Goal: Task Accomplishment & Management: Manage account settings

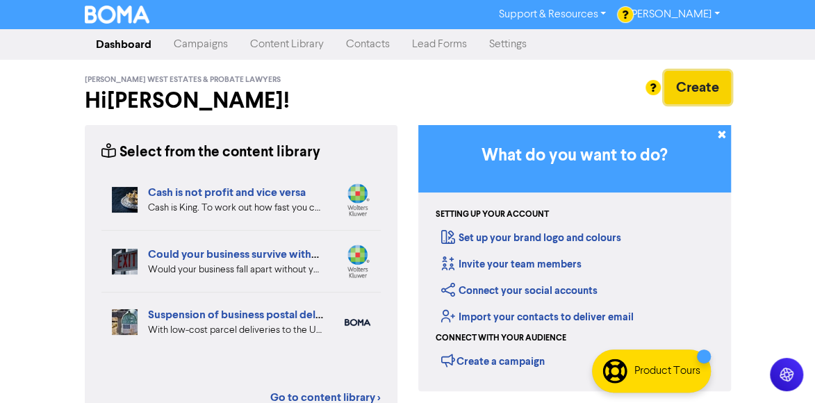
click at [715, 92] on button "Create" at bounding box center [697, 87] width 67 height 33
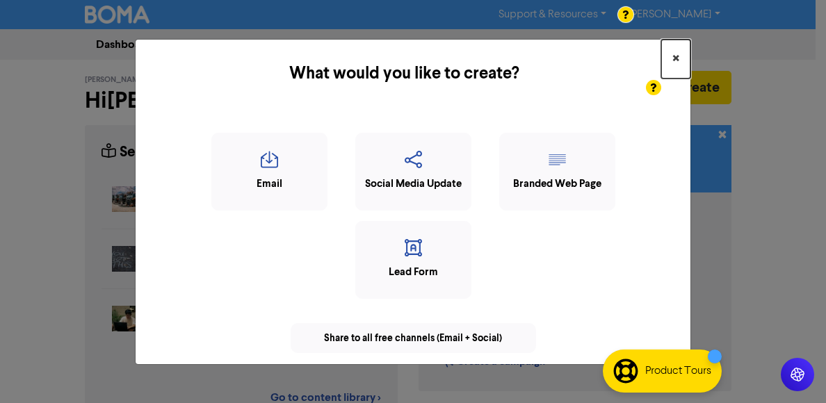
click at [673, 58] on span "×" at bounding box center [675, 59] width 7 height 21
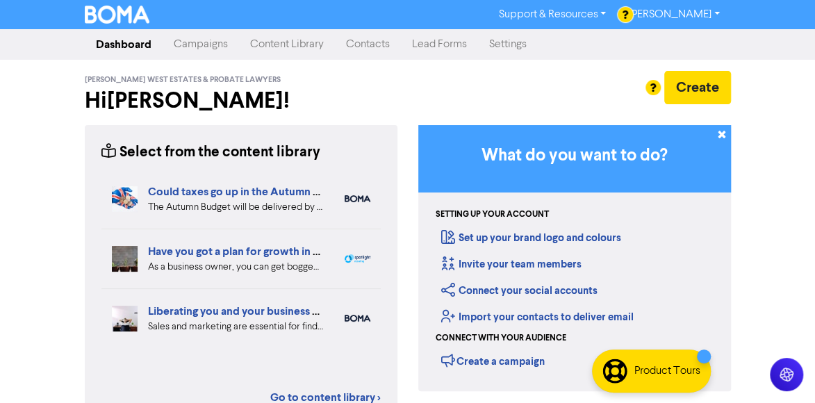
click at [710, 13] on link "[PERSON_NAME]" at bounding box center [673, 14] width 113 height 22
click at [792, 88] on div "Support & Resources Video Tutorials FAQ & Guides Marketing Education Katie Camp…" at bounding box center [407, 201] width 815 height 403
click at [445, 47] on link "Lead Forms" at bounding box center [439, 45] width 77 height 28
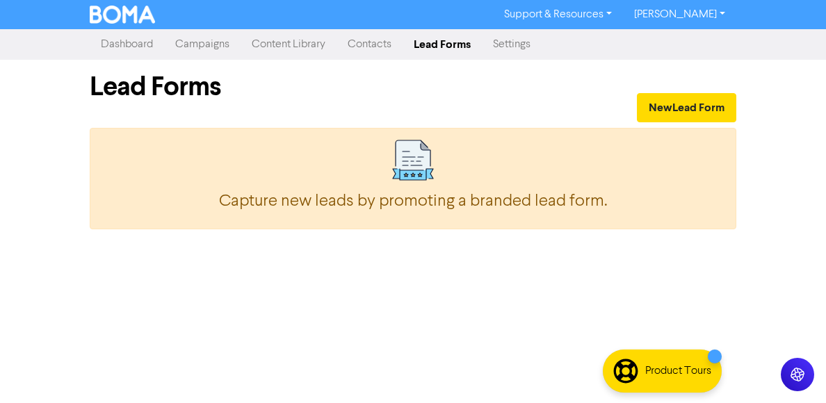
click at [359, 40] on link "Contacts" at bounding box center [369, 45] width 66 height 28
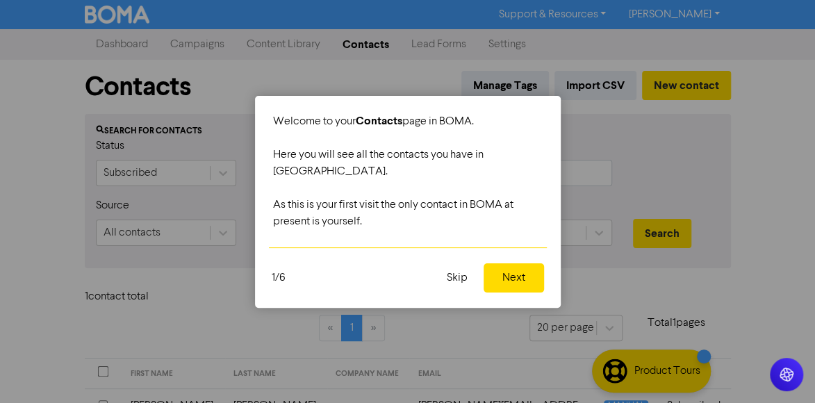
click at [457, 273] on button "Skip" at bounding box center [458, 277] width 38 height 29
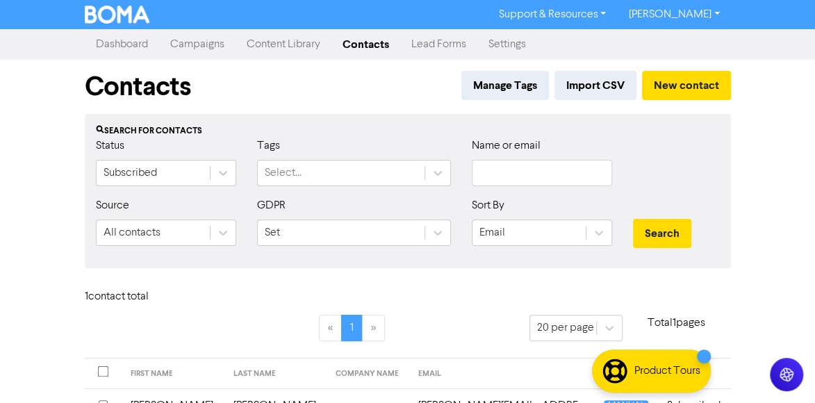
click at [118, 49] on link "Dashboard" at bounding box center [122, 45] width 74 height 28
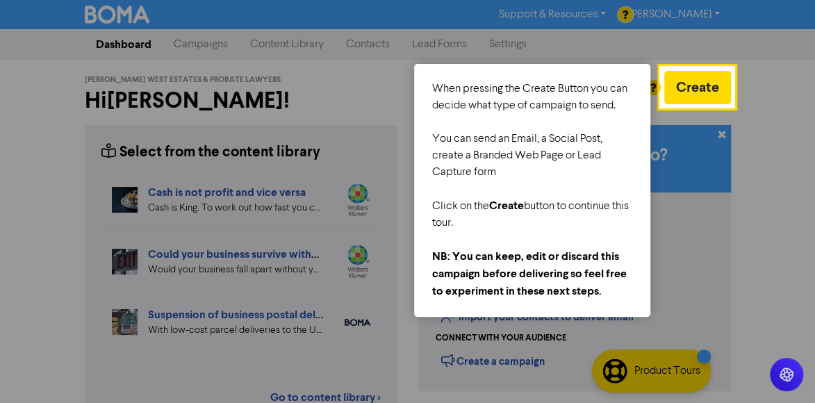
click at [783, 211] on div at bounding box center [774, 374] width 81 height 749
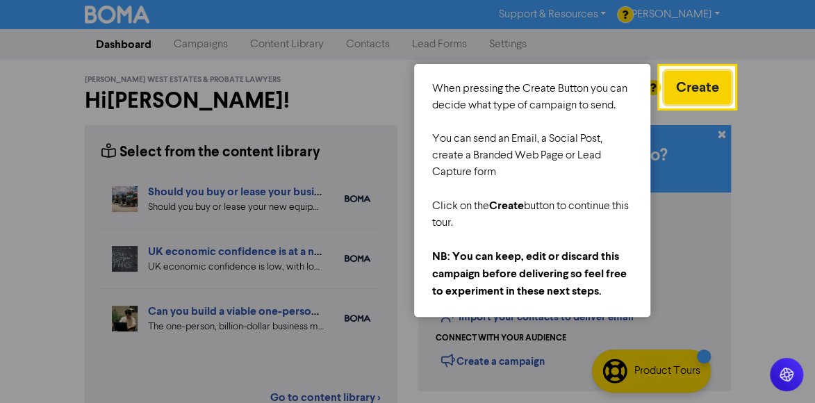
click at [695, 103] on button "Create" at bounding box center [697, 87] width 67 height 33
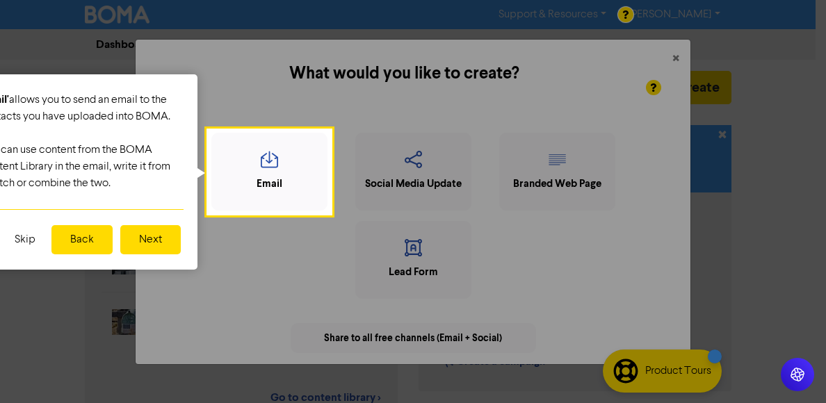
click at [133, 240] on button "Next" at bounding box center [150, 239] width 60 height 29
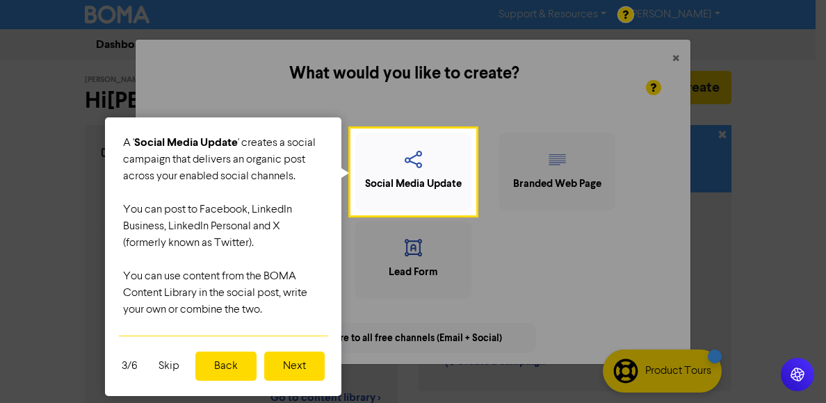
click at [300, 367] on button "Next" at bounding box center [294, 366] width 60 height 29
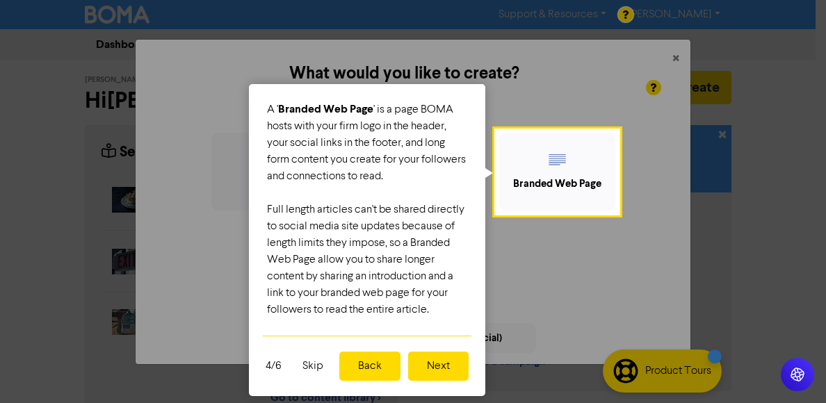
click at [445, 368] on button "Next" at bounding box center [438, 366] width 60 height 29
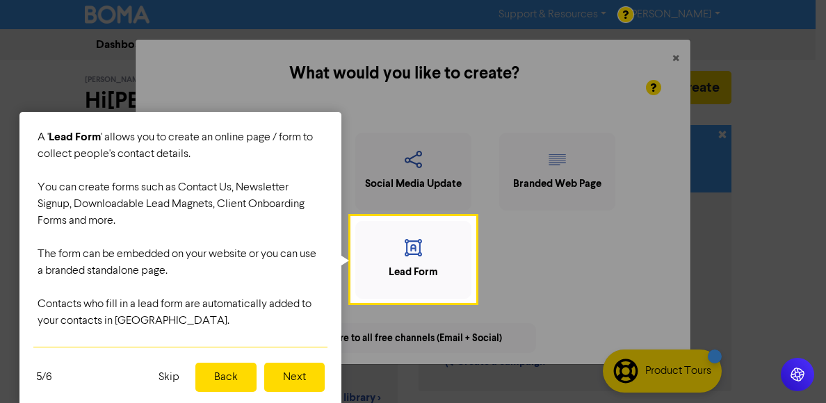
click at [303, 386] on button "Next" at bounding box center [294, 377] width 60 height 29
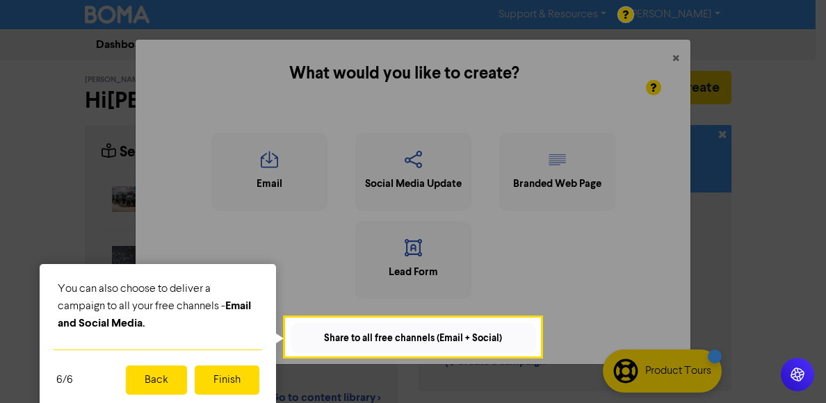
click at [254, 378] on button "Finish" at bounding box center [227, 380] width 65 height 29
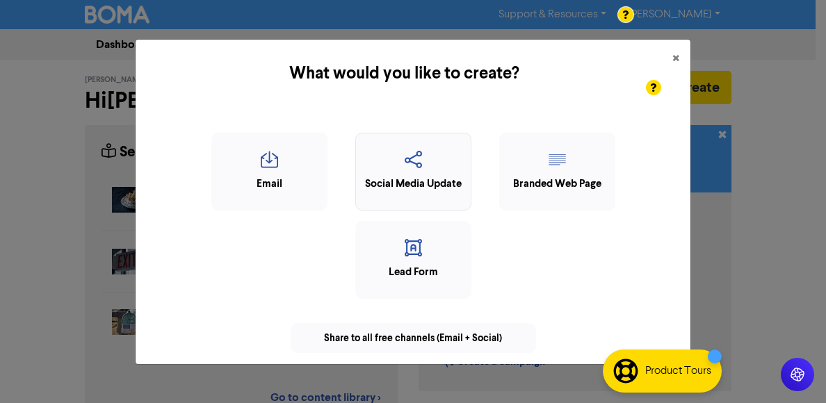
click at [418, 172] on icon "button" at bounding box center [413, 164] width 101 height 26
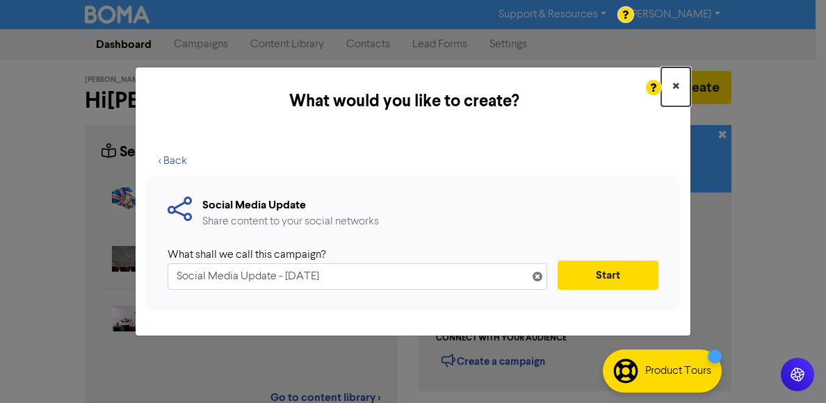
click at [680, 90] on button "×" at bounding box center [675, 86] width 29 height 39
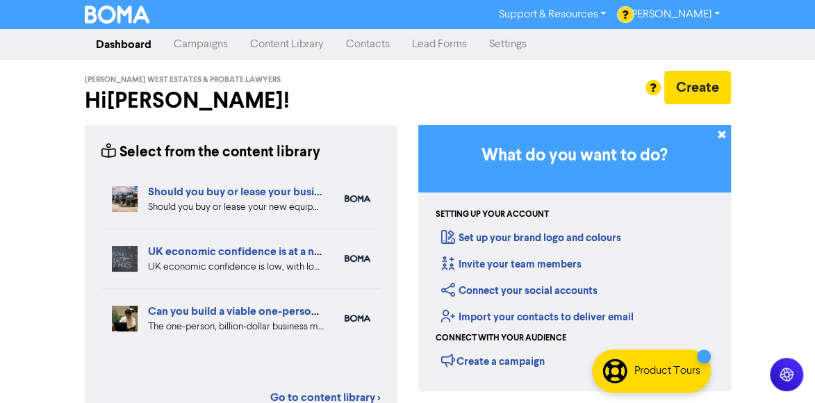
click at [126, 19] on img at bounding box center [117, 15] width 65 height 18
click at [133, 17] on img at bounding box center [117, 15] width 65 height 18
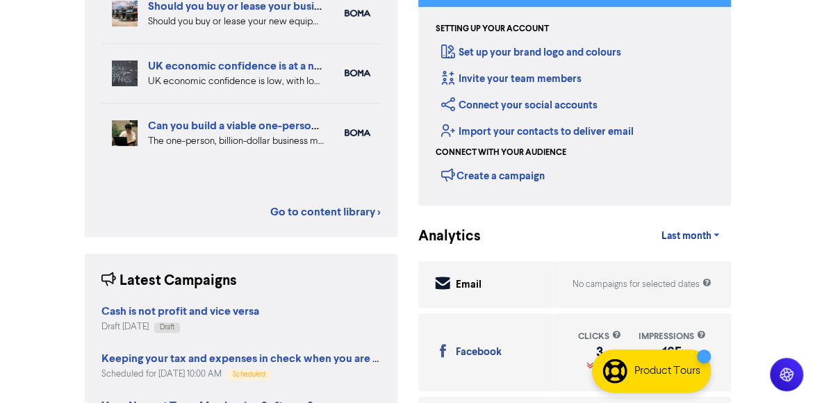
scroll to position [209, 0]
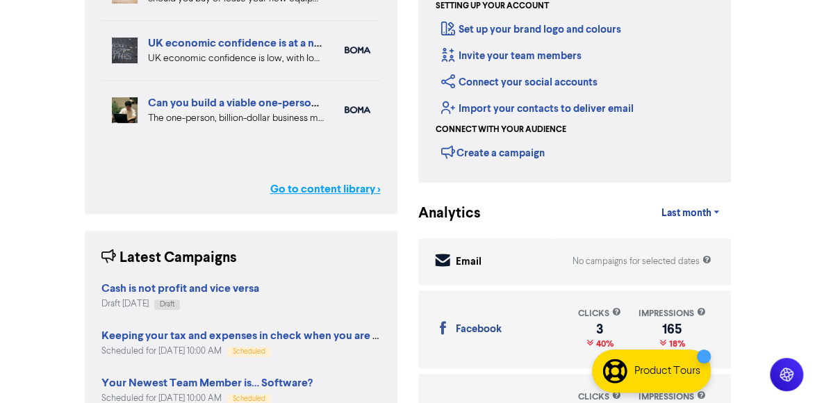
click at [329, 185] on link "Go to content library >" at bounding box center [325, 189] width 111 height 17
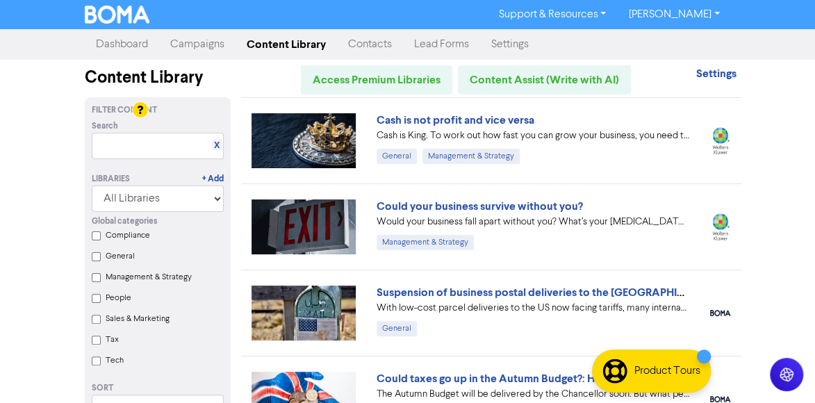
scroll to position [70, 0]
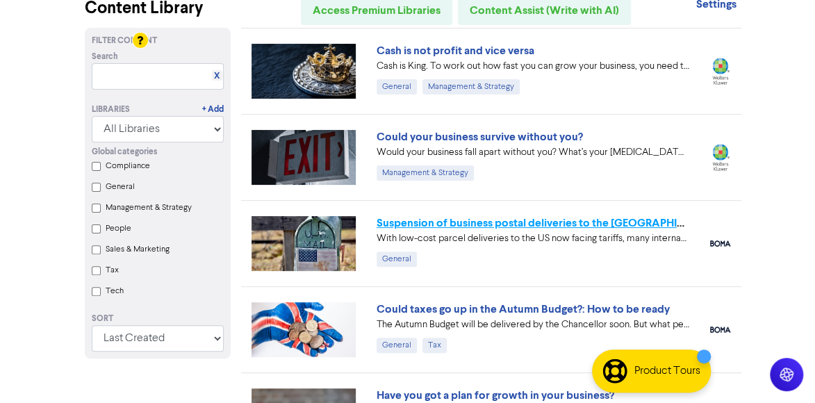
click at [506, 225] on link "Suspension of business postal deliveries to the [GEOGRAPHIC_DATA]: what options…" at bounding box center [621, 223] width 489 height 14
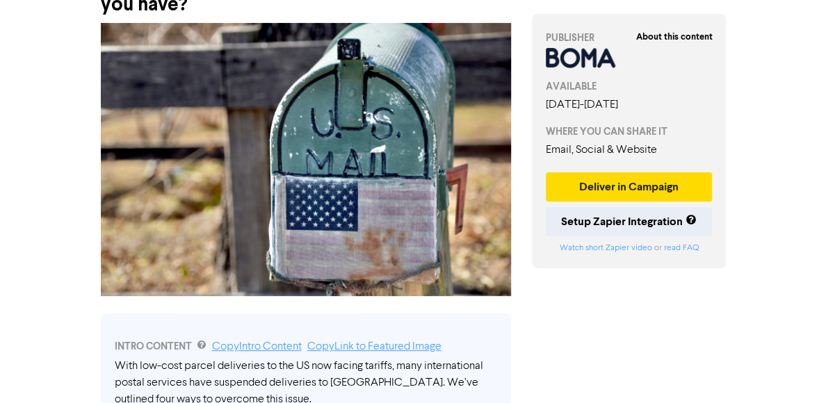
scroll to position [139, 0]
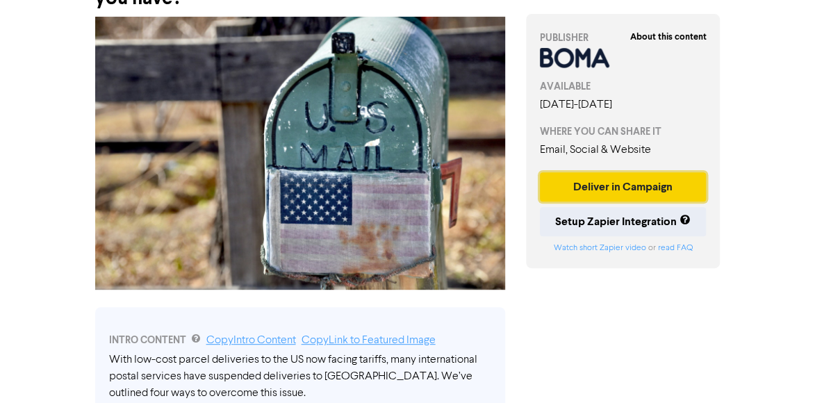
click at [651, 202] on button "Deliver in Campaign" at bounding box center [623, 186] width 167 height 29
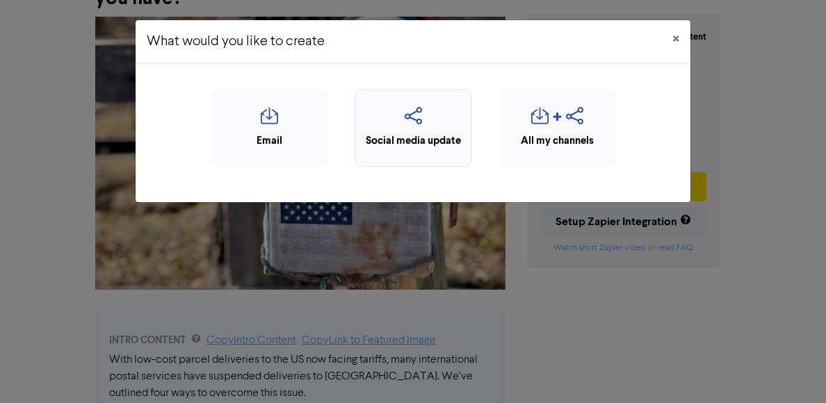
click at [425, 120] on icon "button" at bounding box center [413, 120] width 101 height 26
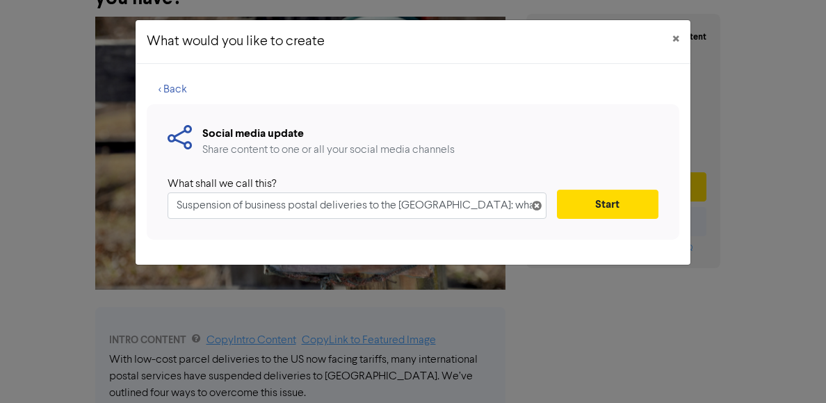
scroll to position [0, 13]
click at [621, 195] on button "Start" at bounding box center [607, 204] width 101 height 29
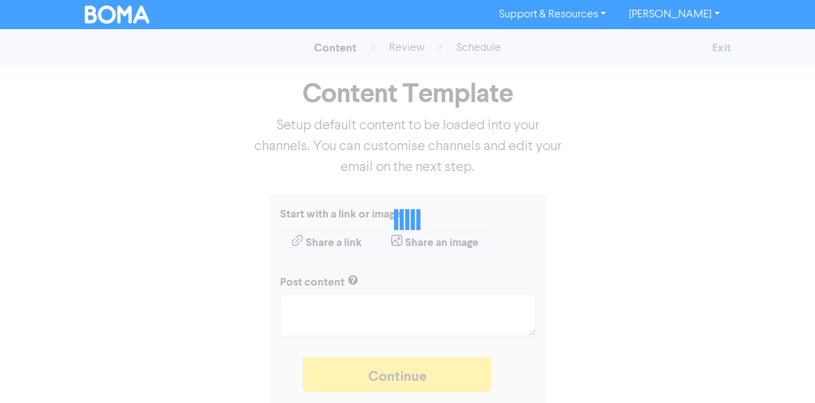
type textarea "x"
type textarea "With low-cost parcel deliveries to the US now facing tariffs, many internationa…"
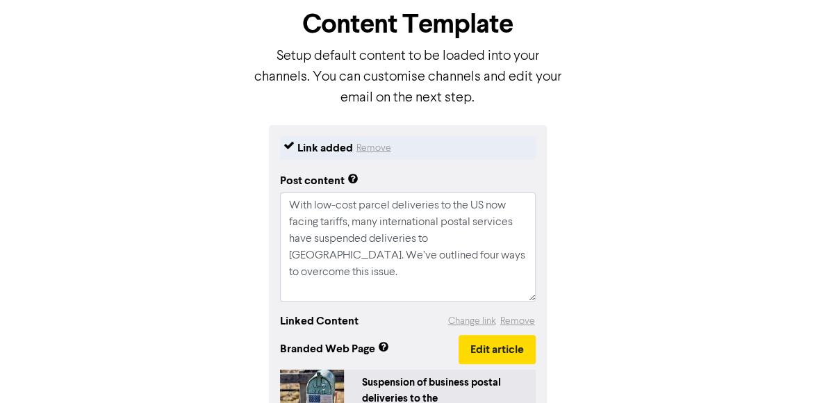
scroll to position [139, 0]
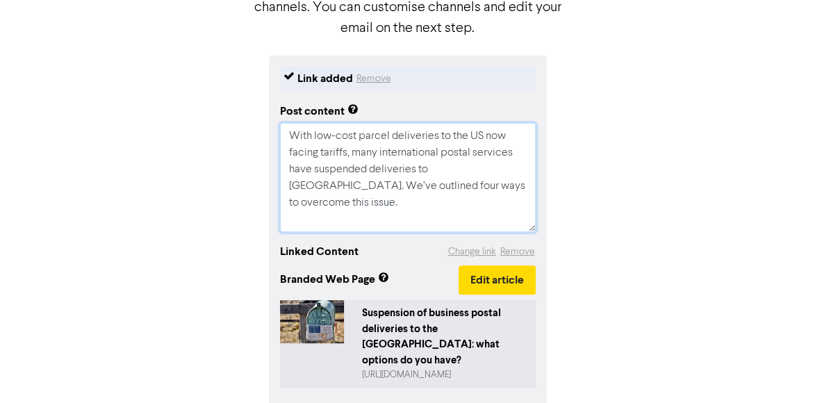
click at [515, 192] on textarea "With low-cost parcel deliveries to the US now facing tariffs, many internationa…" at bounding box center [408, 177] width 256 height 109
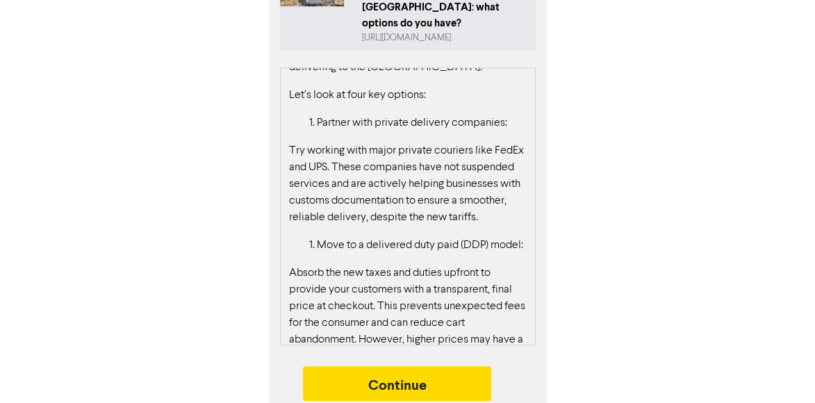
scroll to position [1313, 0]
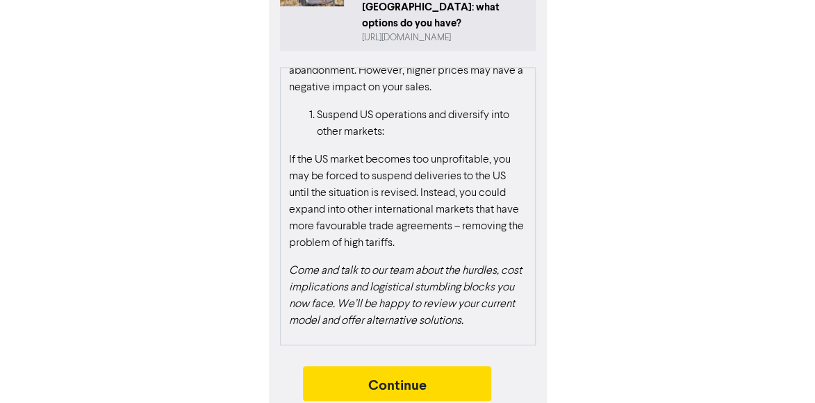
click at [359, 302] on p "Come and talk to our team about the hurdles, cost implications and logistical s…" at bounding box center [408, 296] width 238 height 67
click at [341, 309] on p "Come and talk to our team about the hurdles, cost implications and logistical s…" at bounding box center [408, 296] width 238 height 67
click at [489, 211] on p "If the US market becomes too unprofitable, you may be forced to suspend deliver…" at bounding box center [408, 202] width 238 height 100
click at [450, 201] on p "If the US market becomes too unprofitable, you may be forced to suspend deliver…" at bounding box center [408, 202] width 238 height 100
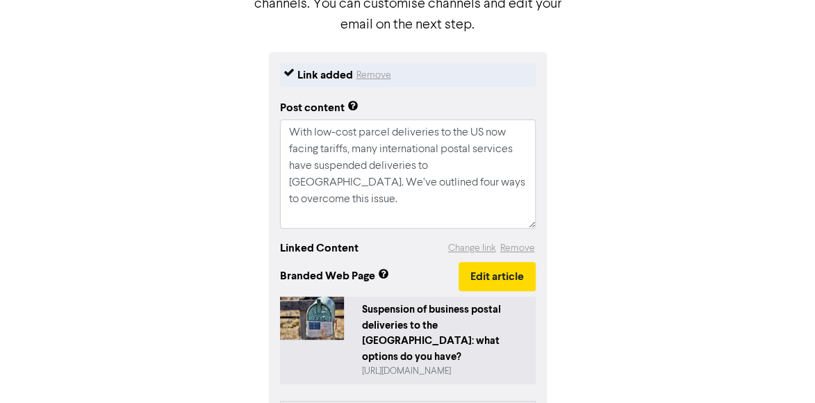
scroll to position [129, 0]
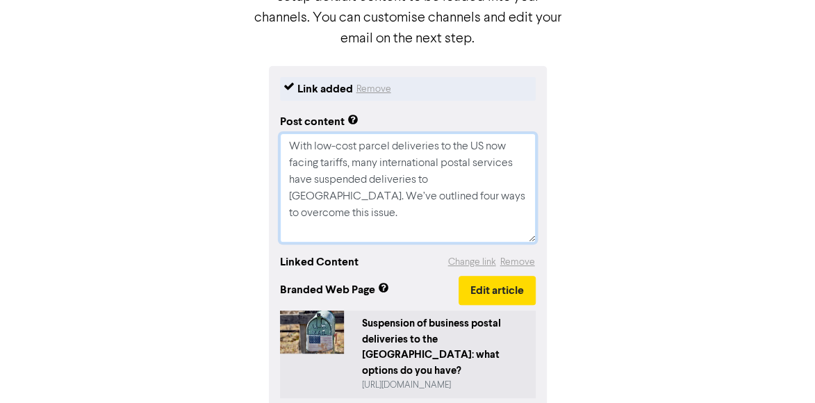
click at [495, 202] on textarea "With low-cost parcel deliveries to the US now facing tariffs, many internationa…" at bounding box center [408, 187] width 256 height 109
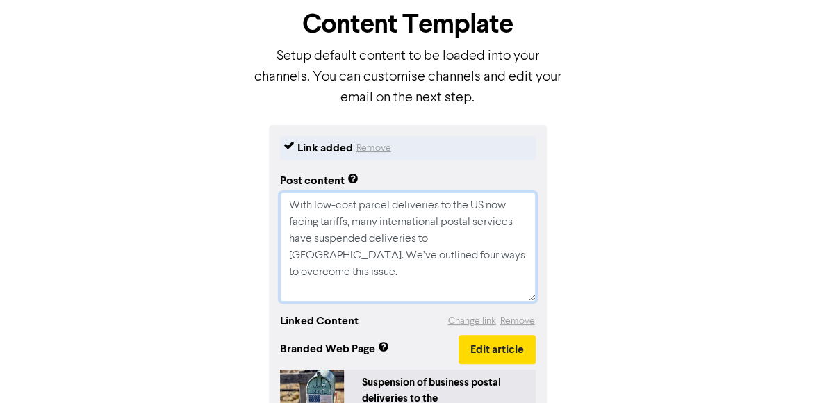
scroll to position [139, 0]
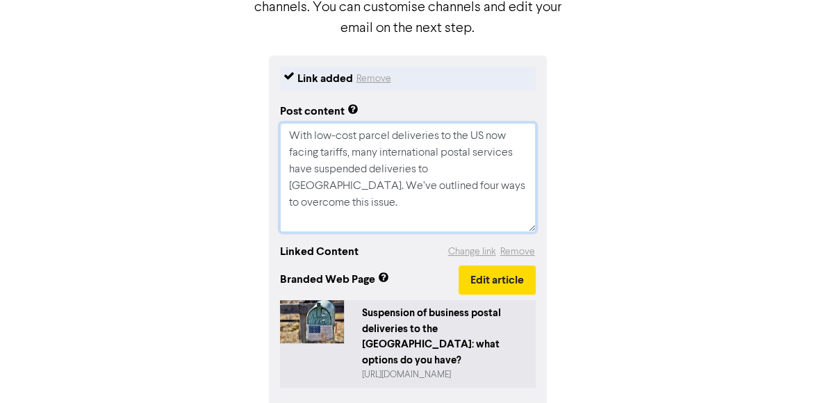
click at [503, 186] on textarea "With low-cost parcel deliveries to the US now facing tariffs, many internationa…" at bounding box center [408, 177] width 256 height 109
type textarea "x"
type textarea "With low-cost parcel deliveries to the US now facing tariffs, many internationa…"
type textarea "x"
type textarea "With low-cost parcel deliveries to the US now facing tariffs, many internationa…"
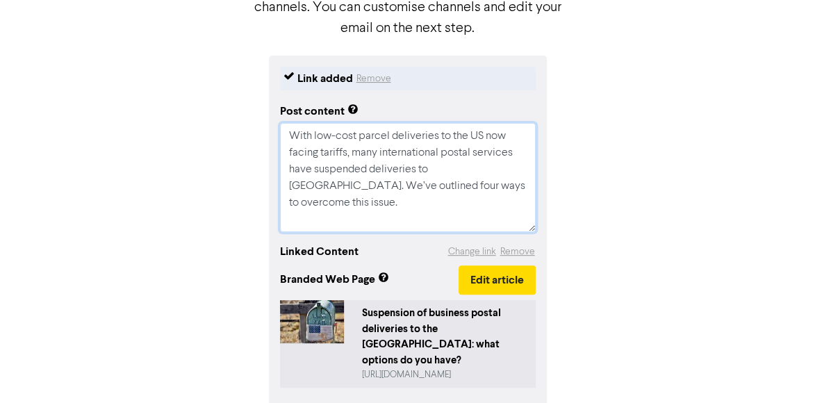
paste textarea "For advice about Accounting, Probate Law and Taxation; call our team on [PHONE_…"
type textarea "x"
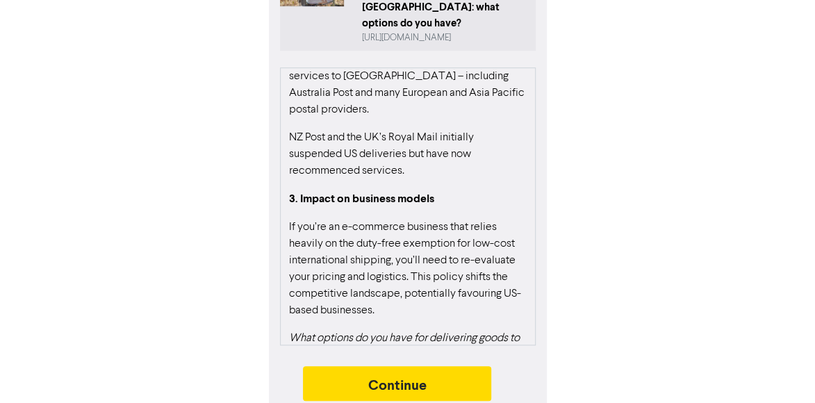
scroll to position [479, 0]
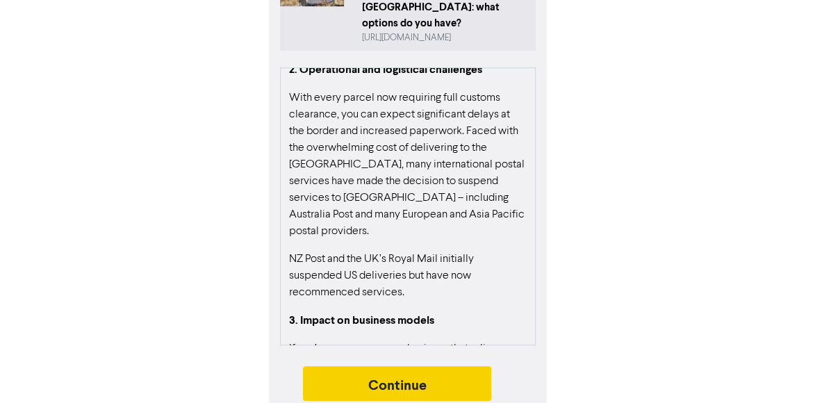
type textarea "With low-cost parcel deliveries to the US now facing tariffs, many internationa…"
click at [373, 368] on button "Continue" at bounding box center [397, 383] width 189 height 35
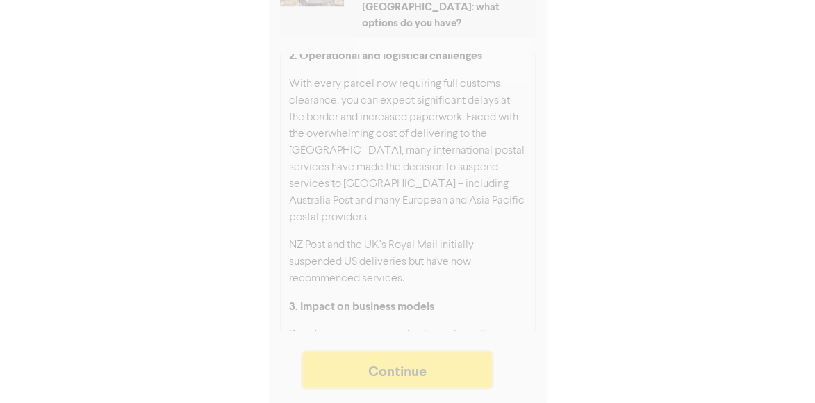
scroll to position [463, 0]
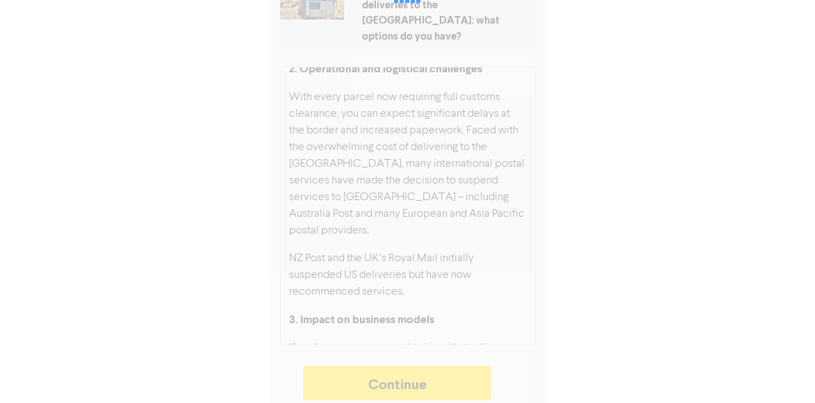
type textarea "x"
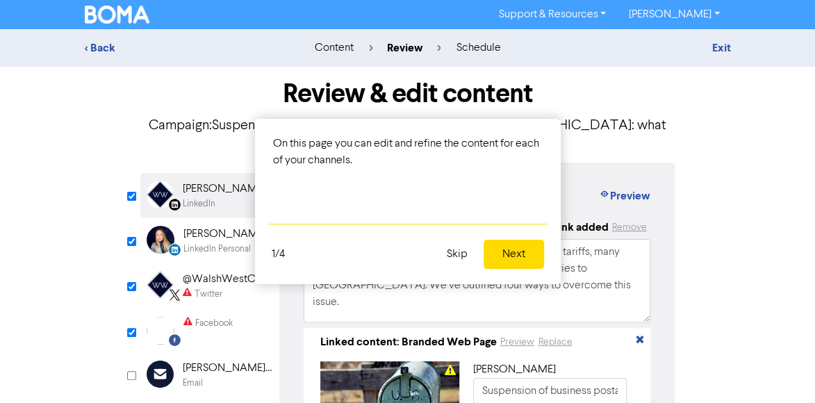
click at [500, 262] on button "Next" at bounding box center [514, 254] width 60 height 29
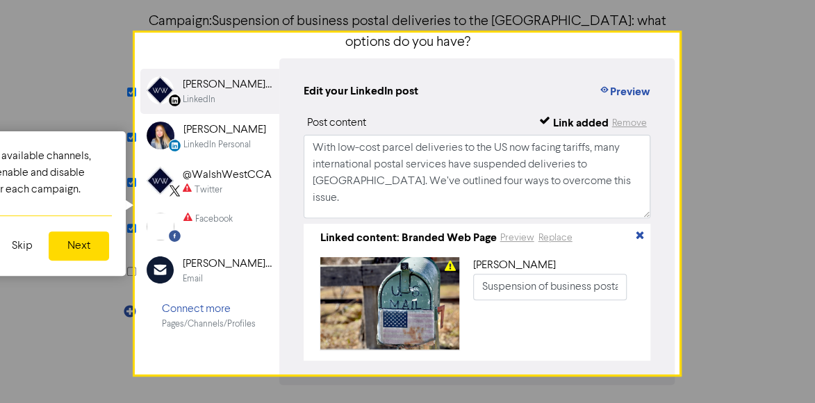
scroll to position [106, 0]
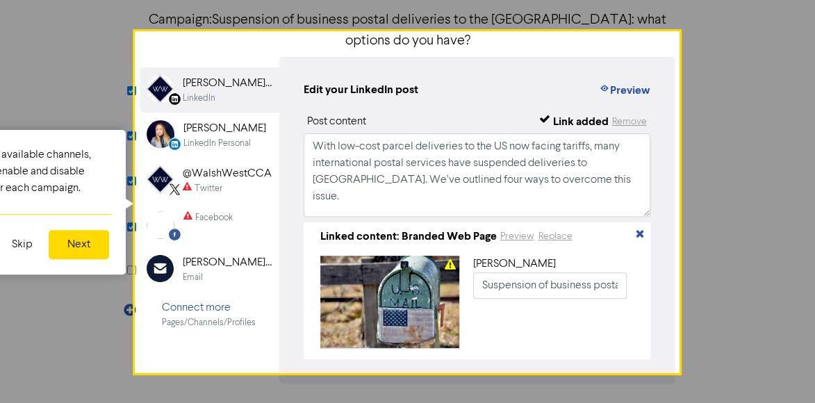
click at [79, 246] on button "Next" at bounding box center [79, 244] width 60 height 29
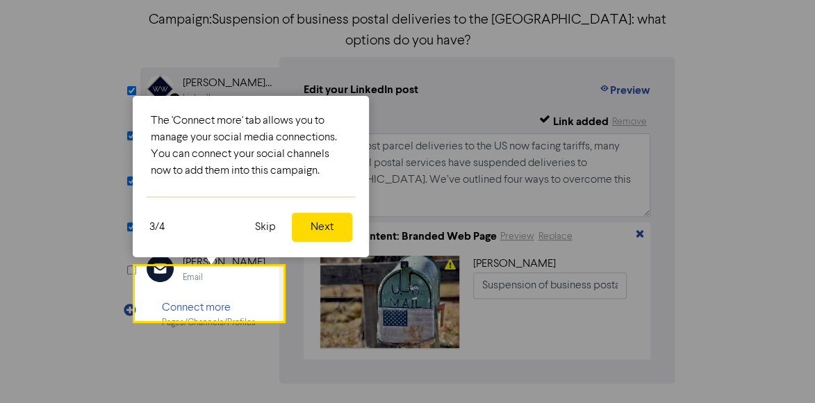
click at [328, 222] on button "Next" at bounding box center [322, 227] width 60 height 29
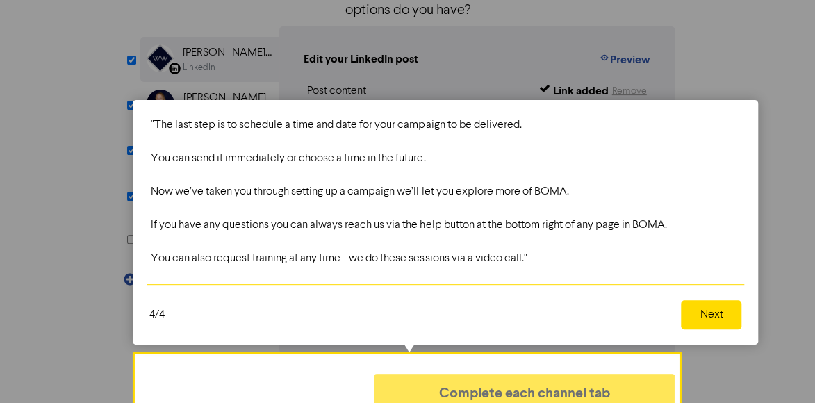
scroll to position [138, 0]
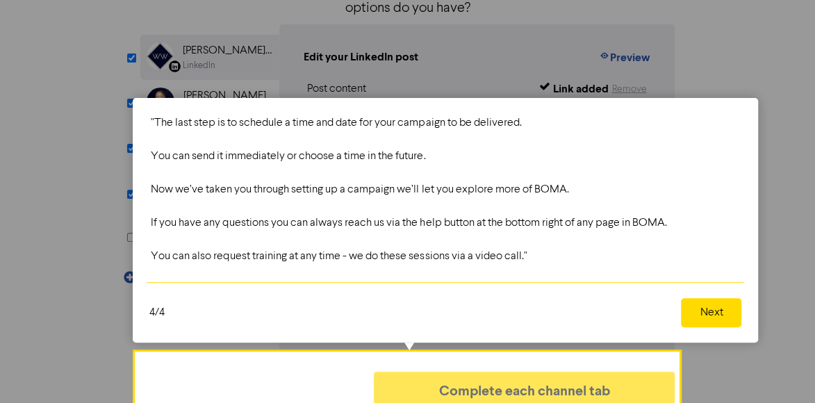
click at [723, 312] on button "Next" at bounding box center [711, 312] width 60 height 29
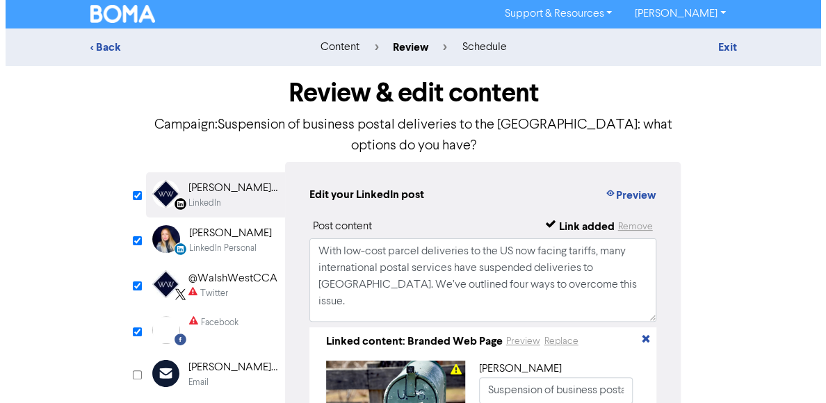
scroll to position [0, 0]
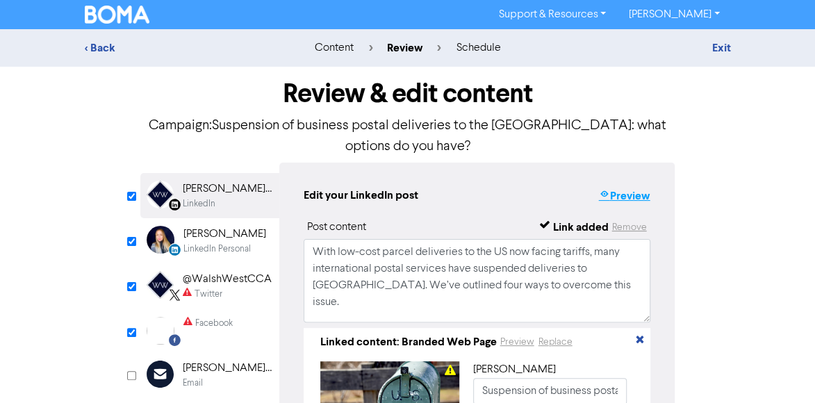
click at [642, 187] on button "Preview" at bounding box center [624, 196] width 53 height 18
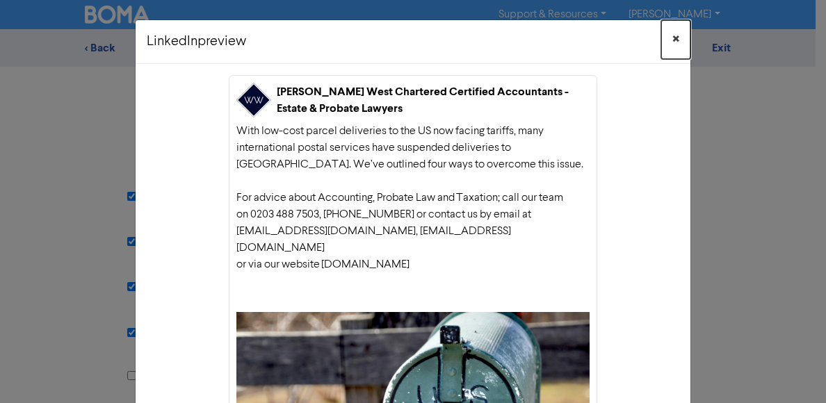
click at [673, 43] on span "×" at bounding box center [675, 39] width 7 height 21
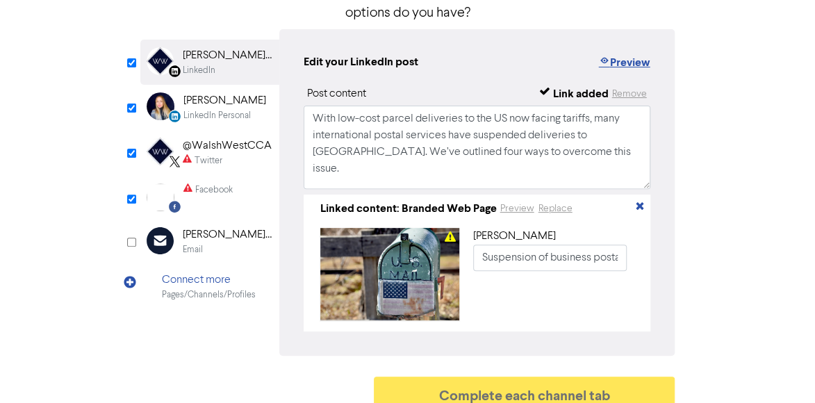
scroll to position [126, 0]
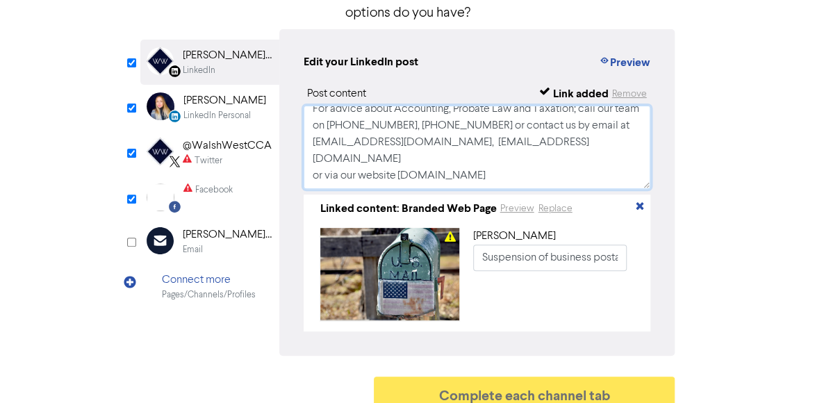
click at [539, 138] on textarea "With low-cost parcel deliveries to the US now facing tariffs, many internationa…" at bounding box center [478, 147] width 348 height 83
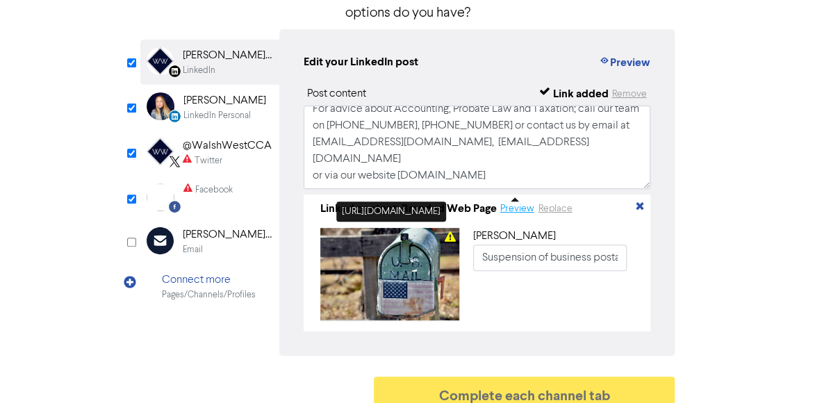
click at [509, 201] on button "Preview" at bounding box center [517, 209] width 35 height 16
click at [741, 221] on div "Review & edit content Campaign: Suspension of business postal deliveries to the…" at bounding box center [407, 175] width 667 height 485
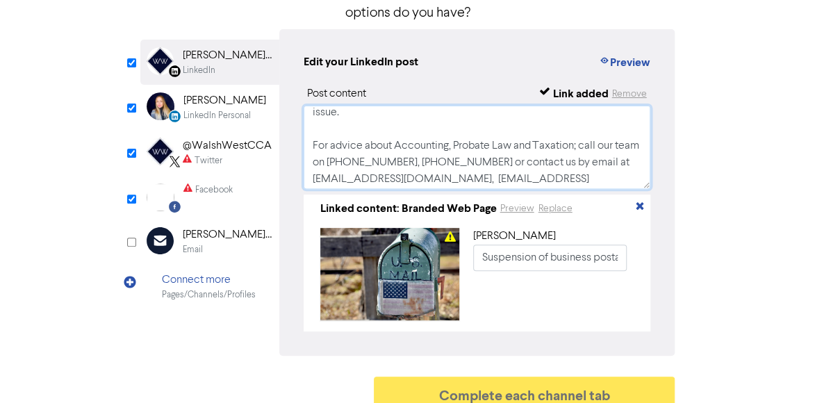
click at [582, 127] on textarea "With low-cost parcel deliveries to the US now facing tariffs, many internationa…" at bounding box center [478, 147] width 348 height 83
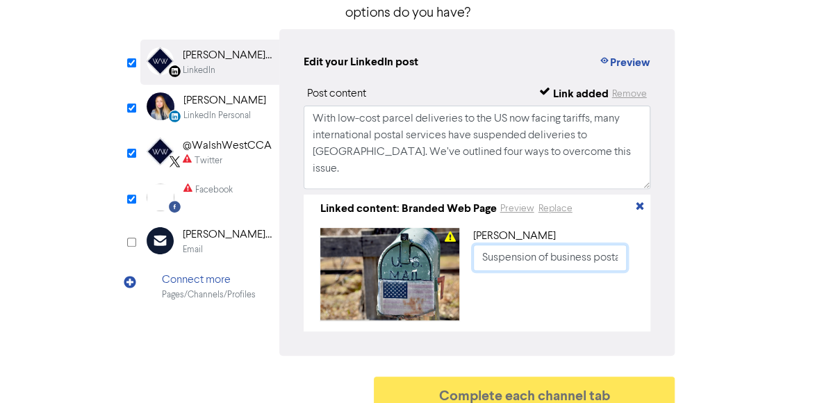
click at [586, 245] on input "Suspension of business postal deliveries to the [GEOGRAPHIC_DATA]: what options…" at bounding box center [550, 258] width 154 height 26
click at [609, 304] on div "[PERSON_NAME] Suspension of business postal deliveries to the [GEOGRAPHIC_DATA]…" at bounding box center [553, 274] width 161 height 92
click at [637, 203] on icon "button" at bounding box center [639, 208] width 11 height 11
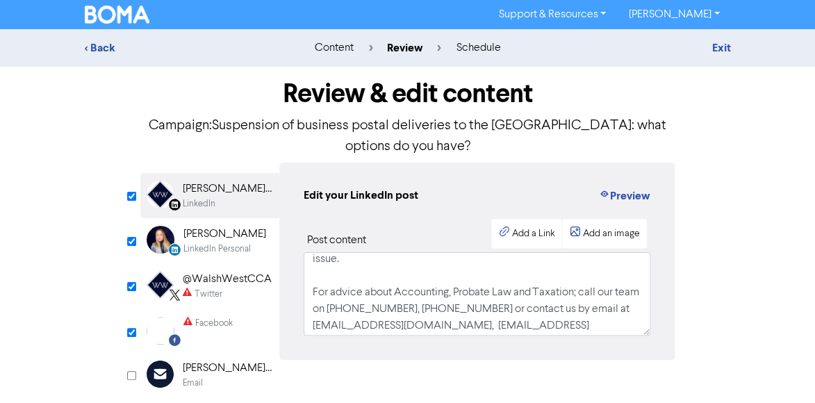
scroll to position [70, 0]
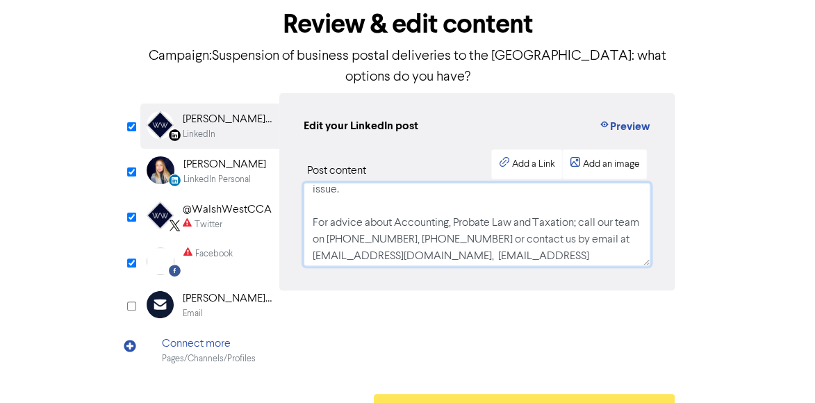
click at [471, 219] on textarea "With low-cost parcel deliveries to the US now facing tariffs, many internationa…" at bounding box center [478, 224] width 348 height 83
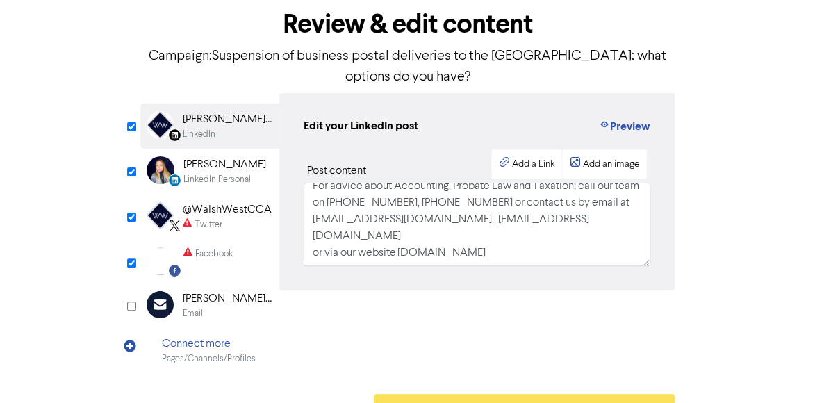
scroll to position [81, 0]
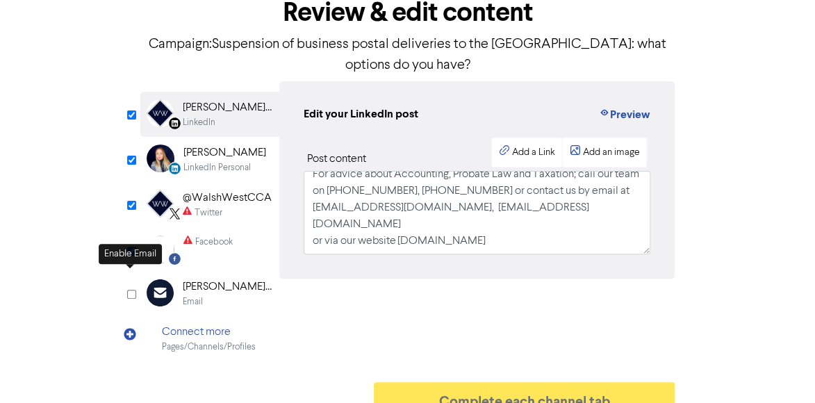
click at [133, 290] on input "checkbox" at bounding box center [131, 294] width 9 height 9
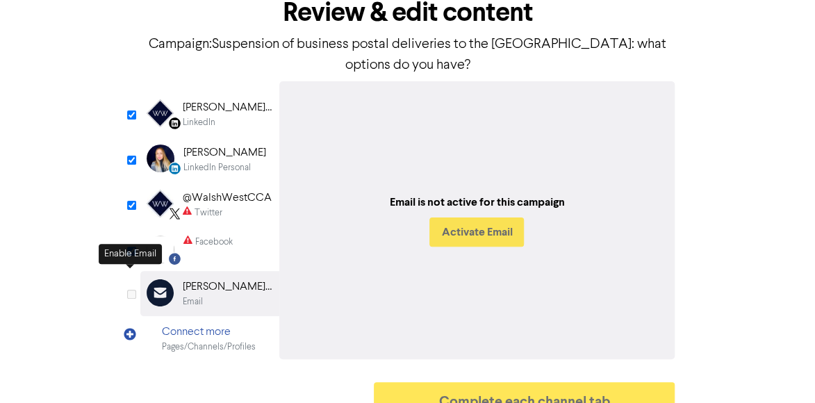
checkbox input "true"
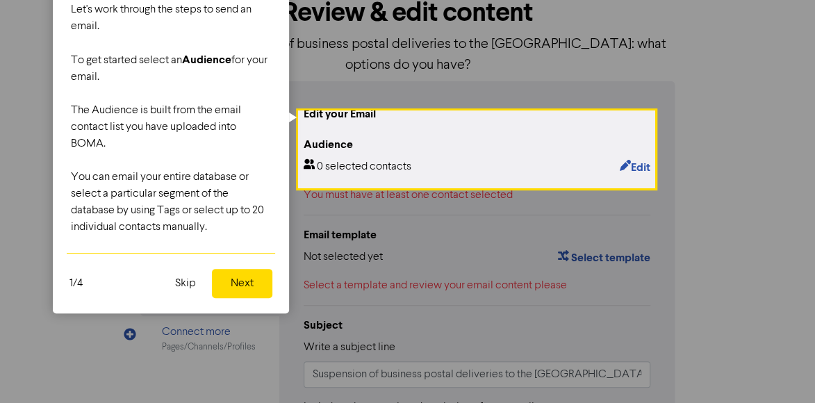
type input "With low-cost parcel deliveries to the US now facing tariffs, many internationa…"
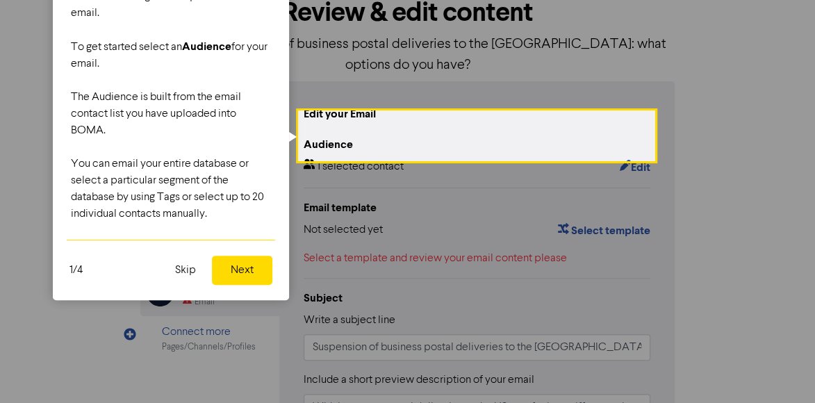
click at [178, 277] on button "Skip" at bounding box center [186, 270] width 38 height 29
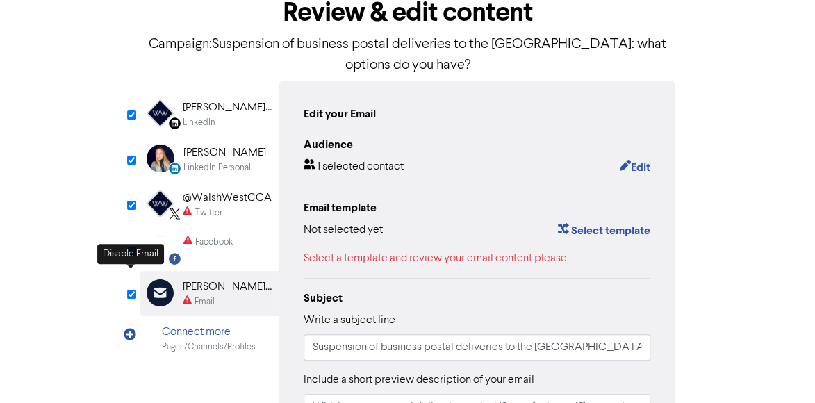
click at [131, 290] on input "checkbox" at bounding box center [131, 294] width 9 height 9
checkbox input "true"
type input "With low-cost parcel deliveries to the US now facing tariffs, many internationa…"
checkbox input "false"
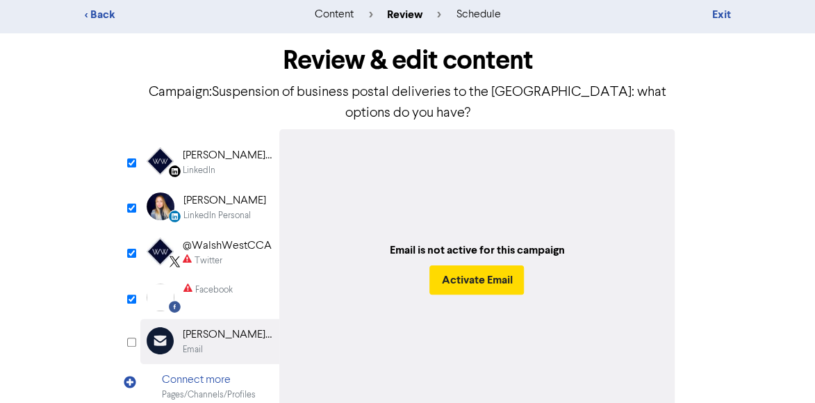
scroll to position [0, 0]
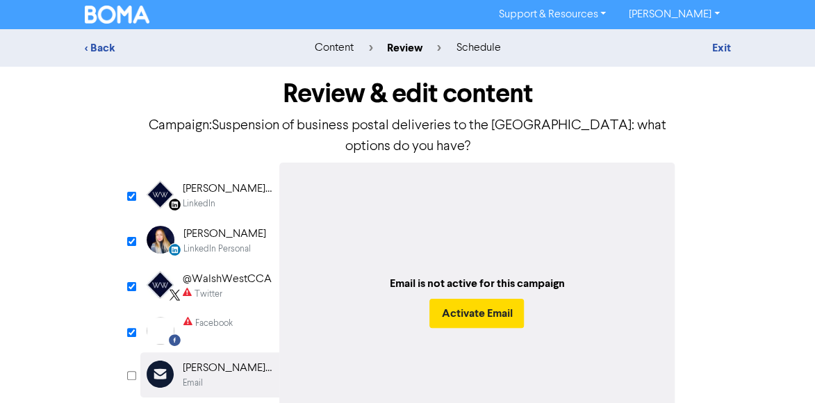
click at [709, 47] on div "Exit" at bounding box center [631, 48] width 202 height 17
click at [338, 54] on div "content" at bounding box center [333, 48] width 39 height 17
click at [723, 40] on div "Exit" at bounding box center [631, 48] width 202 height 17
click at [720, 45] on link "Exit" at bounding box center [721, 48] width 19 height 14
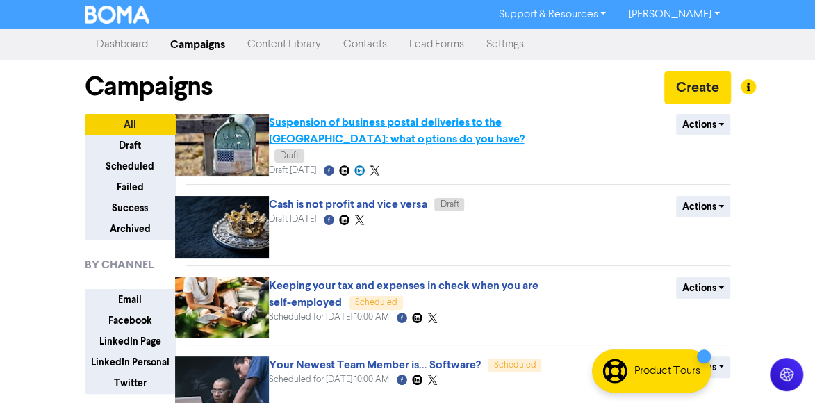
click at [337, 134] on span "Suspension of business postal deliveries to the [GEOGRAPHIC_DATA]: what options…" at bounding box center [397, 139] width 257 height 44
click at [336, 145] on link "Suspension of business postal deliveries to the [GEOGRAPHIC_DATA]: what options…" at bounding box center [396, 130] width 255 height 31
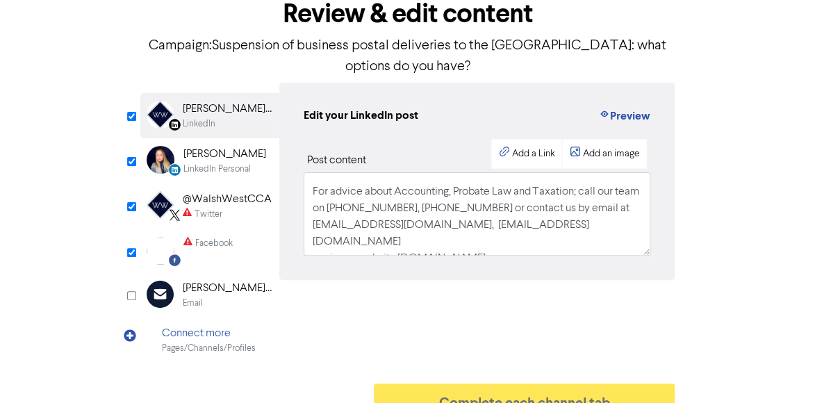
scroll to position [56, 0]
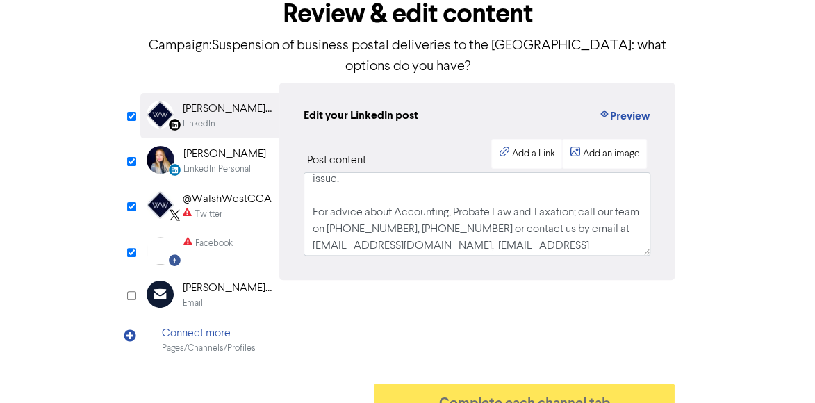
click at [744, 76] on div "< Back content review schedule Exit Review & edit content Campaign: Suspension …" at bounding box center [407, 187] width 815 height 476
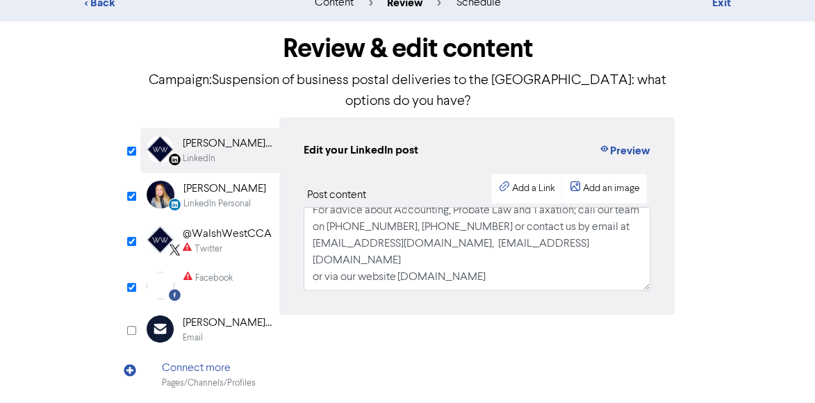
scroll to position [81, 0]
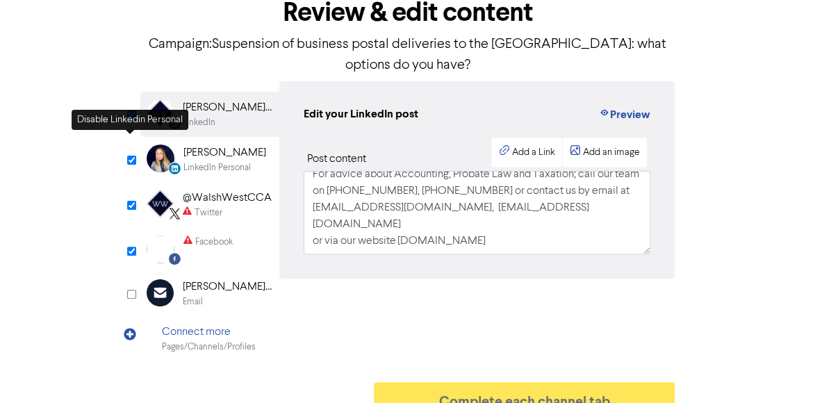
click at [131, 156] on input "checkbox" at bounding box center [131, 160] width 9 height 9
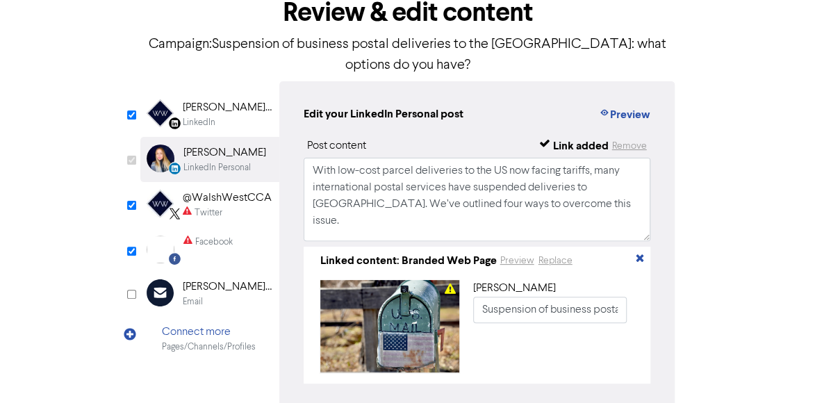
checkbox input "false"
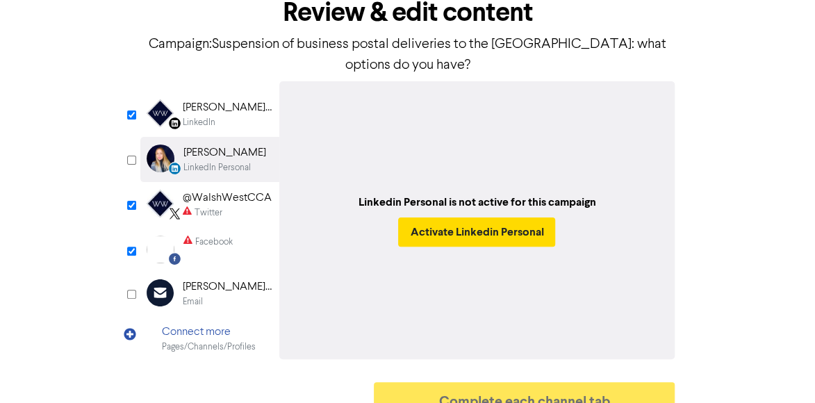
click at [238, 190] on div "@WalshWestCCA" at bounding box center [227, 198] width 89 height 17
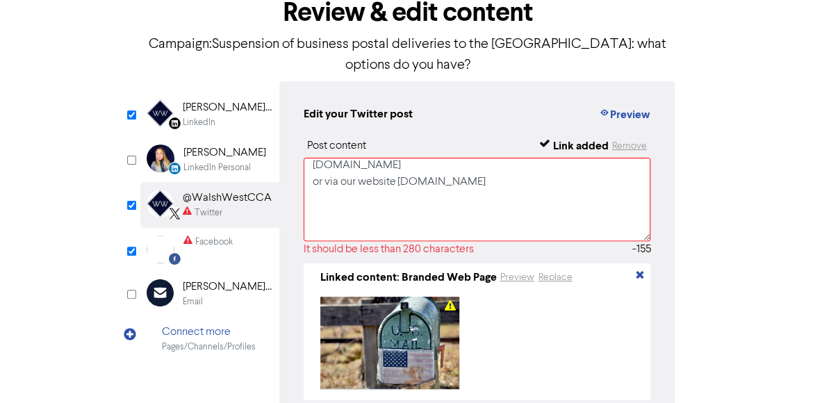
scroll to position [176, 0]
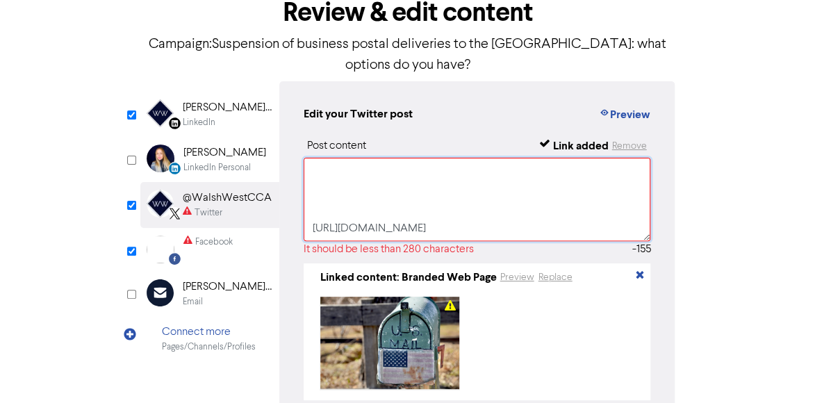
drag, startPoint x: 395, startPoint y: 209, endPoint x: 316, endPoint y: 184, distance: 82.9
click at [316, 184] on textarea "With low-cost parcel deliveries to the US now facing tariffs, many internationa…" at bounding box center [478, 199] width 348 height 83
drag, startPoint x: 309, startPoint y: 179, endPoint x: 406, endPoint y: 205, distance: 100.8
click at [406, 205] on textarea "With low-cost parcel deliveries to the US now facing tariffs, many internationa…" at bounding box center [478, 199] width 348 height 83
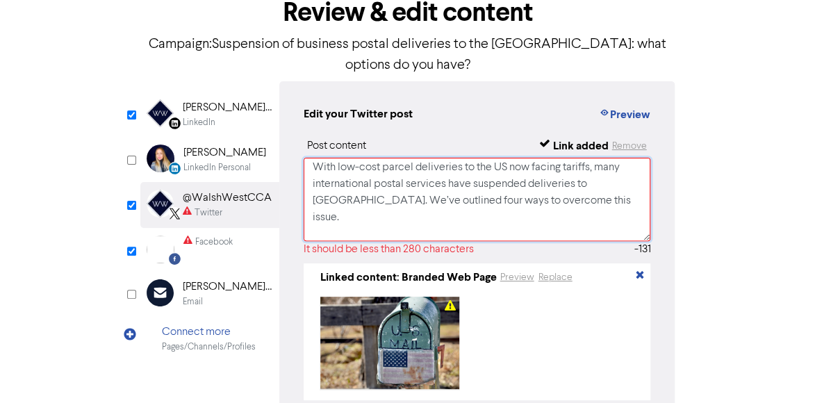
scroll to position [0, 0]
drag, startPoint x: 599, startPoint y: 190, endPoint x: 310, endPoint y: 148, distance: 292.1
click at [310, 158] on textarea "With low-cost parcel deliveries to the US now facing tariffs, many internationa…" at bounding box center [478, 199] width 348 height 83
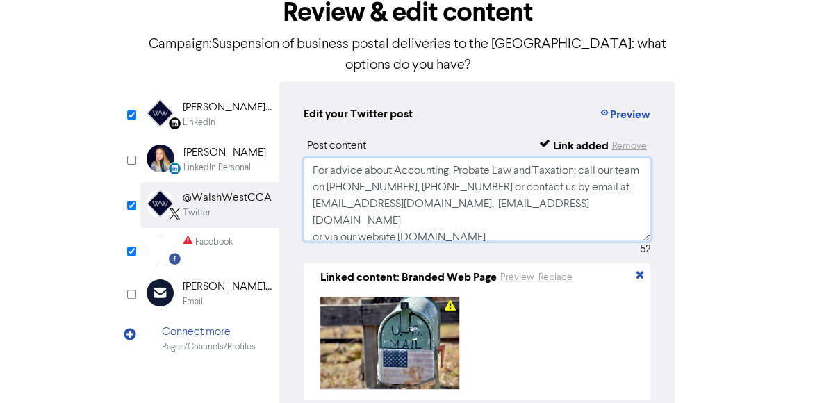
click at [313, 180] on textarea "For advice about Accounting, Probate Law and Taxation; call our team on [PHONE_…" at bounding box center [478, 199] width 348 height 83
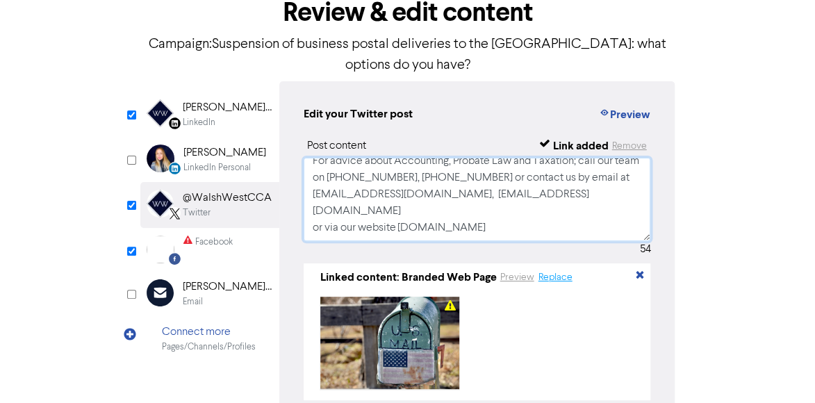
drag, startPoint x: 310, startPoint y: 152, endPoint x: 544, endPoint y: 263, distance: 258.7
click at [544, 263] on div "Post content Link added Remove For advice about Accounting, Probate Law and Tax…" at bounding box center [478, 269] width 348 height 263
type textarea "For advice about Accounting, Probate Law and Taxation; call our team on [PHONE_…"
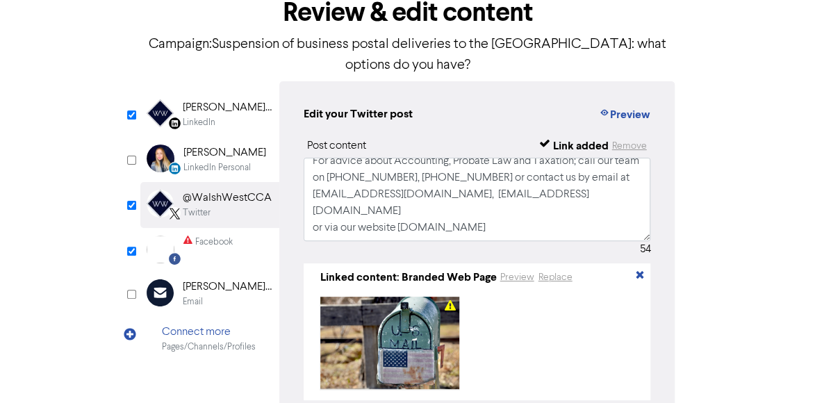
click at [712, 244] on div "Review & edit content Campaign: Suspension of business postal deliveries to the…" at bounding box center [407, 236] width 667 height 502
click at [210, 236] on div "Facebook" at bounding box center [214, 242] width 38 height 13
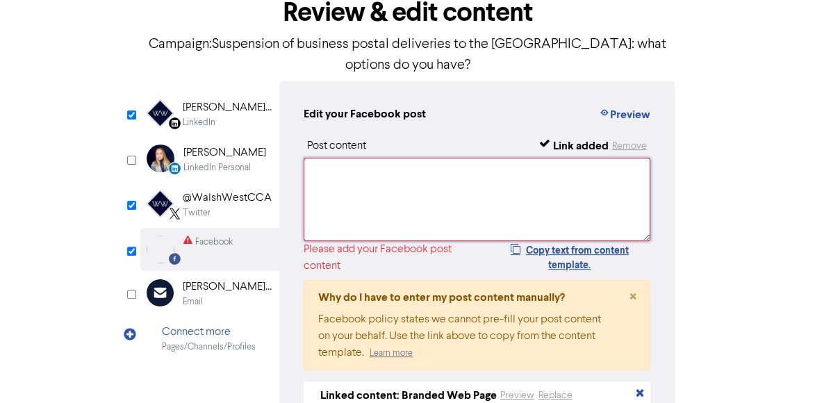
click at [357, 158] on textarea at bounding box center [478, 199] width 348 height 83
paste textarea "For advice about Accounting, Probate Law and Taxation; call our team on [PHONE_…"
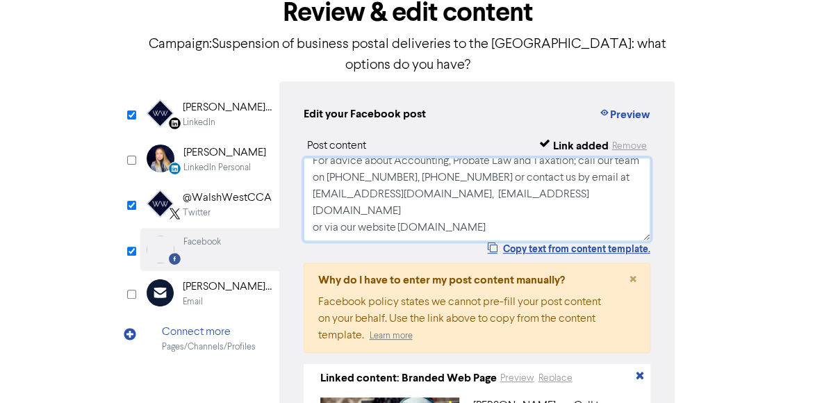
scroll to position [0, 0]
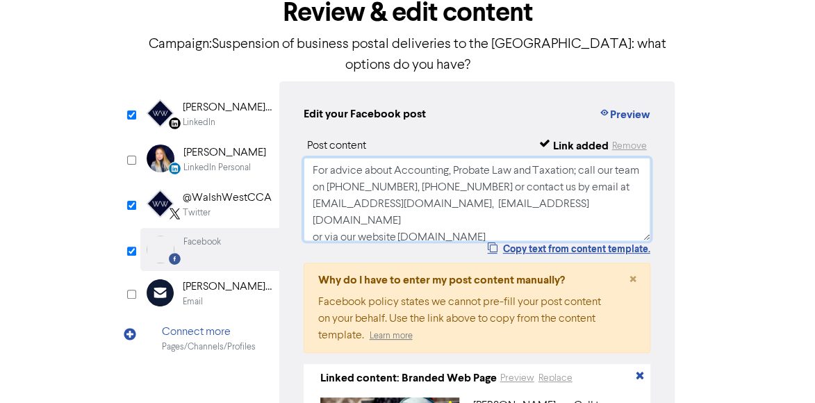
type textarea "For advice about Accounting, Probate Law and Taxation; call our team on [PHONE_…"
click at [736, 145] on div "Review & edit content Campaign: Suspension of business postal deliveries to the…" at bounding box center [407, 286] width 667 height 603
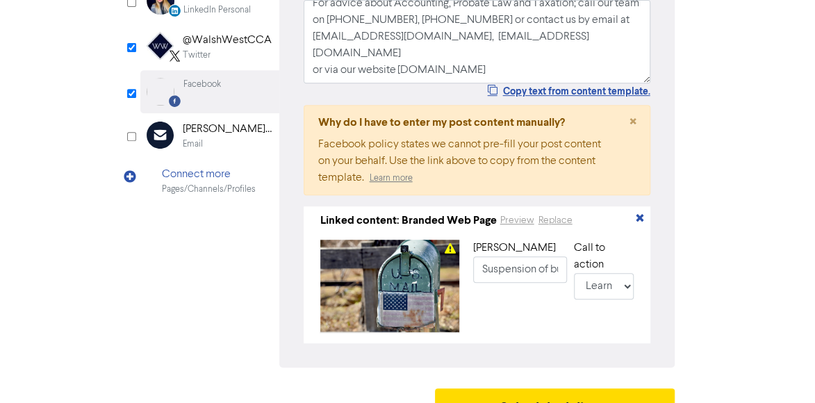
scroll to position [250, 0]
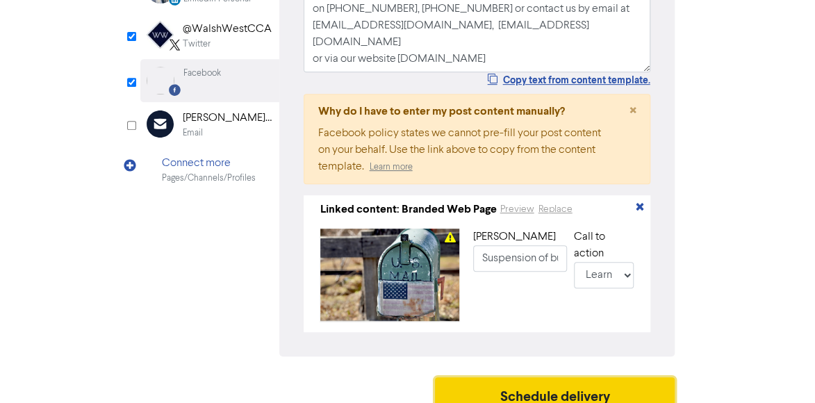
click at [572, 377] on button "Schedule delivery" at bounding box center [555, 394] width 240 height 35
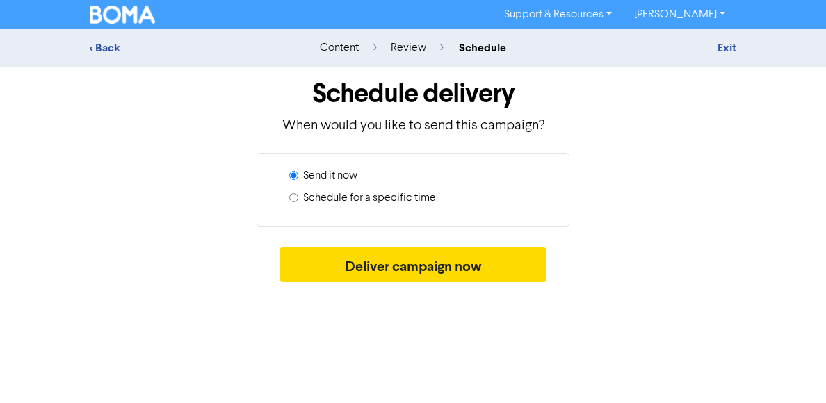
click at [297, 199] on input "Schedule for a specific time" at bounding box center [293, 197] width 9 height 9
radio input "true"
radio input "false"
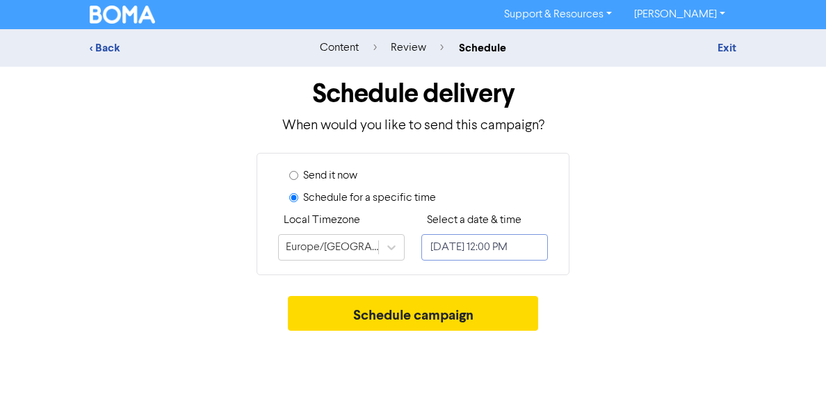
click at [493, 248] on input "[DATE] 12:00 PM" at bounding box center [484, 247] width 127 height 26
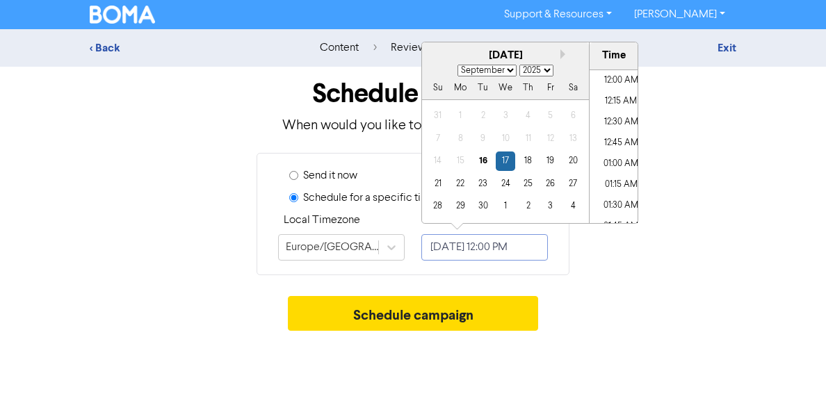
scroll to position [935, 0]
click at [560, 54] on button "Next month" at bounding box center [565, 54] width 10 height 10
select select "9"
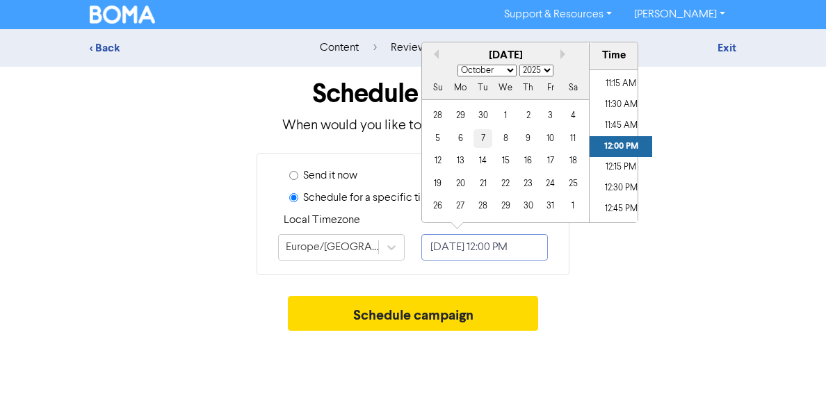
click at [480, 141] on div "7" at bounding box center [482, 138] width 19 height 19
click at [518, 245] on input "[DATE] 12:00 PM" at bounding box center [484, 247] width 127 height 26
click at [538, 244] on input "[DATE] 10:00 PM" at bounding box center [484, 247] width 127 height 26
click at [535, 248] on input "[DATE] 10:00 PM" at bounding box center [484, 247] width 127 height 26
click at [482, 144] on div "7" at bounding box center [482, 138] width 19 height 19
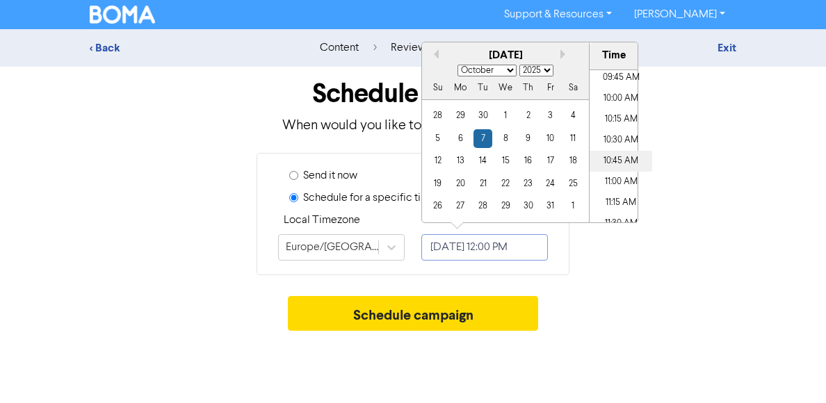
scroll to position [796, 0]
click at [610, 120] on li "10:00 AM" at bounding box center [620, 118] width 63 height 21
type input "[DATE] 10:00 AM"
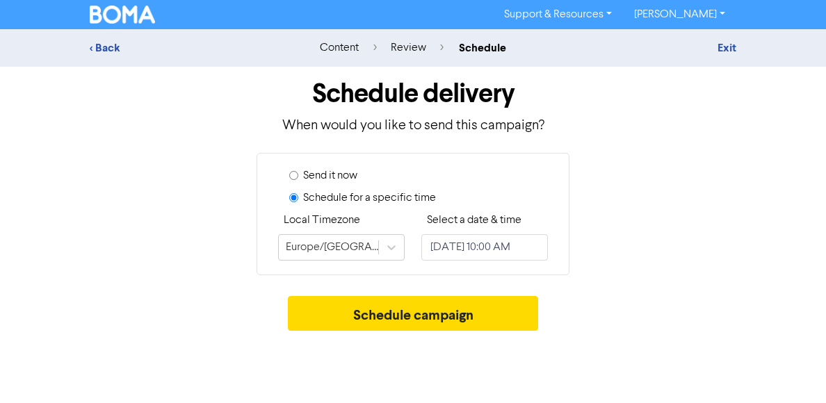
click at [630, 272] on div "Send it now Schedule for a specific time Local Timezone [GEOGRAPHIC_DATA]/[GEOG…" at bounding box center [412, 214] width 667 height 122
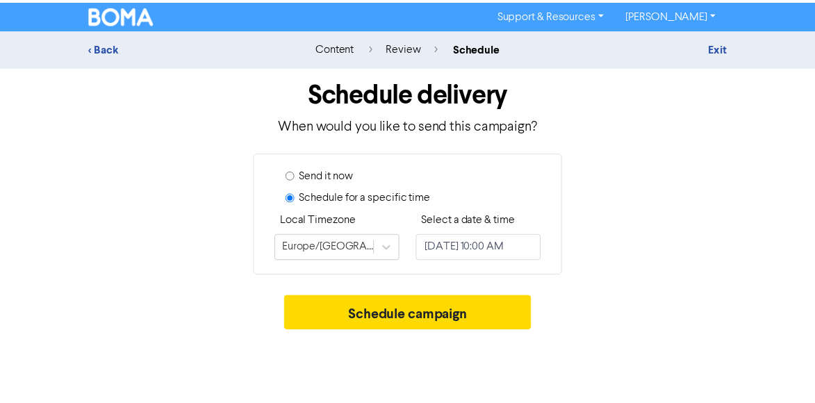
scroll to position [0, 0]
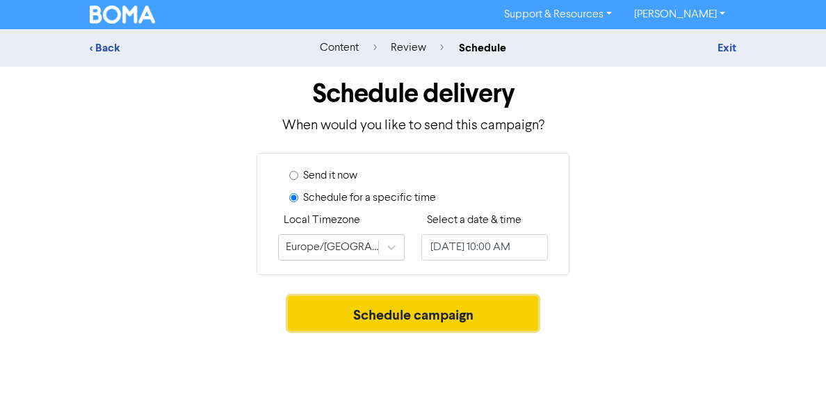
click at [491, 320] on button "Schedule campaign" at bounding box center [413, 313] width 251 height 35
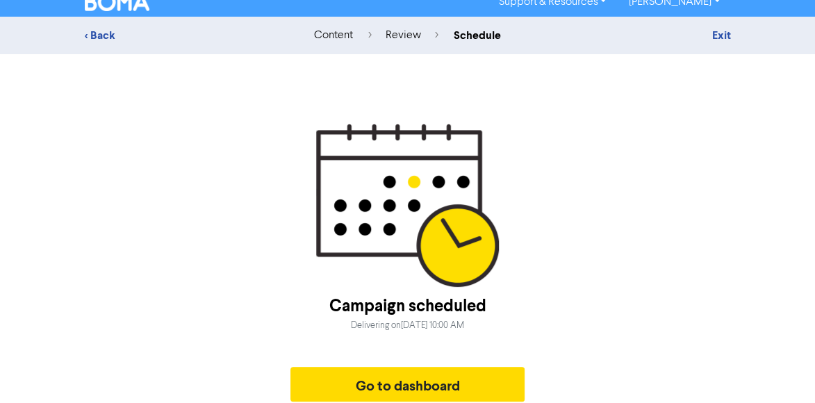
scroll to position [18, 0]
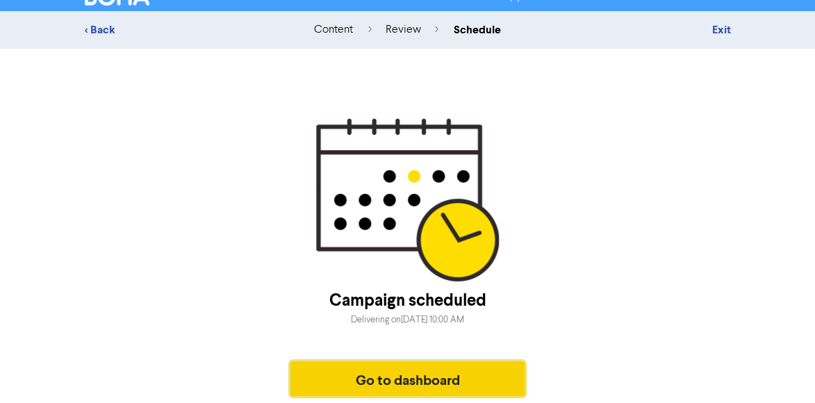
click at [451, 369] on button "Go to dashboard" at bounding box center [408, 378] width 235 height 35
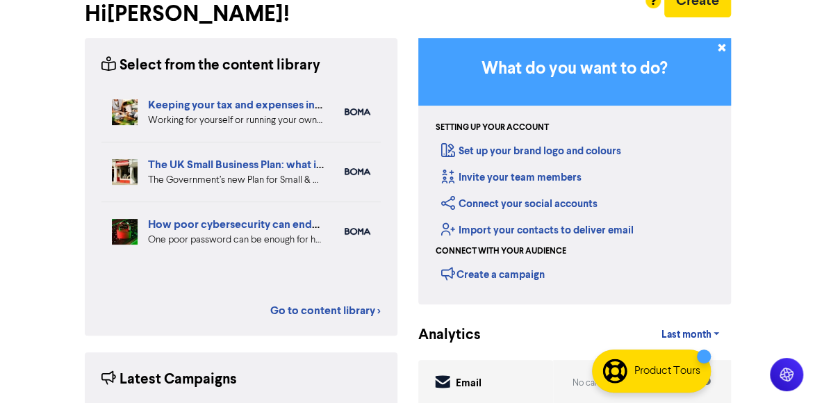
scroll to position [67, 0]
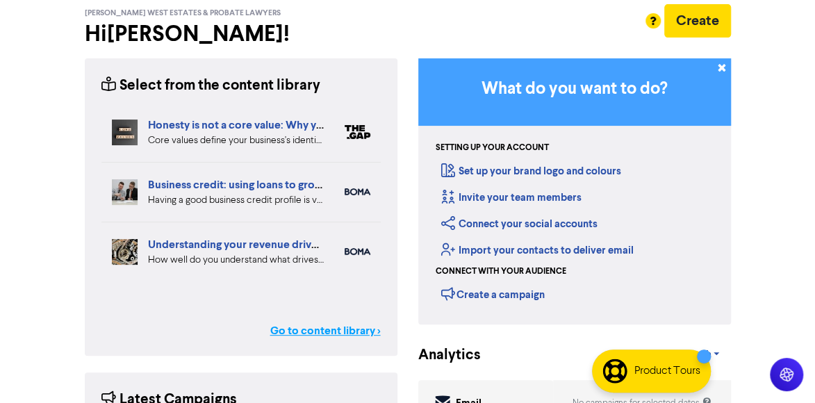
click at [338, 332] on link "Go to content library >" at bounding box center [325, 331] width 111 height 17
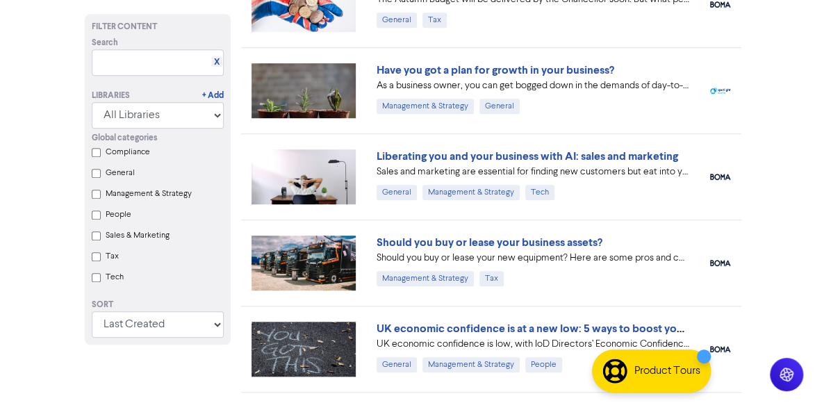
scroll to position [417, 0]
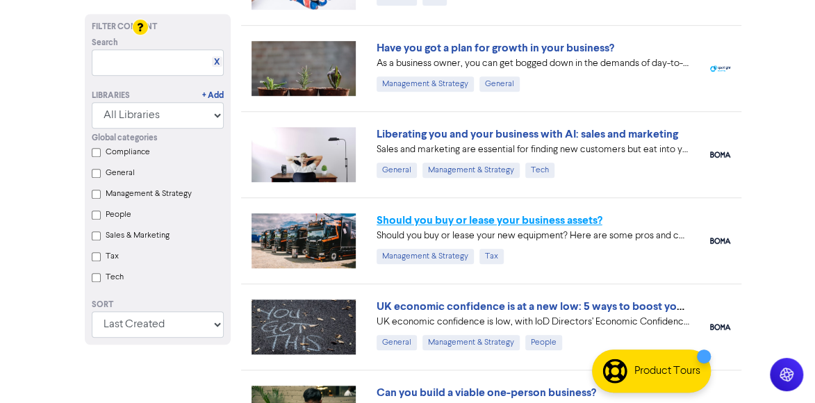
click at [549, 214] on link "Should you buy or lease your business assets?" at bounding box center [490, 220] width 226 height 14
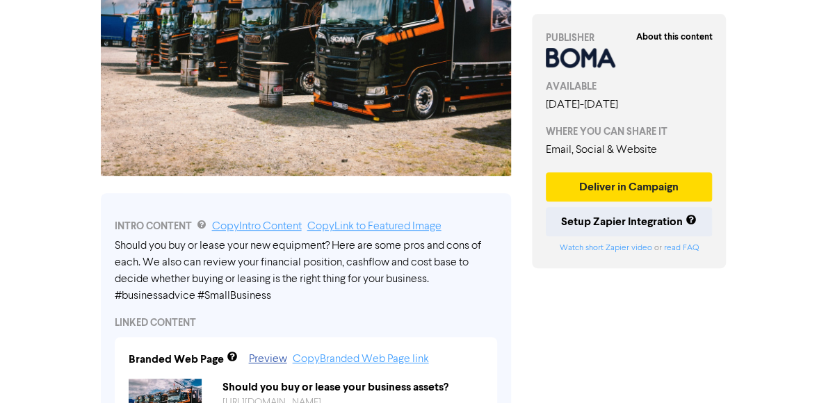
scroll to position [70, 0]
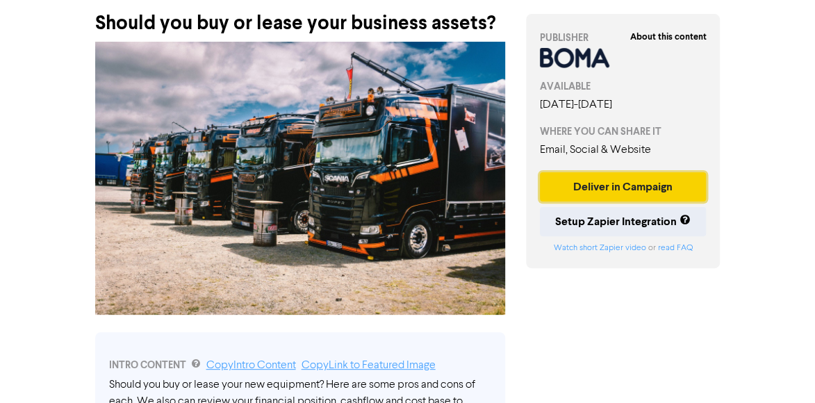
click at [646, 202] on button "Deliver in Campaign" at bounding box center [623, 186] width 167 height 29
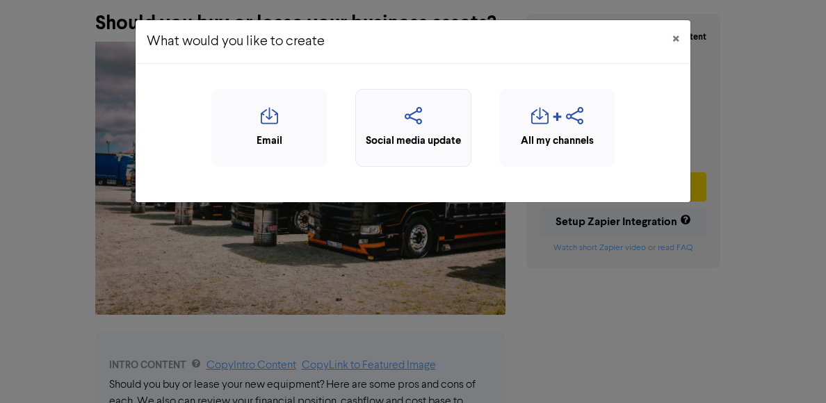
click at [455, 133] on div "Social media update" at bounding box center [413, 141] width 101 height 16
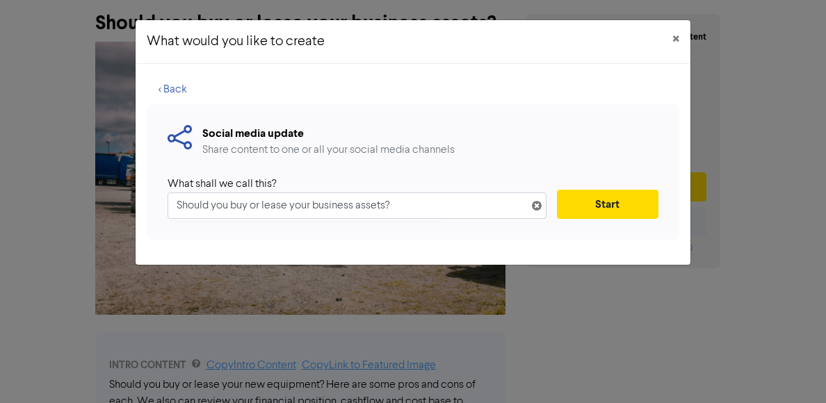
click at [392, 88] on div "< Back" at bounding box center [413, 89] width 532 height 29
click at [647, 206] on button "Start" at bounding box center [607, 204] width 101 height 29
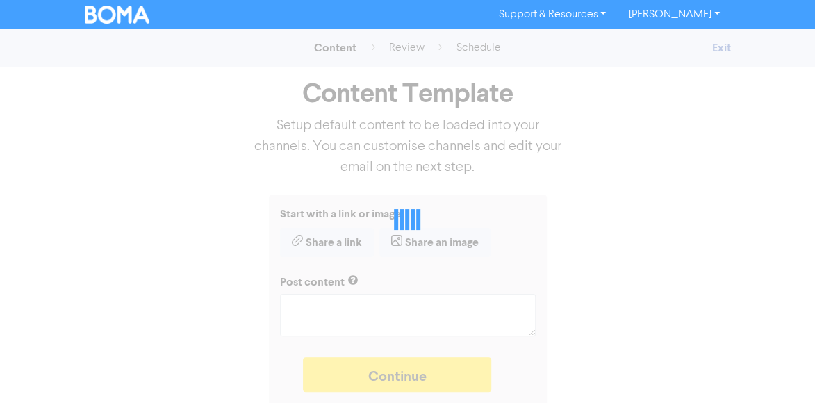
type textarea "x"
type textarea "Should you buy or lease your new equipment? Here are some pros and cons of each…"
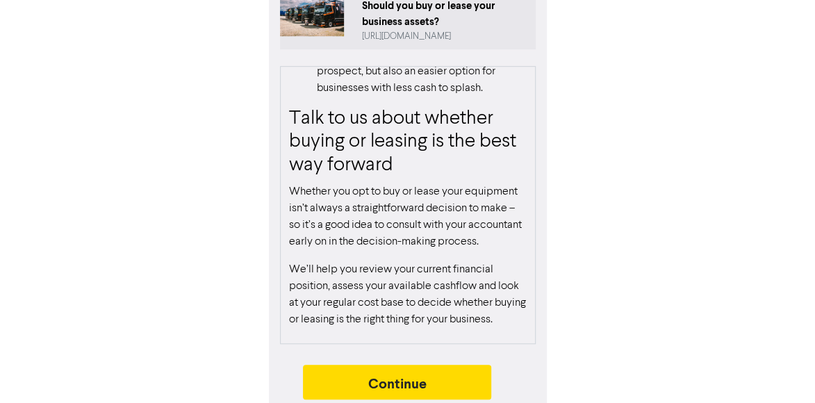
scroll to position [461, 0]
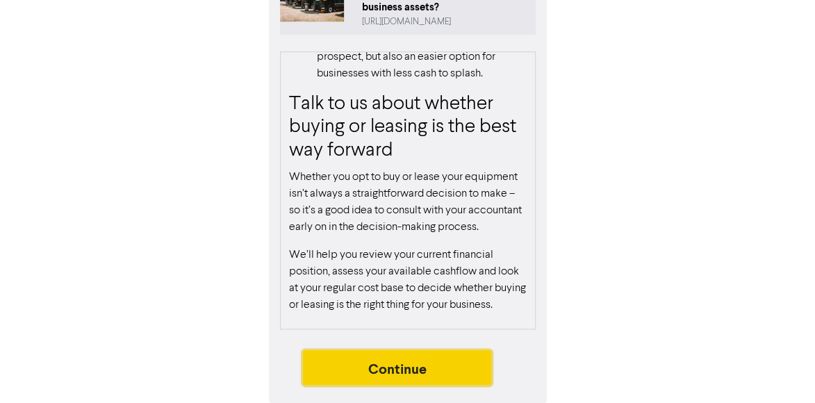
click at [474, 353] on button "Continue" at bounding box center [397, 367] width 189 height 35
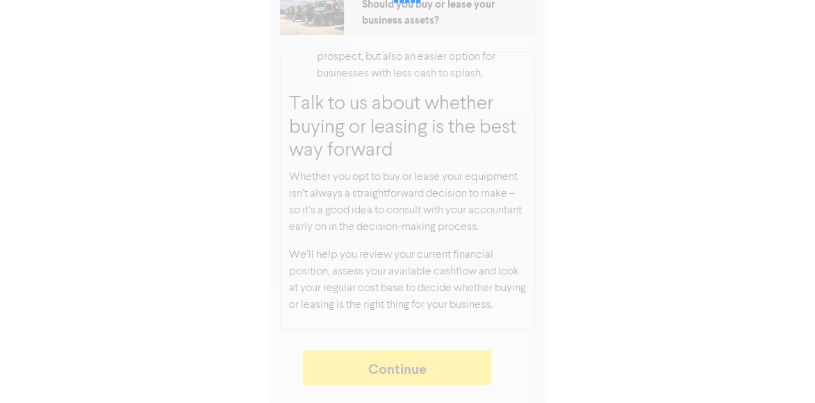
type textarea "x"
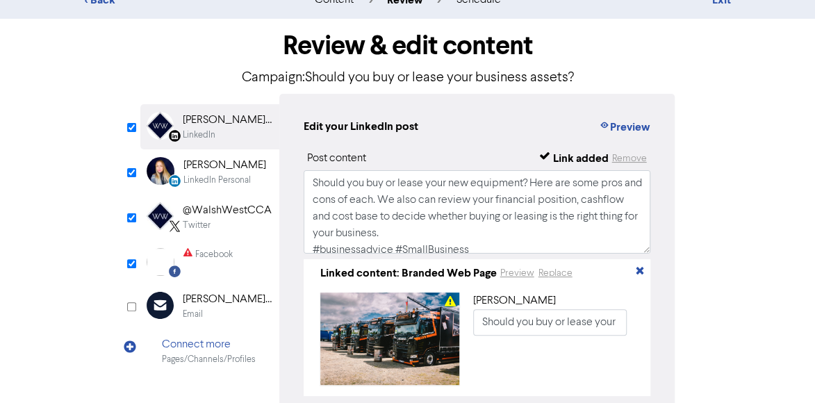
scroll to position [70, 0]
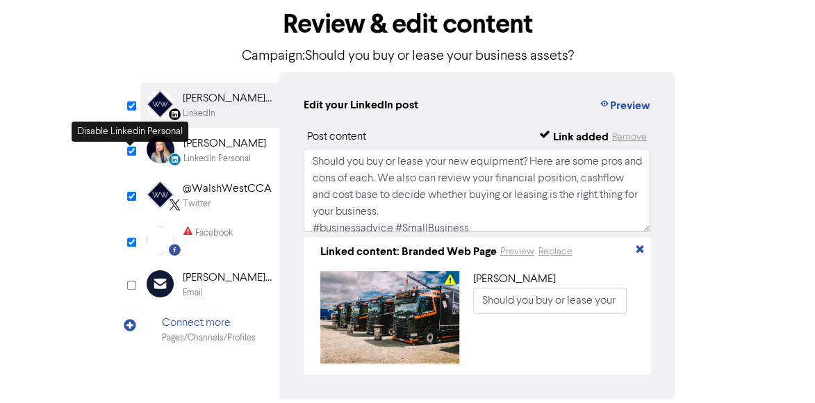
click at [131, 153] on input "checkbox" at bounding box center [131, 151] width 9 height 9
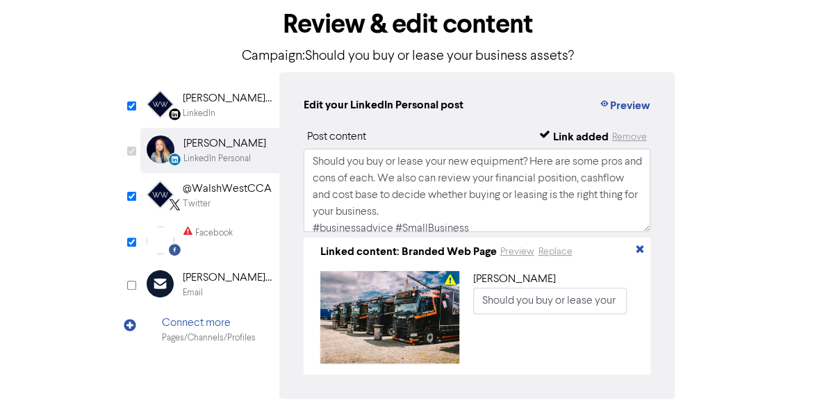
checkbox input "false"
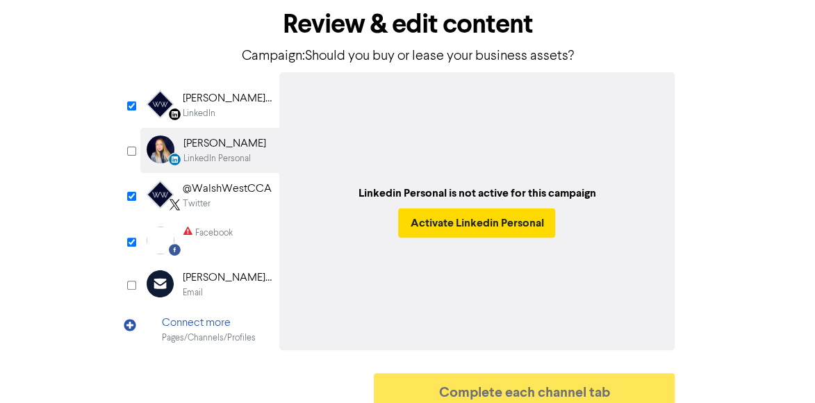
click at [229, 100] on div "[PERSON_NAME] West Chartered Certified Accountants - Estate & Probate Lawyers" at bounding box center [227, 98] width 89 height 17
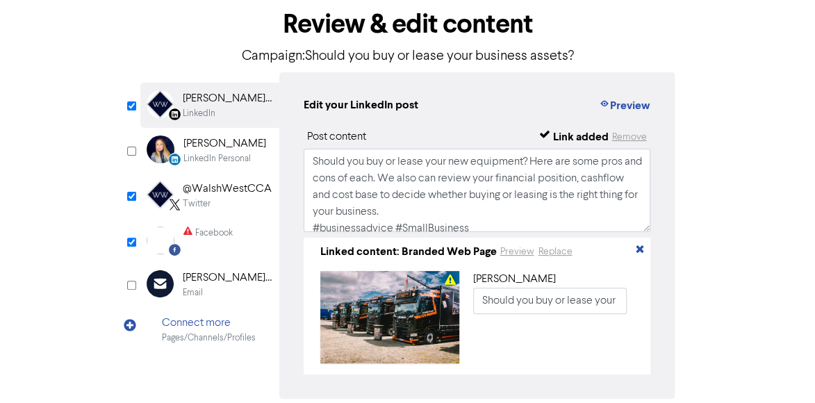
scroll to position [26, 0]
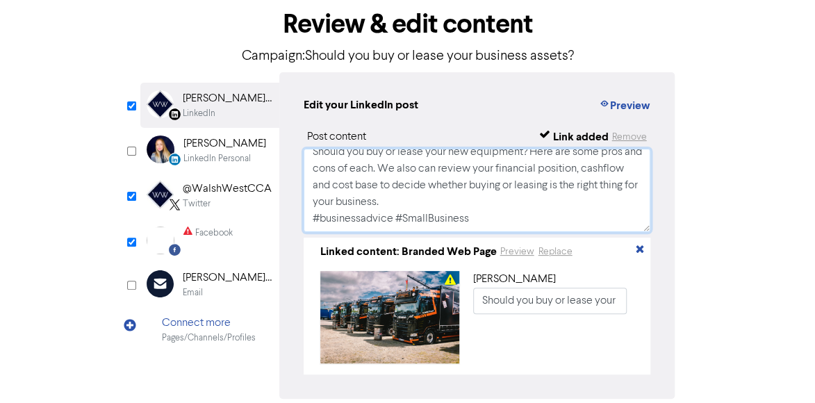
click at [505, 205] on textarea "Should you buy or lease your new equipment? Here are some pros and cons of each…" at bounding box center [478, 190] width 348 height 83
paste textarea "For advice about Accounting, Probate Law and Taxation; call our team on [PHONE_…"
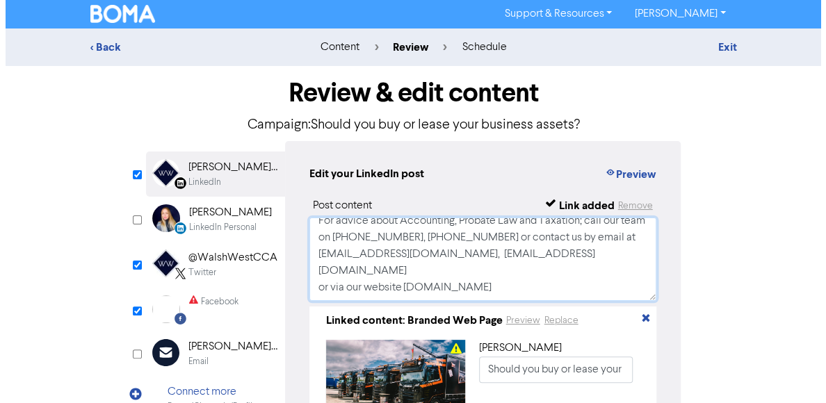
scroll to position [0, 0]
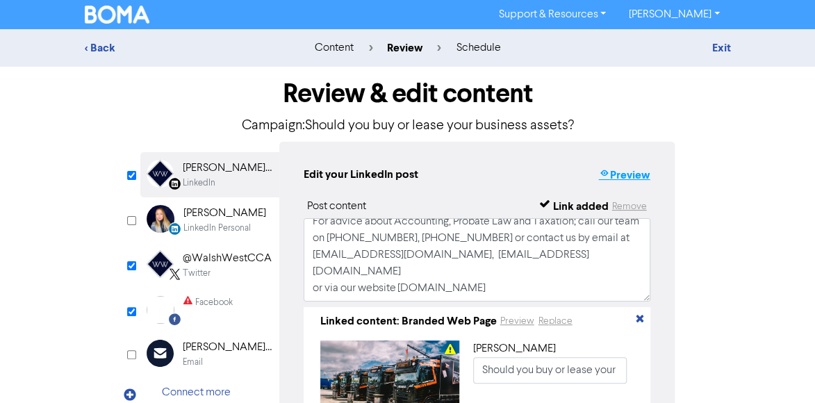
click at [603, 171] on icon "button" at bounding box center [603, 175] width 11 height 14
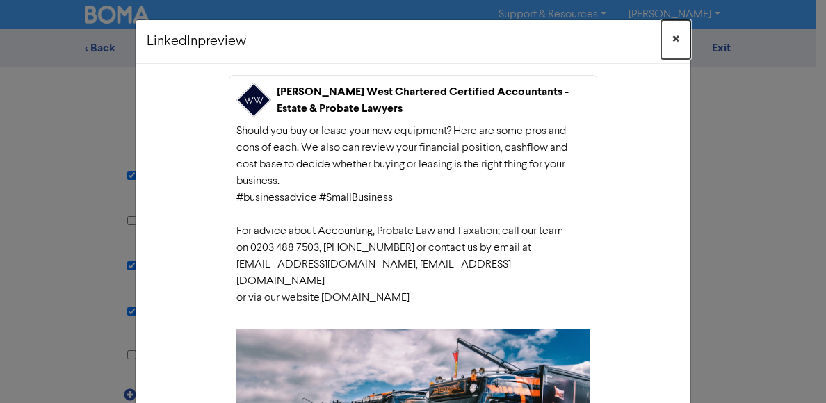
click at [674, 38] on button "×" at bounding box center [675, 39] width 29 height 39
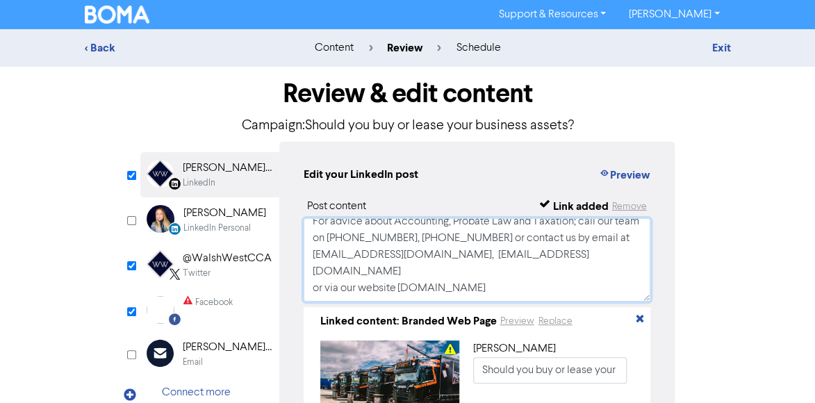
click at [572, 288] on textarea "Should you buy or lease your new equipment? Here are some pros and cons of each…" at bounding box center [478, 259] width 348 height 83
type textarea "Should you buy or lease your new equipment? Here are some pros and cons of each…"
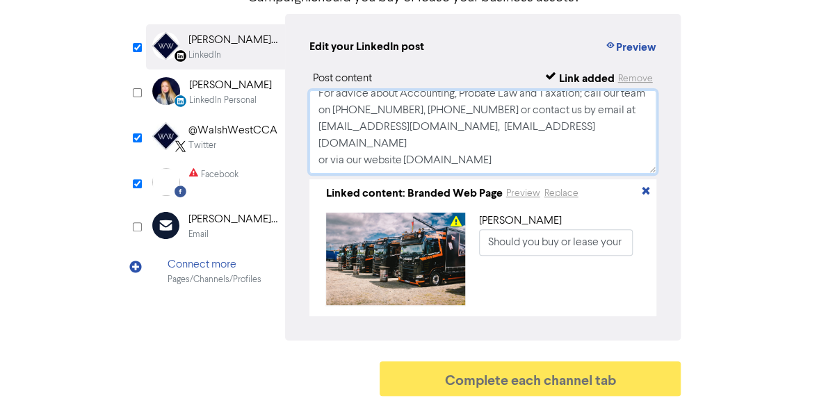
scroll to position [64, 0]
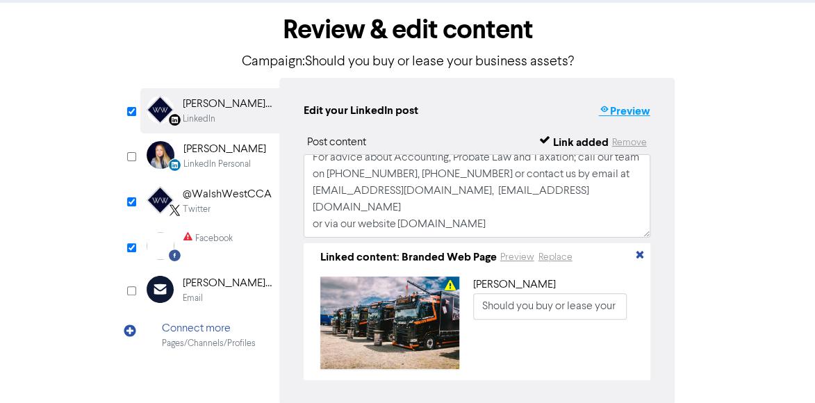
click at [620, 115] on button "Preview" at bounding box center [624, 111] width 53 height 18
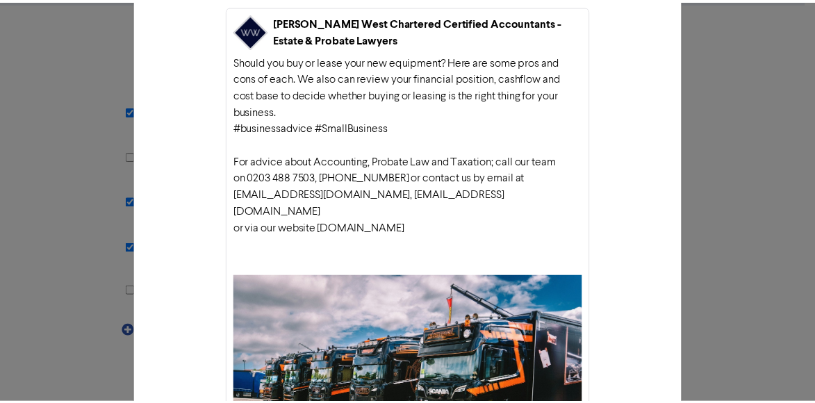
scroll to position [0, 0]
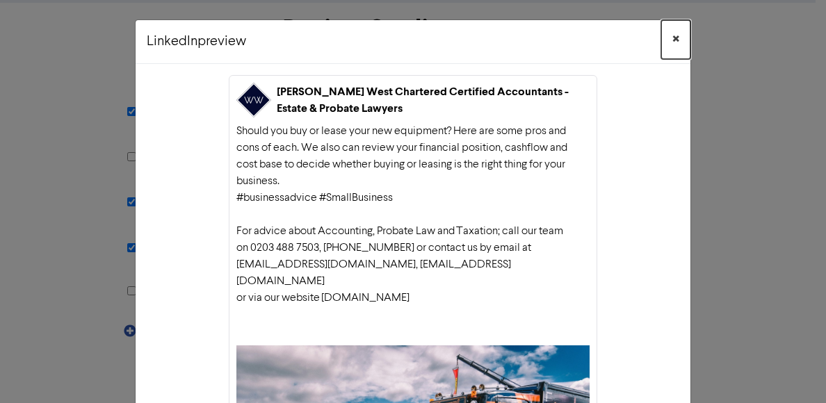
click at [673, 38] on span "×" at bounding box center [675, 39] width 7 height 21
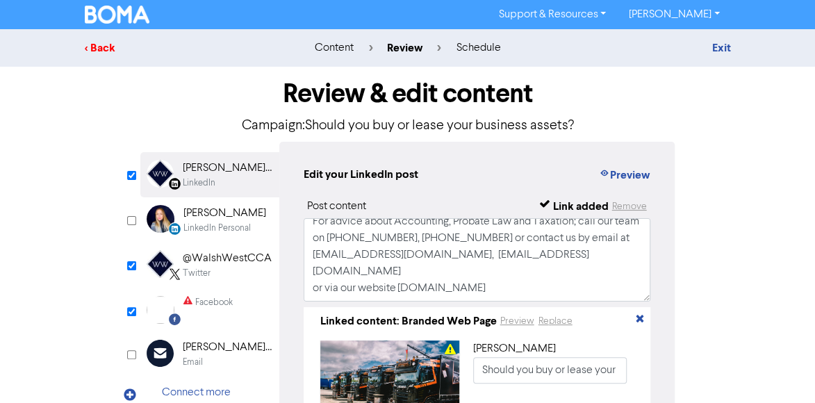
click at [95, 49] on div "< Back" at bounding box center [186, 48] width 202 height 17
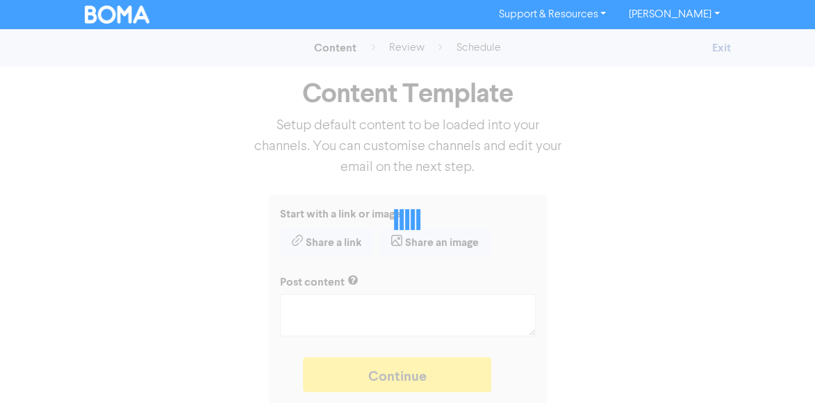
type textarea "x"
type textarea "Should you buy or lease your new equipment? Here are some pros and cons of each…"
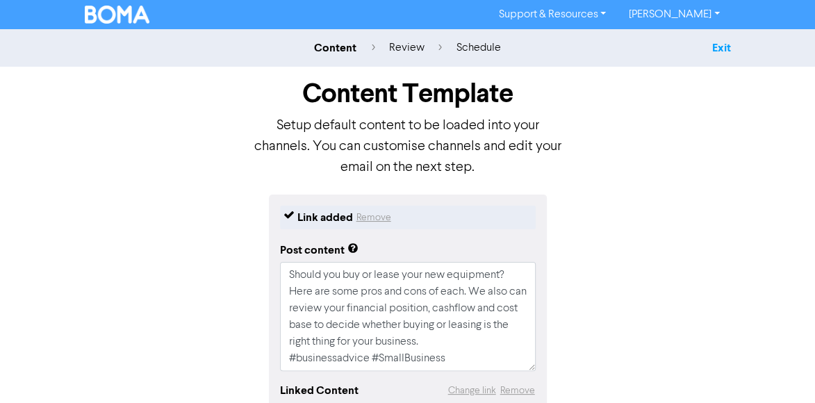
click at [729, 51] on link "Exit" at bounding box center [721, 48] width 19 height 14
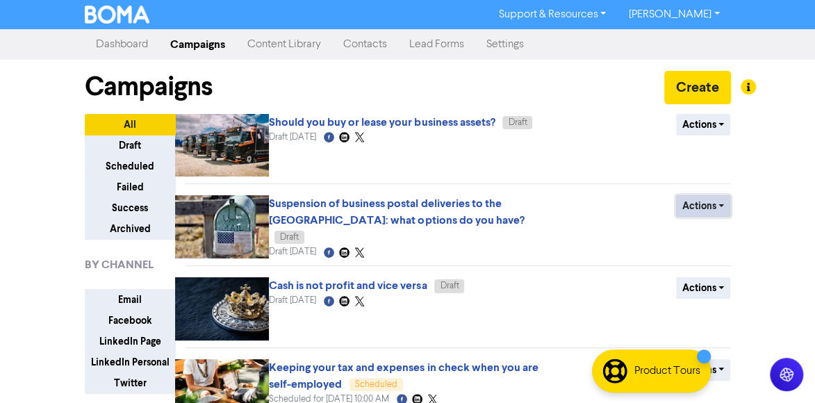
click at [696, 202] on button "Actions" at bounding box center [703, 206] width 55 height 22
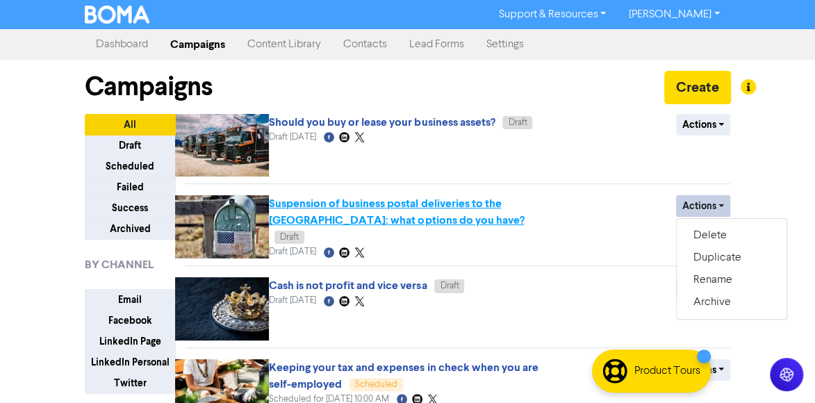
click at [459, 208] on link "Suspension of business postal deliveries to the [GEOGRAPHIC_DATA]: what options…" at bounding box center [396, 212] width 255 height 31
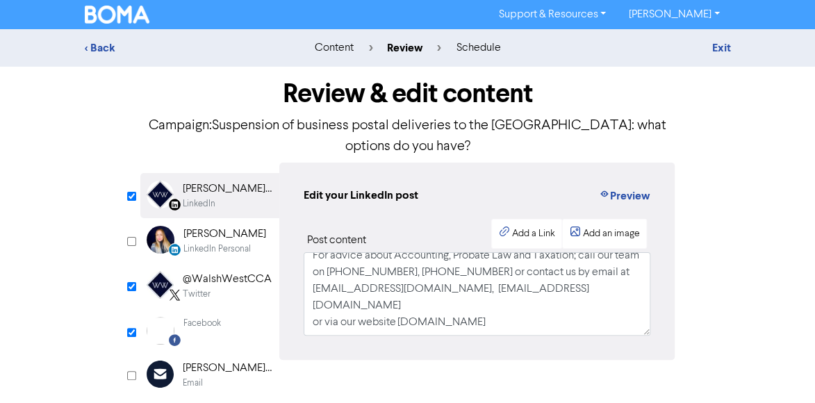
click at [345, 51] on div "content" at bounding box center [333, 48] width 39 height 17
click at [95, 51] on div "< Back" at bounding box center [186, 48] width 202 height 17
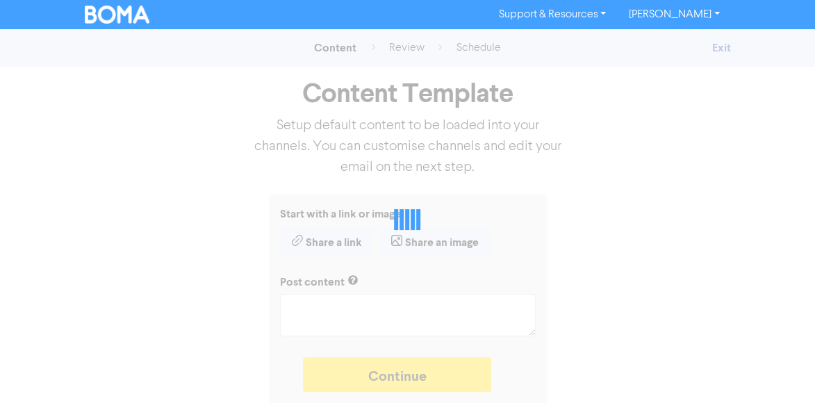
type textarea "x"
type textarea "With low-cost parcel deliveries to the US now facing tariffs, many internationa…"
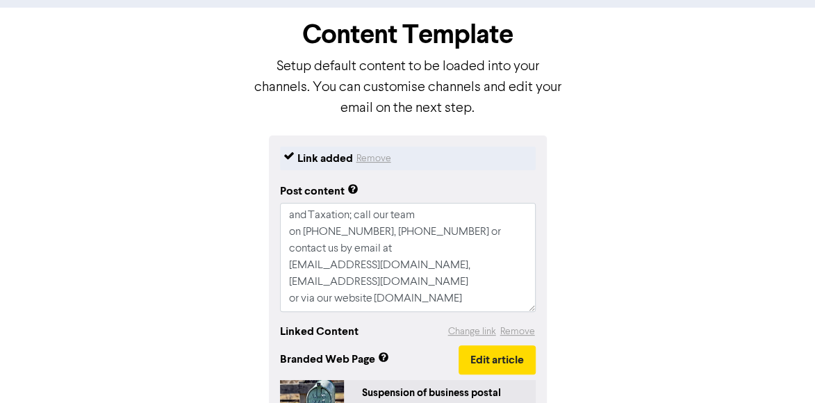
scroll to position [150, 0]
click at [510, 256] on textarea "With low-cost parcel deliveries to the US now facing tariffs, many internationa…" at bounding box center [408, 257] width 256 height 109
type textarea "x"
type textarea "With low-cost parcel deliveries to the US now facing tariffs, many internationa…"
type textarea "x"
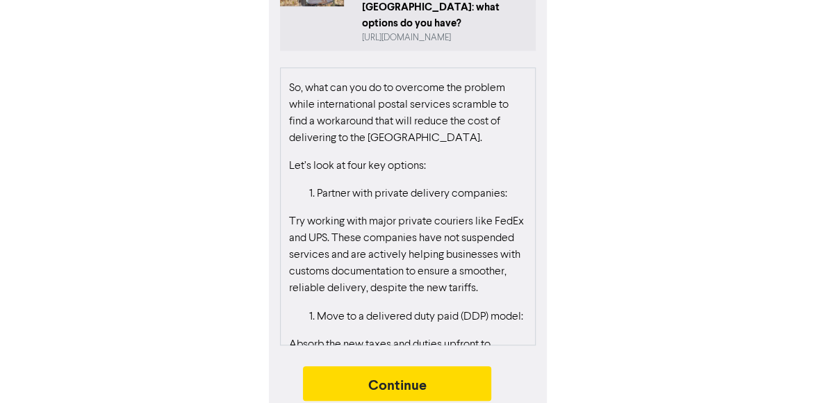
scroll to position [1313, 0]
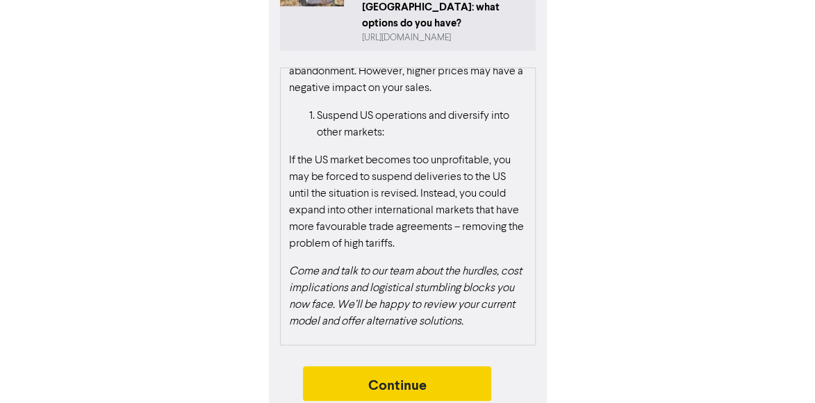
type textarea "With low-cost parcel deliveries to the US now facing tariffs, many internationa…"
click at [395, 375] on button "Continue" at bounding box center [397, 383] width 189 height 35
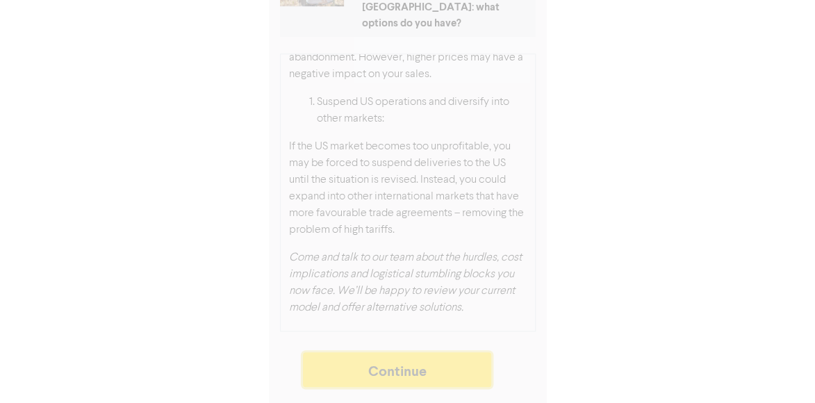
scroll to position [463, 0]
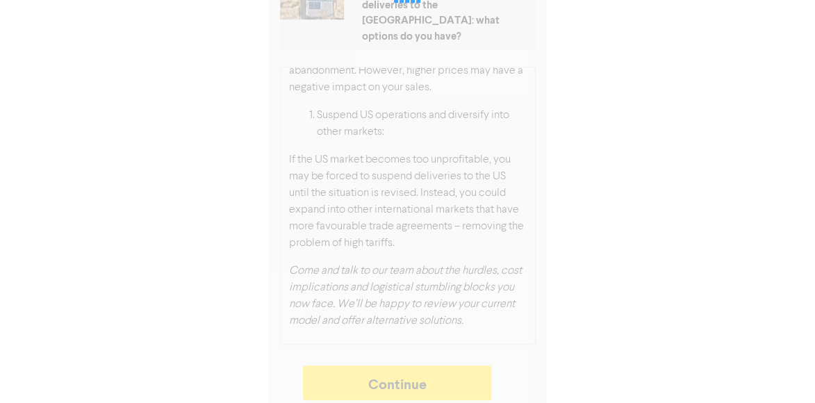
type textarea "x"
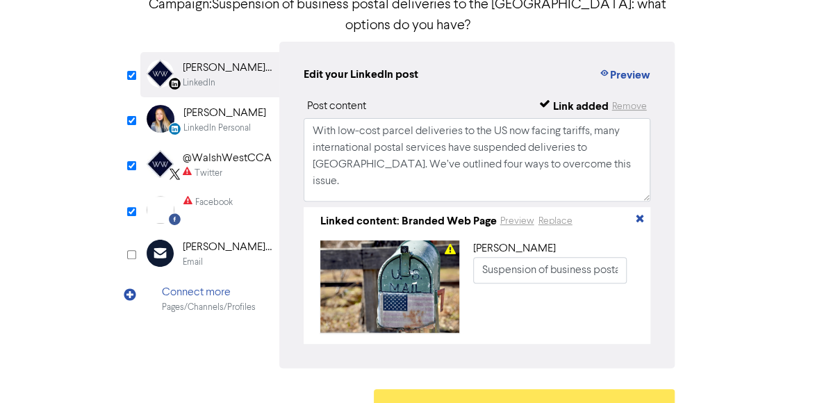
scroll to position [133, 0]
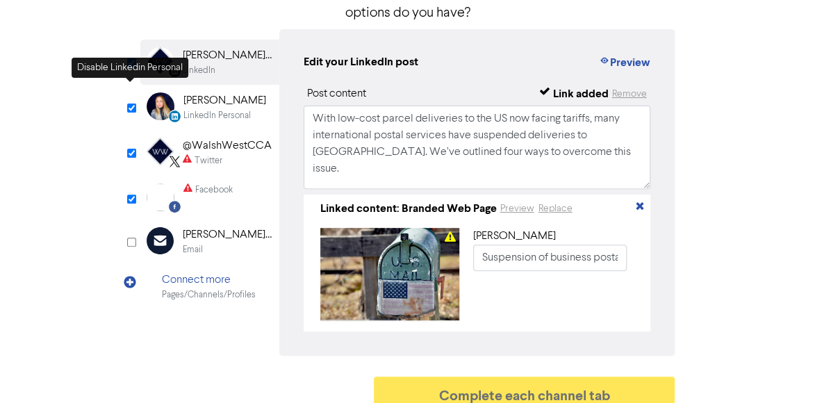
click at [130, 104] on input "checkbox" at bounding box center [131, 108] width 9 height 9
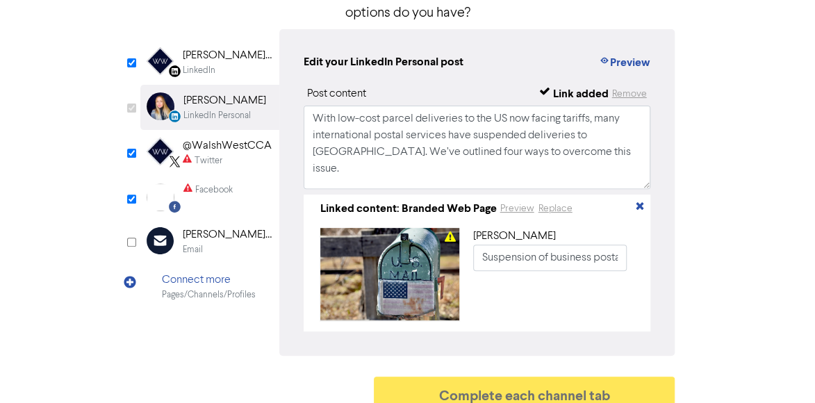
checkbox input "false"
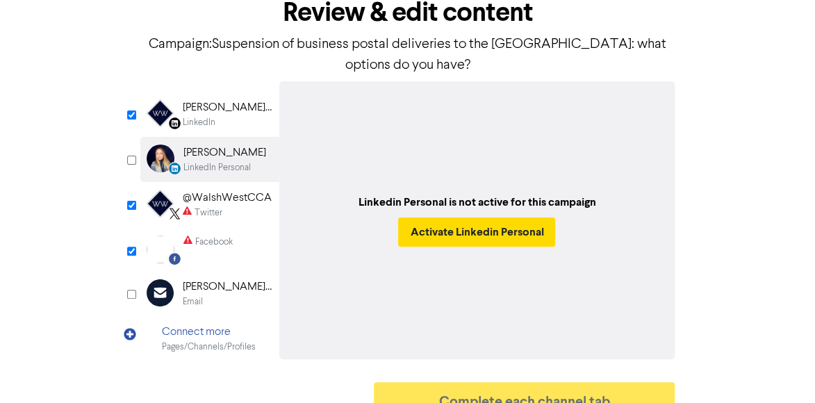
click at [231, 116] on div "LinkedIn" at bounding box center [227, 122] width 89 height 13
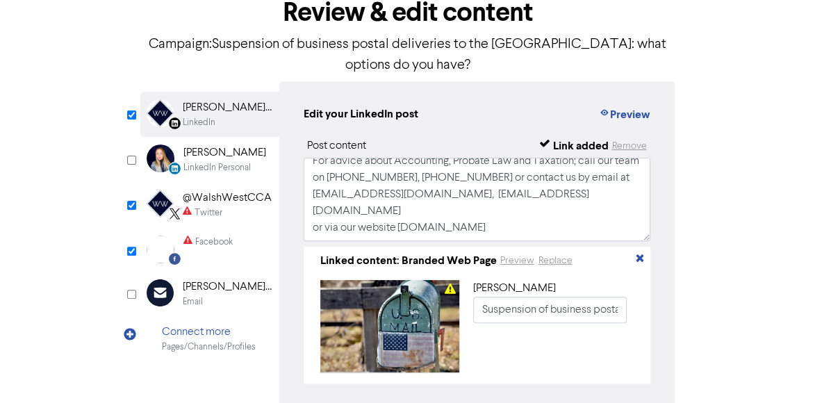
scroll to position [159, 0]
click at [217, 190] on div "@WalshWestCCA" at bounding box center [227, 198] width 89 height 17
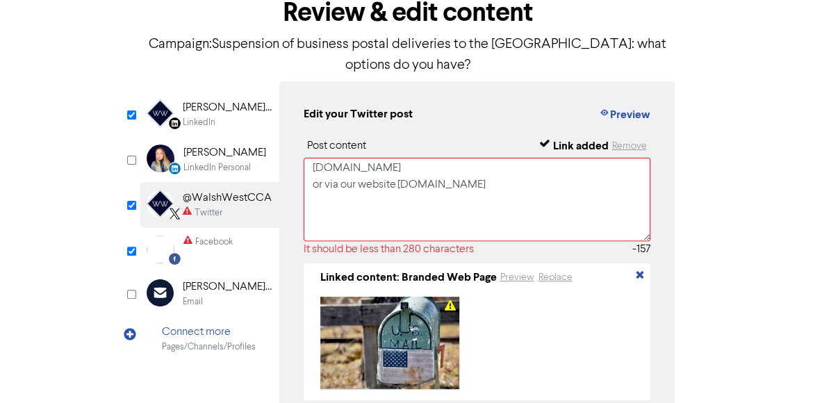
scroll to position [139, 0]
click at [177, 236] on div "Facebook Created with Sketch." at bounding box center [166, 250] width 28 height 28
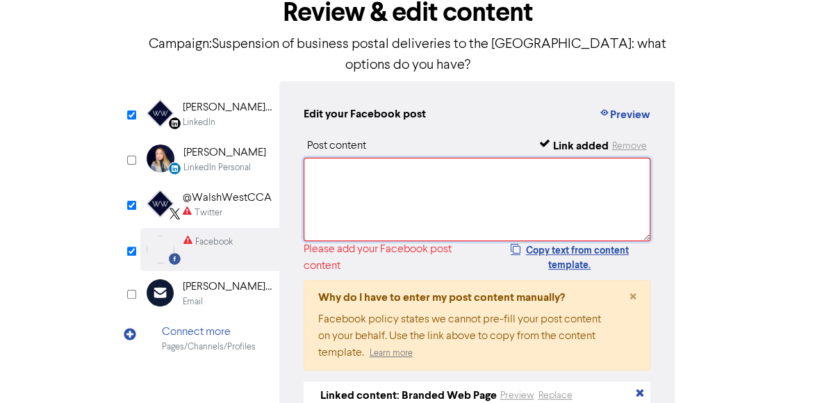
click at [383, 162] on textarea at bounding box center [478, 199] width 348 height 83
click at [233, 190] on div "@WalshWestCCA" at bounding box center [227, 198] width 89 height 17
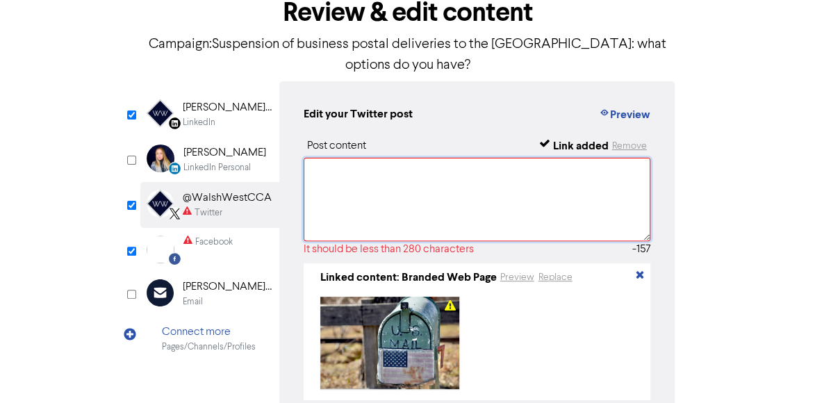
scroll to position [175, 0]
drag, startPoint x: 309, startPoint y: 149, endPoint x: 559, endPoint y: 170, distance: 251.1
click at [559, 170] on textarea "With low-cost parcel deliveries to the US now facing tariffs, many internationa…" at bounding box center [478, 199] width 348 height 83
click at [197, 236] on div "Facebook" at bounding box center [214, 242] width 38 height 13
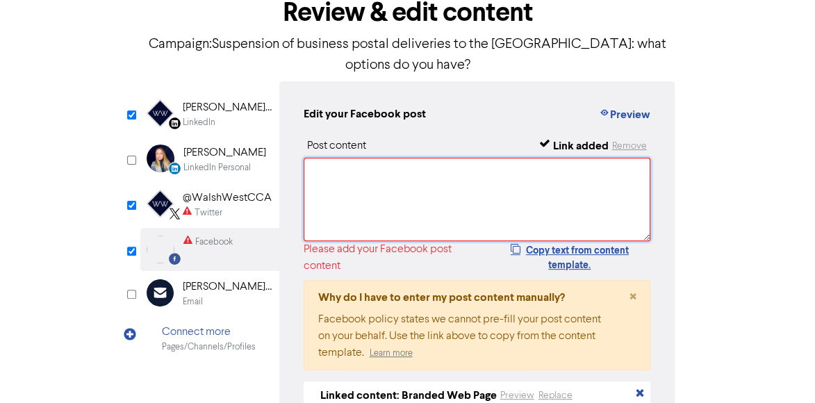
click at [341, 158] on textarea at bounding box center [478, 199] width 348 height 83
paste textarea "With low-cost parcel deliveries to the US now facing tariffs, many internationa…"
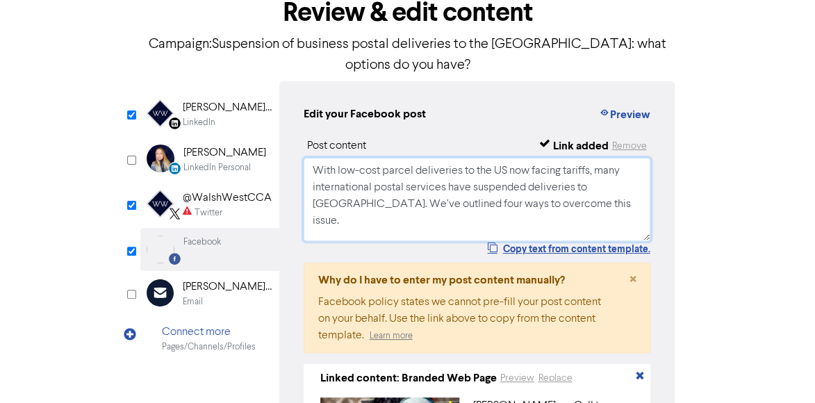
scroll to position [138, 0]
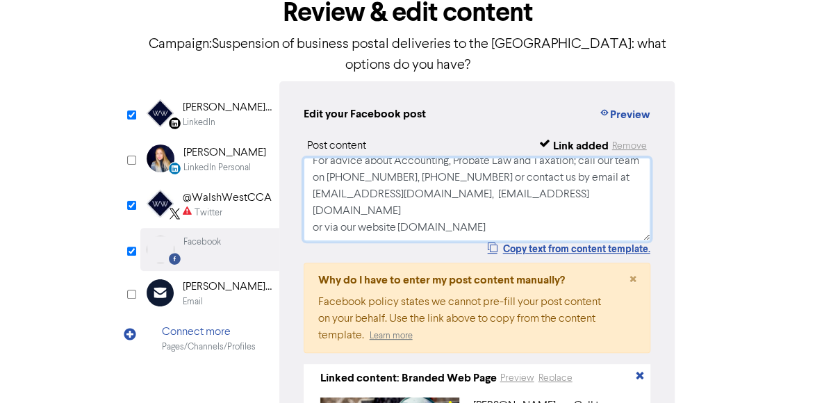
type textarea "With low-cost parcel deliveries to the US now facing tariffs, many internationa…"
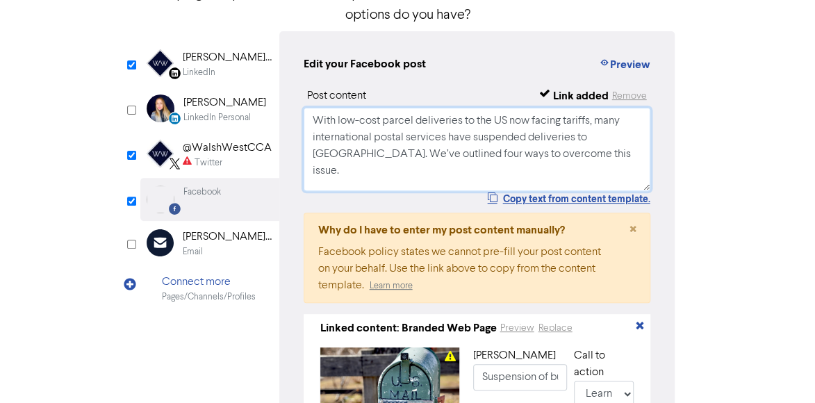
scroll to position [111, 0]
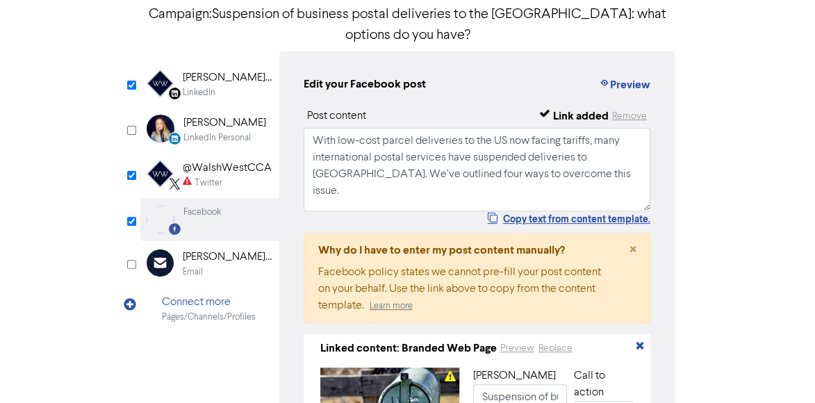
click at [198, 160] on div "@WalshWestCCA" at bounding box center [227, 168] width 89 height 17
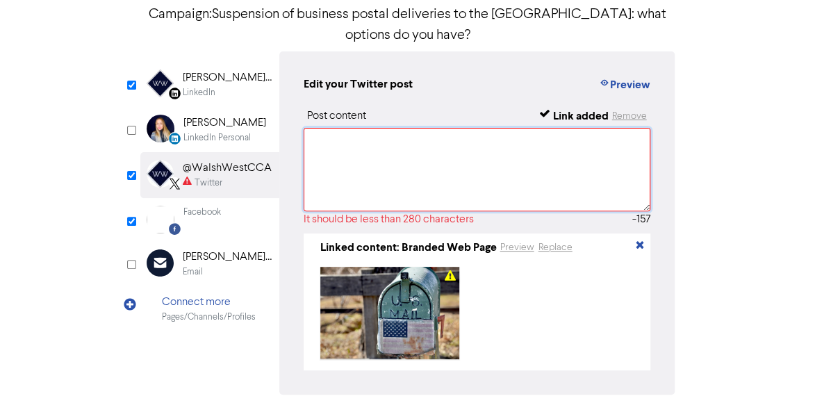
click at [398, 128] on textarea "With low-cost parcel deliveries to the US now facing tariffs, many internationa…" at bounding box center [478, 169] width 348 height 83
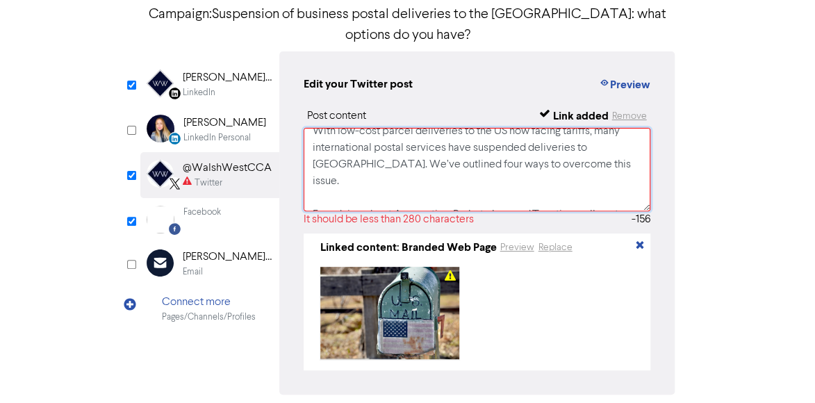
scroll to position [0, 0]
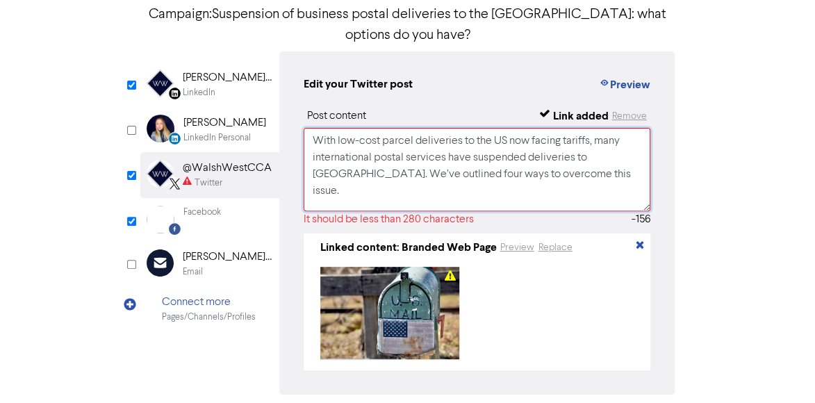
click at [336, 170] on textarea "With low-cost parcel deliveries to the US now facing tariffs, many internationa…" at bounding box center [478, 169] width 348 height 83
click at [610, 158] on textarea "With low-cost parcel deliveries to the US now facing tariffs, many internationa…" at bounding box center [478, 169] width 348 height 83
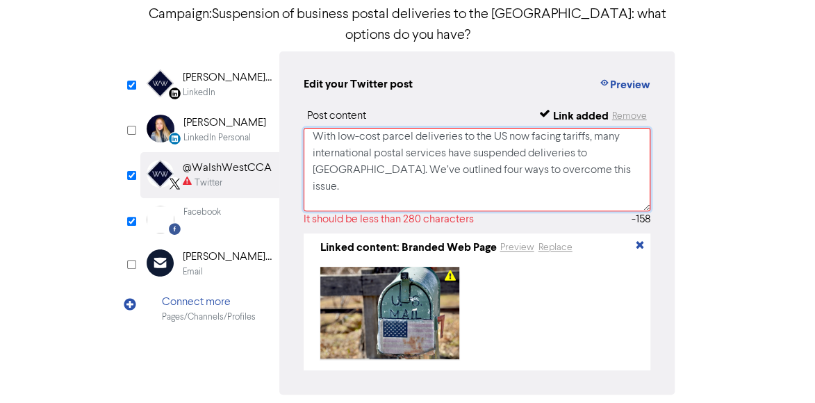
paste textarea "For Accounting, Probate, Legal & Taxation advice, contact us [PHONE_NUMBER] / […"
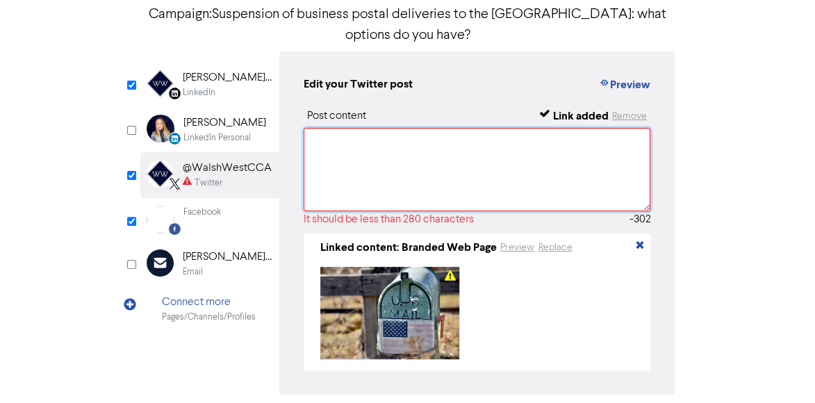
scroll to position [259, 0]
drag, startPoint x: 311, startPoint y: 149, endPoint x: 591, endPoint y: 197, distance: 283.4
click at [591, 197] on div "Post content Link added Remove With low-cost parcel deliveries to the [GEOGRAPH…" at bounding box center [478, 239] width 348 height 263
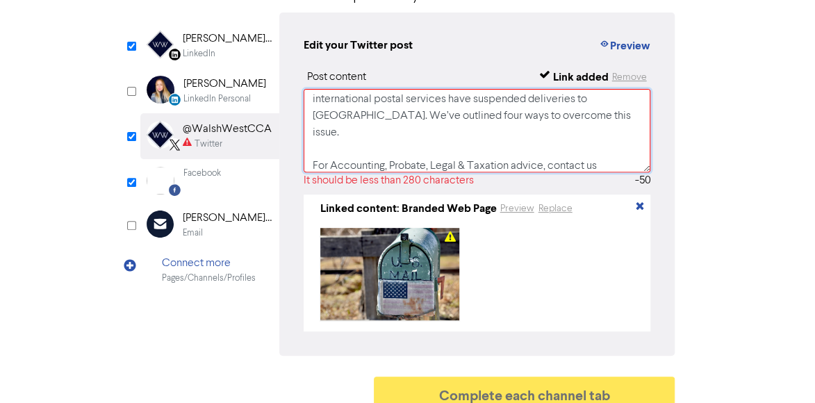
scroll to position [0, 0]
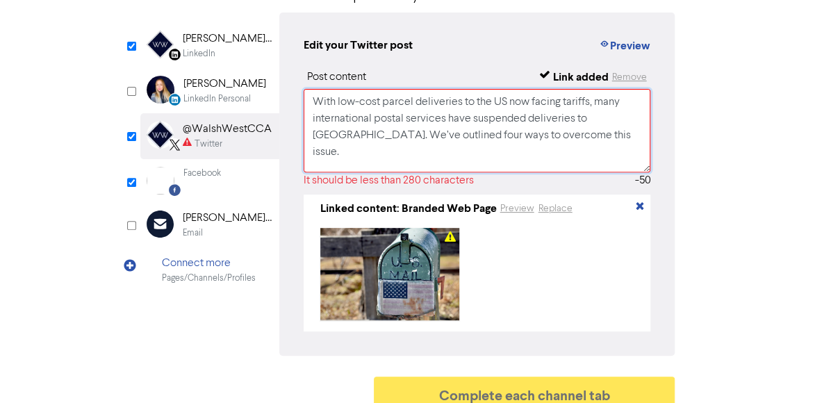
click at [373, 97] on textarea "With low-cost parcel deliveries to the US now facing tariffs, many internationa…" at bounding box center [478, 130] width 348 height 83
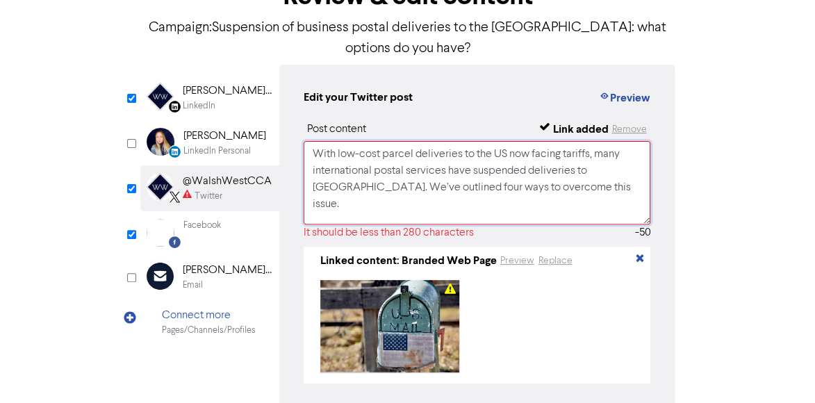
scroll to position [81, 0]
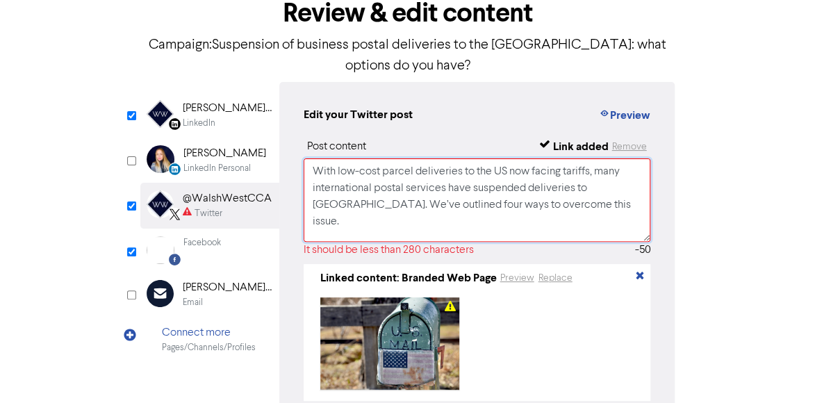
click at [595, 198] on textarea "With low-cost parcel deliveries to the US now facing tariffs, many internationa…" at bounding box center [478, 199] width 348 height 83
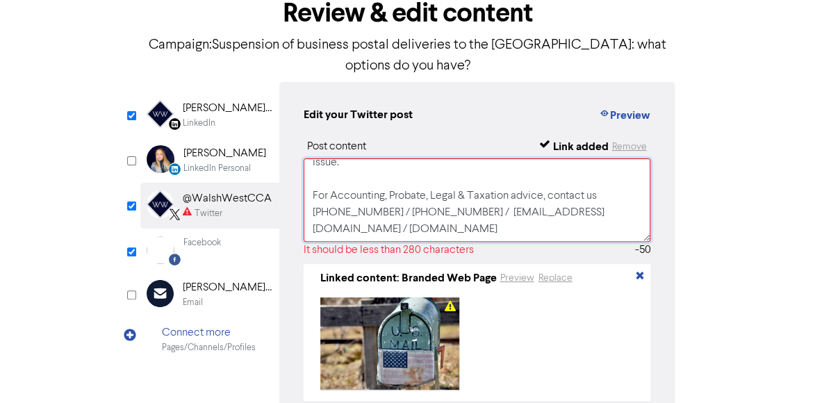
click at [312, 163] on textarea "With low-cost parcel deliveries to the US now facing tariffs, many internationa…" at bounding box center [478, 199] width 348 height 83
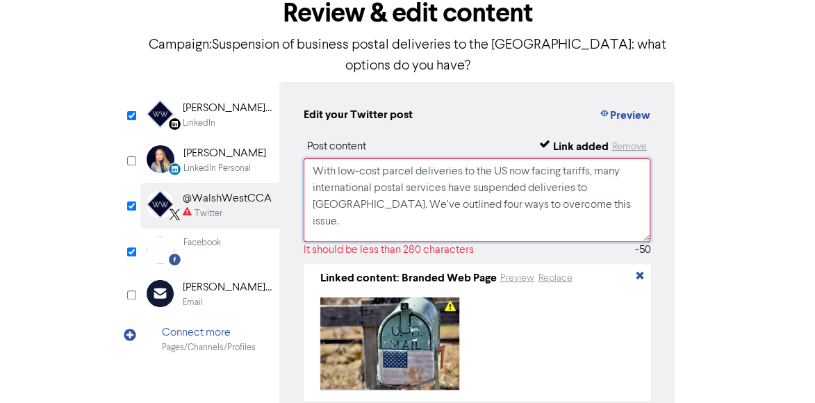
scroll to position [4, 0]
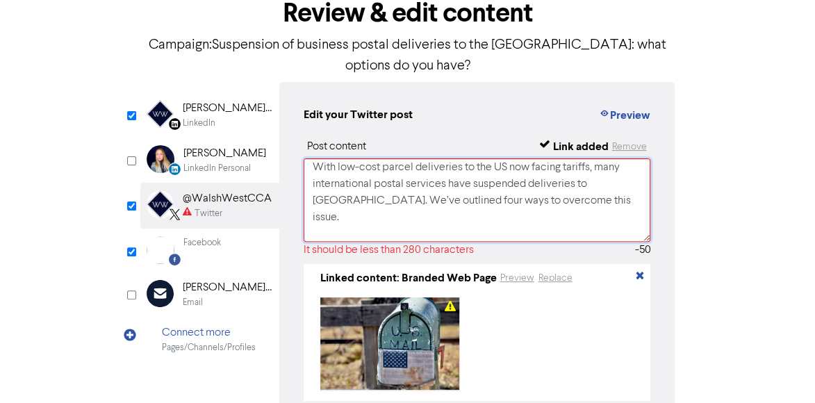
click at [332, 158] on textarea "With low-cost parcel deliveries to the US now facing tariffs, many internationa…" at bounding box center [478, 199] width 348 height 83
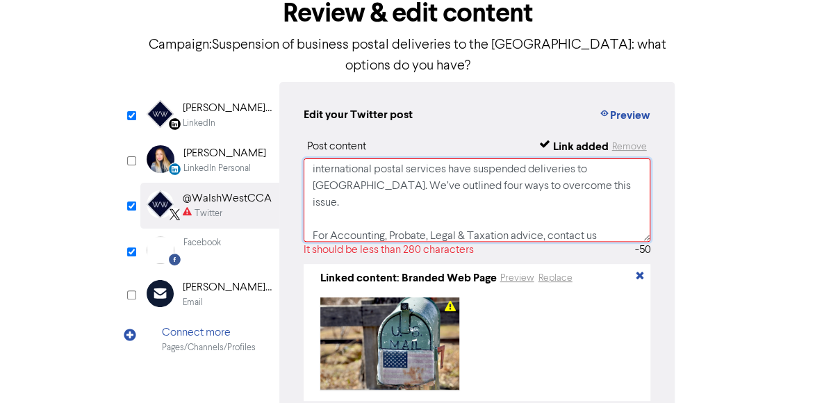
scroll to position [0, 0]
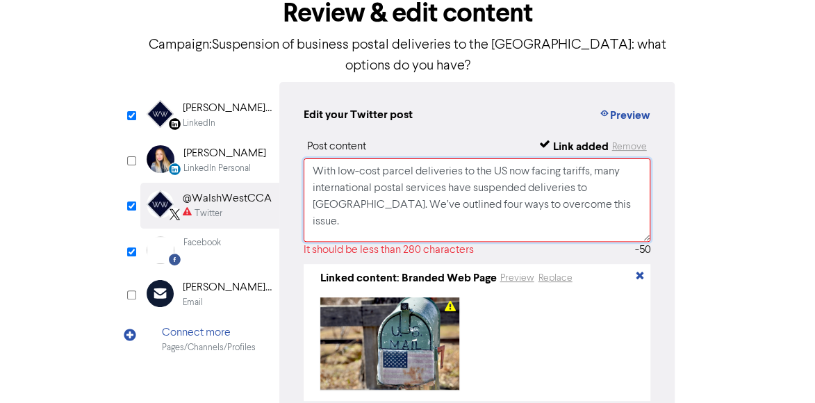
click at [469, 174] on textarea "With low-cost parcel deliveries to the US now facing tariffs, many internationa…" at bounding box center [478, 199] width 348 height 83
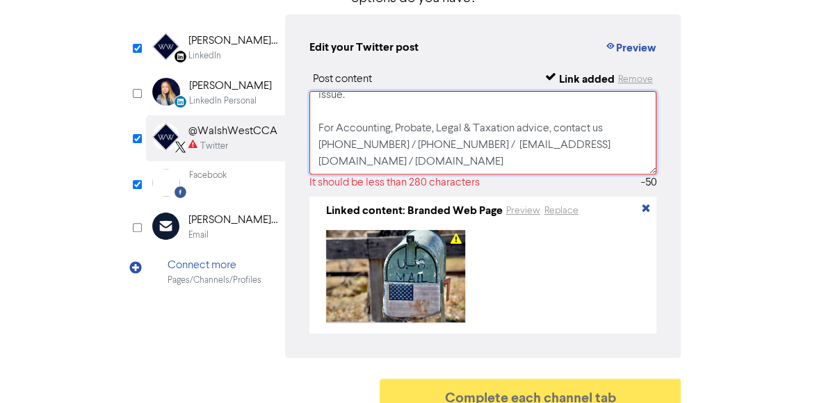
scroll to position [150, 0]
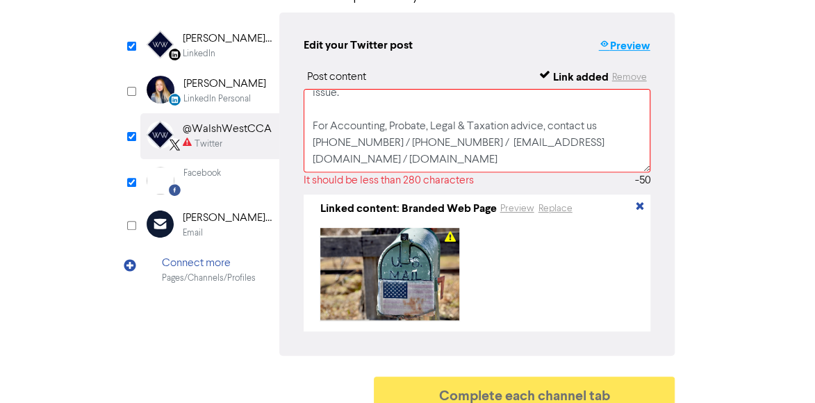
click at [635, 37] on button "Preview" at bounding box center [624, 46] width 53 height 18
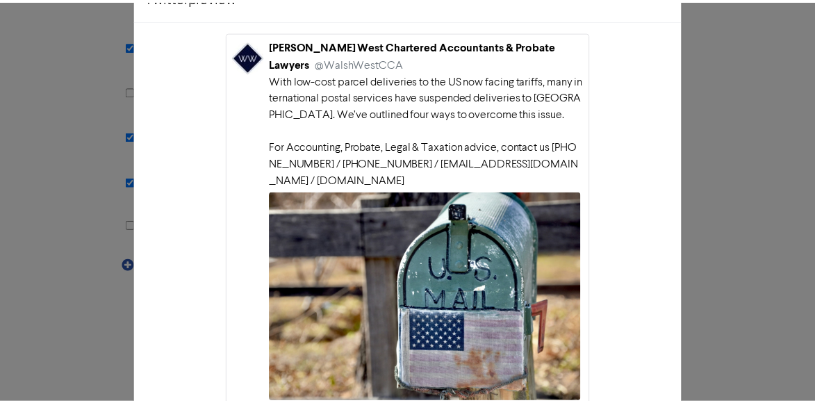
scroll to position [0, 0]
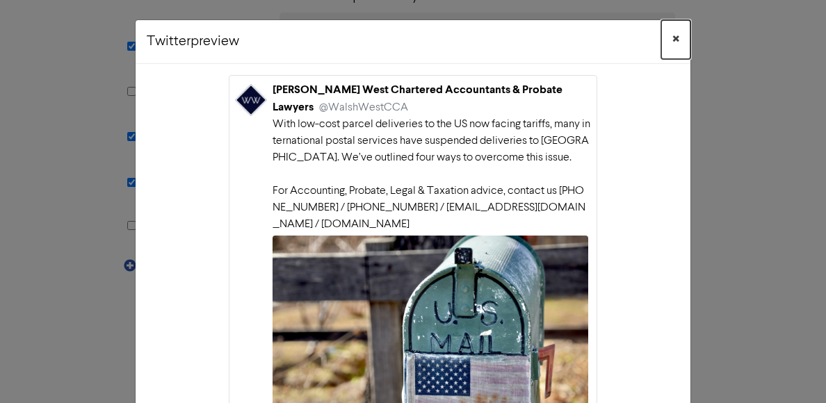
click at [675, 43] on button "×" at bounding box center [675, 39] width 29 height 39
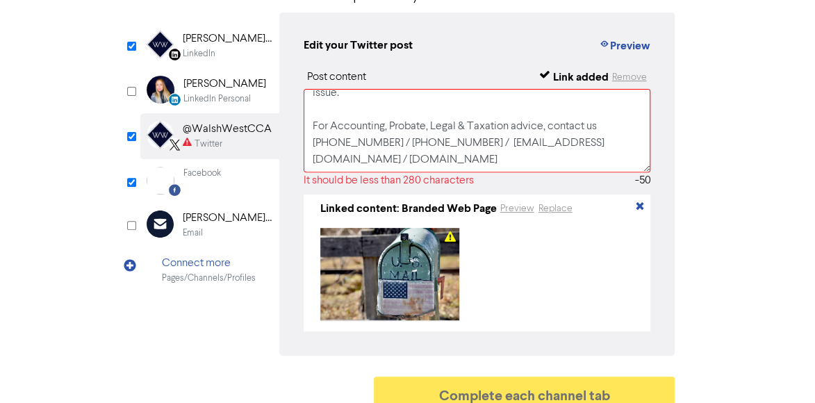
click at [724, 158] on div "Review & edit content Campaign: Suspension of business postal deliveries to the…" at bounding box center [407, 168] width 667 height 502
click at [509, 113] on textarea "With low-cost parcel deliveries to the US now facing tariffs, many internationa…" at bounding box center [478, 130] width 348 height 83
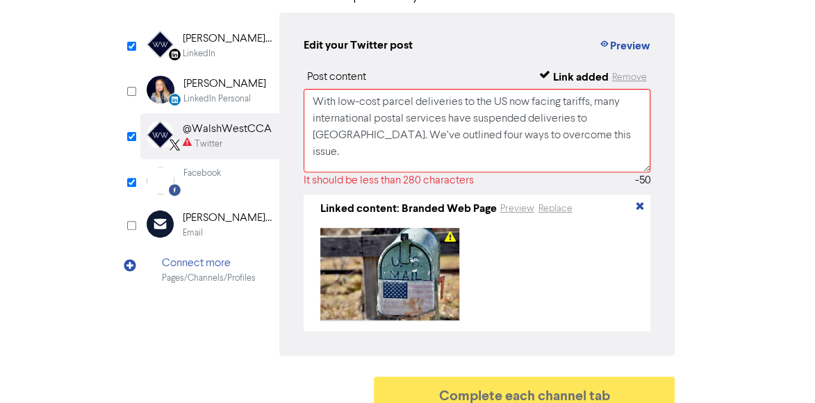
click at [197, 167] on div "Facebook" at bounding box center [202, 173] width 38 height 13
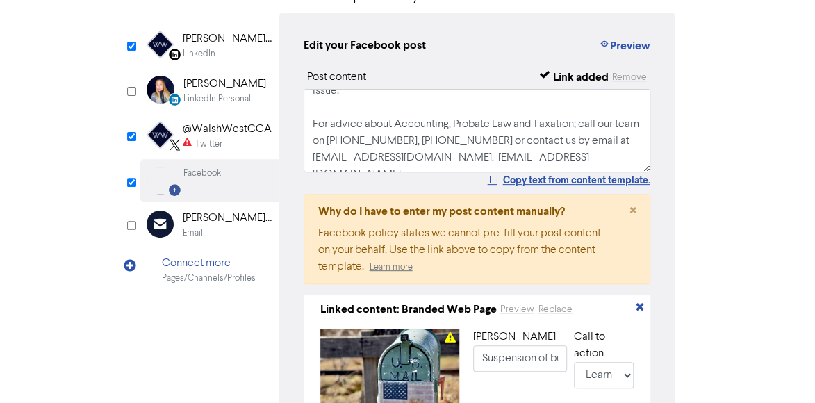
scroll to position [3, 0]
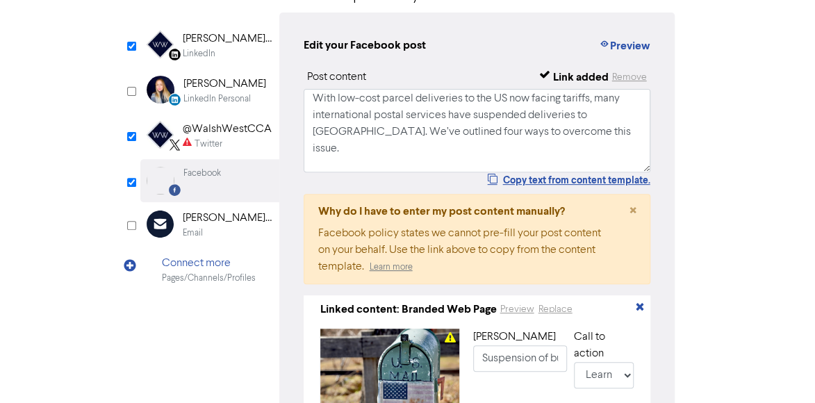
click at [219, 121] on div "@WalshWestCCA" at bounding box center [227, 129] width 89 height 17
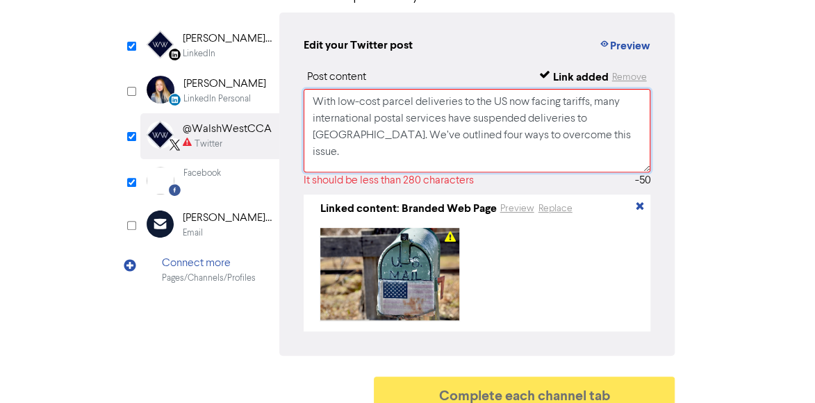
click at [452, 130] on textarea "With low-cost parcel deliveries to the US now facing tariffs, many internationa…" at bounding box center [478, 130] width 348 height 83
drag, startPoint x: 595, startPoint y: 85, endPoint x: 297, endPoint y: 90, distance: 297.5
click at [297, 90] on div "Edit your Twitter post Preview Post content Link added Remove With low-cost par…" at bounding box center [477, 184] width 396 height 343
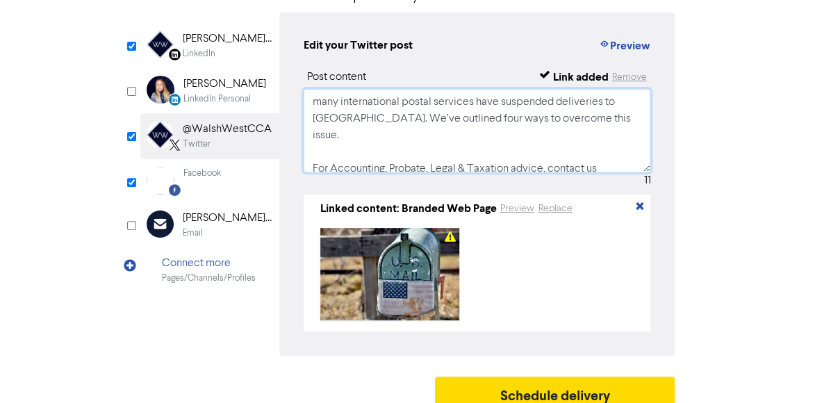
click at [319, 89] on textarea "many international postal services have suspended deliveries to [GEOGRAPHIC_DAT…" at bounding box center [478, 130] width 348 height 83
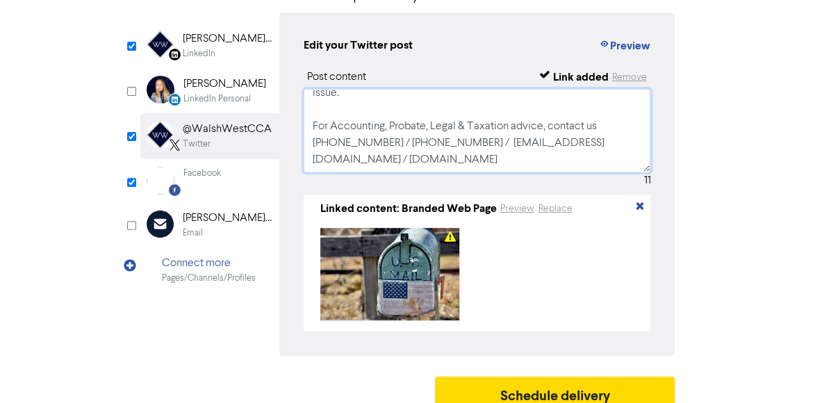
click at [484, 120] on textarea "Many international postal services have suspended deliveries to [GEOGRAPHIC_DAT…" at bounding box center [478, 130] width 348 height 83
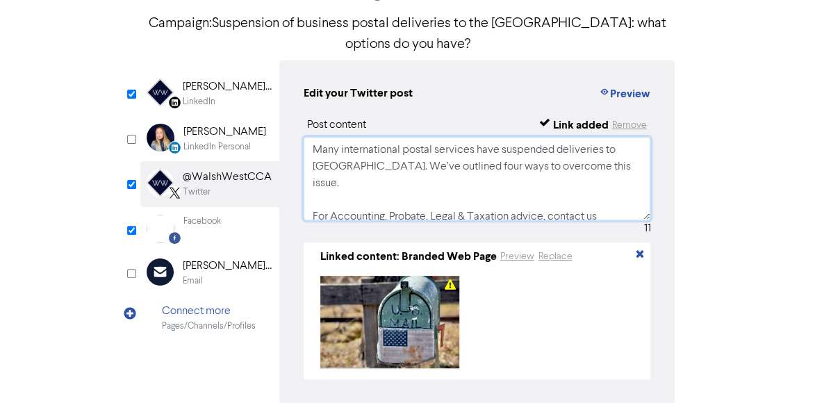
scroll to position [81, 0]
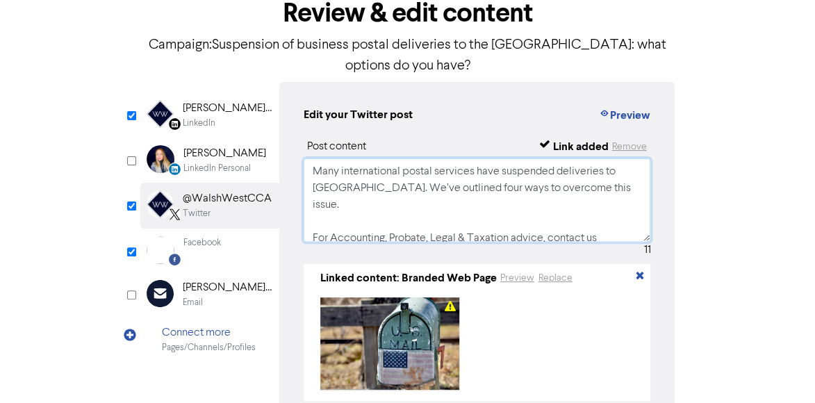
type textarea "Many international postal services have suspended deliveries to [GEOGRAPHIC_DAT…"
click at [229, 100] on div "[PERSON_NAME] West Chartered Certified Accountants - Estate & Probate Lawyers" at bounding box center [227, 108] width 89 height 17
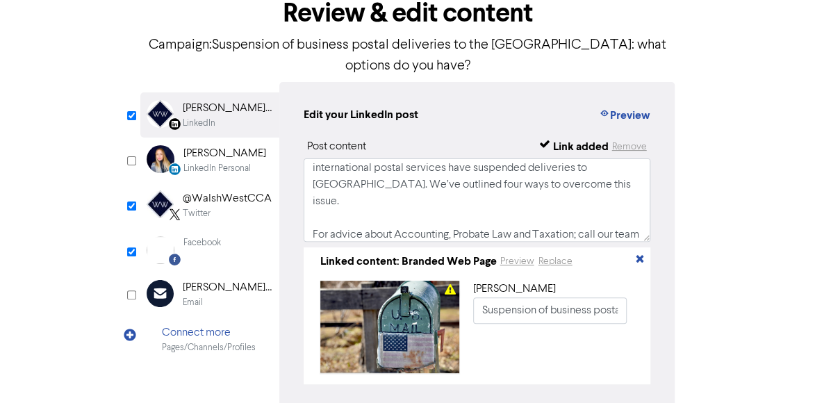
scroll to position [0, 0]
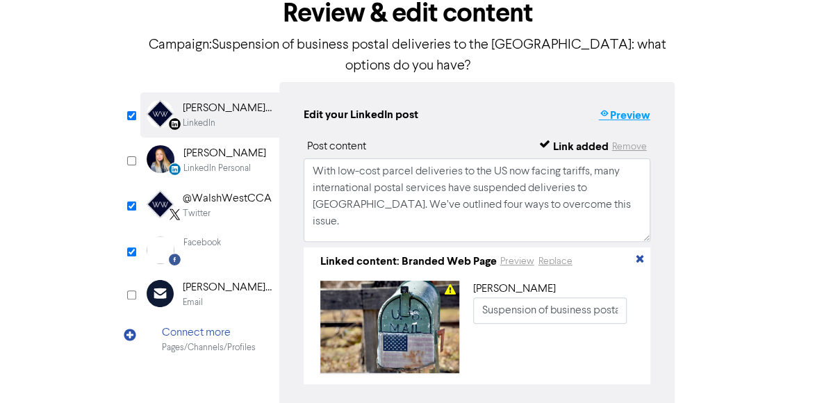
click at [613, 106] on button "Preview" at bounding box center [624, 115] width 53 height 18
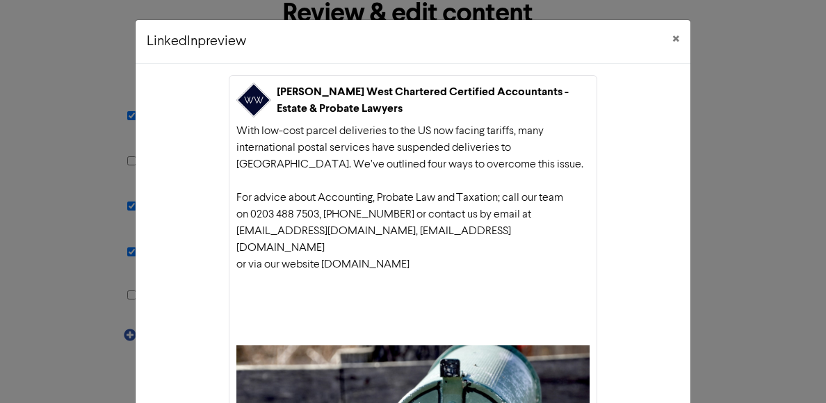
click at [275, 148] on div "With low-cost parcel deliveries to the US now facing tariffs, many internationa…" at bounding box center [412, 231] width 353 height 217
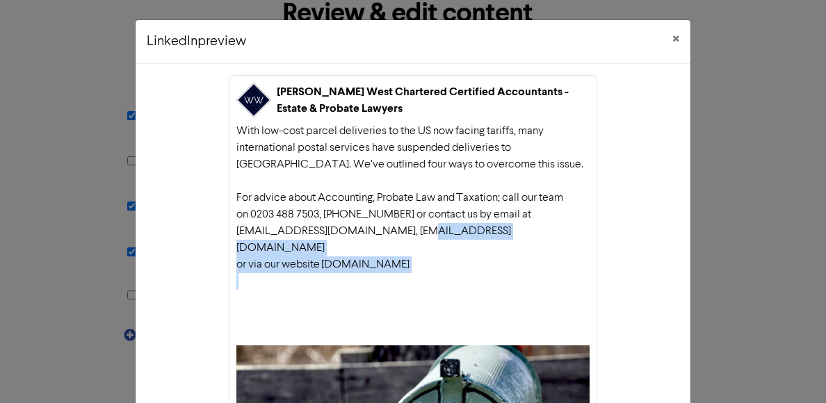
drag, startPoint x: 414, startPoint y: 236, endPoint x: 443, endPoint y: 279, distance: 52.4
click at [443, 279] on div "With low-cost parcel deliveries to the US now facing tariffs, many internationa…" at bounding box center [412, 231] width 353 height 217
drag, startPoint x: 443, startPoint y: 279, endPoint x: 571, endPoint y: 255, distance: 130.1
click at [571, 255] on div "With low-cost parcel deliveries to the US now facing tariffs, many internationa…" at bounding box center [412, 231] width 353 height 217
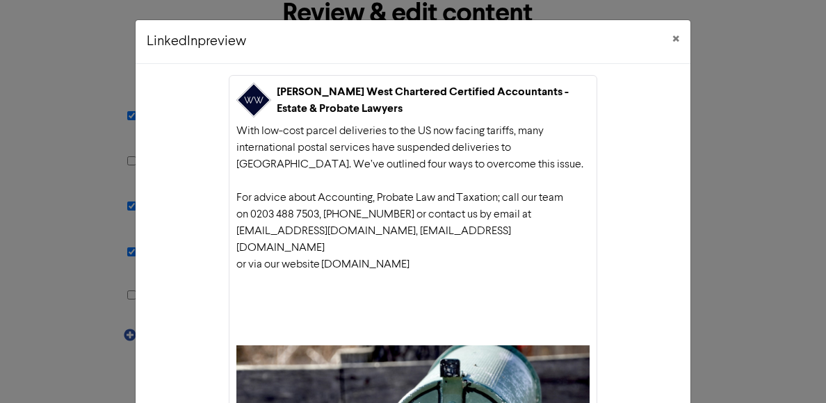
click at [538, 202] on div "With low-cost parcel deliveries to the US now facing tariffs, many internationa…" at bounding box center [412, 231] width 353 height 217
click at [676, 35] on button "×" at bounding box center [675, 39] width 29 height 39
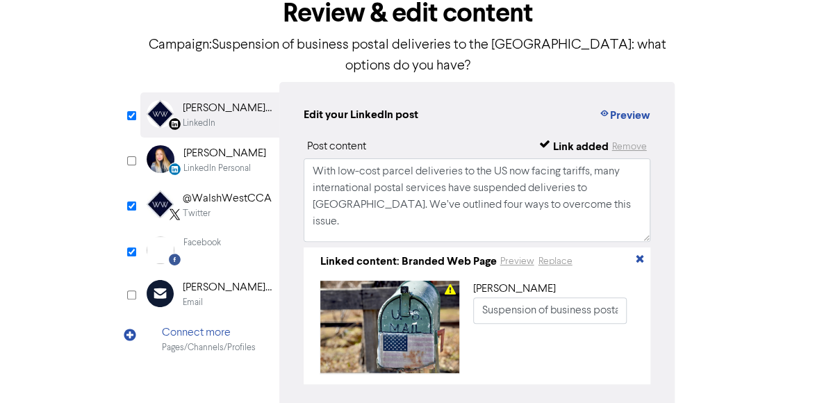
click at [751, 164] on div "< Back content review schedule Exit Review & edit content Campaign: Suspension …" at bounding box center [407, 210] width 815 height 523
click at [199, 190] on div "@WalshWestCCA" at bounding box center [227, 198] width 89 height 17
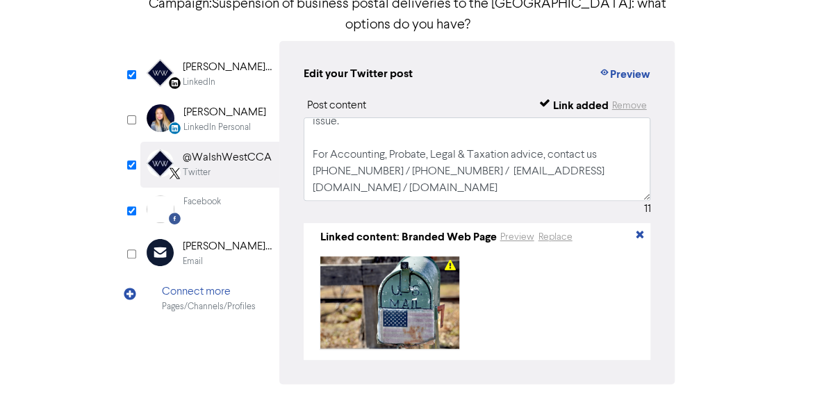
scroll to position [150, 0]
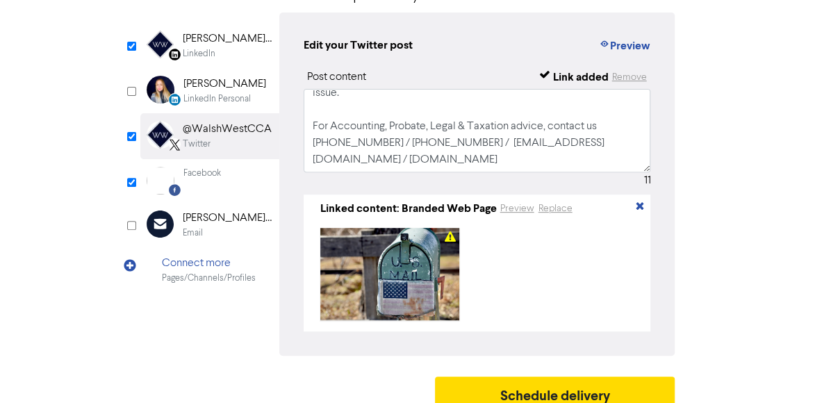
click at [202, 167] on div "Facebook" at bounding box center [202, 173] width 38 height 13
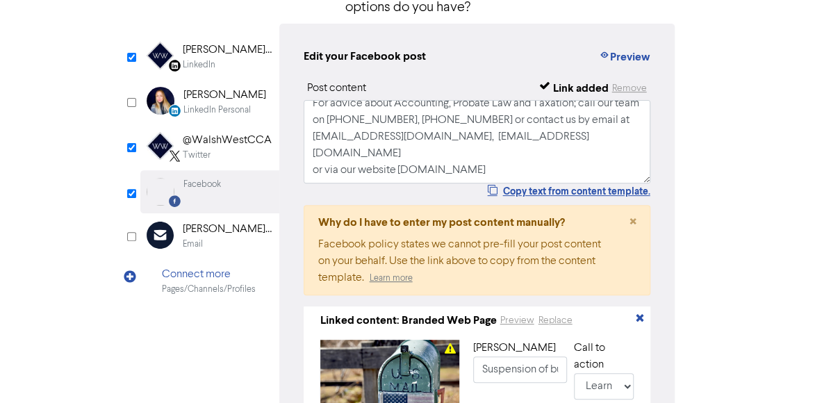
scroll to position [142, 0]
click at [236, 132] on div "@WalshWestCCA" at bounding box center [227, 140] width 89 height 17
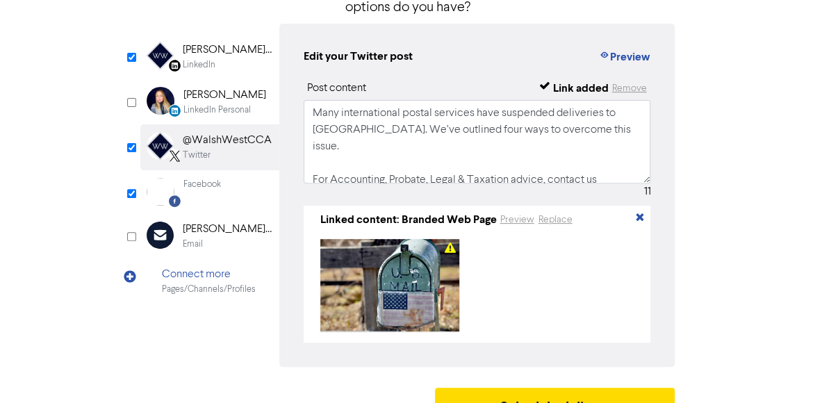
scroll to position [42, 0]
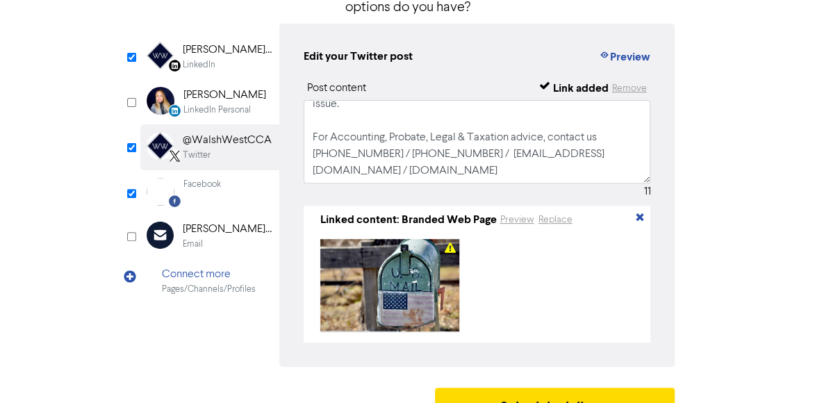
click at [759, 227] on div "< Back content review schedule Exit Review & edit content Campaign: Suspension …" at bounding box center [407, 159] width 815 height 539
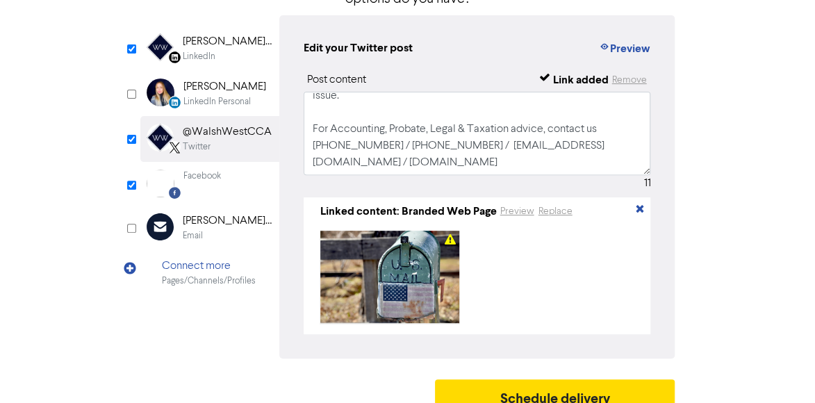
scroll to position [150, 0]
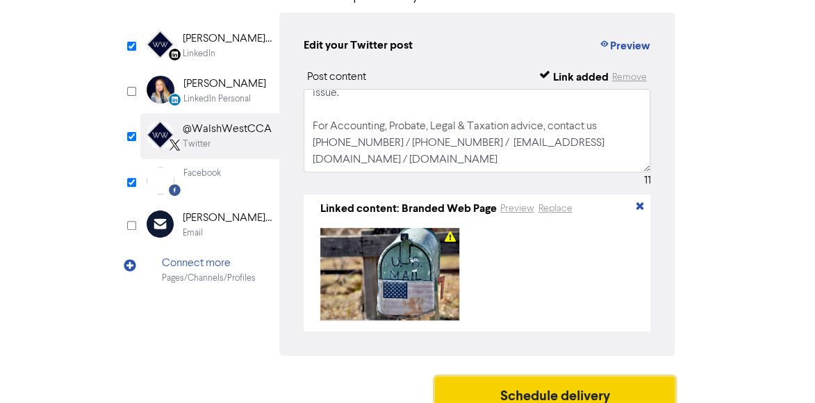
click at [568, 379] on button "Schedule delivery" at bounding box center [555, 394] width 240 height 35
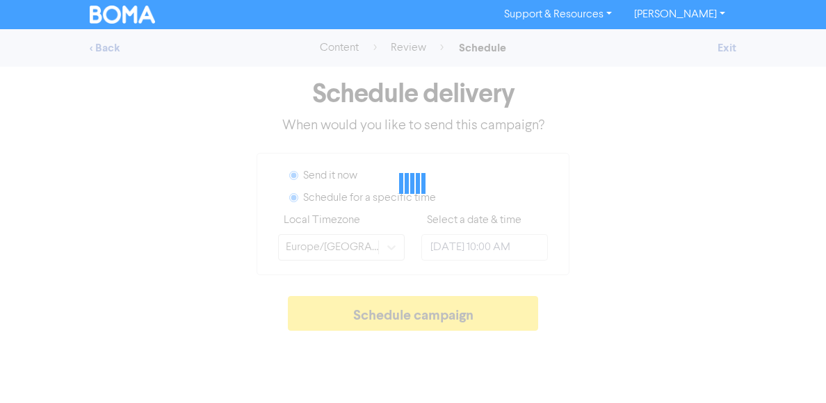
radio input "true"
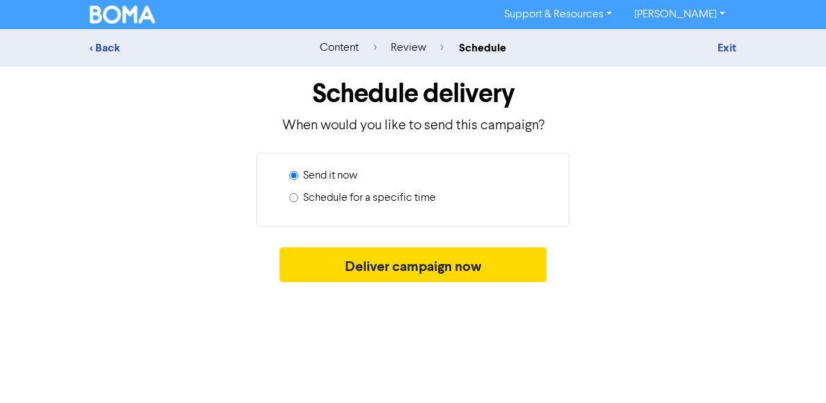
click at [345, 199] on label "Schedule for a specific time" at bounding box center [369, 198] width 133 height 17
click at [298, 199] on input "Schedule for a specific time" at bounding box center [293, 197] width 9 height 9
radio input "true"
radio input "false"
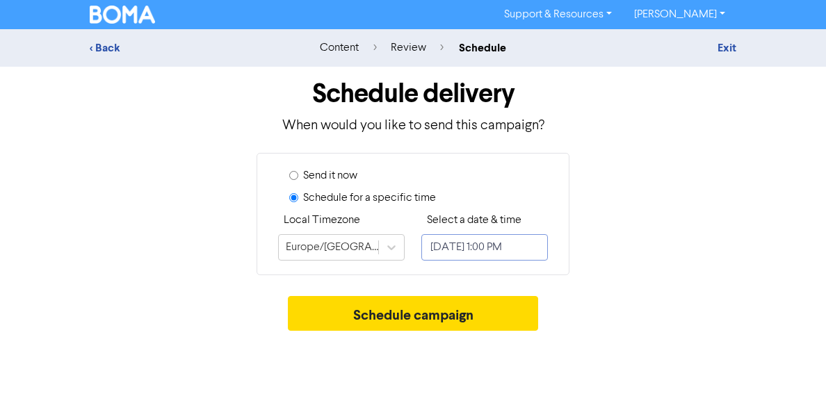
click at [509, 241] on input "[DATE] 1:00 PM" at bounding box center [484, 247] width 127 height 26
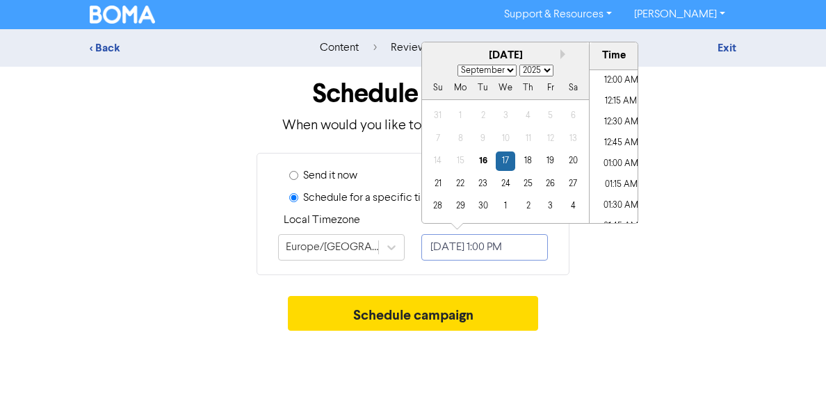
scroll to position [1018, 0]
click at [564, 54] on button "Next month" at bounding box center [565, 54] width 10 height 10
select select "9"
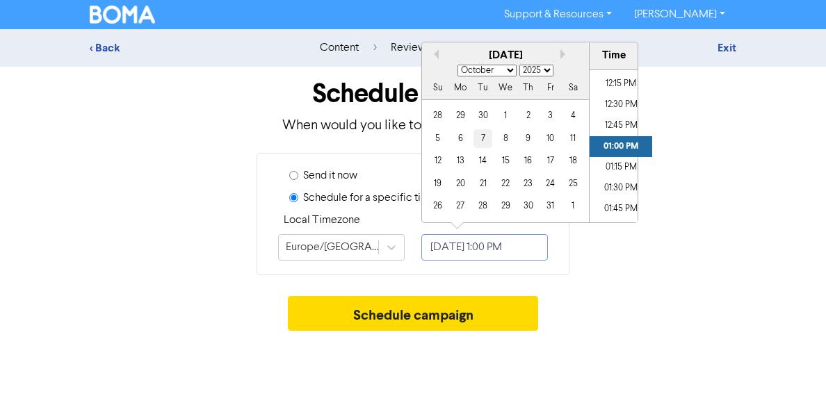
click at [487, 141] on div "7" at bounding box center [482, 138] width 19 height 19
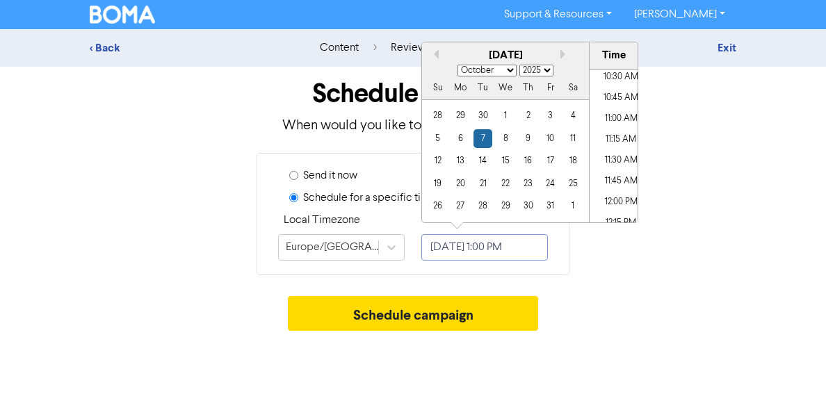
scroll to position [810, 0]
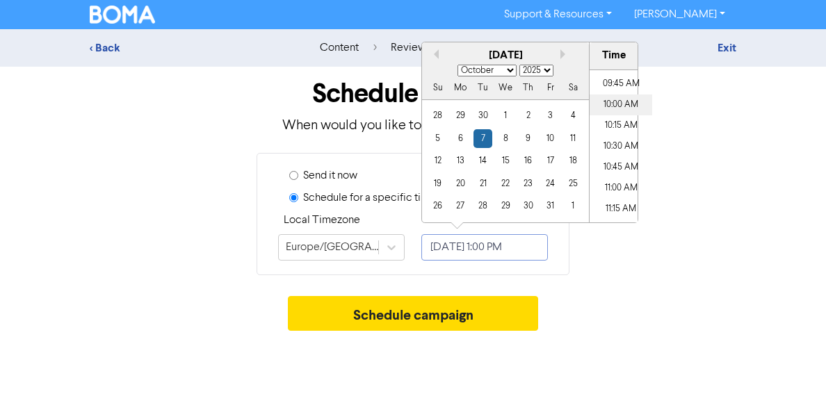
click at [613, 104] on li "10:00 AM" at bounding box center [620, 105] width 63 height 21
type input "[DATE] 10:00 AM"
click at [637, 260] on div "Send it now Schedule for a specific time Local Timezone [GEOGRAPHIC_DATA]/[GEOG…" at bounding box center [412, 214] width 667 height 122
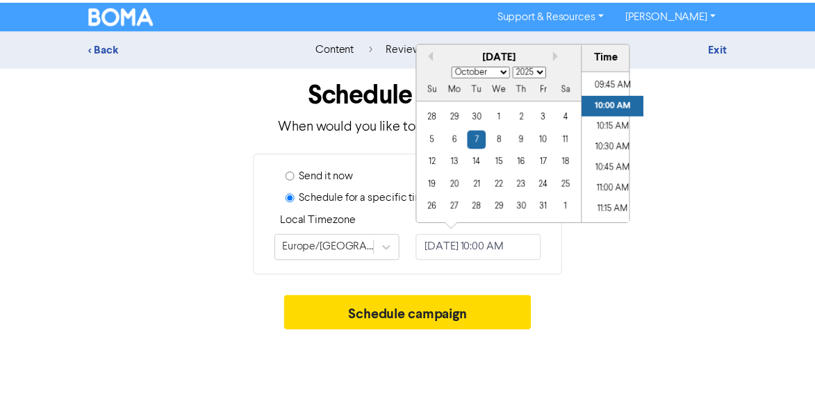
scroll to position [0, 0]
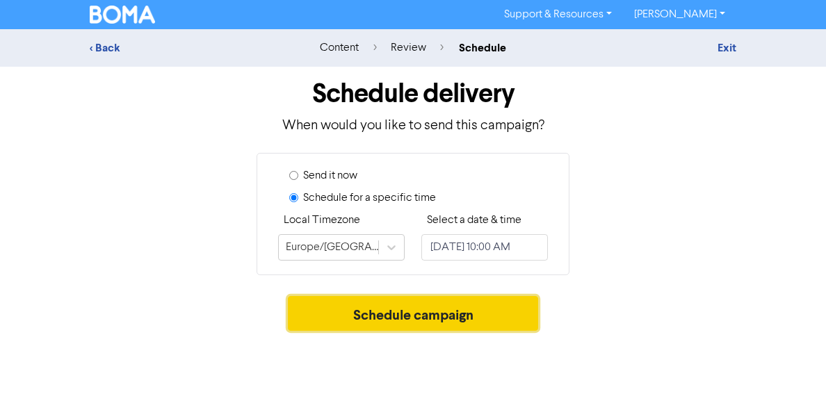
click at [432, 315] on button "Schedule campaign" at bounding box center [413, 313] width 251 height 35
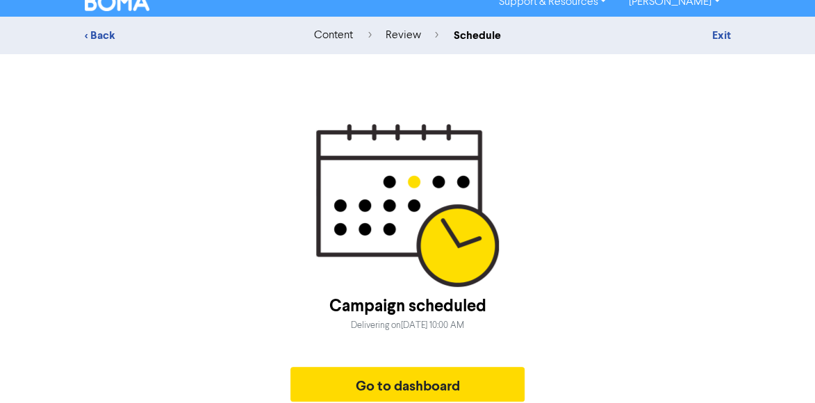
scroll to position [18, 0]
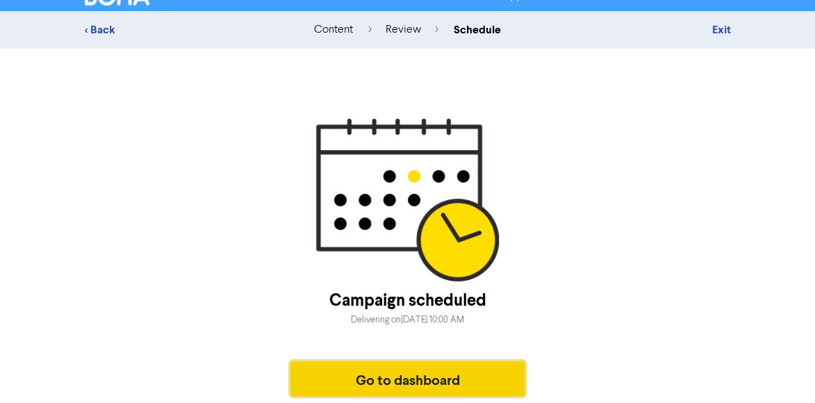
click at [424, 378] on button "Go to dashboard" at bounding box center [408, 378] width 235 height 35
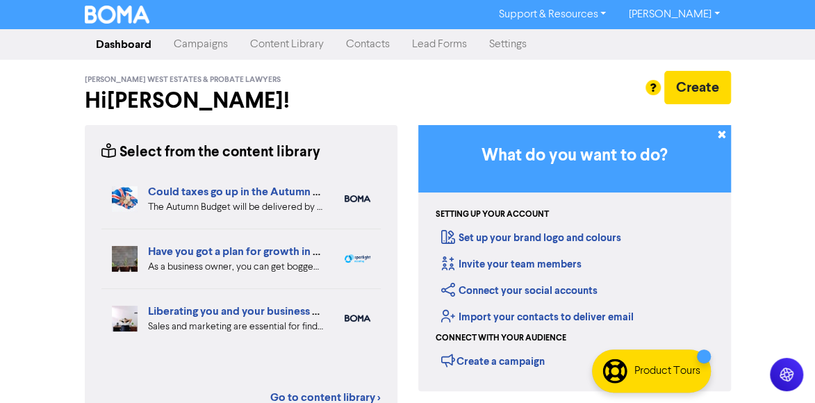
scroll to position [70, 0]
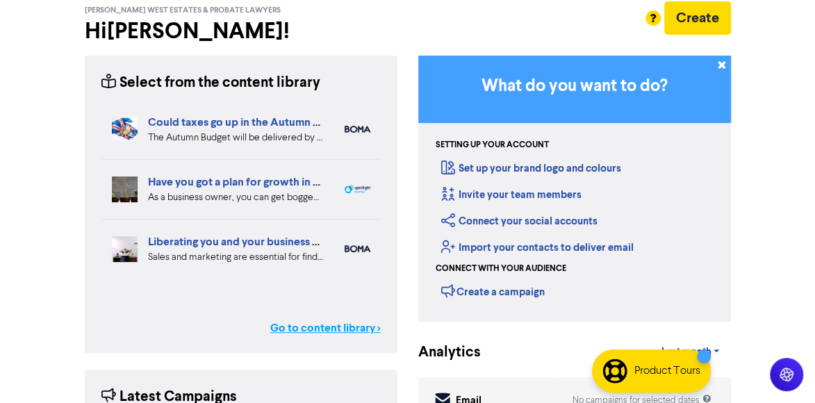
click at [320, 331] on link "Go to content library >" at bounding box center [325, 328] width 111 height 17
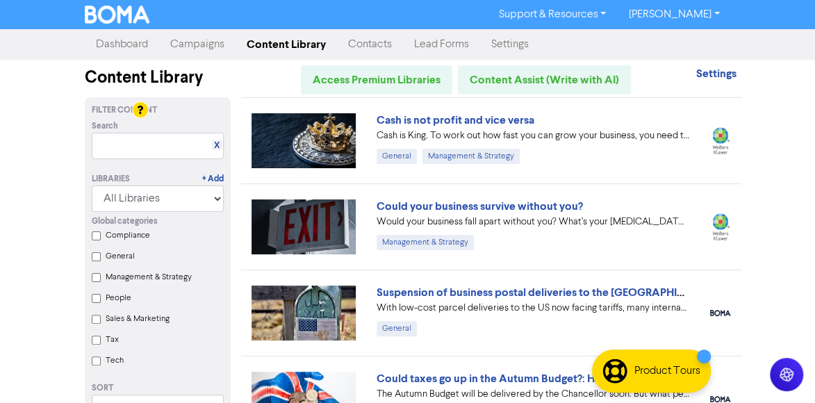
click at [133, 49] on link "Dashboard" at bounding box center [122, 45] width 74 height 28
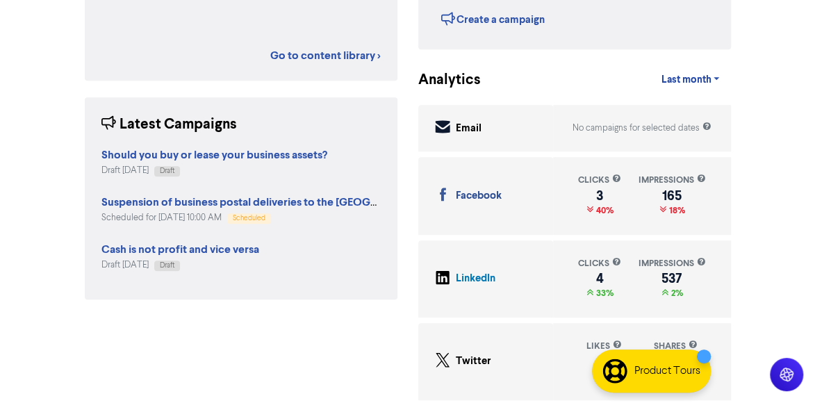
scroll to position [345, 0]
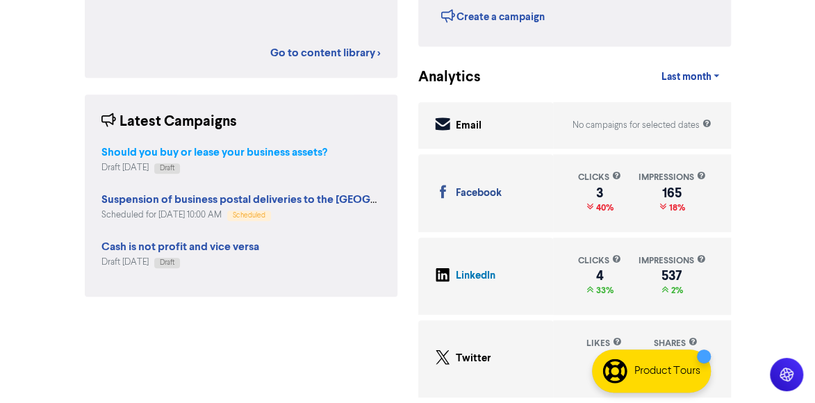
click at [231, 152] on strong "Should you buy or lease your business assets?" at bounding box center [214, 152] width 226 height 14
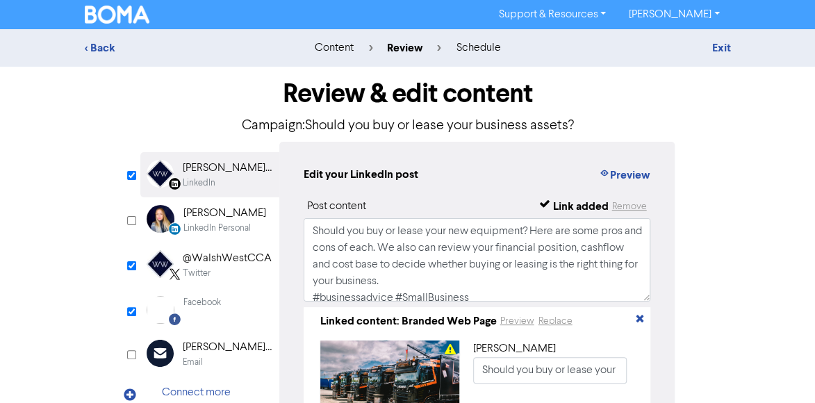
click at [333, 47] on div "content" at bounding box center [333, 48] width 39 height 17
click at [108, 42] on div "< Back" at bounding box center [186, 48] width 202 height 17
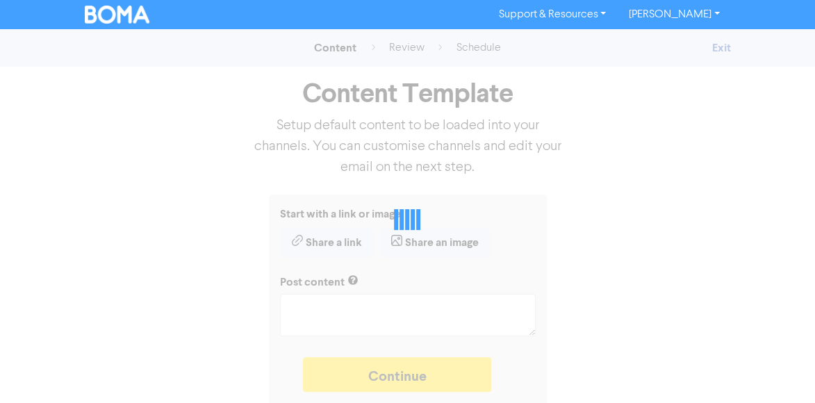
type textarea "x"
type textarea "Should you buy or lease your new equipment? Here are some pros and cons of each…"
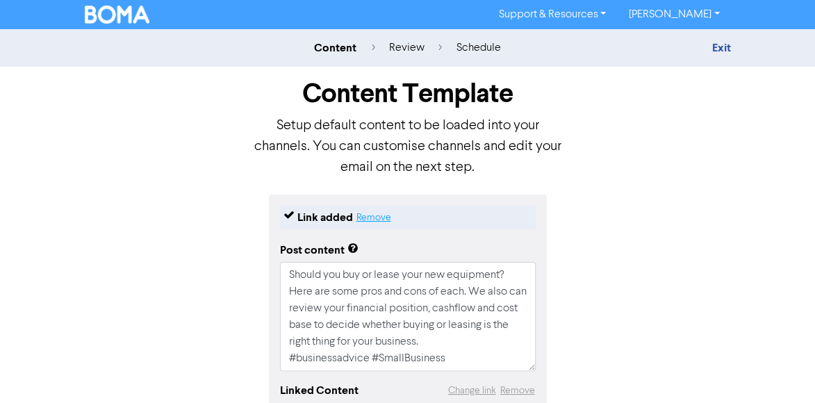
click at [376, 216] on button "Remove" at bounding box center [374, 217] width 36 height 17
click at [384, 215] on button "Remove" at bounding box center [382, 217] width 36 height 17
type textarea "x"
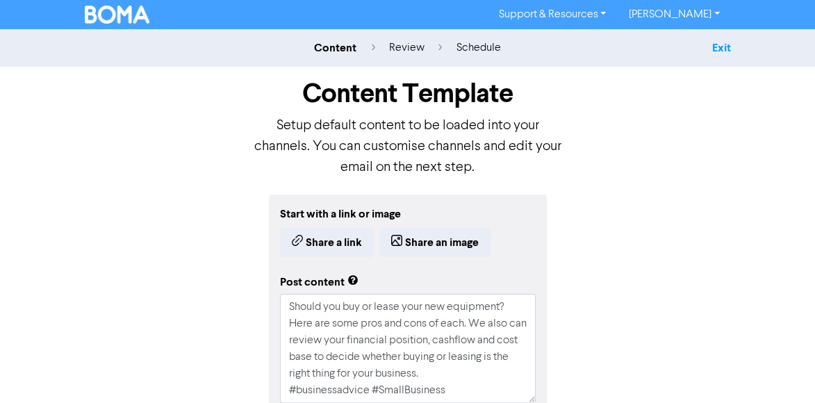
click at [721, 51] on link "Exit" at bounding box center [721, 48] width 19 height 14
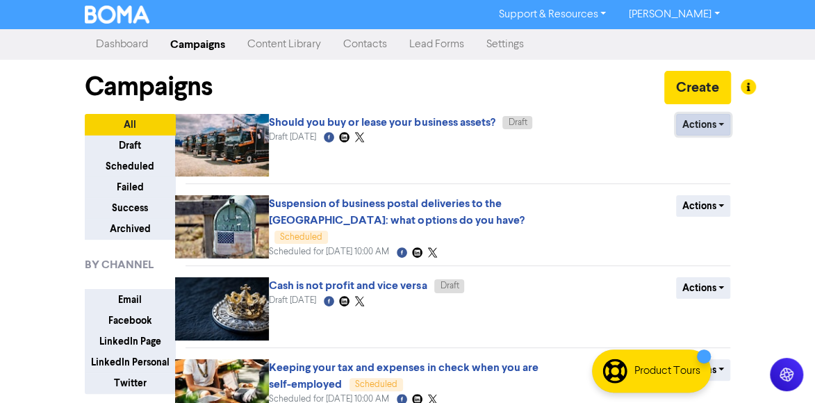
click at [722, 129] on button "Actions" at bounding box center [703, 125] width 55 height 22
click at [798, 122] on div "Support & Resources Video Tutorials FAQ & Guides Marketing Education [PERSON_NA…" at bounding box center [407, 201] width 815 height 403
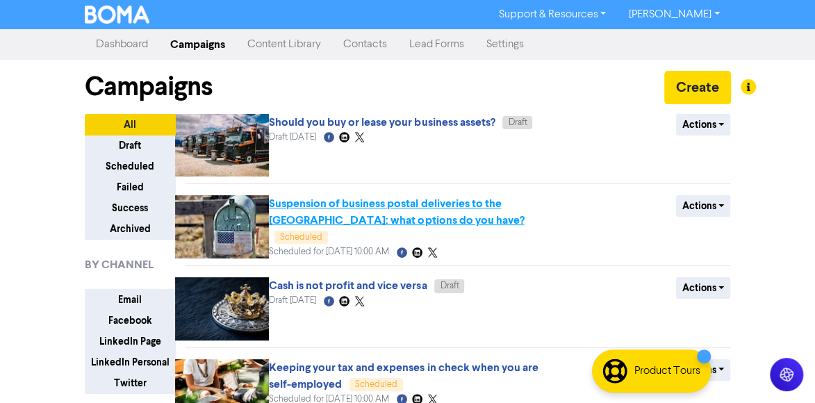
click at [482, 202] on link "Suspension of business postal deliveries to the [GEOGRAPHIC_DATA]: what options…" at bounding box center [396, 212] width 255 height 31
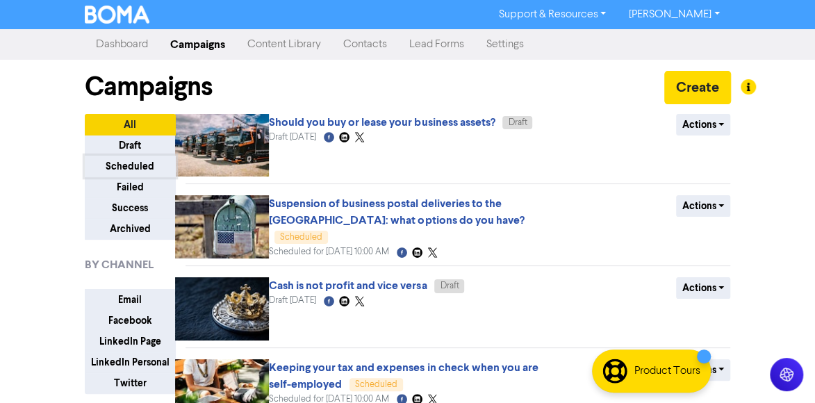
click at [123, 165] on button "Scheduled" at bounding box center [130, 167] width 91 height 22
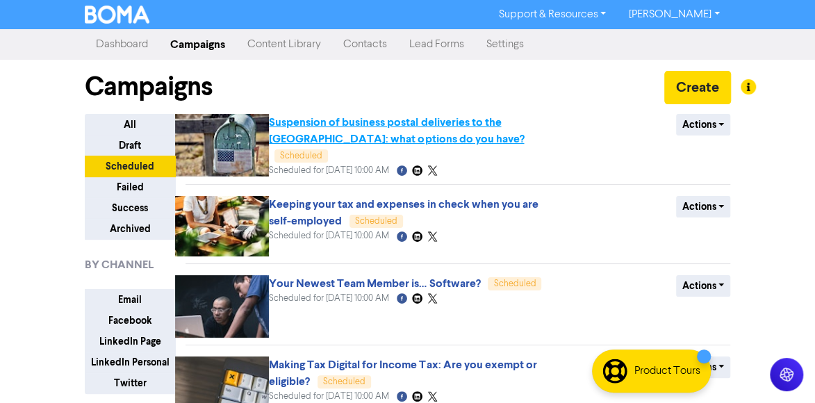
click at [327, 134] on span "Suspension of business postal deliveries to the [GEOGRAPHIC_DATA]: what options…" at bounding box center [397, 139] width 257 height 44
click at [317, 129] on link "Suspension of business postal deliveries to the [GEOGRAPHIC_DATA]: what options…" at bounding box center [396, 130] width 255 height 31
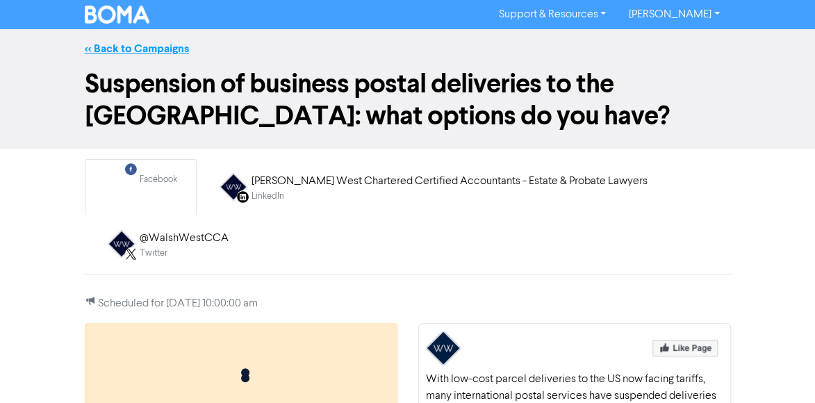
click at [122, 51] on link "<< Back to Campaigns" at bounding box center [137, 49] width 104 height 14
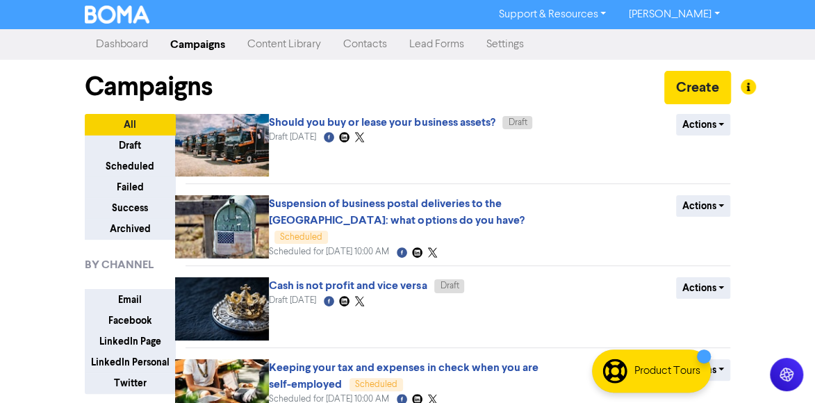
scroll to position [70, 0]
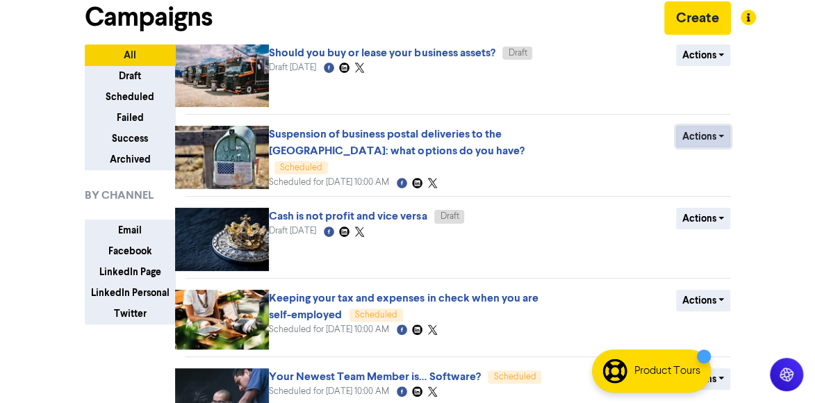
click at [721, 136] on button "Actions" at bounding box center [703, 137] width 55 height 22
click at [724, 166] on button "Revert to draft" at bounding box center [732, 166] width 110 height 22
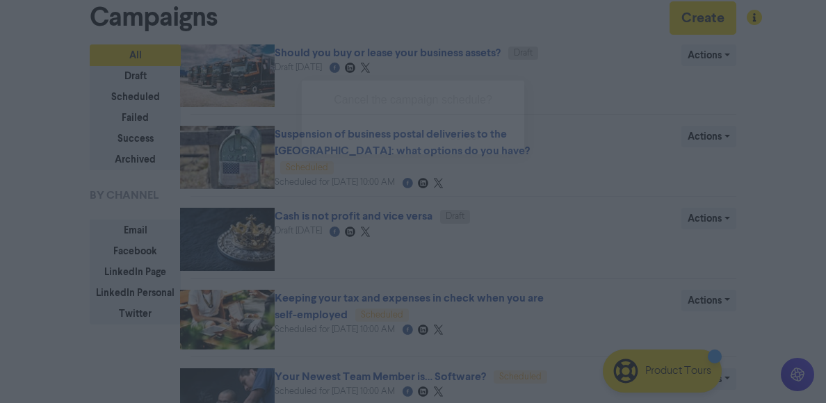
click at [473, 130] on button "cancel" at bounding box center [465, 137] width 120 height 35
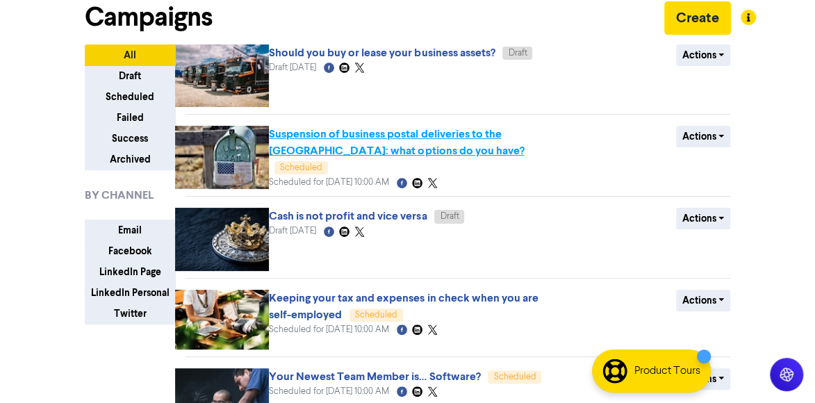
click at [389, 138] on link "Suspension of business postal deliveries to the [GEOGRAPHIC_DATA]: what options…" at bounding box center [396, 142] width 255 height 31
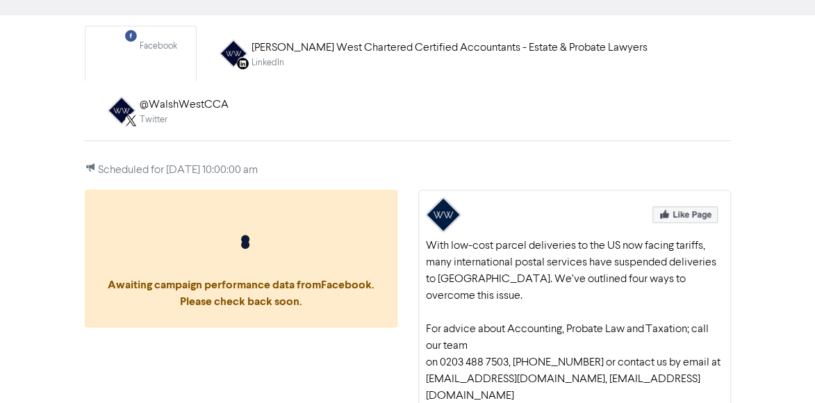
scroll to position [139, 0]
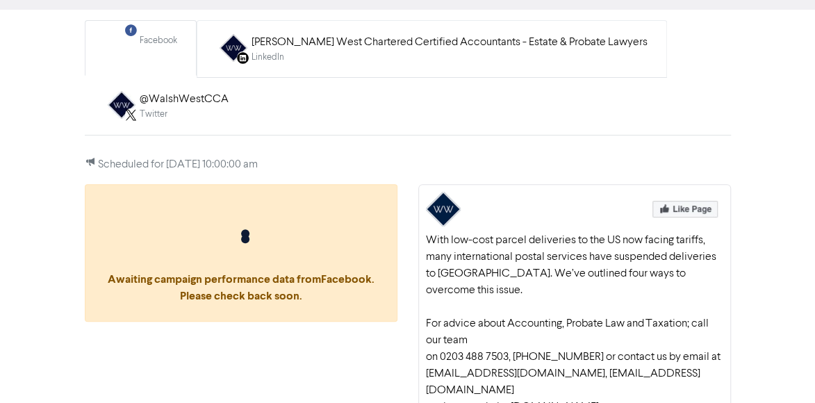
click at [350, 56] on div "LinkedIn" at bounding box center [450, 57] width 396 height 13
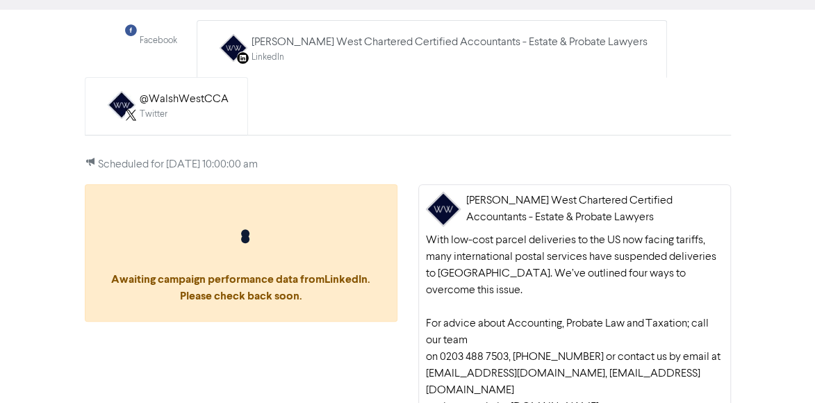
click at [222, 111] on div "Twitter" at bounding box center [184, 114] width 89 height 13
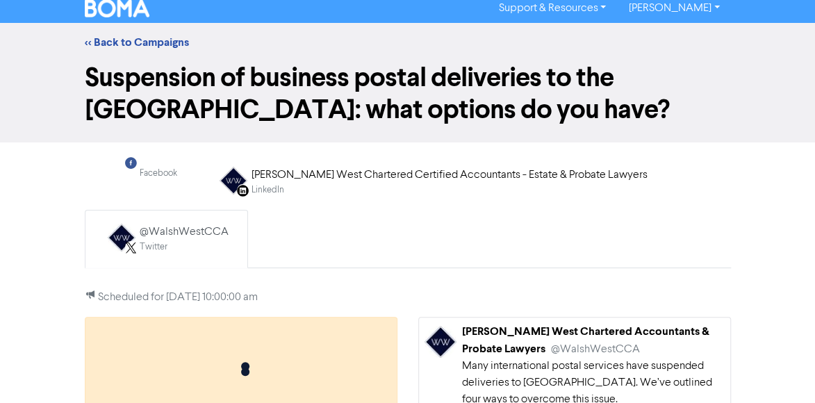
scroll to position [0, 0]
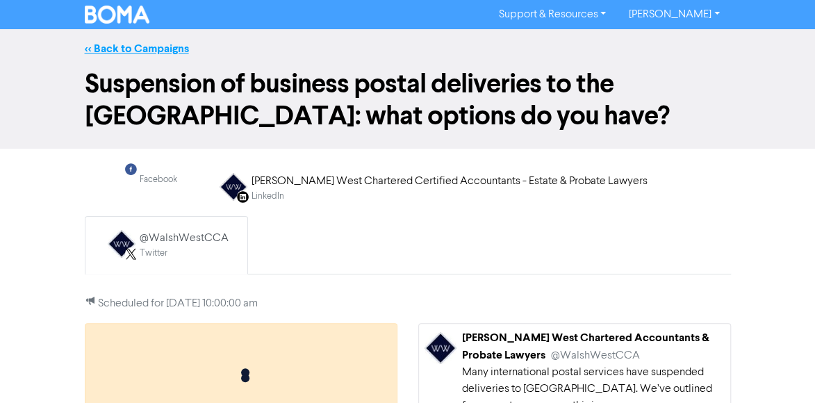
click at [163, 49] on link "<< Back to Campaigns" at bounding box center [137, 49] width 104 height 14
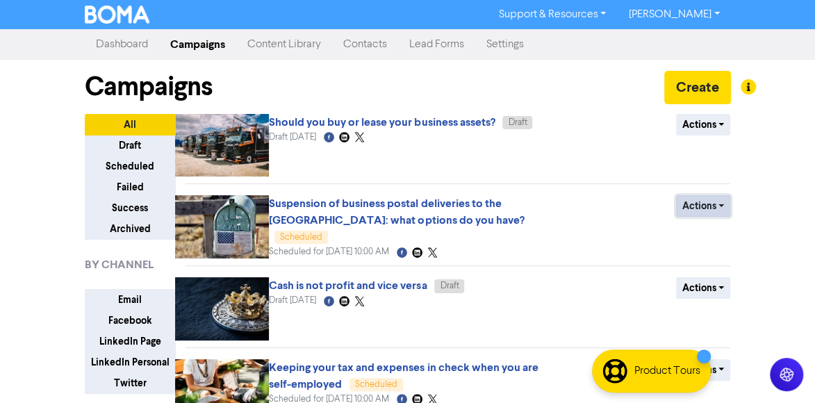
click at [706, 208] on button "Actions" at bounding box center [703, 206] width 55 height 22
click at [784, 172] on div "Support & Resources Video Tutorials FAQ & Guides Marketing Education [PERSON_NA…" at bounding box center [407, 201] width 815 height 403
click at [727, 202] on button "Actions" at bounding box center [703, 206] width 55 height 22
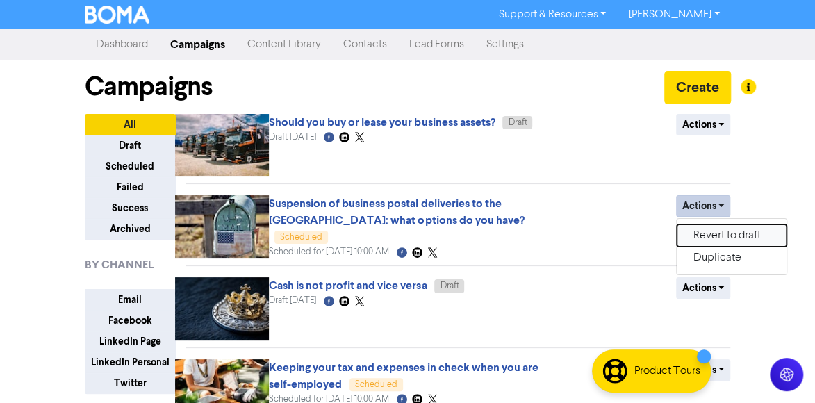
click at [735, 231] on button "Revert to draft" at bounding box center [732, 236] width 110 height 22
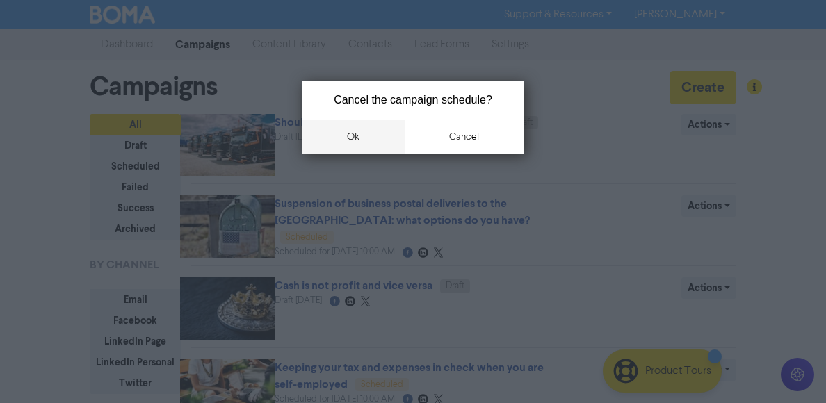
click at [366, 140] on button "ok" at bounding box center [353, 137] width 103 height 35
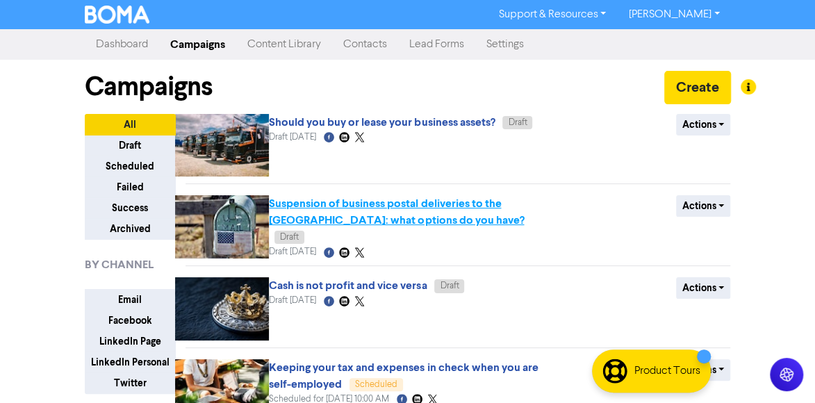
click at [398, 209] on link "Suspension of business postal deliveries to the [GEOGRAPHIC_DATA]: what options…" at bounding box center [396, 212] width 255 height 31
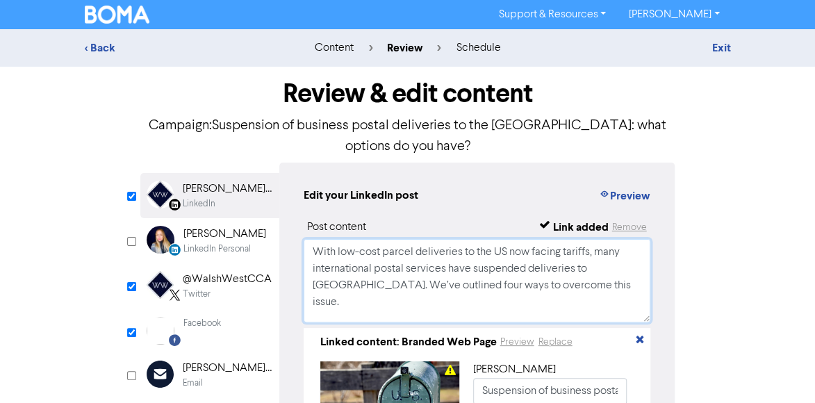
click at [614, 266] on textarea "With low-cost parcel deliveries to the US now facing tariffs, many internationa…" at bounding box center [478, 280] width 348 height 83
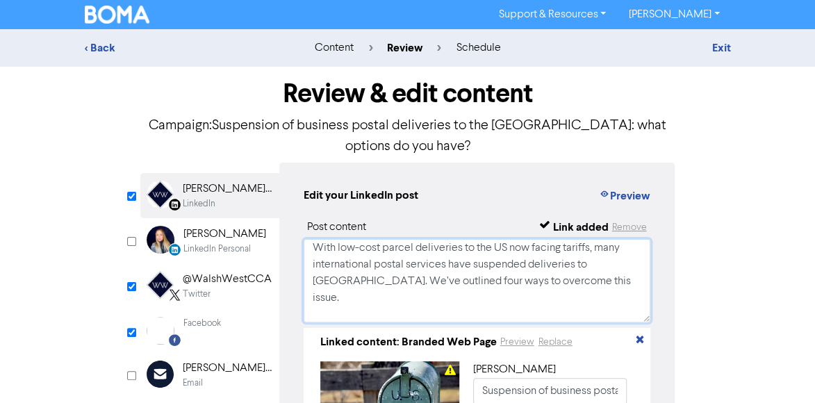
paste textarea "For Accounting, Probate, Legal and Taxation advice, call our team on [PHONE_NUM…"
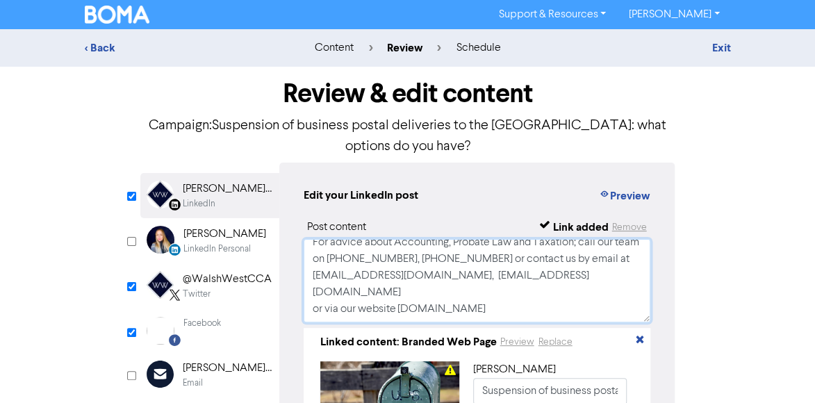
scroll to position [264, 0]
drag, startPoint x: 311, startPoint y: 277, endPoint x: 573, endPoint y: 275, distance: 262.0
click at [573, 275] on textarea "With low-cost parcel deliveries to the US now facing tariffs, many internationa…" at bounding box center [478, 280] width 348 height 83
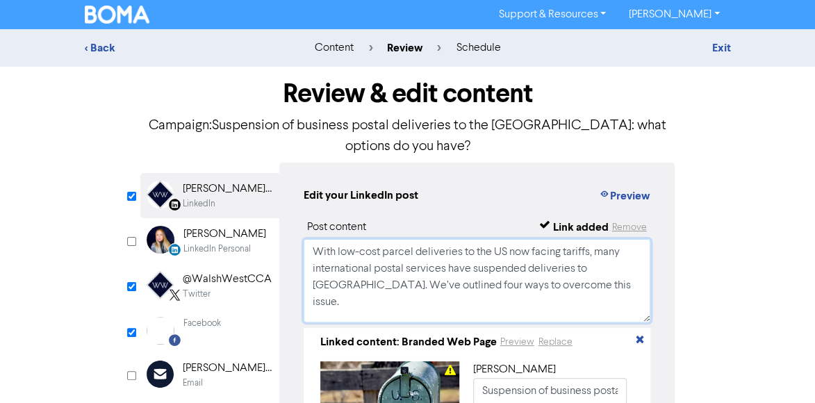
scroll to position [70, 0]
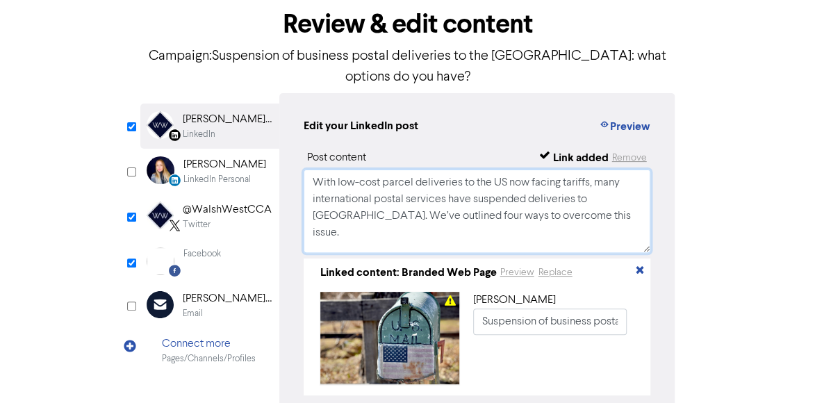
type textarea "With low-cost parcel deliveries to the US now facing tariffs, many internationa…"
click at [213, 247] on div "Facebook" at bounding box center [202, 253] width 38 height 13
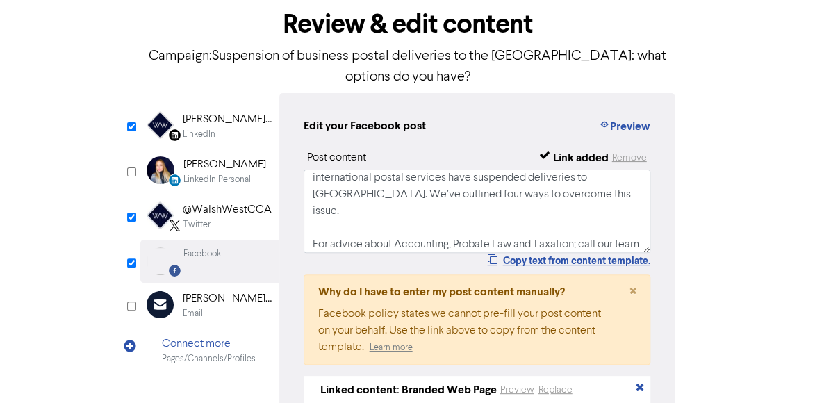
scroll to position [0, 0]
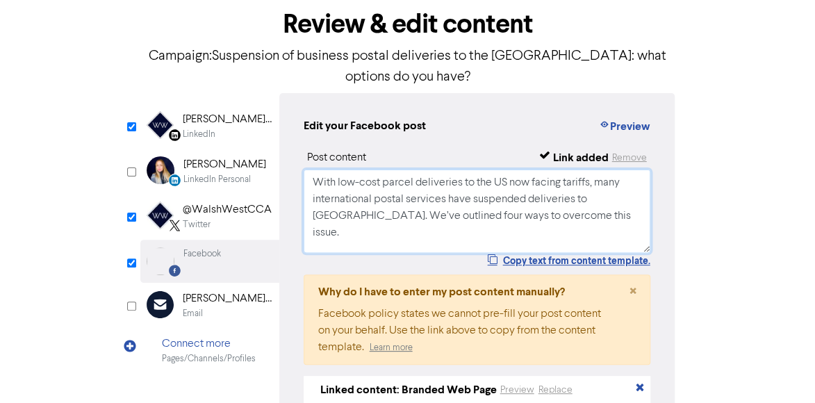
click at [607, 200] on textarea "With low-cost parcel deliveries to the US now facing tariffs, many internationa…" at bounding box center [478, 211] width 348 height 83
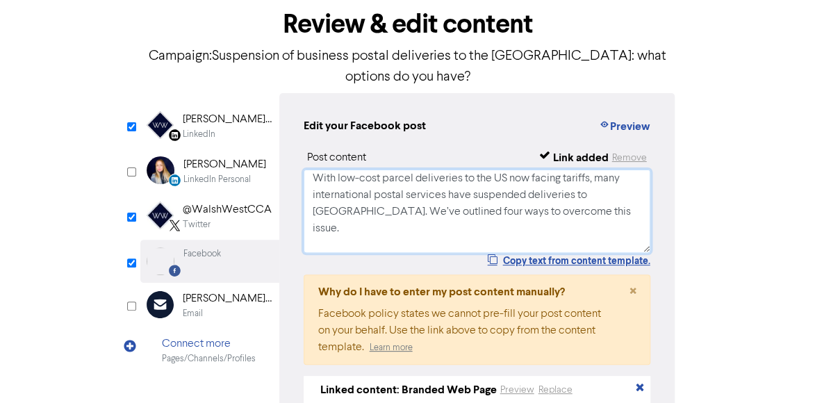
paste textarea "For Accounting, Probate, Legal and Taxation advice, call our team on [PHONE_NUM…"
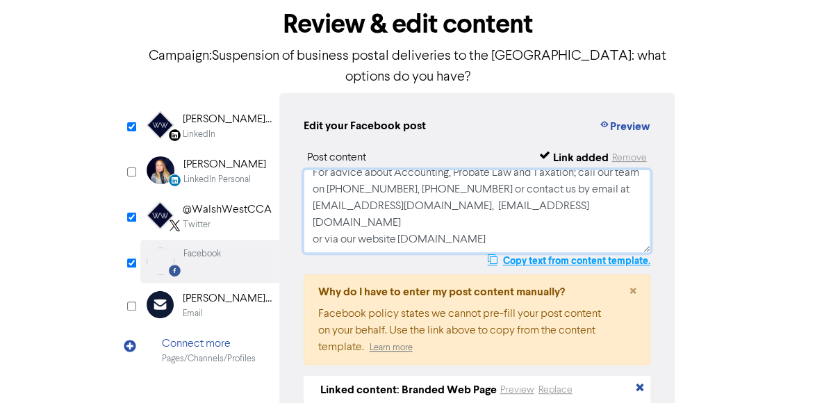
scroll to position [259, 0]
drag, startPoint x: 307, startPoint y: 189, endPoint x: 598, endPoint y: 205, distance: 291.0
click at [598, 205] on textarea "With low-cost parcel deliveries to the US now facing tariffs, many internationa…" at bounding box center [478, 211] width 348 height 83
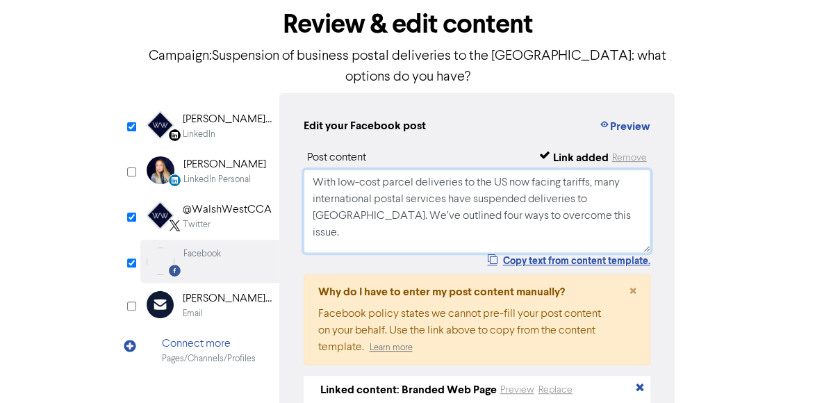
scroll to position [0, 0]
type textarea "With low-cost parcel deliveries to the US now facing tariffs, many internationa…"
click at [196, 111] on div "[PERSON_NAME] West Chartered Certified Accountants - Estate & Probate Lawyers" at bounding box center [227, 119] width 89 height 17
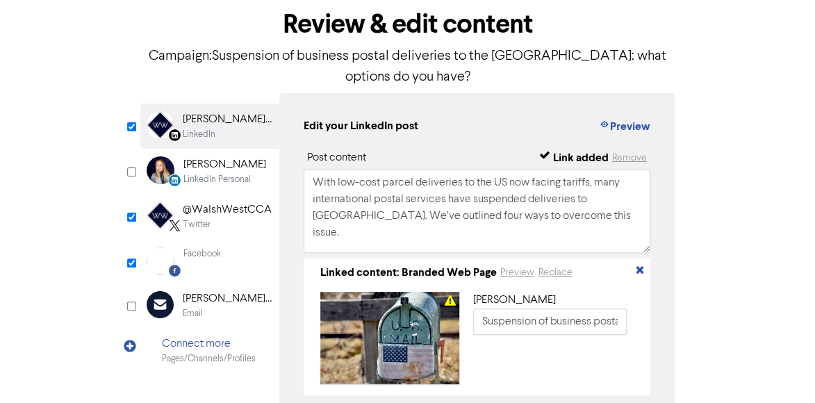
click at [212, 202] on div "@WalshWestCCA" at bounding box center [227, 210] width 89 height 17
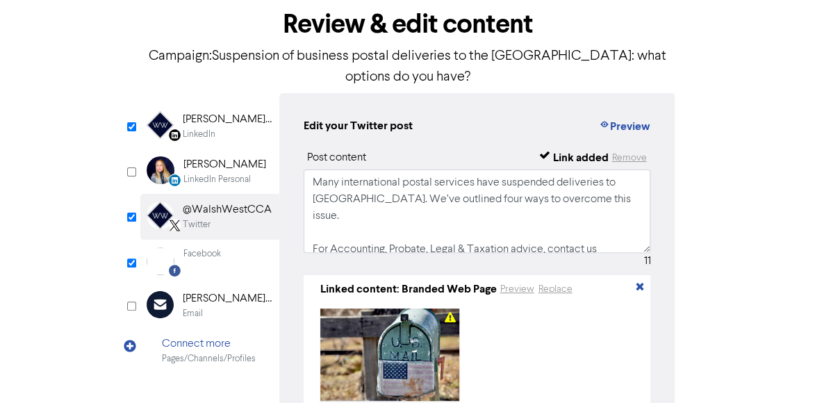
click at [210, 247] on div "Facebook" at bounding box center [202, 261] width 38 height 28
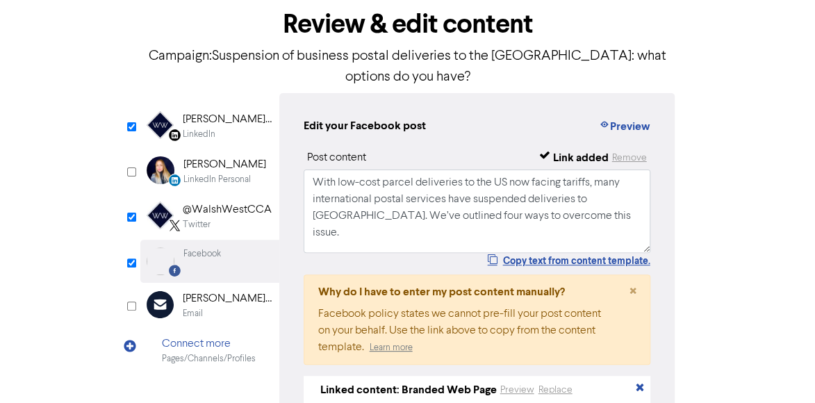
click at [222, 202] on div "@WalshWestCCA" at bounding box center [227, 210] width 89 height 17
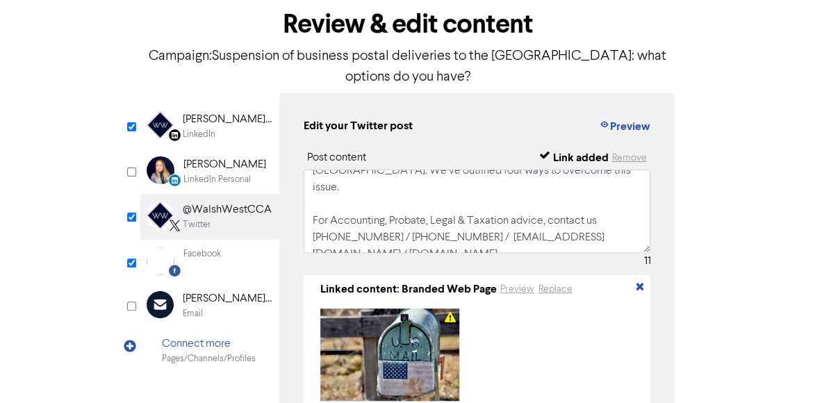
scroll to position [42, 0]
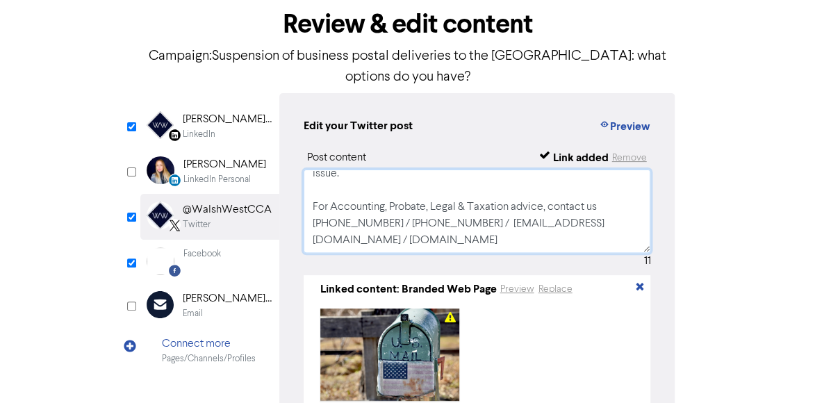
click at [307, 170] on textarea "Many international postal services have suspended deliveries to [GEOGRAPHIC_DAT…" at bounding box center [478, 211] width 348 height 83
paste textarea "and Taxation advice, call our team on [PHONE_NUMBER], [PHONE_NUMBER] or contact…"
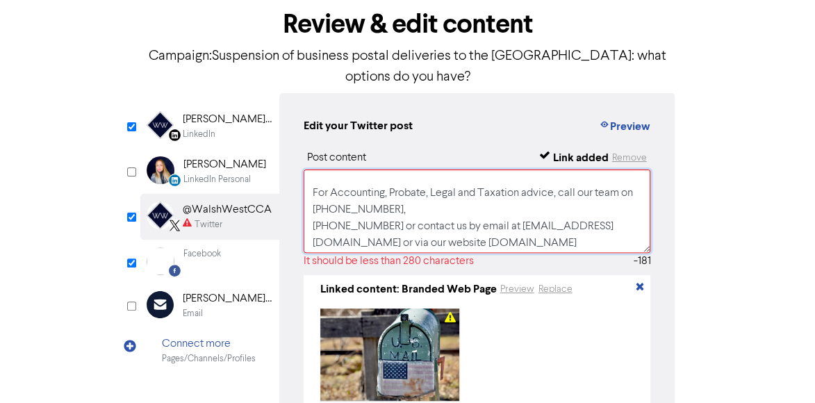
scroll to position [126, 0]
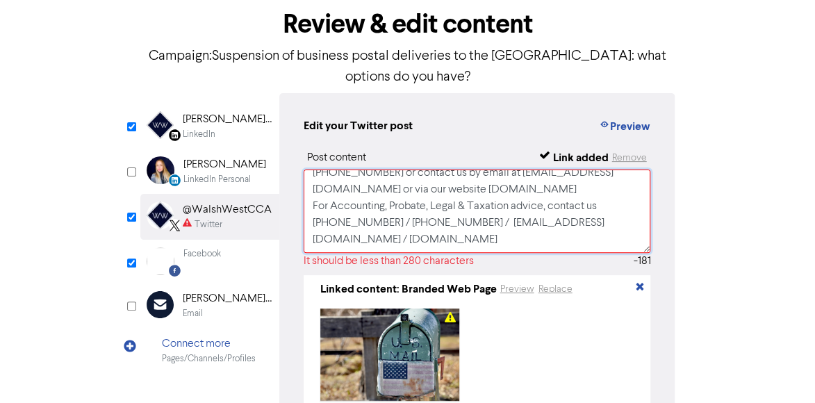
drag, startPoint x: 311, startPoint y: 173, endPoint x: 523, endPoint y: 213, distance: 215.1
click at [523, 213] on textarea "Many international postal services have suspended deliveries to [GEOGRAPHIC_DAT…" at bounding box center [478, 211] width 348 height 83
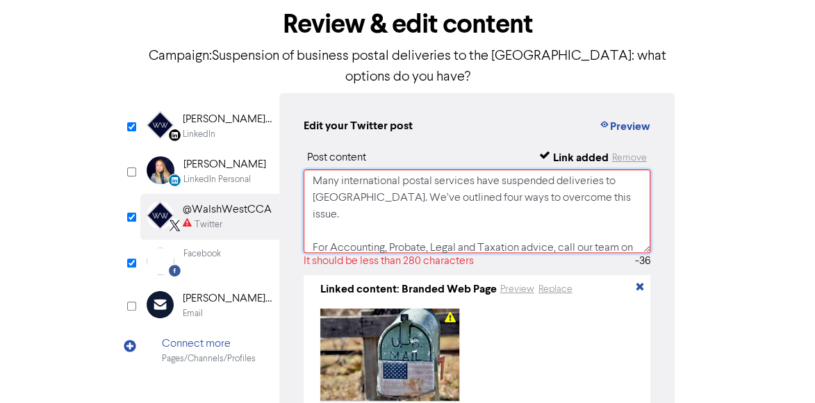
scroll to position [0, 0]
click at [589, 179] on textarea "Many international postal services have suspended deliveries to [GEOGRAPHIC_DAT…" at bounding box center [478, 211] width 348 height 83
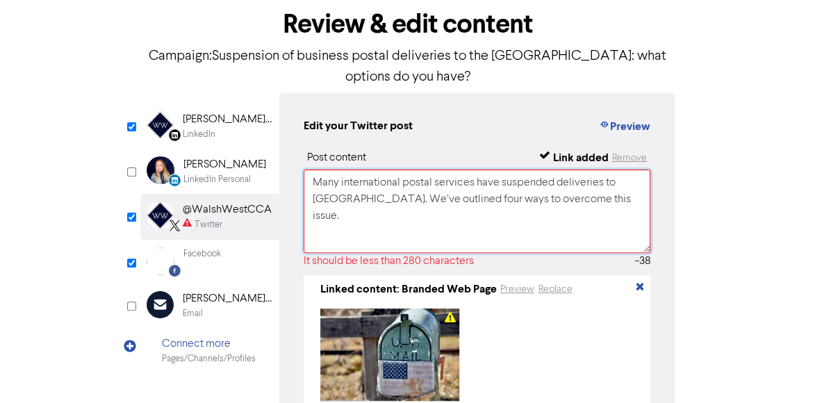
paste textarea "For Accounting, Probate, Legal & Taxation advice, contact us [PHONE_NUMBER] / […"
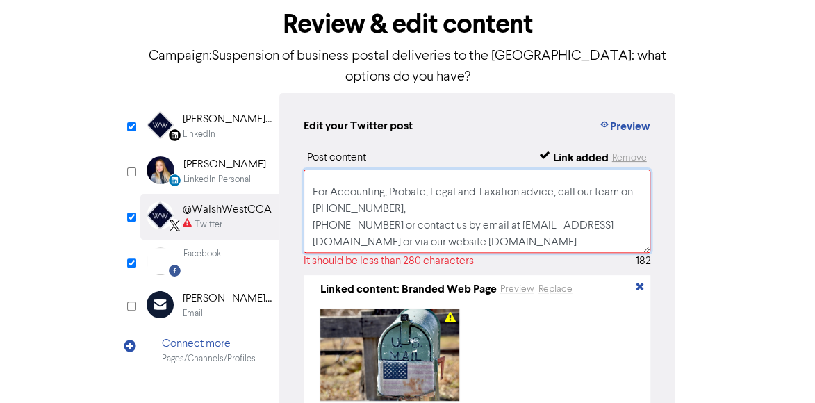
scroll to position [142, 0]
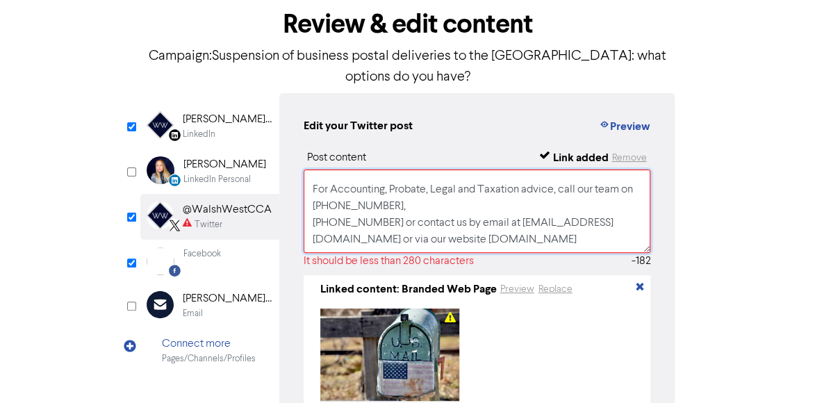
drag, startPoint x: 313, startPoint y: 188, endPoint x: 515, endPoint y: 225, distance: 205.5
click at [515, 225] on textarea "Many international postal services have suspended deliveries to [GEOGRAPHIC_DAT…" at bounding box center [478, 211] width 348 height 83
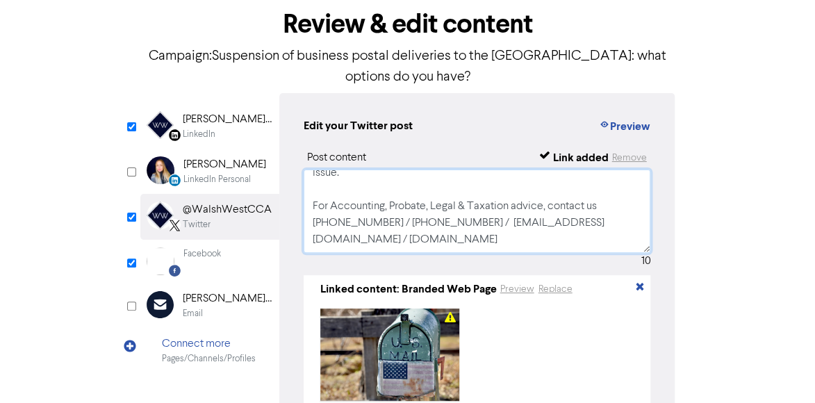
scroll to position [0, 0]
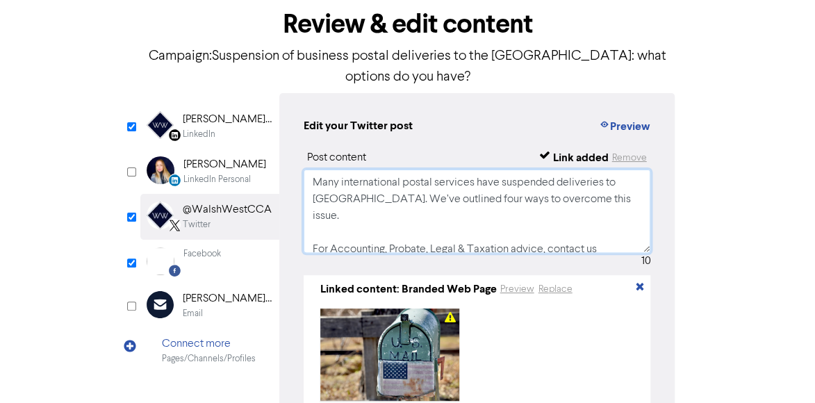
type textarea "Many international postal services have suspended deliveries to [GEOGRAPHIC_DAT…"
click at [214, 111] on div "[PERSON_NAME] West Chartered Certified Accountants - Estate & Probate Lawyers" at bounding box center [227, 119] width 89 height 17
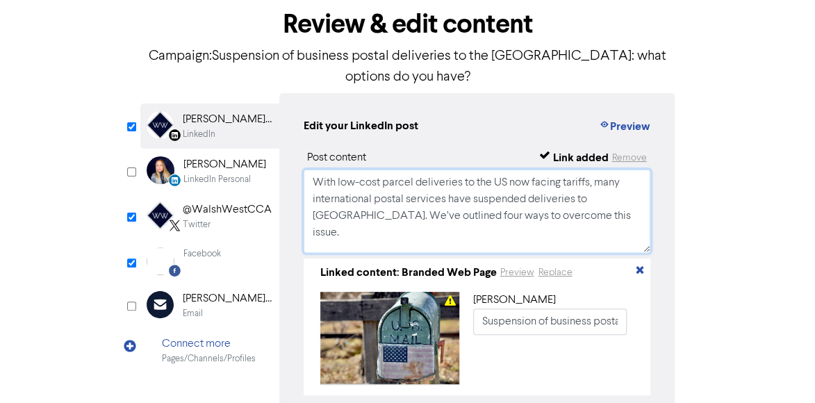
click at [616, 197] on textarea "With low-cost parcel deliveries to the US now facing tariffs, many internationa…" at bounding box center [478, 211] width 348 height 83
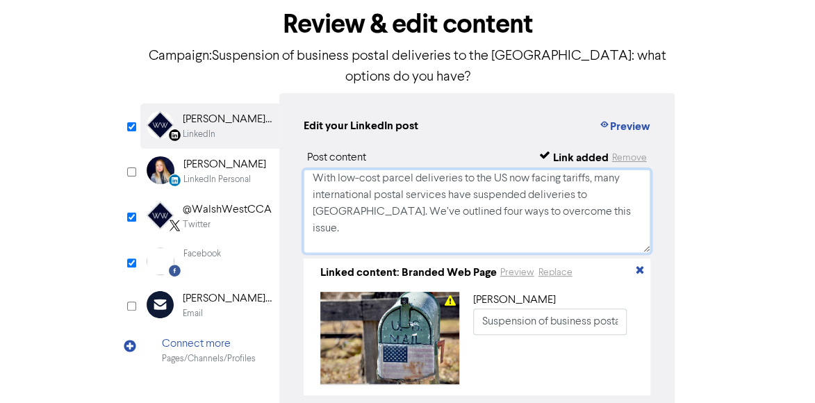
paste textarea "For Accounting, Probate, Legal & Taxation advice, contact us [PHONE_NUMBER] / […"
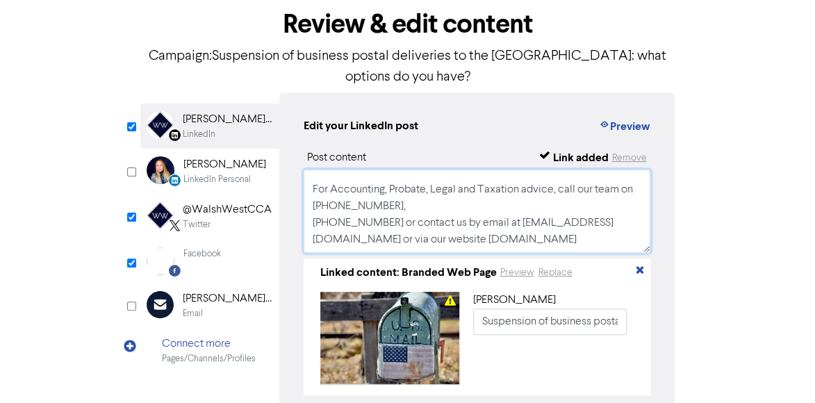
scroll to position [107, 0]
drag, startPoint x: 310, startPoint y: 185, endPoint x: 499, endPoint y: 226, distance: 193.5
click at [499, 226] on textarea "With low-cost parcel deliveries to the US now facing tariffs, many internationa…" at bounding box center [478, 211] width 348 height 83
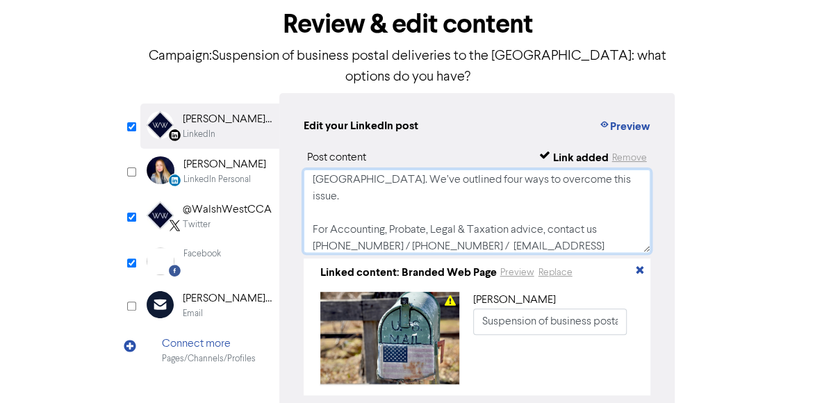
scroll to position [6, 0]
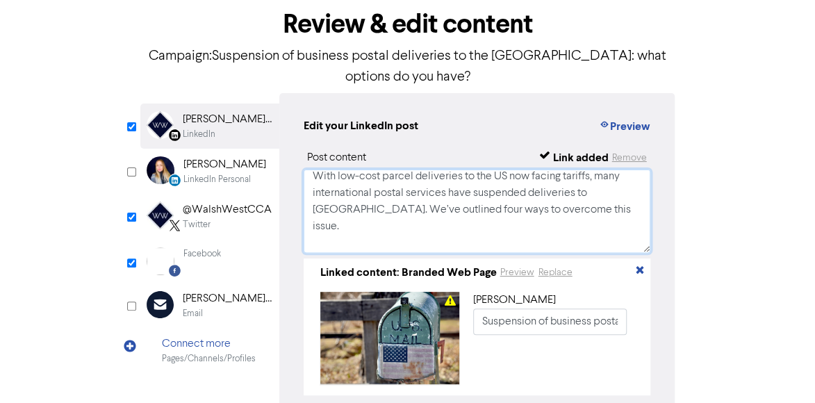
type textarea "With low-cost parcel deliveries to the US now facing tariffs, many internationa…"
click at [204, 247] on div "Facebook" at bounding box center [202, 253] width 38 height 13
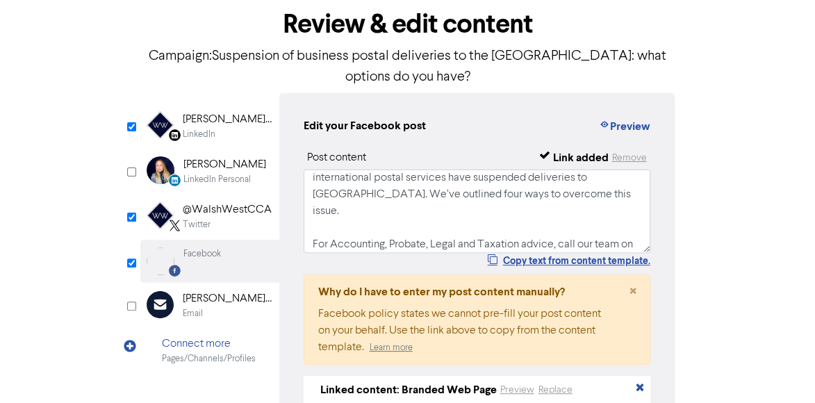
scroll to position [0, 0]
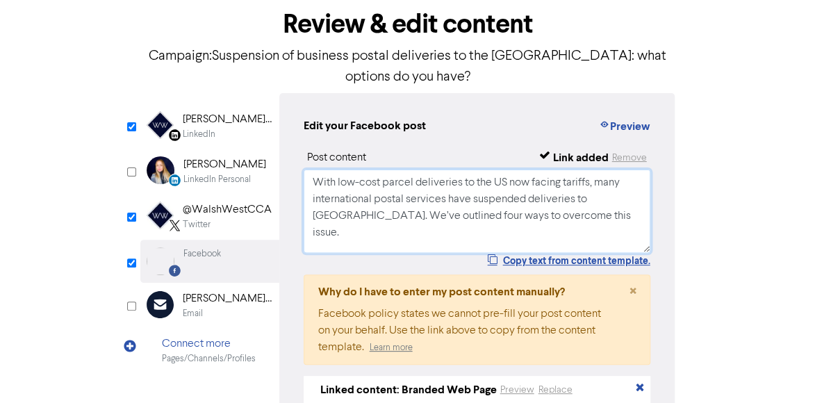
click at [598, 195] on textarea "With low-cost parcel deliveries to the US now facing tariffs, many internationa…" at bounding box center [478, 211] width 348 height 83
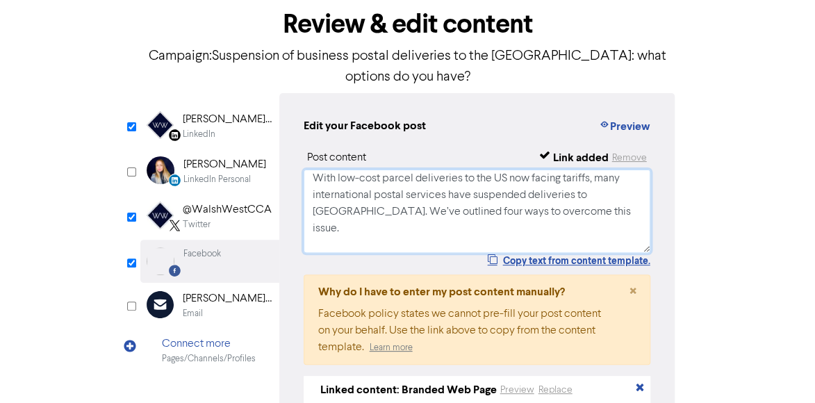
paste textarea "For Accounting, Probate, Legal & Taxation advice, contact us [PHONE_NUMBER] / […"
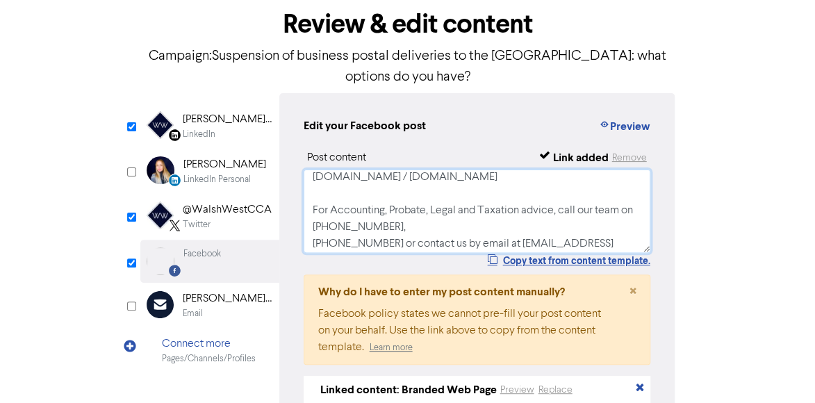
scroll to position [154, 0]
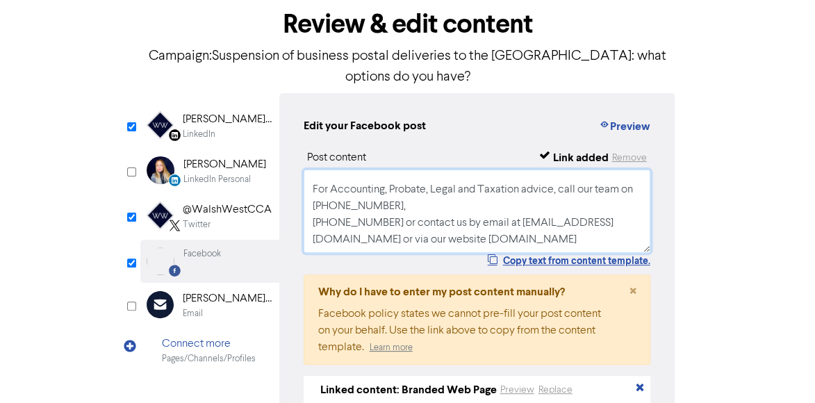
drag, startPoint x: 308, startPoint y: 190, endPoint x: 528, endPoint y: 213, distance: 221.6
click at [528, 213] on textarea "With low-cost parcel deliveries to the US now facing tariffs, many internationa…" at bounding box center [478, 211] width 348 height 83
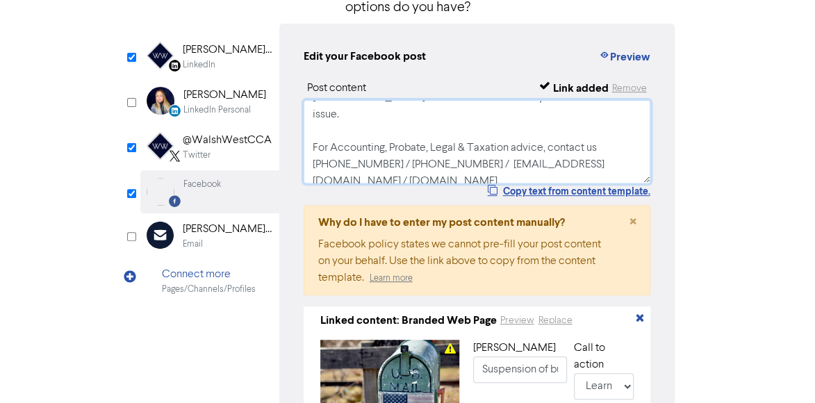
scroll to position [70, 0]
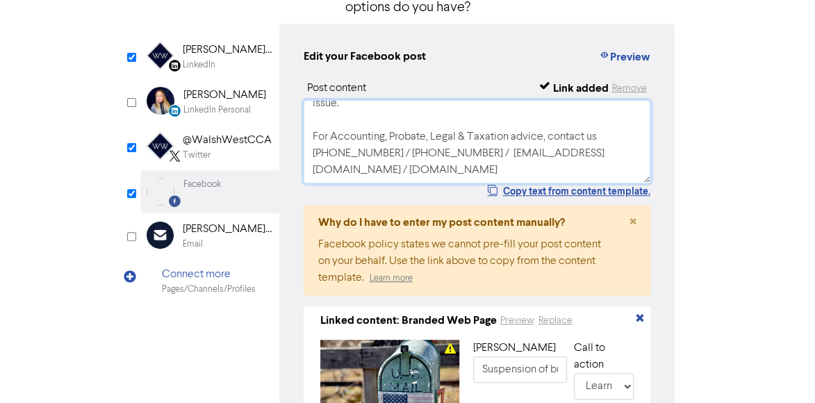
type textarea "With low-cost parcel deliveries to the US now facing tariffs, many internationa…"
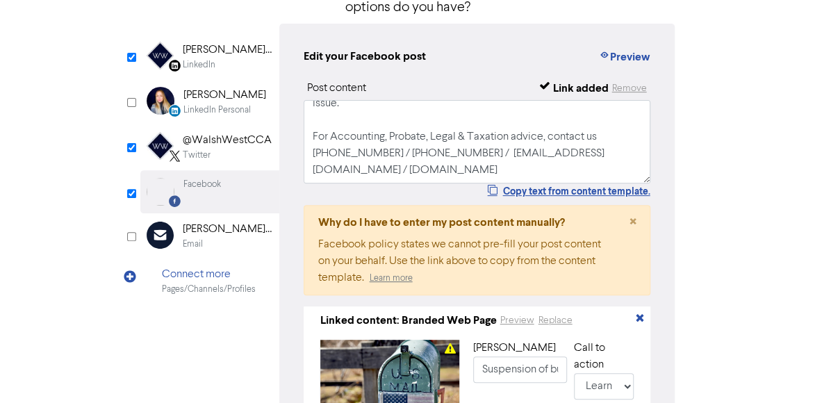
click at [225, 132] on div "@WalshWestCCA" at bounding box center [227, 140] width 89 height 17
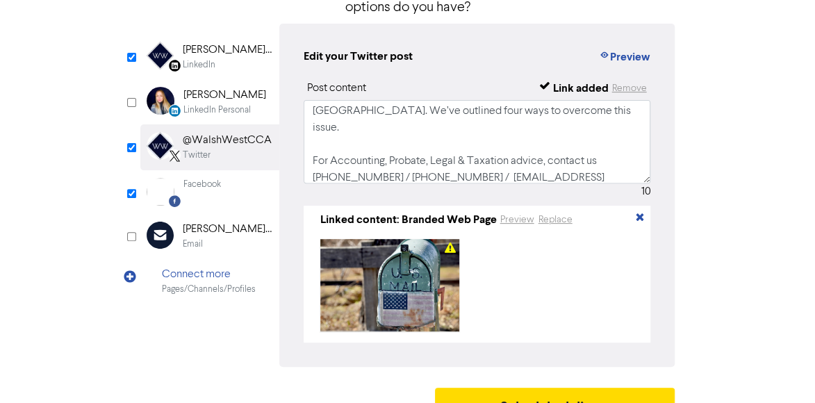
scroll to position [0, 0]
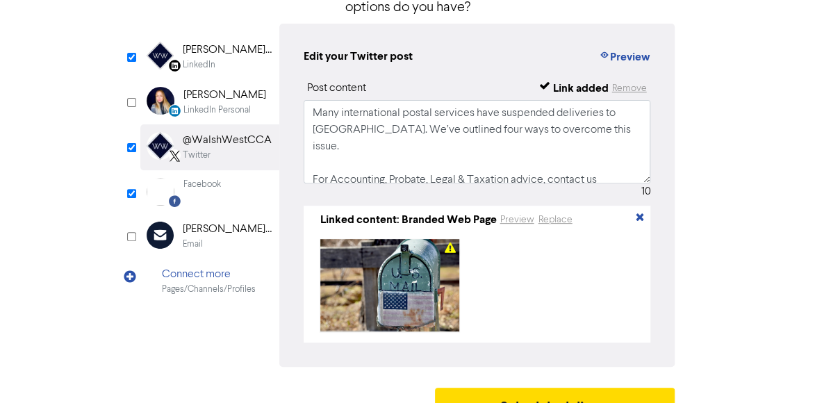
click at [204, 42] on div "[PERSON_NAME] West Chartered Certified Accountants - Estate & Probate Lawyers" at bounding box center [227, 50] width 89 height 17
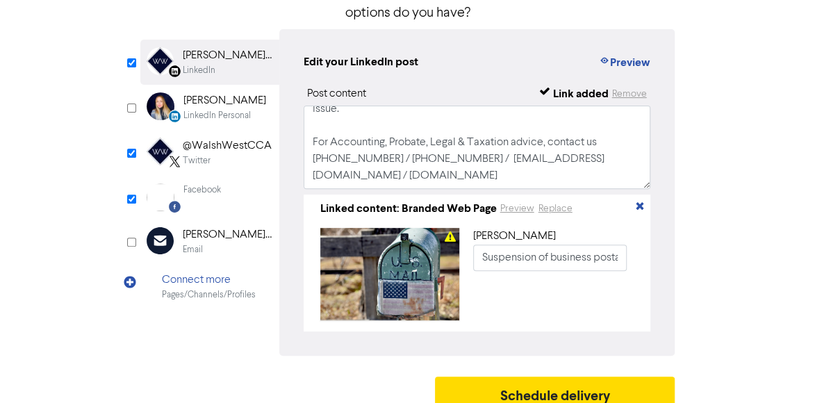
scroll to position [76, 0]
click at [619, 377] on button "Schedule delivery" at bounding box center [555, 394] width 240 height 35
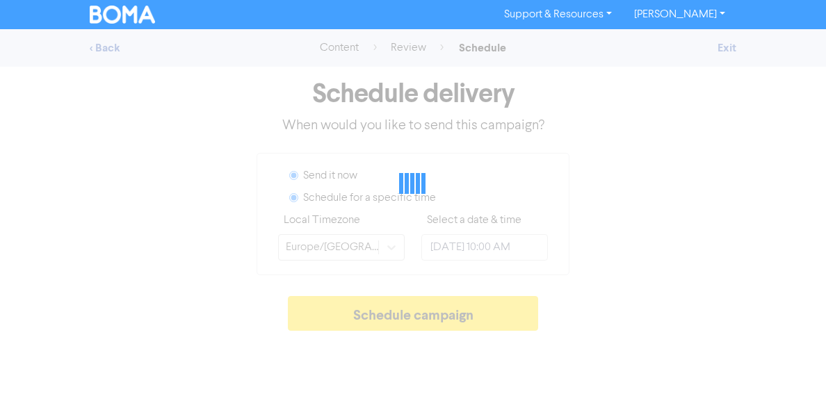
radio input "true"
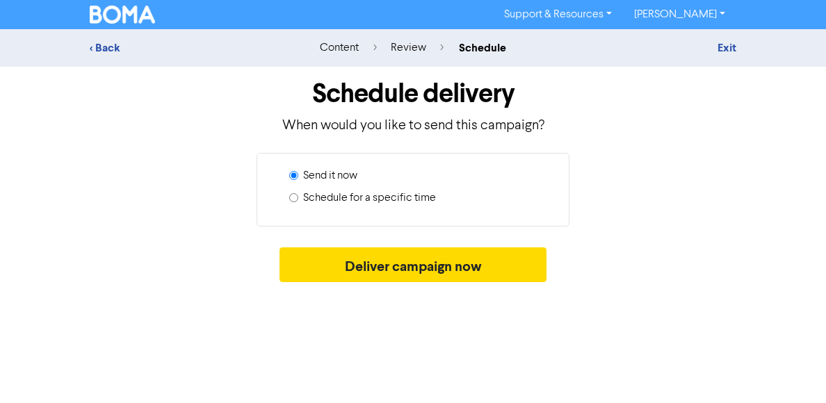
click at [400, 195] on label "Schedule for a specific time" at bounding box center [369, 198] width 133 height 17
click at [298, 195] on input "Schedule for a specific time" at bounding box center [293, 197] width 9 height 9
radio input "true"
radio input "false"
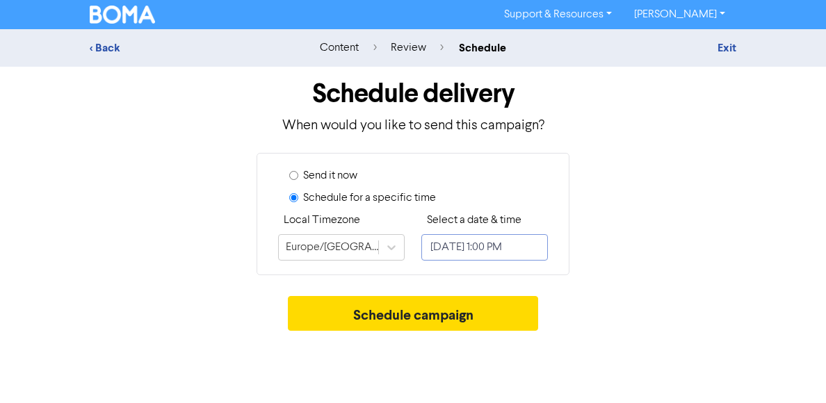
click at [485, 254] on input "[DATE] 1:00 PM" at bounding box center [484, 247] width 127 height 26
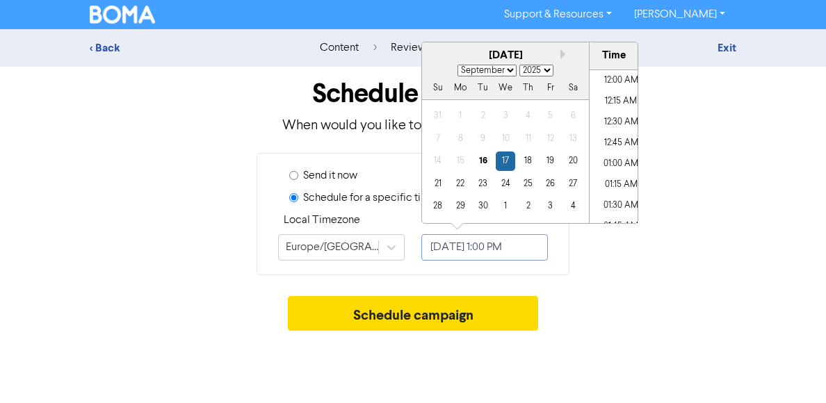
scroll to position [1018, 0]
click at [560, 52] on button "Next month" at bounding box center [565, 54] width 10 height 10
select select "9"
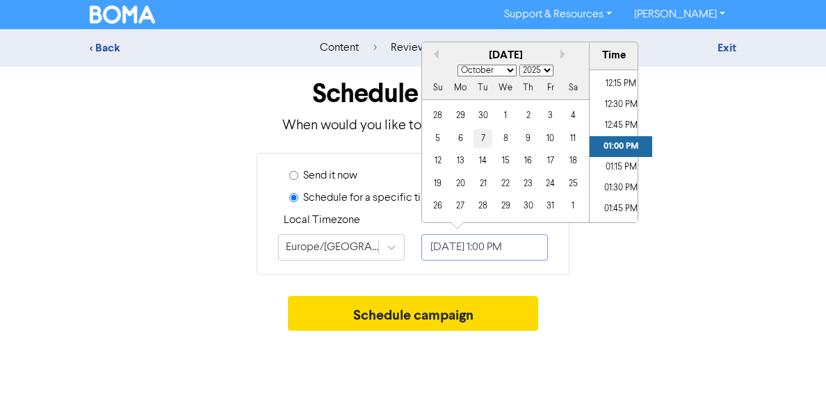
click at [489, 138] on div "7" at bounding box center [482, 138] width 19 height 19
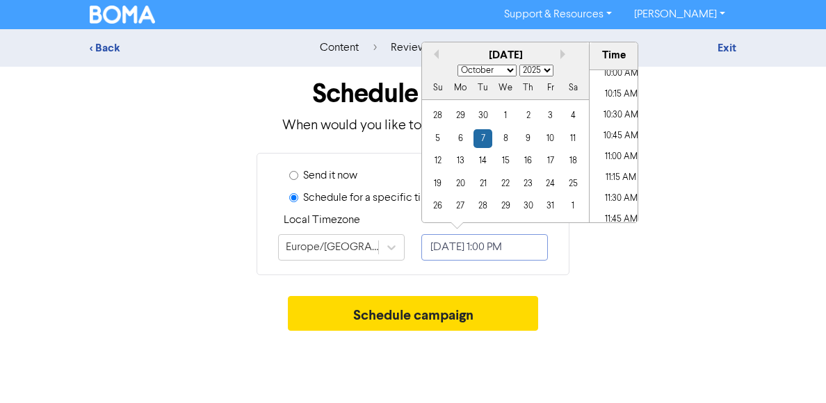
scroll to position [810, 0]
click at [623, 104] on li "10:00 AM" at bounding box center [620, 105] width 63 height 21
type input "[DATE] 10:00 AM"
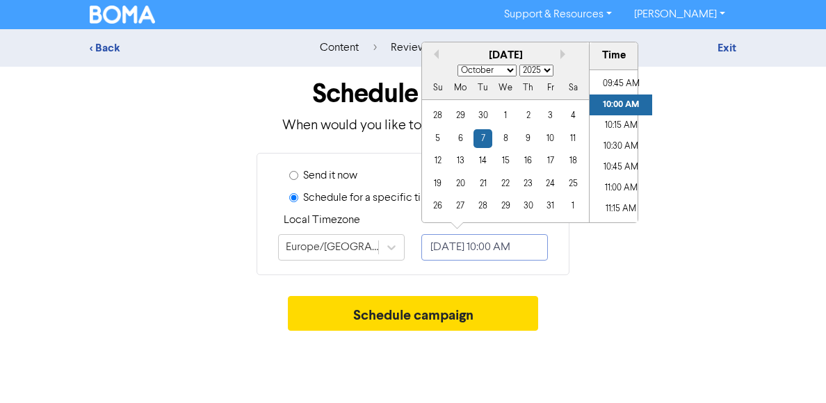
scroll to position [0, 4]
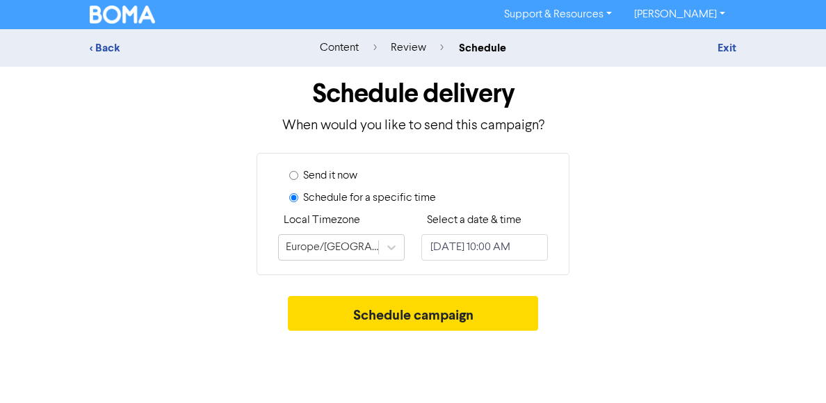
click at [649, 291] on div "Schedule delivery When would you like to send this campaign? Send it now Schedu…" at bounding box center [412, 202] width 667 height 271
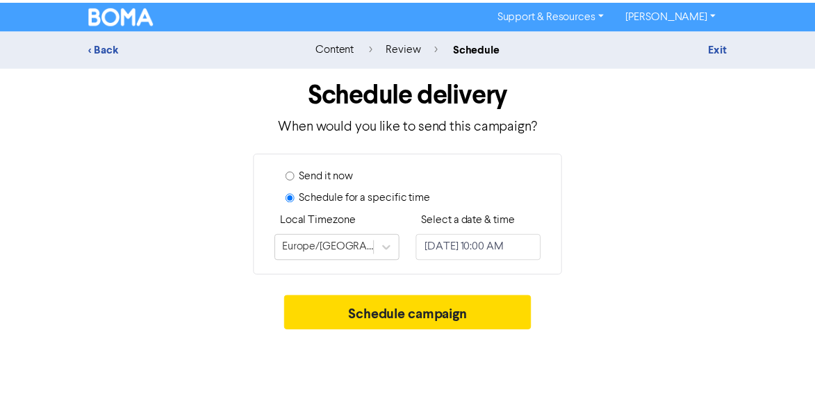
scroll to position [0, 0]
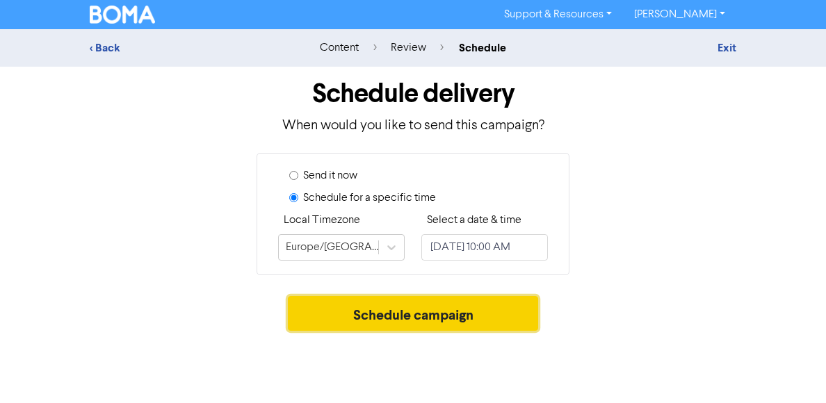
click at [475, 314] on button "Schedule campaign" at bounding box center [413, 313] width 251 height 35
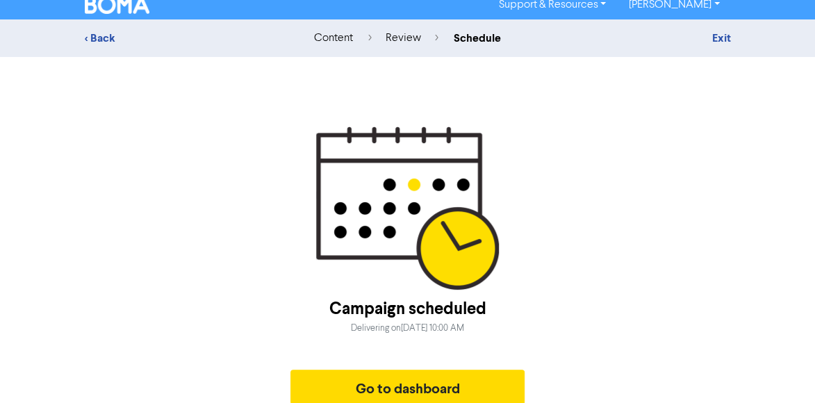
scroll to position [18, 0]
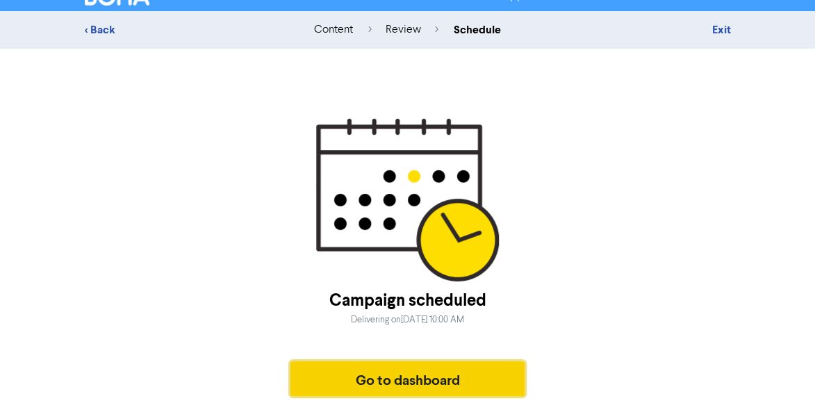
click at [459, 380] on button "Go to dashboard" at bounding box center [408, 378] width 235 height 35
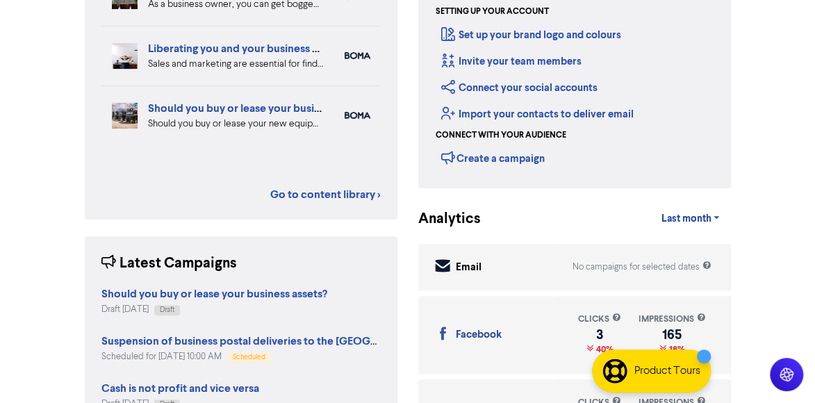
scroll to position [278, 0]
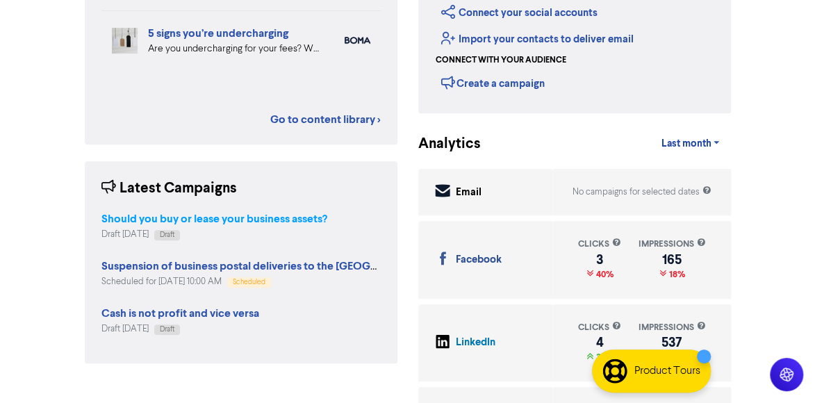
click at [247, 218] on strong "Should you buy or lease your business assets?" at bounding box center [214, 219] width 226 height 14
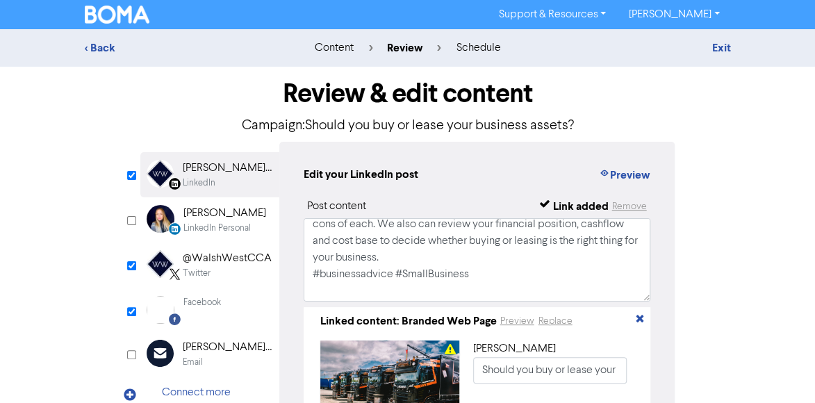
scroll to position [20, 0]
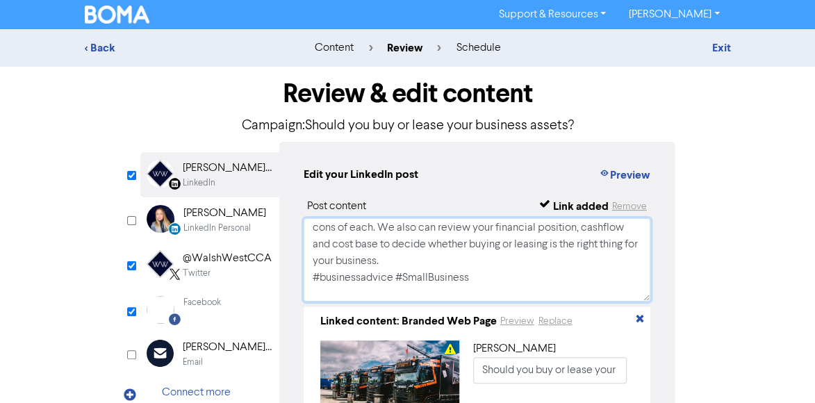
click at [532, 280] on textarea "Should you buy or lease your new equipment? Here are some pros and cons of each…" at bounding box center [478, 259] width 348 height 83
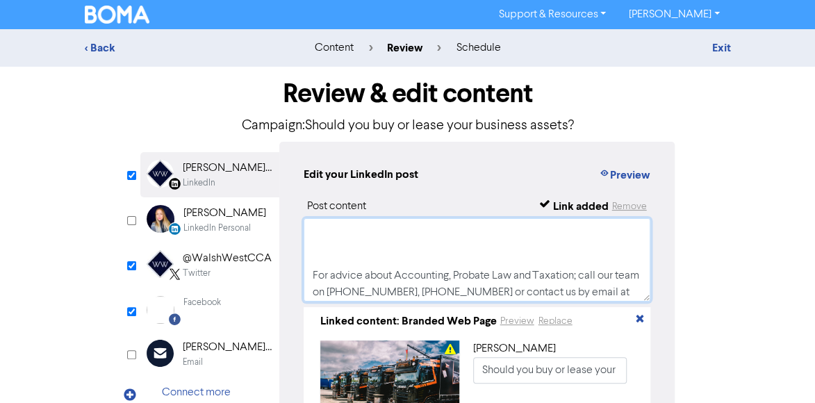
scroll to position [106, 0]
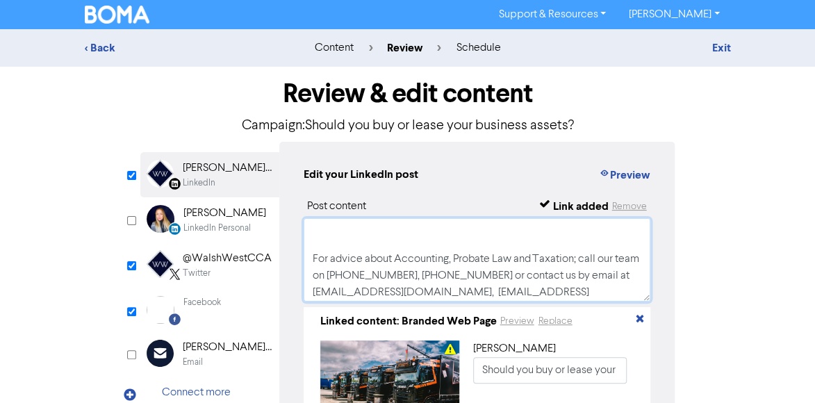
paste textarea "For Accounting, Probate, Legal & Taxation advice, contact us [PHONE_NUMBER] / […"
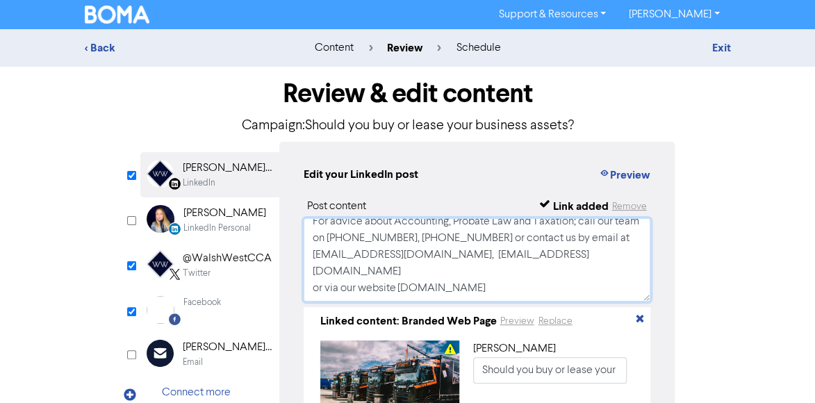
scroll to position [243, 0]
drag, startPoint x: 311, startPoint y: 258, endPoint x: 608, endPoint y: 305, distance: 301.2
click at [608, 305] on div "Post content Link added Remove Should you buy or lease your new equipment? Here…" at bounding box center [478, 321] width 348 height 246
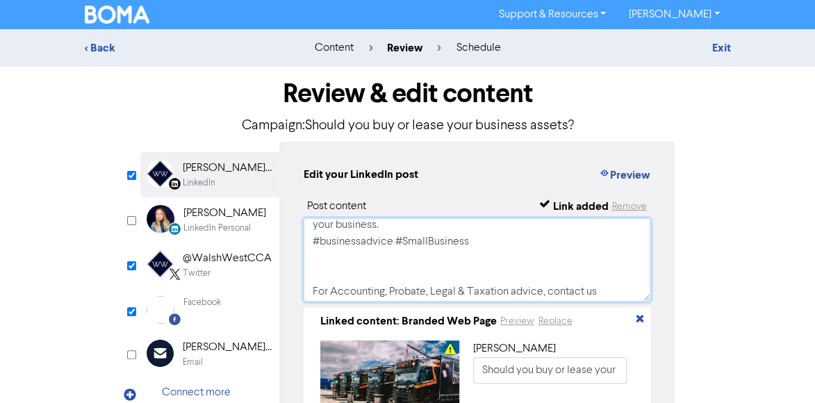
scroll to position [0, 0]
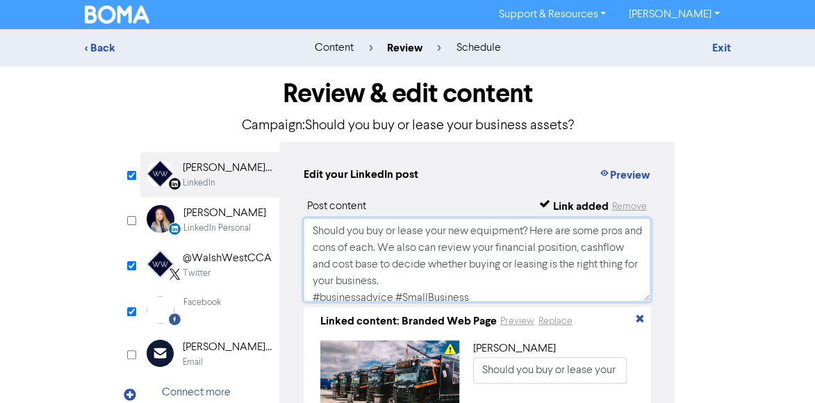
type textarea "Should you buy or lease your new equipment? Here are some pros and cons of each…"
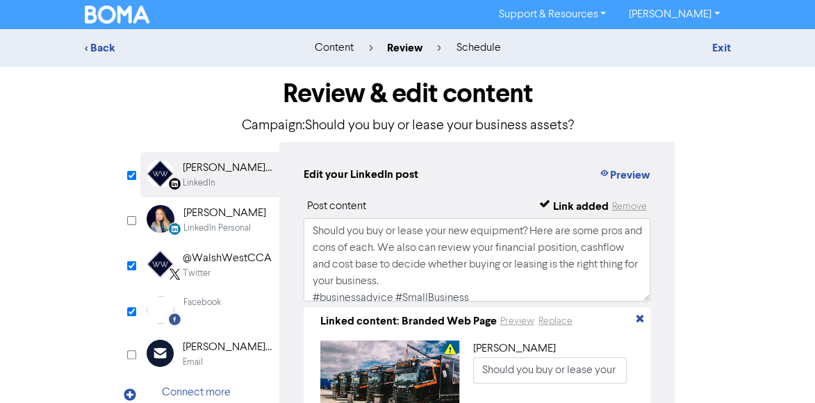
click at [226, 256] on div "@WalshWestCCA" at bounding box center [227, 258] width 89 height 17
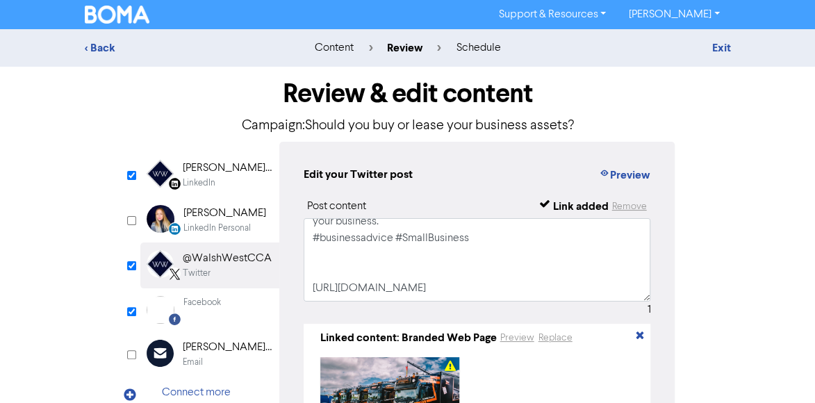
scroll to position [76, 0]
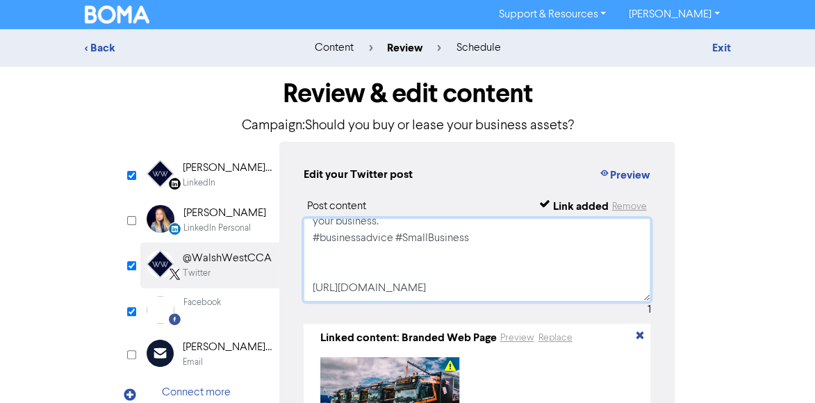
click at [514, 234] on textarea "Should you buy or lease your new equipment? Here are some pros and cons of each…" at bounding box center [478, 259] width 348 height 83
paste textarea "For Accounting, Probate, Legal & Taxation advice, contact us [PHONE_NUMBER] / […"
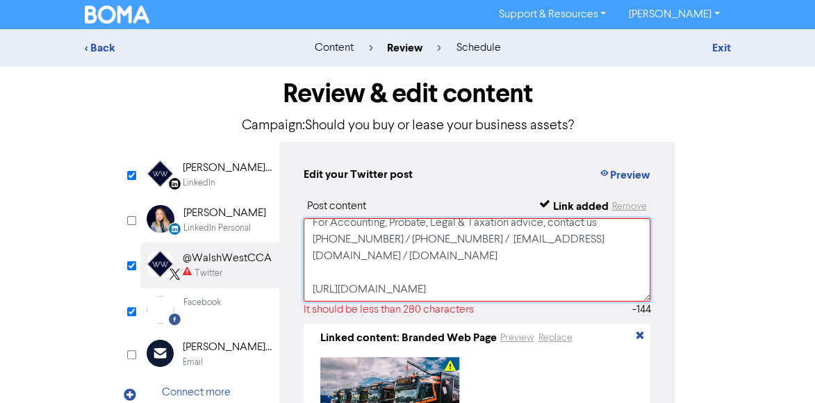
scroll to position [126, 0]
drag, startPoint x: 401, startPoint y: 286, endPoint x: 314, endPoint y: 270, distance: 88.3
click at [314, 270] on textarea "Should you buy or lease your new equipment? Here are some pros and cons of each…" at bounding box center [478, 259] width 348 height 83
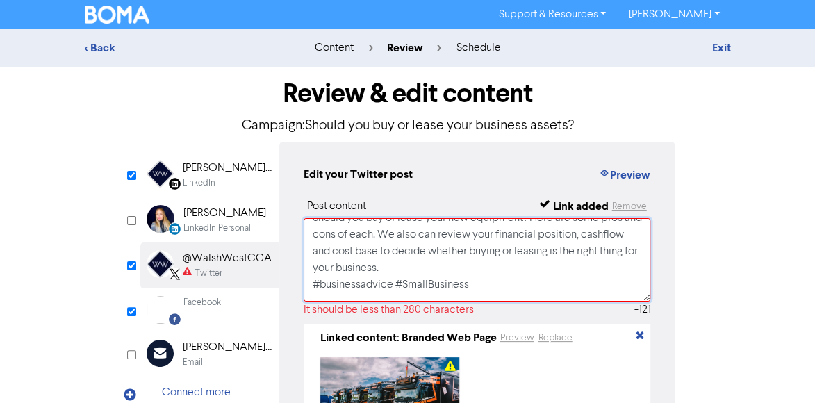
scroll to position [0, 0]
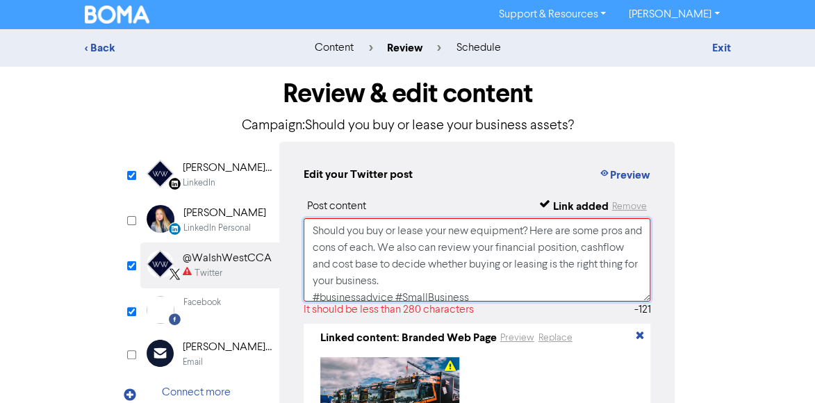
click at [404, 236] on textarea "Should you buy or lease your new equipment? Here are some pros and cons of each…" at bounding box center [478, 259] width 348 height 83
click at [567, 267] on textarea "Should you buy or lease your new equipment? Here are some pros and cons of each…" at bounding box center [478, 259] width 348 height 83
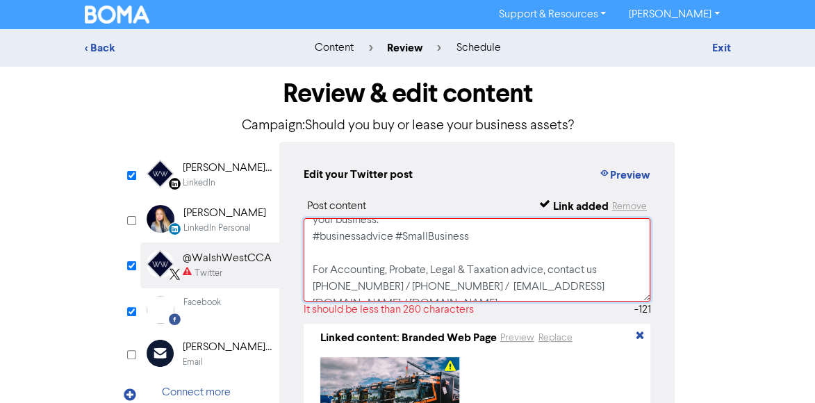
scroll to position [68, 0]
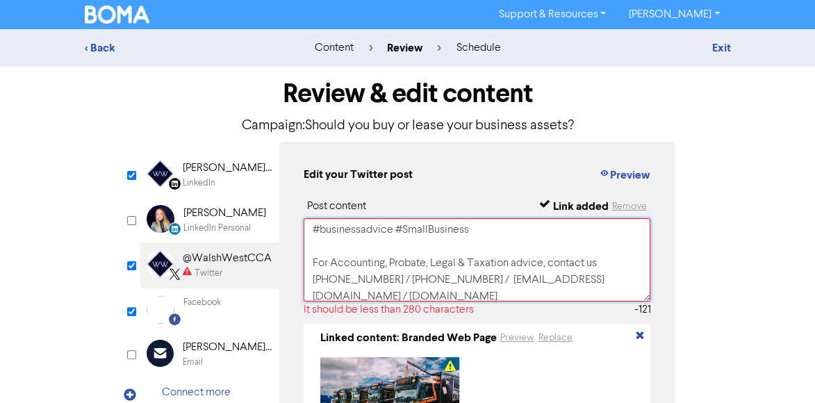
drag, startPoint x: 478, startPoint y: 231, endPoint x: 310, endPoint y: 234, distance: 168.2
click at [310, 234] on textarea "Should you buy or lease your new equipment? Here are some pros and cons of each…" at bounding box center [478, 259] width 348 height 83
click at [310, 259] on textarea "Should you buy or lease your new equipment? Here are some pros and cons of each…" at bounding box center [478, 259] width 348 height 83
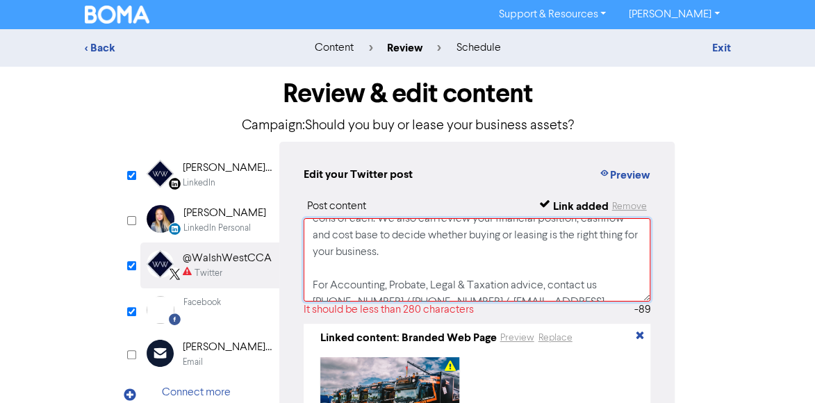
scroll to position [0, 0]
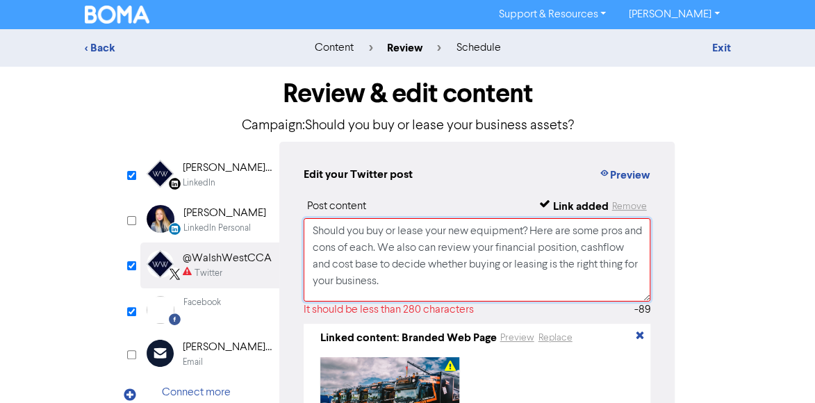
click at [398, 235] on textarea "Should you buy or lease your new equipment? Here are some pros and cons of each…" at bounding box center [478, 259] width 348 height 83
click at [522, 291] on textarea "Should you buy or lease your new equipment? Here are some pros and cons of each…" at bounding box center [478, 259] width 348 height 83
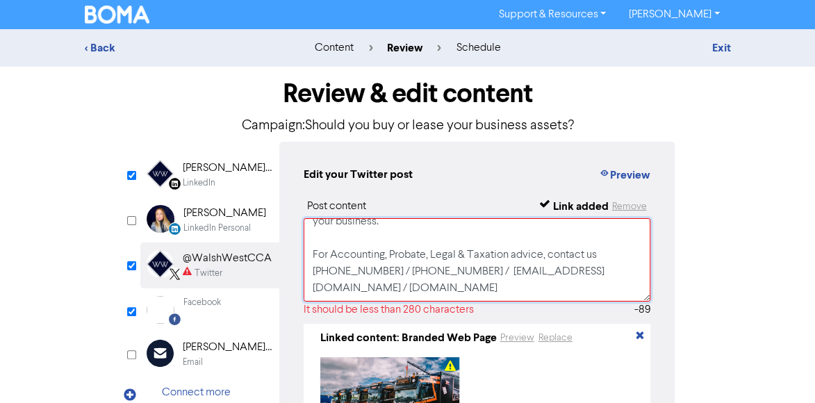
click at [309, 247] on textarea "Should you buy or lease your new equipment? Here are some pros and cons of each…" at bounding box center [478, 259] width 348 height 83
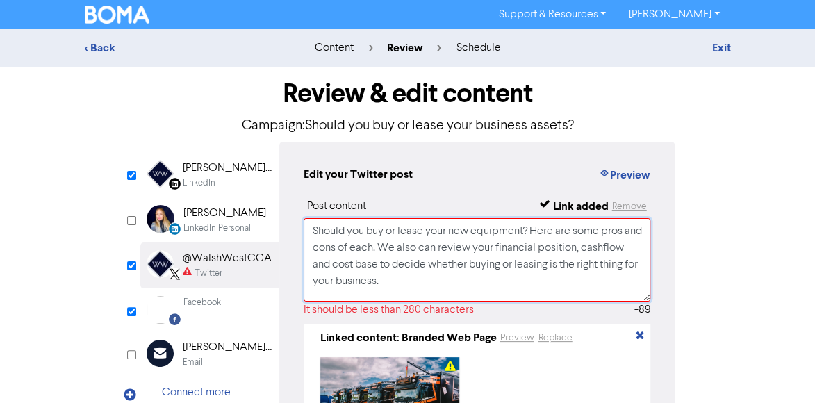
drag, startPoint x: 311, startPoint y: 230, endPoint x: 396, endPoint y: 251, distance: 87.3
click at [396, 251] on textarea "Should you buy or lease your new equipment? Here are some pros and cons of each…" at bounding box center [478, 259] width 348 height 83
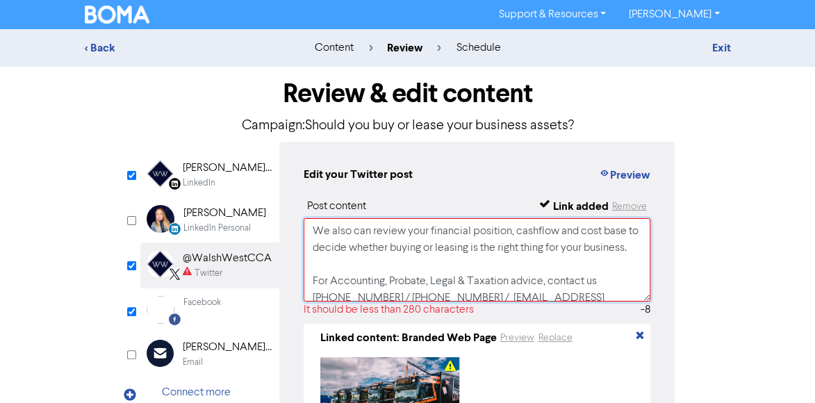
click at [351, 233] on textarea "We also can review your financial position, cashflow and cost base to decide wh…" at bounding box center [478, 259] width 348 height 83
click at [391, 262] on textarea "We can review your financial position, cashflow and cost base to decide whether…" at bounding box center [478, 259] width 348 height 83
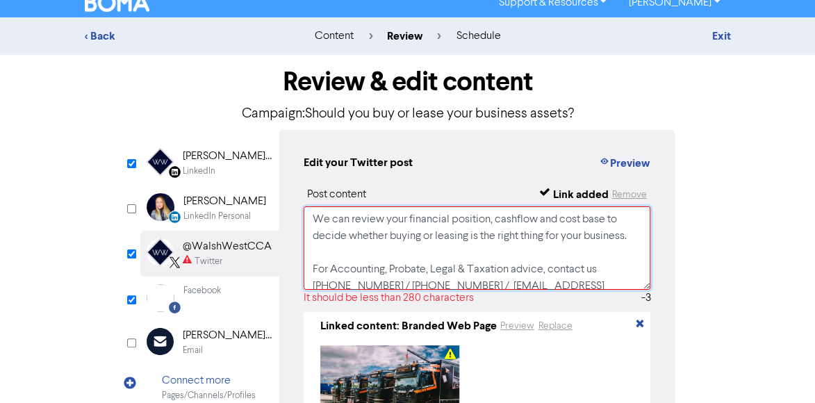
scroll to position [11, 0]
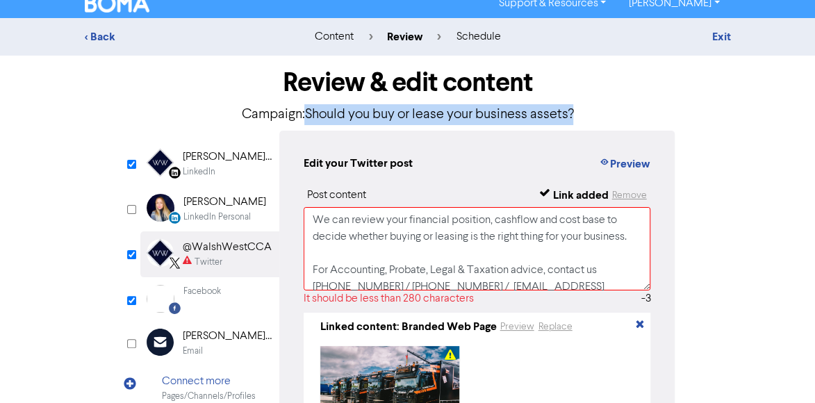
drag, startPoint x: 306, startPoint y: 113, endPoint x: 574, endPoint y: 107, distance: 268.4
click at [574, 107] on p "Campaign: Should you buy or lease your business assets?" at bounding box center [407, 114] width 535 height 21
copy p "Should you buy or lease your business assets?"
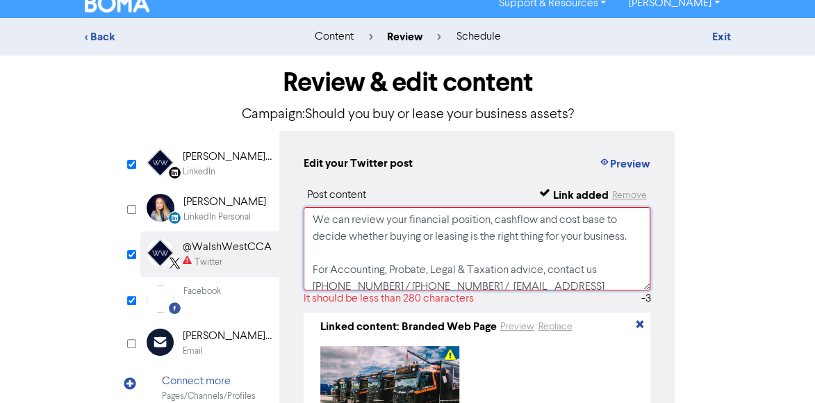
click at [313, 218] on textarea "We can review your financial position, cashflow and cost base to decide whether…" at bounding box center [478, 248] width 348 height 83
paste textarea "Should you buy or lease your business assets?"
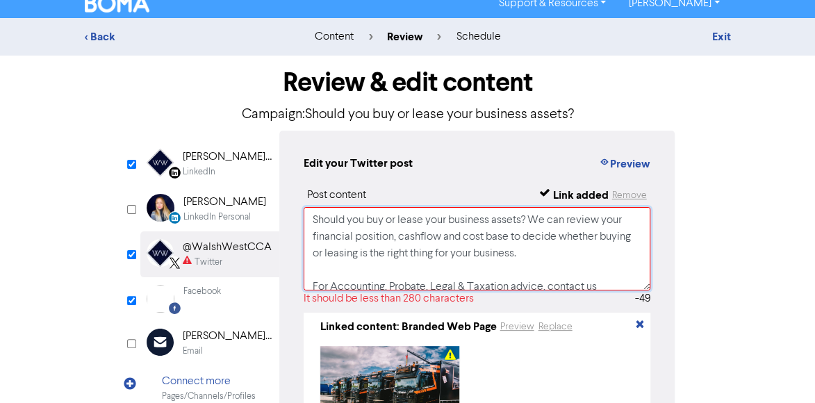
drag, startPoint x: 532, startPoint y: 223, endPoint x: 572, endPoint y: 249, distance: 47.2
click at [572, 249] on textarea "Should you buy or lease your business assets? We can review your financial posi…" at bounding box center [478, 248] width 348 height 83
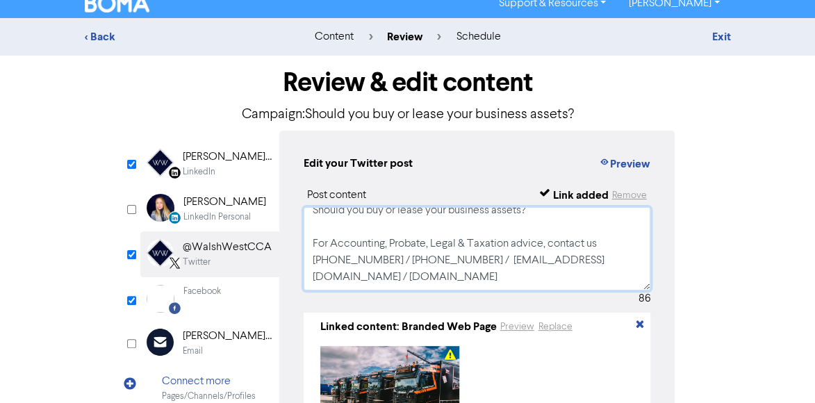
scroll to position [0, 0]
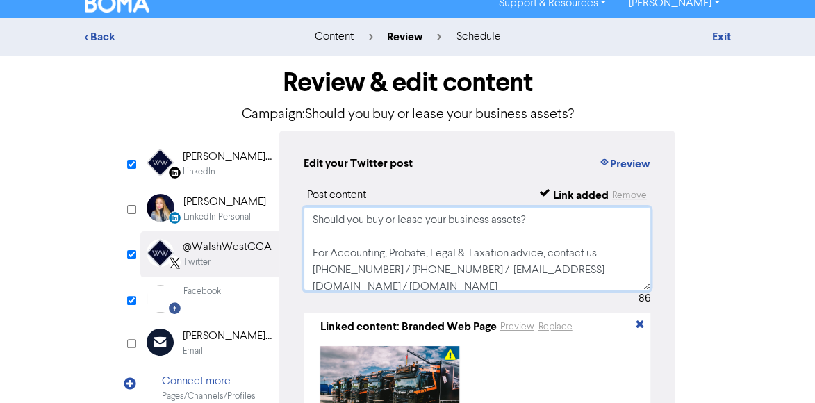
drag, startPoint x: 309, startPoint y: 252, endPoint x: 448, endPoint y: 279, distance: 142.3
click at [448, 279] on textarea "Should you buy or lease your business assets? For Accounting, Probate, Legal & …" at bounding box center [478, 248] width 348 height 83
click at [211, 289] on div "Facebook" at bounding box center [202, 291] width 38 height 13
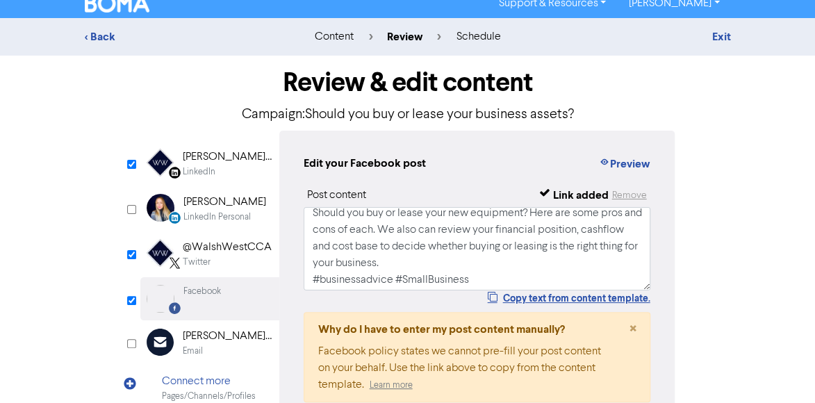
scroll to position [9, 0]
drag, startPoint x: 475, startPoint y: 276, endPoint x: 313, endPoint y: 272, distance: 162.0
click at [313, 272] on textarea "Should you buy or lease your new equipment? Here are some pros and cons of each…" at bounding box center [478, 248] width 348 height 83
click at [218, 251] on div "@WalshWestCCA" at bounding box center [227, 247] width 89 height 17
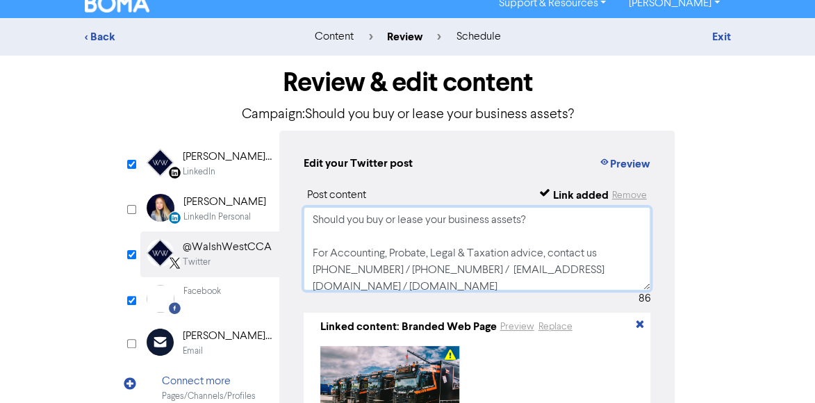
click at [549, 223] on textarea "Should you buy or lease your business assets? For Accounting, Probate, Legal & …" at bounding box center [478, 248] width 348 height 83
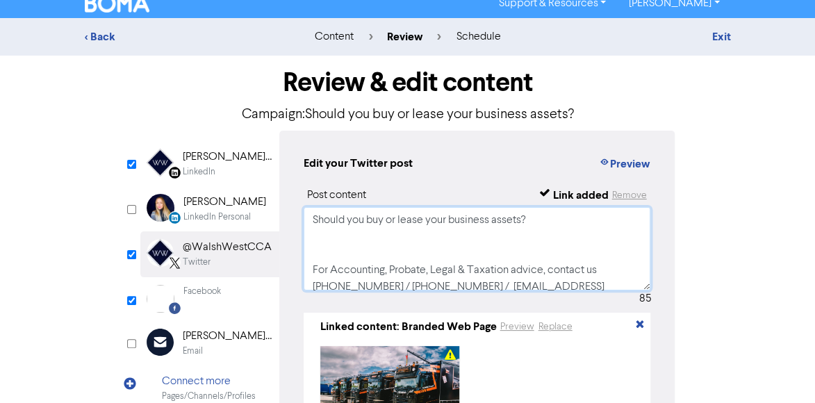
paste textarea "#businessadvice #SmallBusiness"
type textarea "Should you buy or lease your business assets? #businessadvice #SmallBusiness Fo…"
click at [200, 291] on div "Facebook" at bounding box center [202, 291] width 38 height 13
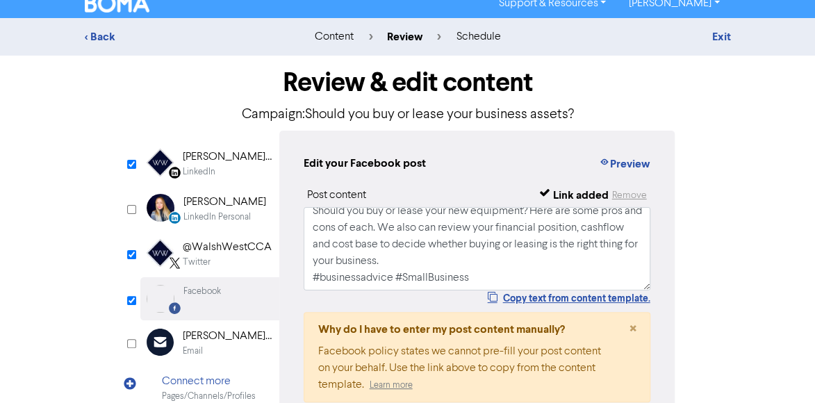
click at [202, 254] on div "@WalshWestCCA" at bounding box center [227, 247] width 89 height 17
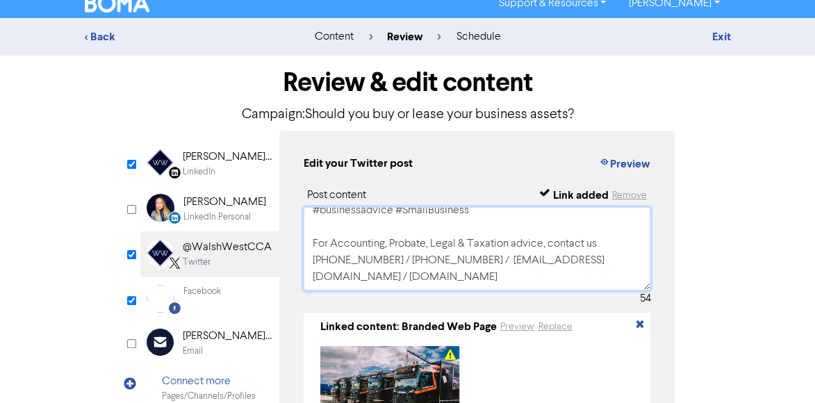
scroll to position [59, 0]
drag, startPoint x: 313, startPoint y: 268, endPoint x: 581, endPoint y: 273, distance: 268.4
click at [581, 273] on textarea "Should you buy or lease your business assets? #businessadvice #SmallBusiness Fo…" at bounding box center [478, 248] width 348 height 83
click at [213, 295] on div "Facebook" at bounding box center [202, 291] width 38 height 13
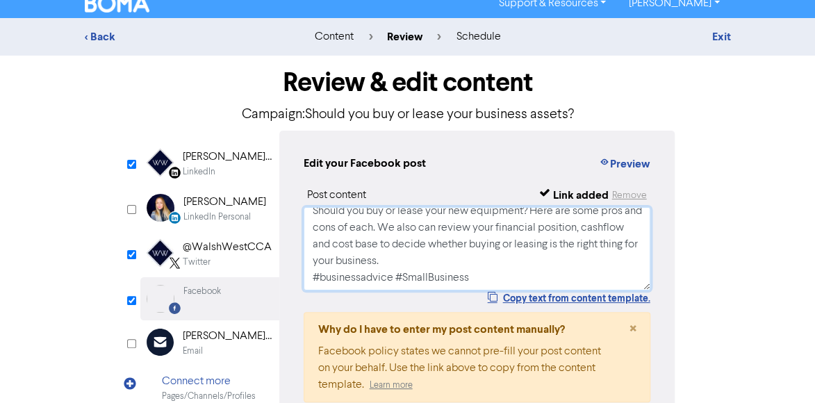
click at [499, 268] on textarea "Should you buy or lease your new equipment? Here are some pros and cons of each…" at bounding box center [478, 248] width 348 height 83
click at [502, 275] on textarea "Should you buy or lease your new equipment? Here are some pros and cons of each…" at bounding box center [478, 248] width 348 height 83
paste textarea "For Accounting, Probate, Legal & Taxation advice, contact us [PHONE_NUMBER] / […"
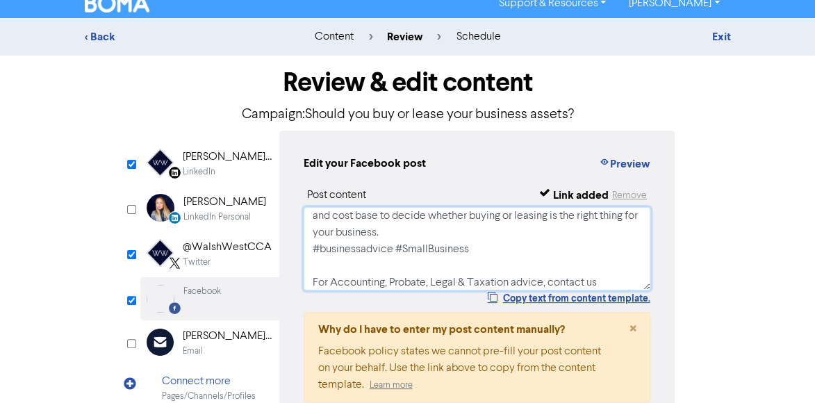
type textarea "Should you buy or lease your new equipment? Here are some pros and cons of each…"
click at [204, 162] on div "[PERSON_NAME] West Chartered Certified Accountants - Estate & Probate Lawyers" at bounding box center [227, 157] width 89 height 17
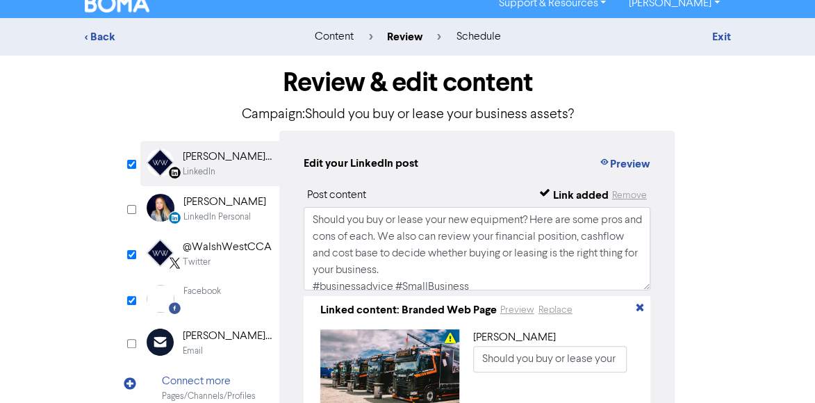
scroll to position [70, 0]
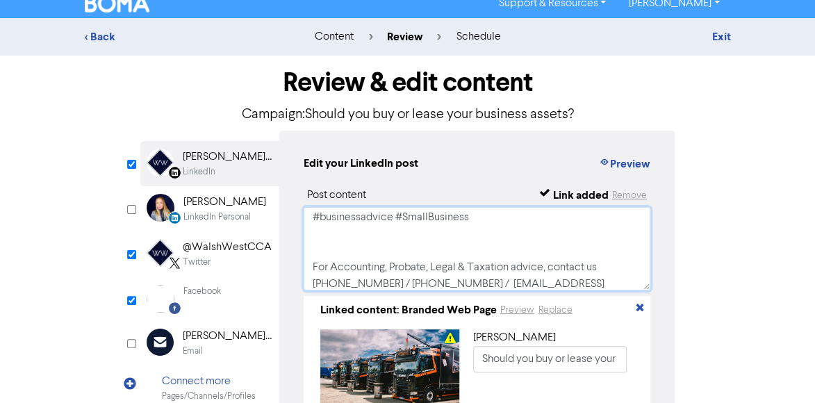
click at [310, 266] on textarea "Should you buy or lease your new equipment? Here are some pros and cons of each…" at bounding box center [478, 248] width 348 height 83
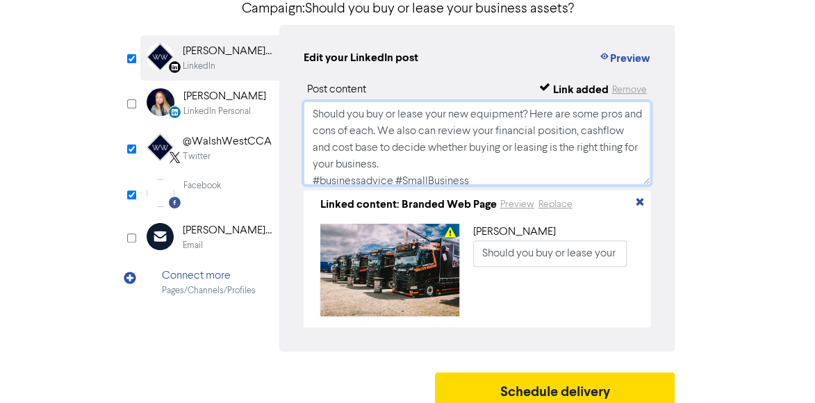
scroll to position [133, 0]
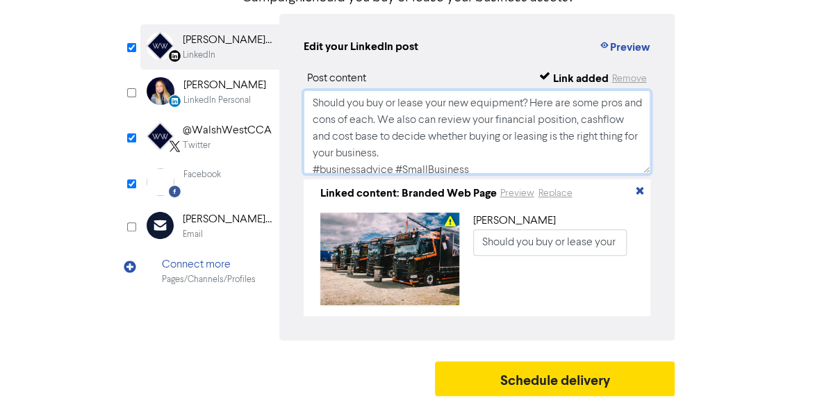
type textarea "Should you buy or lease your new equipment? Here are some pros and cons of each…"
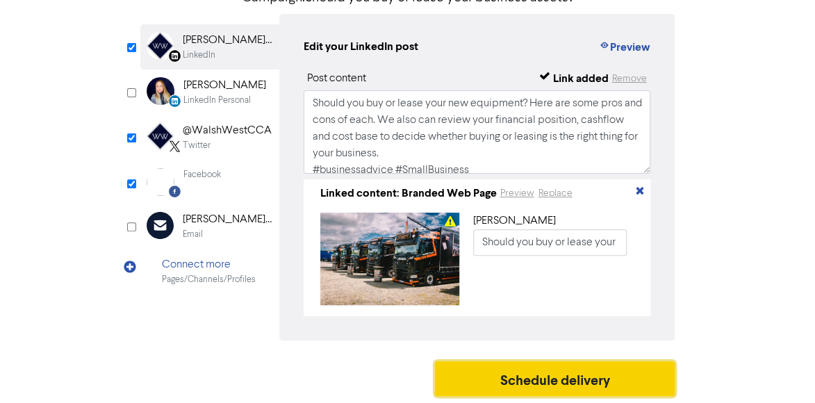
click at [561, 370] on button "Schedule delivery" at bounding box center [555, 378] width 240 height 35
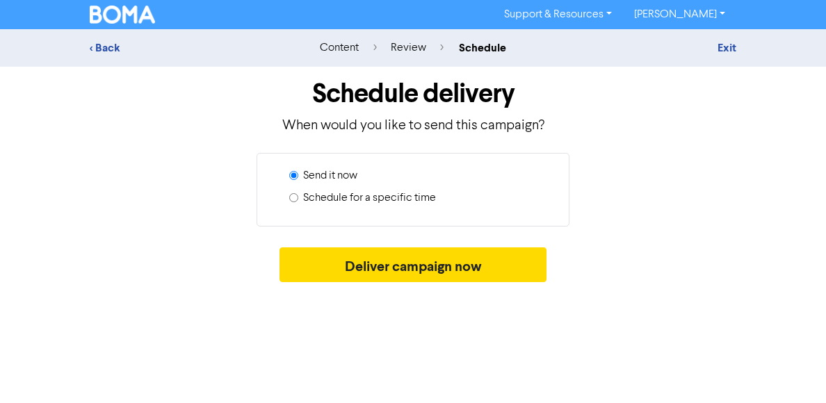
click at [384, 195] on label "Schedule for a specific time" at bounding box center [369, 198] width 133 height 17
click at [298, 195] on input "Schedule for a specific time" at bounding box center [293, 197] width 9 height 9
radio input "true"
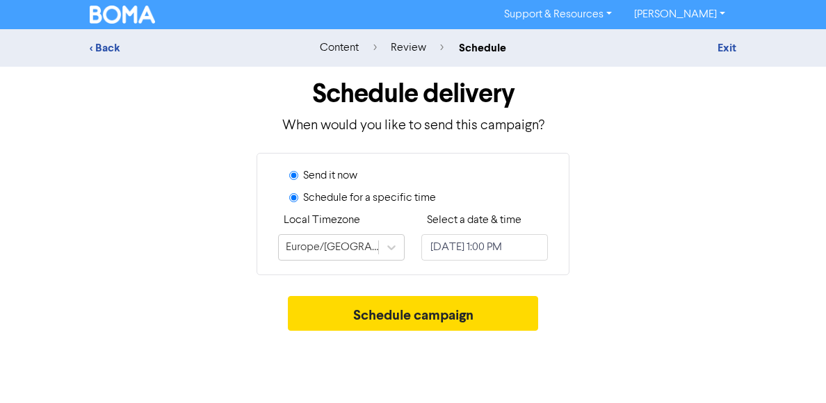
radio input "false"
click at [489, 246] on input "[DATE] 1:00 PM" at bounding box center [484, 247] width 127 height 26
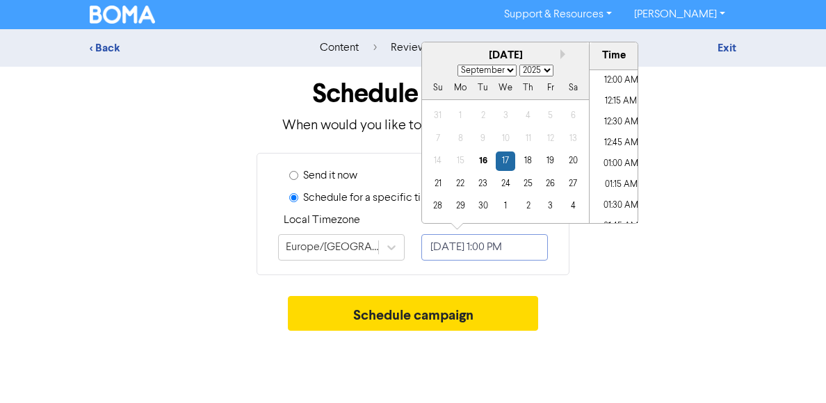
scroll to position [1018, 0]
click at [562, 56] on button "Next month" at bounding box center [565, 54] width 10 height 10
select select "9"
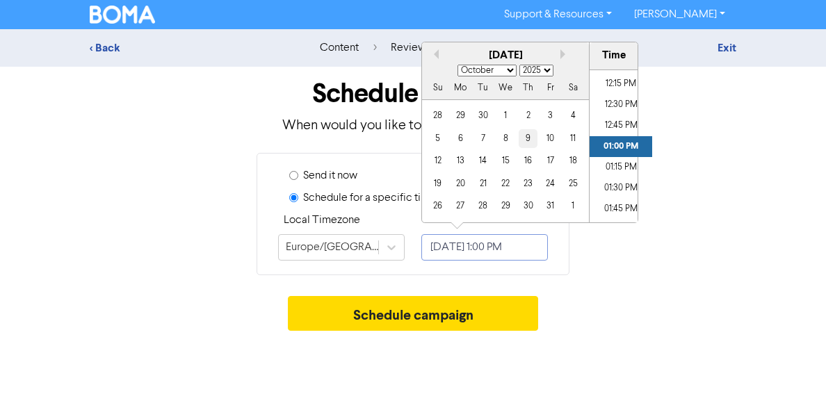
click at [528, 138] on div "9" at bounding box center [528, 138] width 19 height 19
click at [610, 107] on li "10:00 AM" at bounding box center [620, 105] width 63 height 21
type input "[DATE] 10:00 AM"
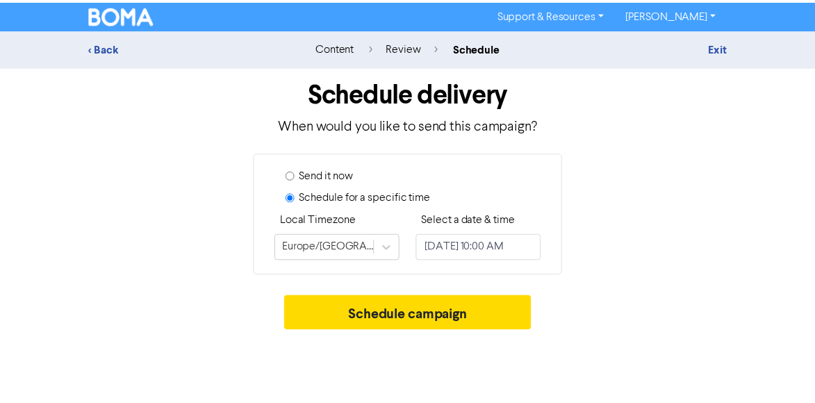
scroll to position [0, 0]
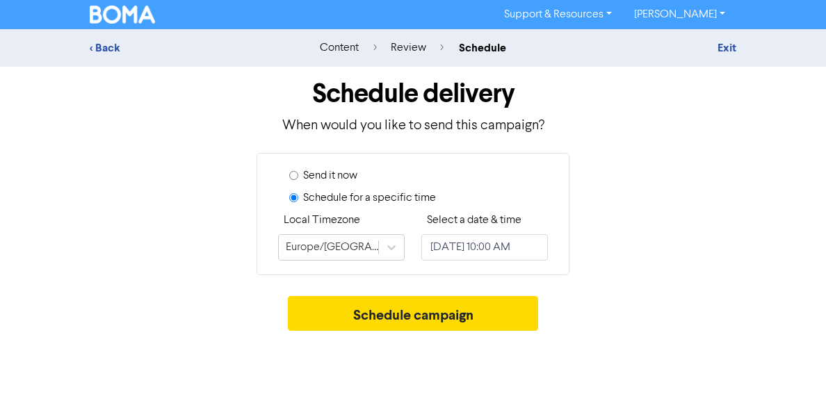
click at [708, 107] on h1 "Schedule delivery" at bounding box center [413, 94] width 646 height 32
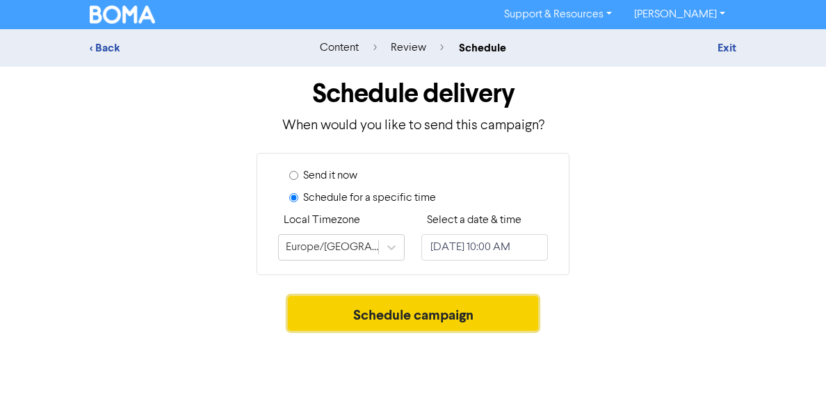
click at [484, 318] on button "Schedule campaign" at bounding box center [413, 313] width 251 height 35
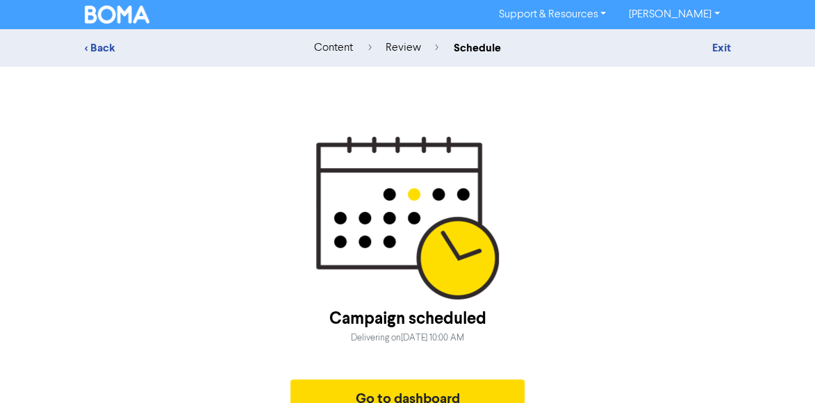
scroll to position [18, 0]
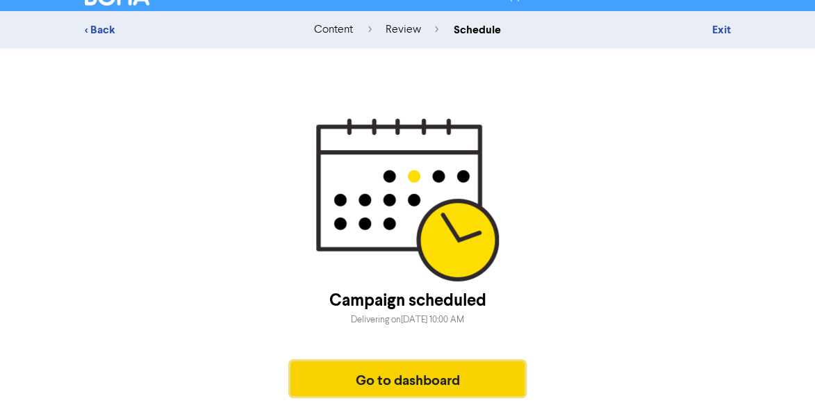
click at [475, 375] on button "Go to dashboard" at bounding box center [408, 378] width 235 height 35
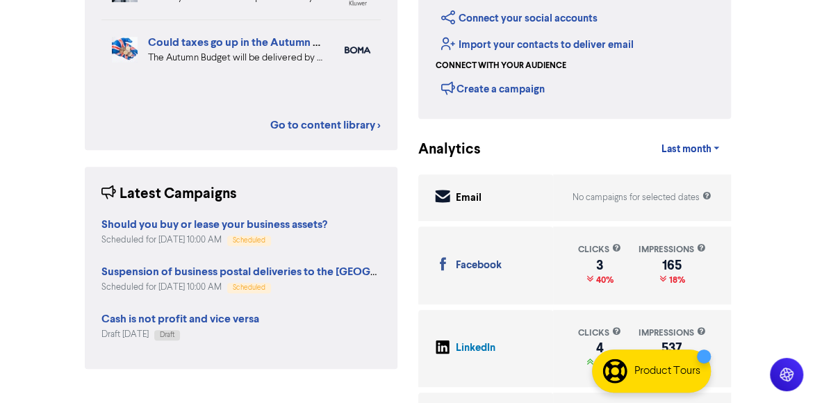
scroll to position [278, 0]
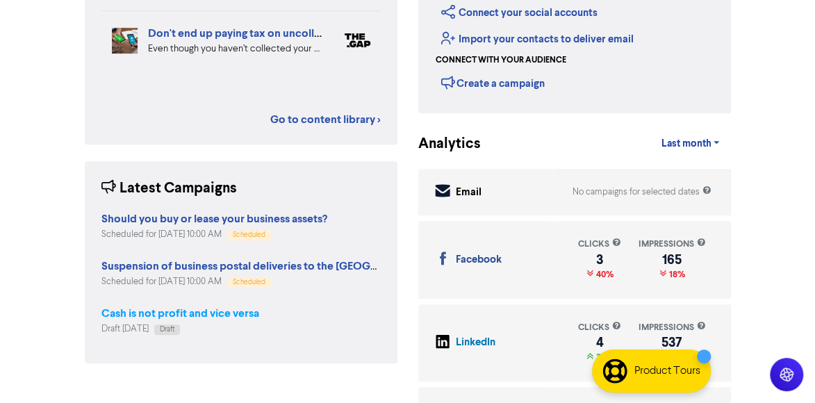
click at [189, 319] on strong "Cash is not profit and vice versa" at bounding box center [180, 314] width 158 height 14
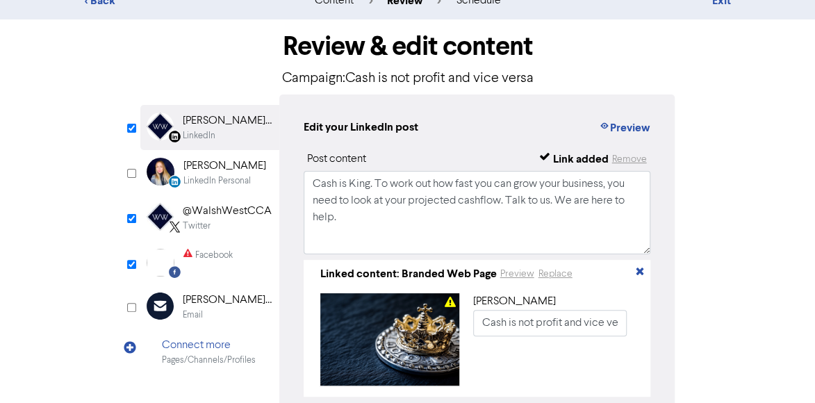
scroll to position [70, 0]
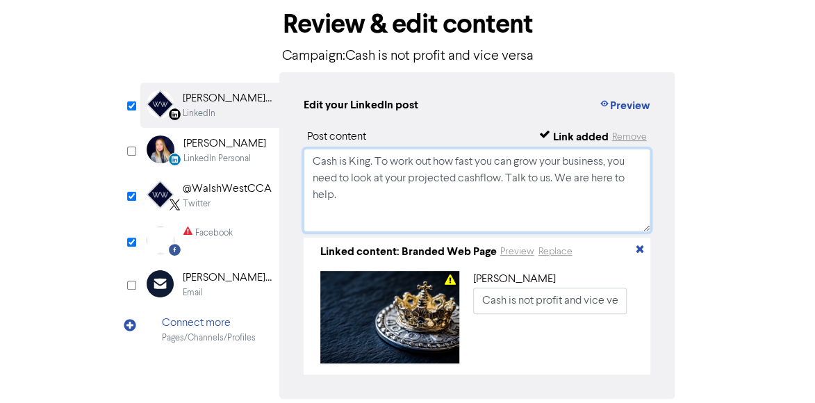
click at [399, 215] on textarea "Cash is King. To work out how fast you can grow your business, you need to look…" at bounding box center [478, 190] width 348 height 83
paste textarea "For Accounting, Probate, Legal & Taxation advice, contact us [PHONE_NUMBER] / […"
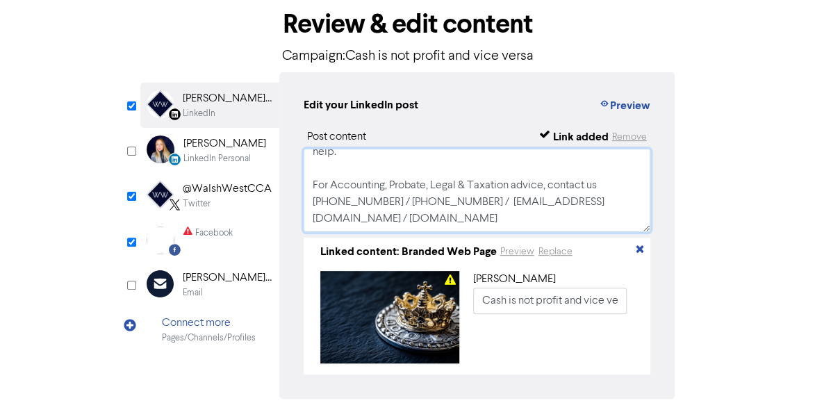
scroll to position [74, 0]
type textarea "Cash is King. To work out how fast you can grow your business, you need to look…"
click at [225, 194] on div "@WalshWestCCA" at bounding box center [227, 189] width 89 height 17
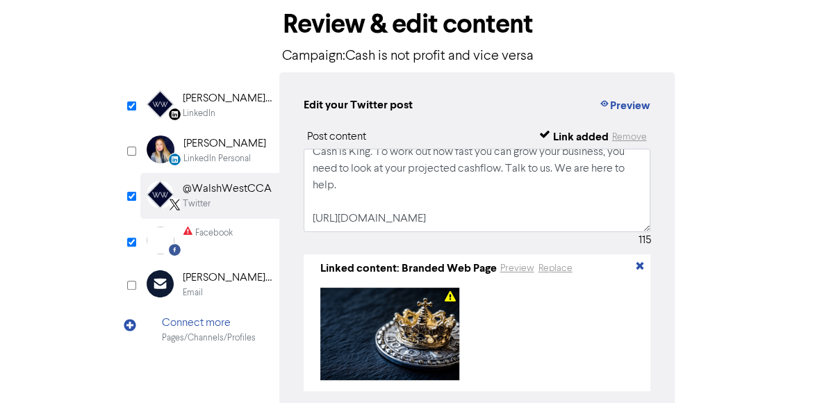
scroll to position [26, 0]
click at [502, 180] on textarea "Cash is King. To work out how fast you can grow your business, you need to look…" at bounding box center [478, 190] width 348 height 83
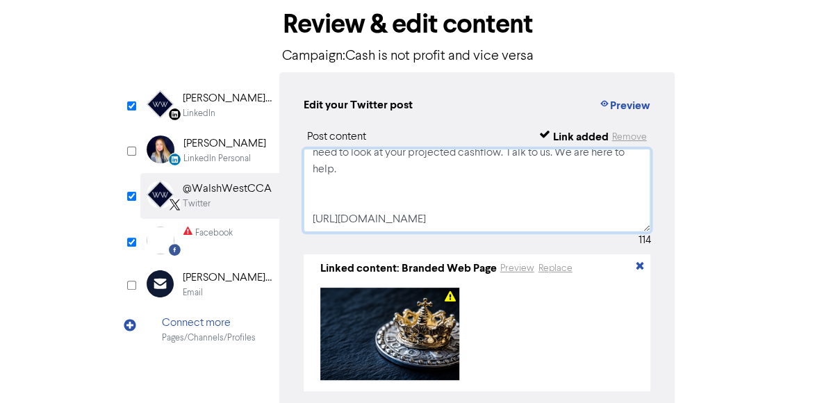
paste textarea "For Accounting, Probate, Legal & Taxation advice, contact us [PHONE_NUMBER] / […"
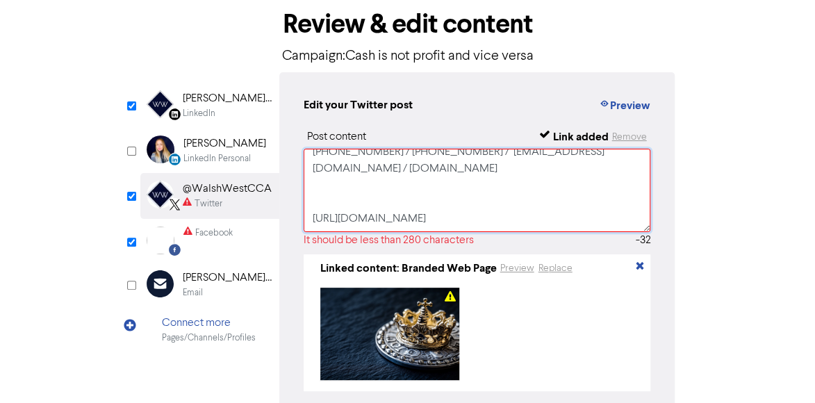
scroll to position [109, 0]
drag, startPoint x: 453, startPoint y: 222, endPoint x: 313, endPoint y: 203, distance: 141.7
click at [313, 203] on textarea "Cash is King. To work out how fast you can grow your business, you need to look…" at bounding box center [478, 190] width 348 height 83
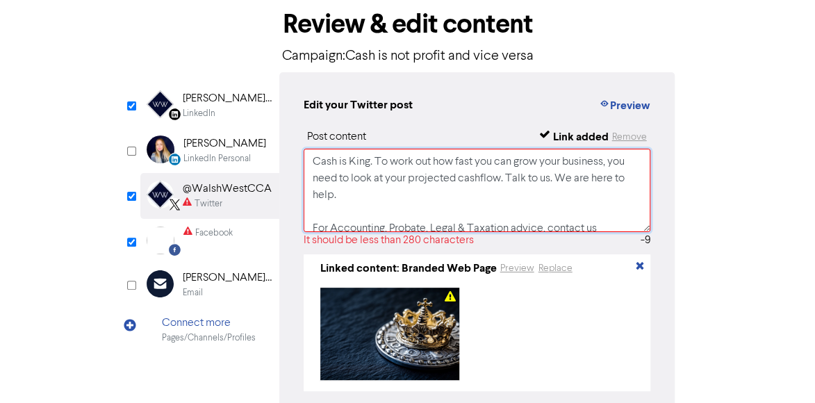
scroll to position [0, 0]
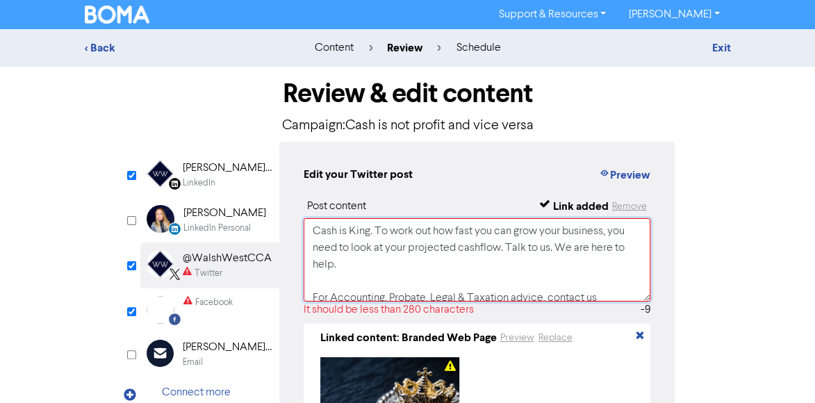
click at [371, 232] on textarea "Cash is King. To work out how fast you can grow your business, you need to look…" at bounding box center [478, 259] width 348 height 83
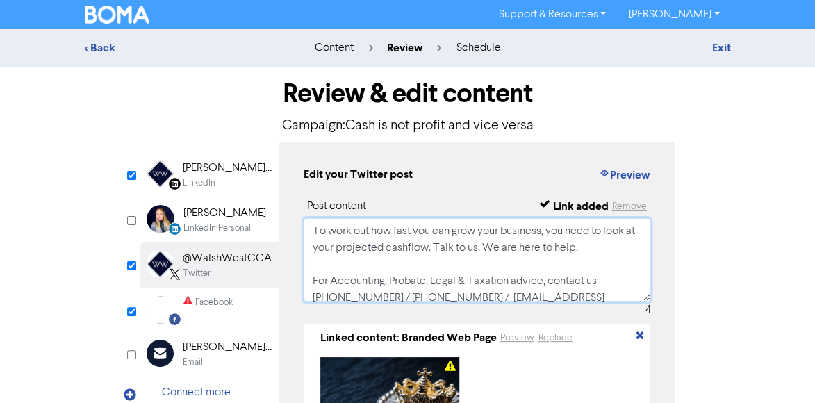
click at [315, 234] on textarea "To work out how fast you can grow your business, you need to look at your proje…" at bounding box center [478, 259] width 348 height 83
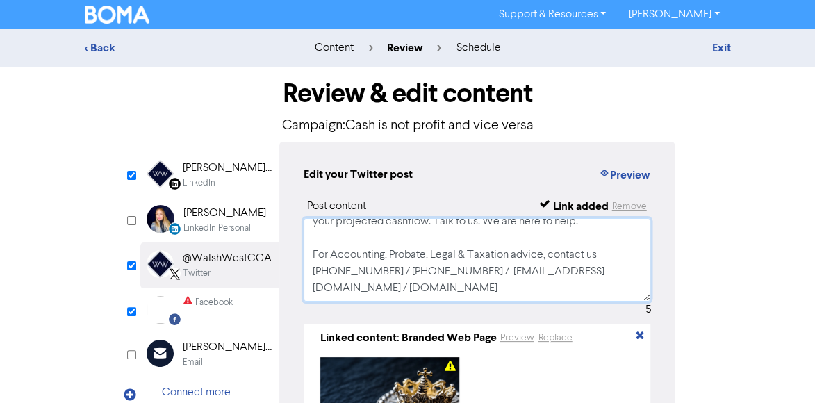
scroll to position [76, 0]
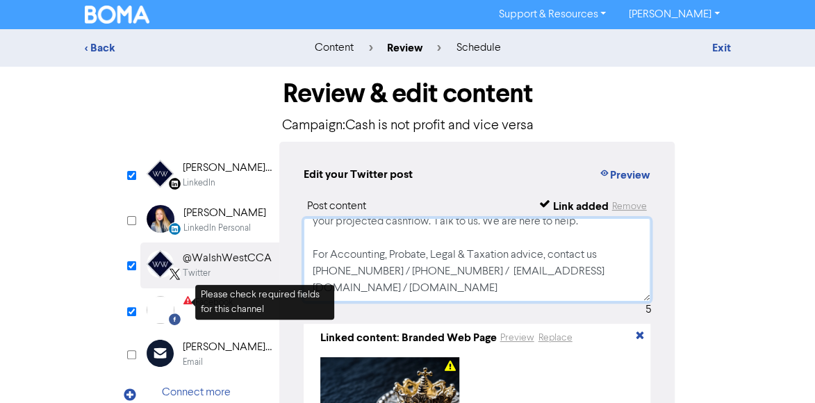
type textarea "To work out how fast you can grow your business, you need to look at your proje…"
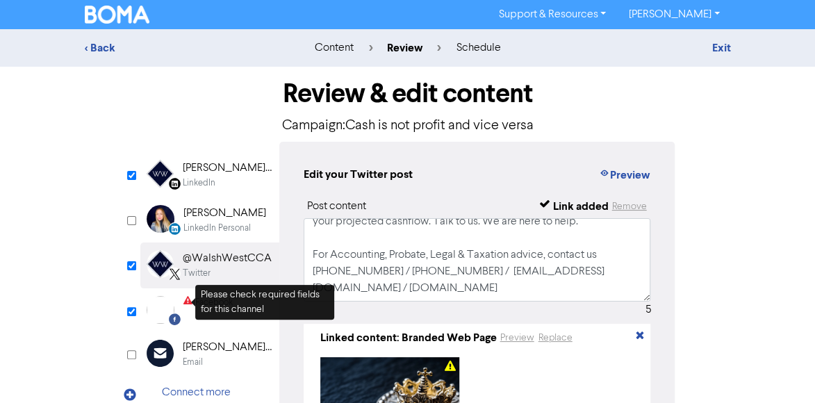
click at [186, 306] on icon at bounding box center [187, 302] width 9 height 13
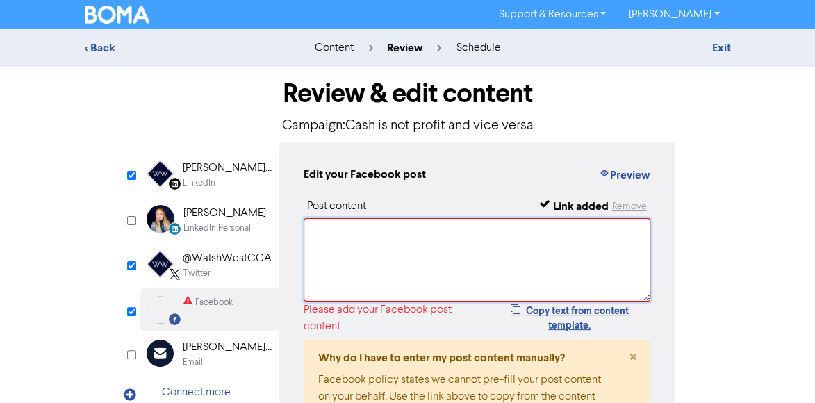
click at [349, 227] on textarea at bounding box center [478, 259] width 348 height 83
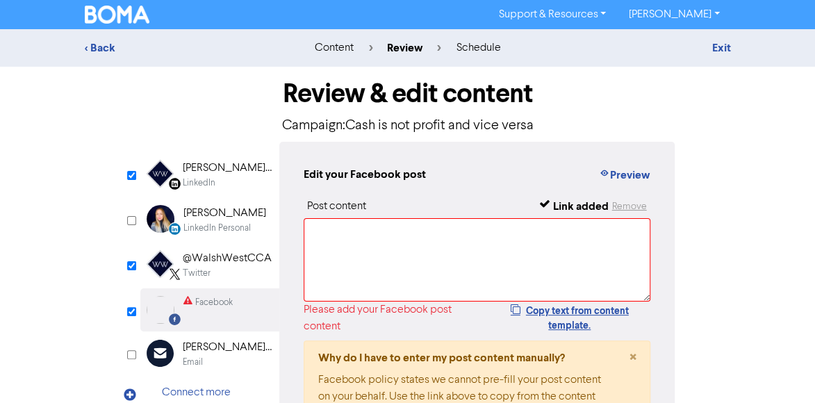
click at [207, 259] on div "@WalshWestCCA" at bounding box center [227, 258] width 89 height 17
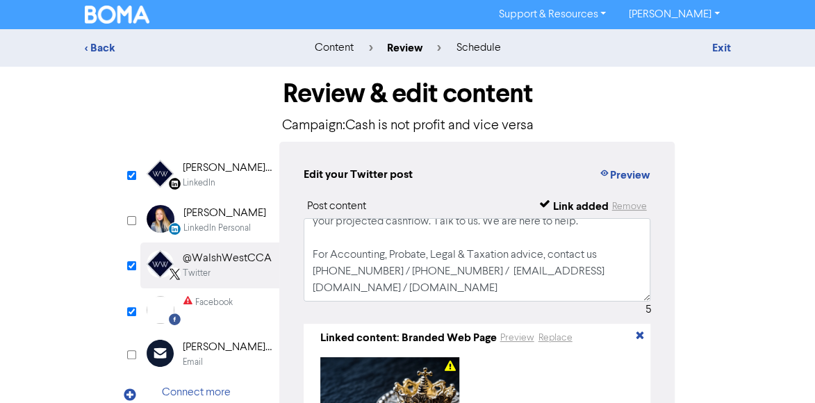
click at [225, 173] on div "[PERSON_NAME] West Chartered Certified Accountants - Estate & Probate Lawyers" at bounding box center [227, 168] width 89 height 17
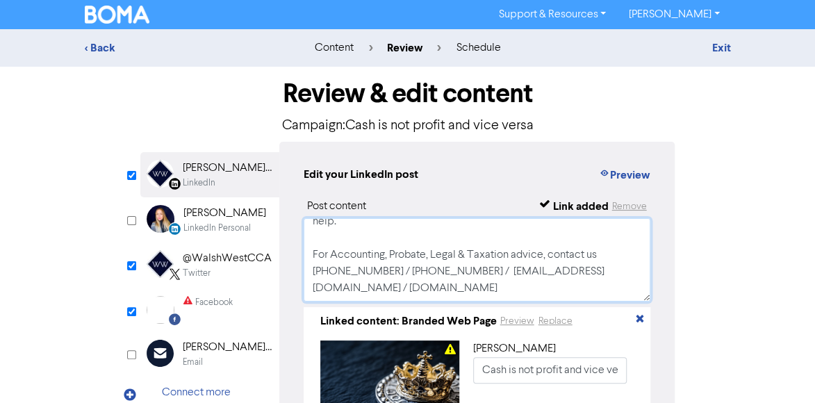
drag, startPoint x: 312, startPoint y: 229, endPoint x: 496, endPoint y: 307, distance: 200.0
click at [496, 307] on div "Post content Link added Remove Cash is King. To work out how fast you can grow …" at bounding box center [478, 321] width 348 height 246
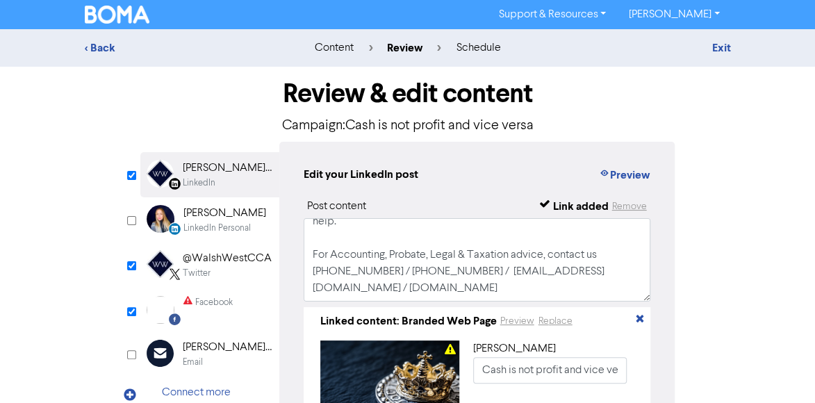
click at [225, 305] on div "Facebook" at bounding box center [214, 302] width 38 height 13
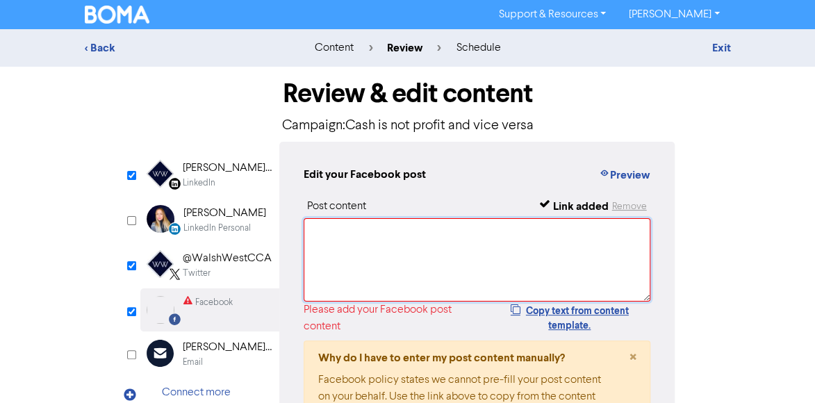
click at [342, 231] on textarea at bounding box center [478, 259] width 348 height 83
paste textarea "Cash is King. To work out how fast you can grow your business, you need to look…"
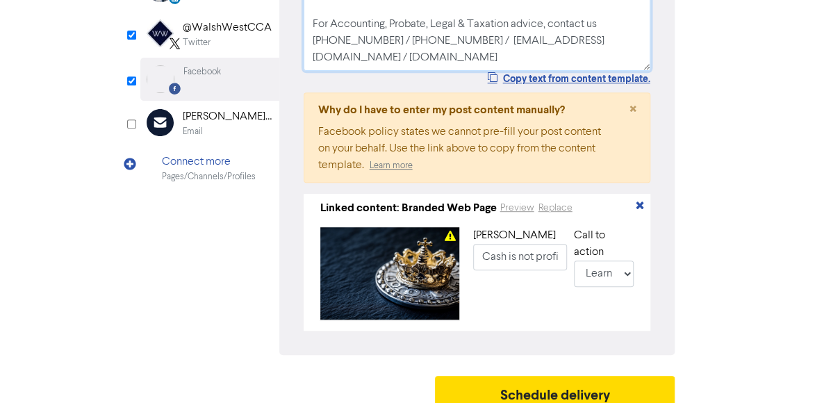
scroll to position [250, 0]
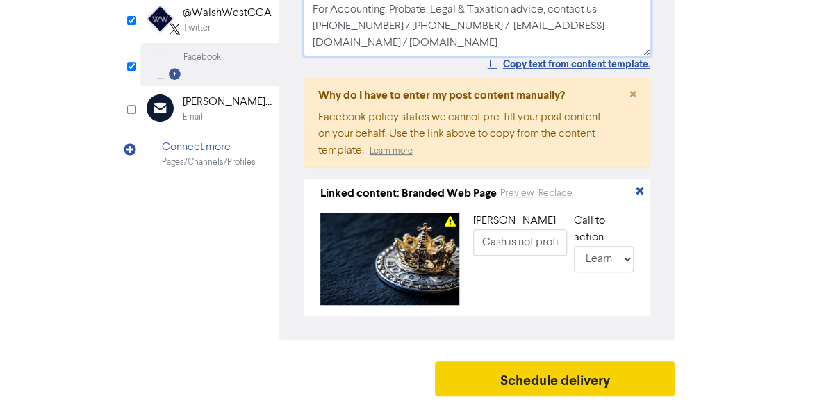
type textarea "Cash is King. To work out how fast you can grow your business, you need to look…"
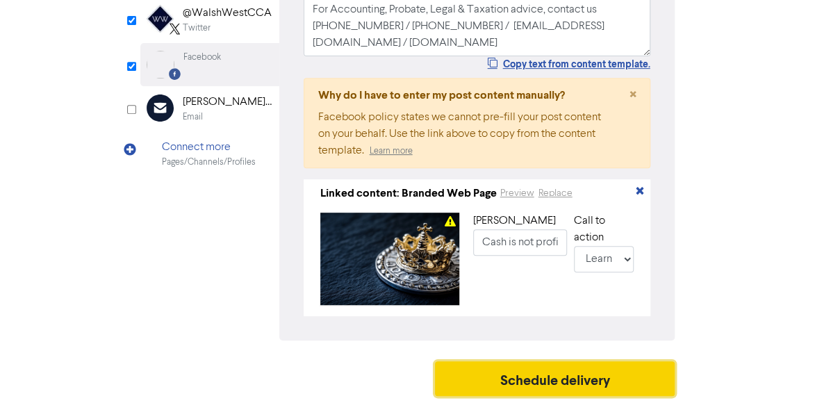
click at [637, 377] on button "Schedule delivery" at bounding box center [555, 378] width 240 height 35
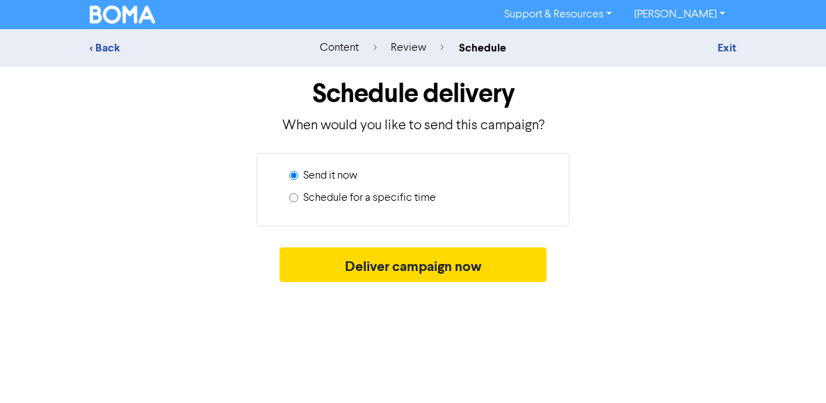
click at [411, 200] on label "Schedule for a specific time" at bounding box center [369, 198] width 133 height 17
click at [298, 200] on input "Schedule for a specific time" at bounding box center [293, 197] width 9 height 9
radio input "true"
radio input "false"
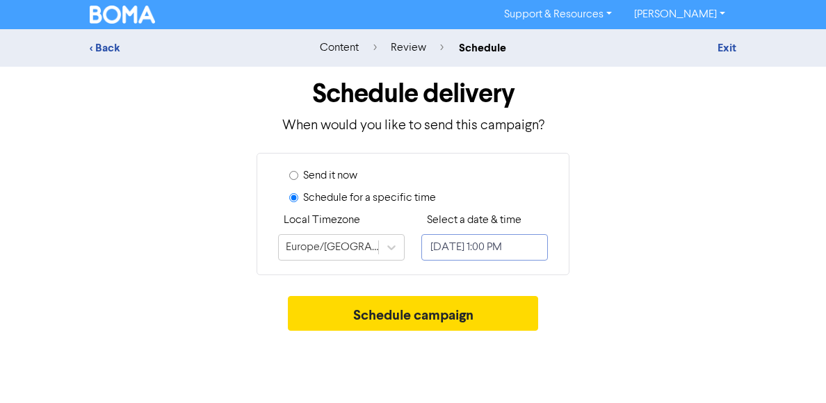
click at [487, 242] on input "[DATE] 1:00 PM" at bounding box center [484, 247] width 127 height 26
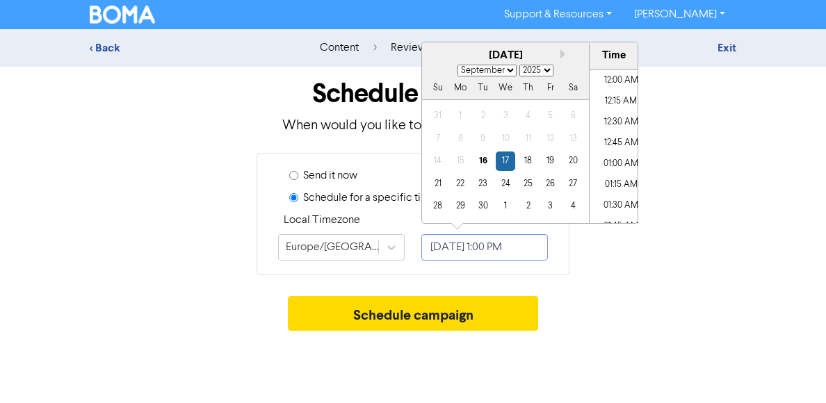
scroll to position [1018, 0]
click at [512, 72] on select "January February March April May June July August September October November De…" at bounding box center [486, 71] width 59 height 12
select select "9"
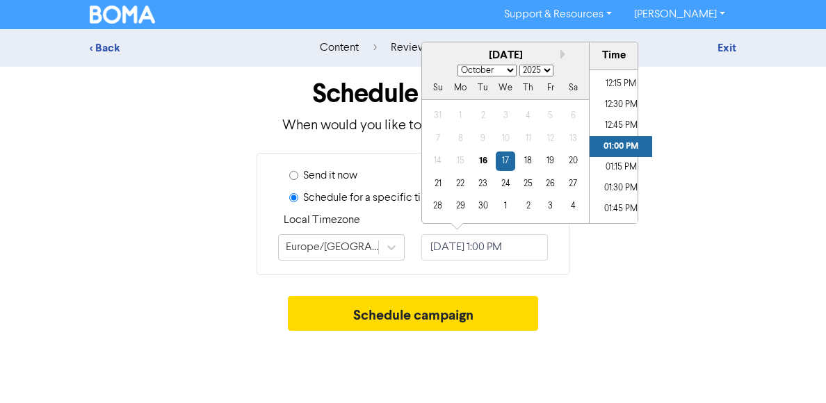
click at [457, 65] on select "January February March April May June July August September October November De…" at bounding box center [486, 71] width 59 height 12
click at [487, 163] on div "14" at bounding box center [482, 161] width 19 height 19
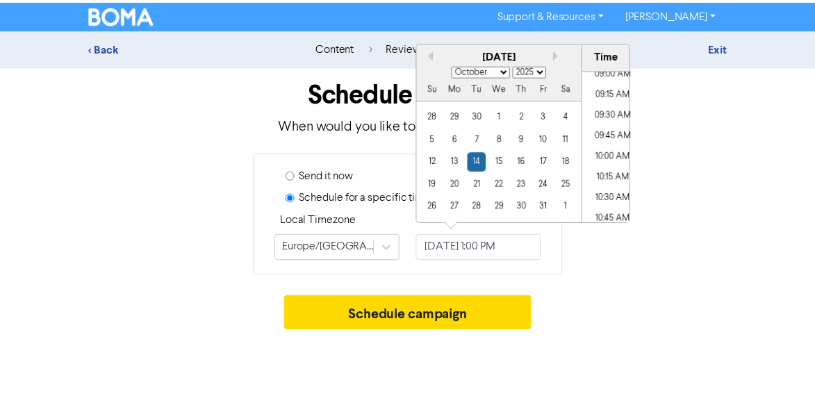
scroll to position [740, 0]
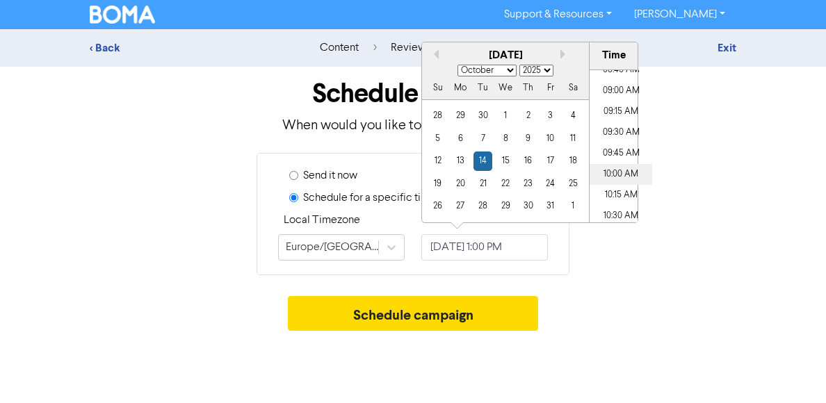
click at [627, 174] on li "10:00 AM" at bounding box center [620, 174] width 63 height 21
type input "[DATE] 10:00 AM"
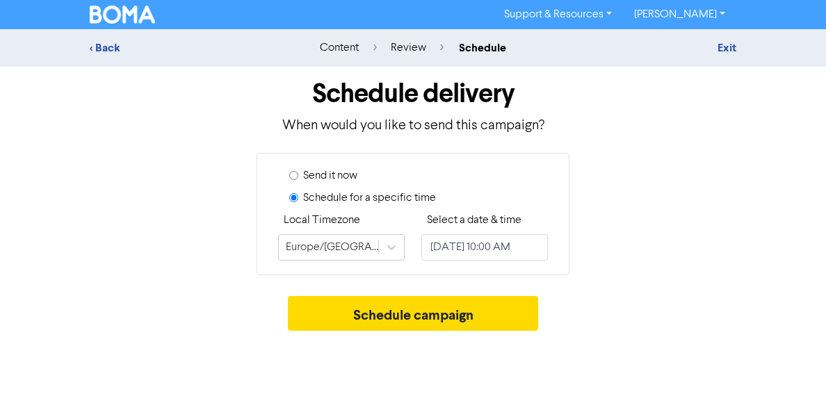
click at [685, 240] on div "Send it now Schedule for a specific time Local Timezone [GEOGRAPHIC_DATA]/[GEOG…" at bounding box center [412, 214] width 667 height 122
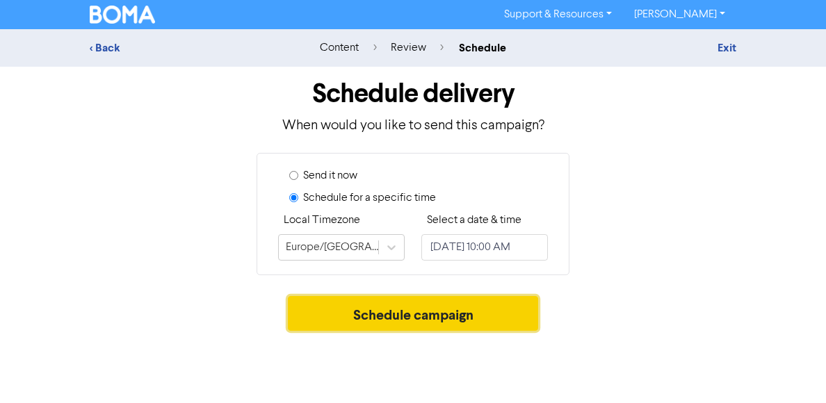
click at [476, 317] on button "Schedule campaign" at bounding box center [413, 313] width 251 height 35
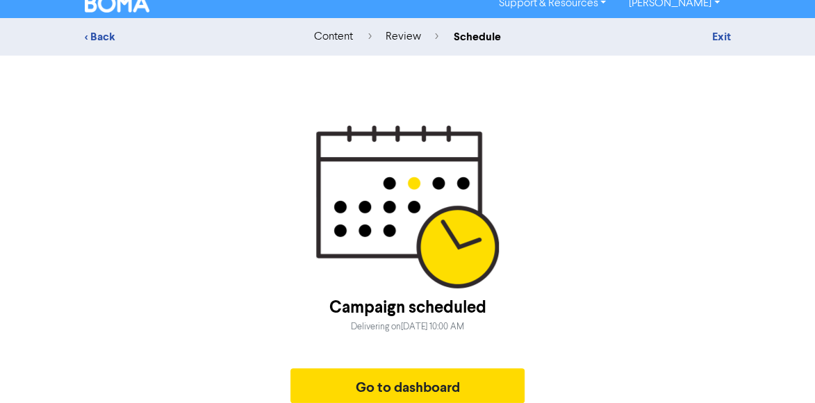
scroll to position [18, 0]
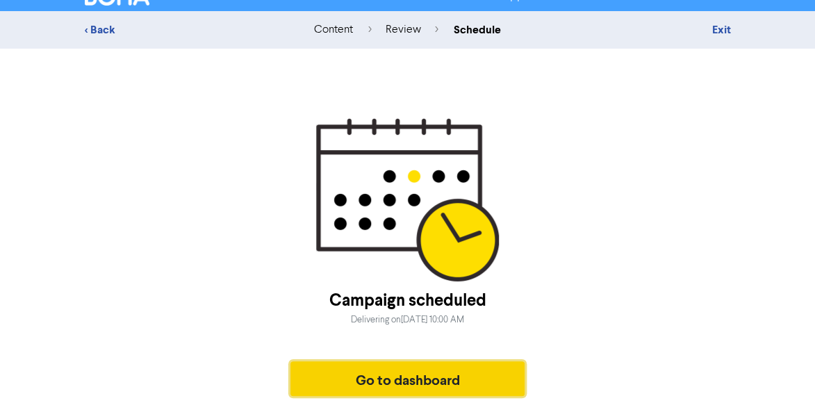
click at [487, 383] on button "Go to dashboard" at bounding box center [408, 378] width 235 height 35
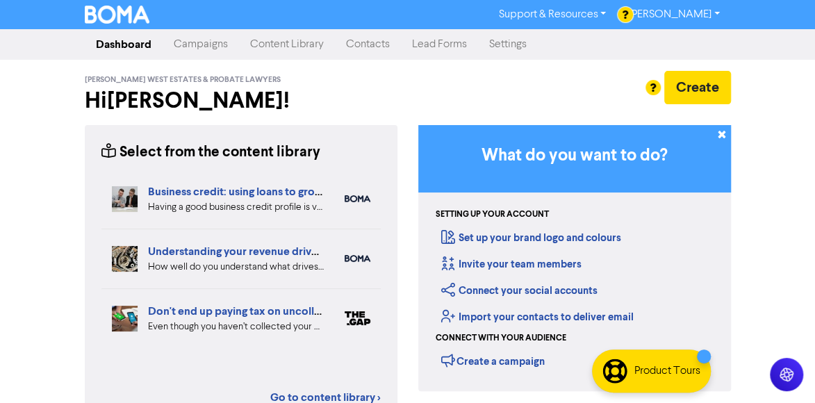
click at [131, 44] on link "Dashboard" at bounding box center [124, 45] width 78 height 28
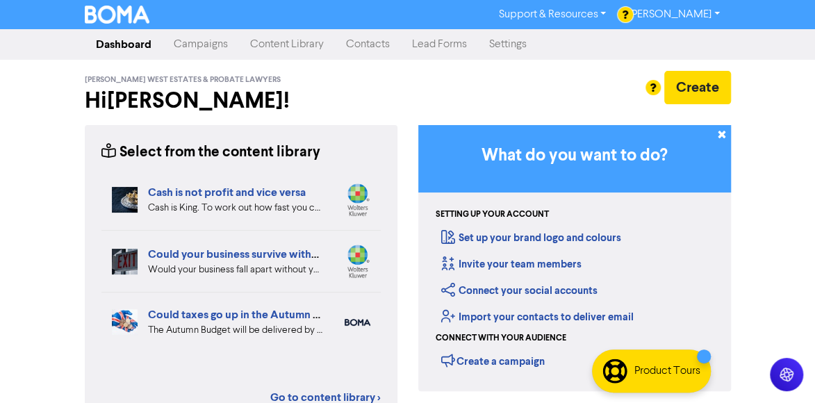
click at [138, 7] on img at bounding box center [117, 15] width 65 height 18
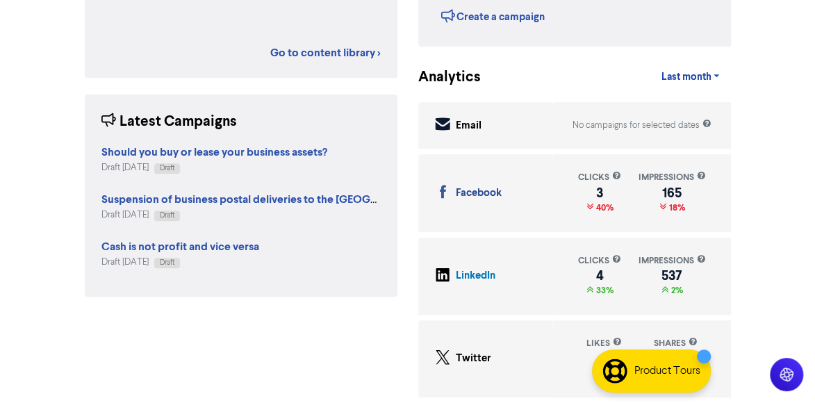
scroll to position [345, 0]
click at [248, 155] on strong "Should you buy or lease your business assets?" at bounding box center [214, 152] width 226 height 14
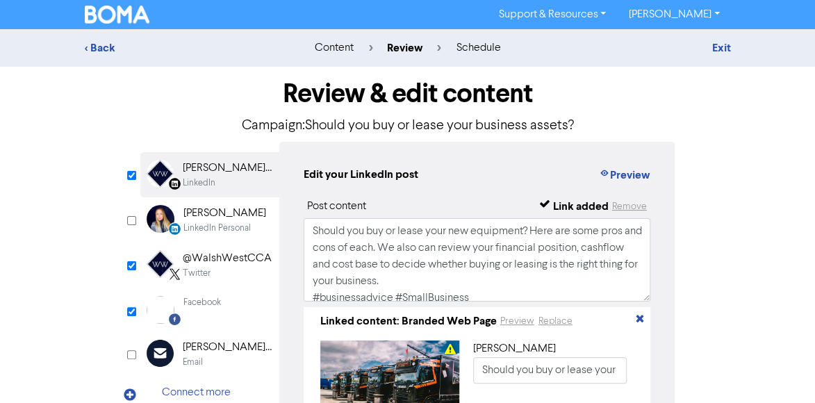
click at [344, 47] on div "content" at bounding box center [333, 48] width 39 height 17
click at [107, 38] on div "< Back content review schedule Exit" at bounding box center [407, 48] width 815 height 38
click at [104, 45] on div "< Back" at bounding box center [186, 48] width 202 height 17
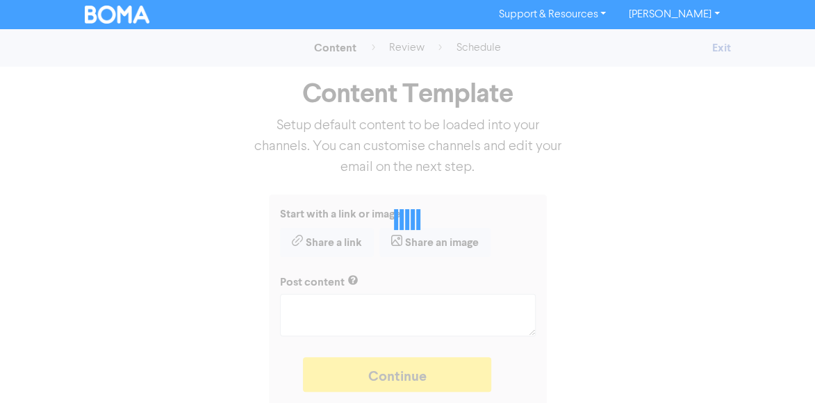
type textarea "x"
type textarea "Should you buy or lease your new equipment? Here are some pros and cons of each…"
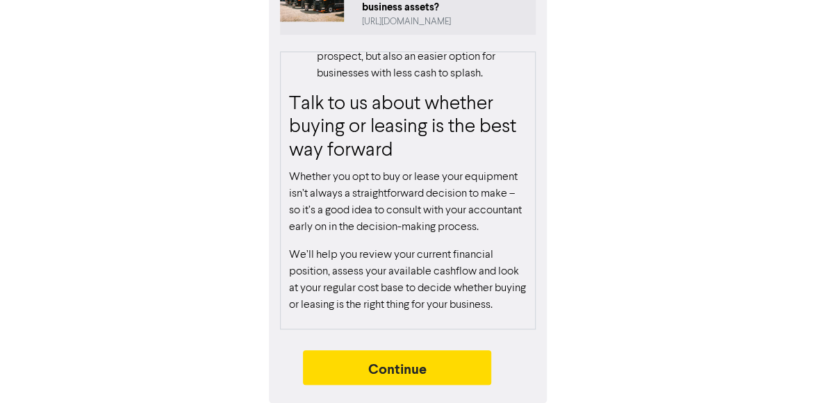
scroll to position [1916, 0]
click at [384, 309] on p "We’ll help you review your current financial position, assess your available ca…" at bounding box center [408, 280] width 238 height 67
click at [362, 308] on p "We’ll help you review your current financial position, assess your available ca…" at bounding box center [408, 280] width 238 height 67
click at [356, 307] on p "We’ll help you review your current financial position, assess your available ca…" at bounding box center [408, 280] width 238 height 67
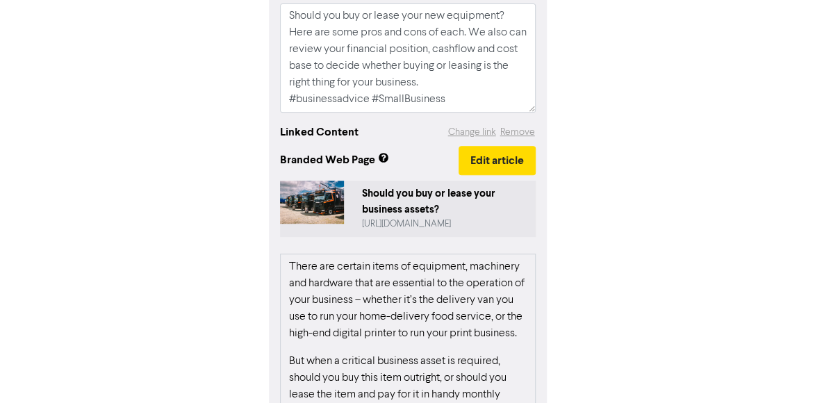
scroll to position [252, 0]
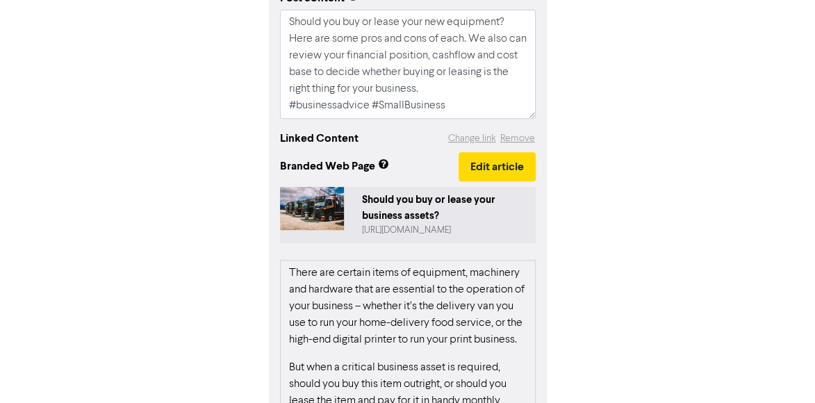
click at [295, 270] on p "There are certain items of equipment, machinery and hardware that are essential…" at bounding box center [408, 306] width 238 height 83
click at [462, 90] on textarea "Should you buy or lease your new equipment? Here are some pros and cons of each…" at bounding box center [408, 64] width 256 height 109
type textarea "x"
type textarea "Should you buy or lease your new equipment? Here are some pros and cons of each…"
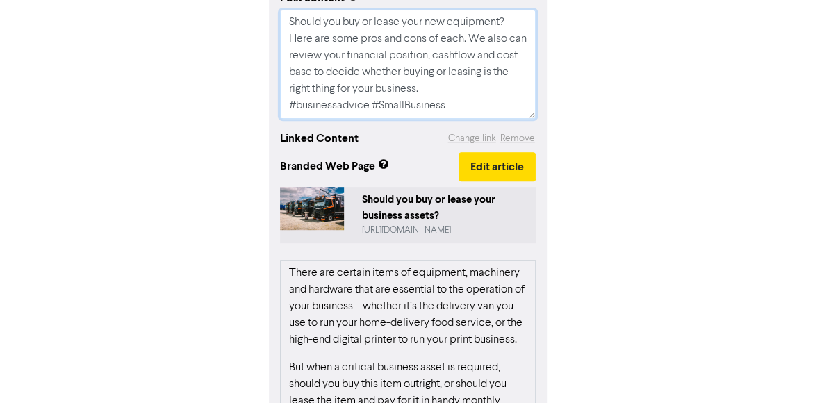
type textarea "x"
type textarea "Should you buy or lease your new equipment? Here are some pros and cons of each…"
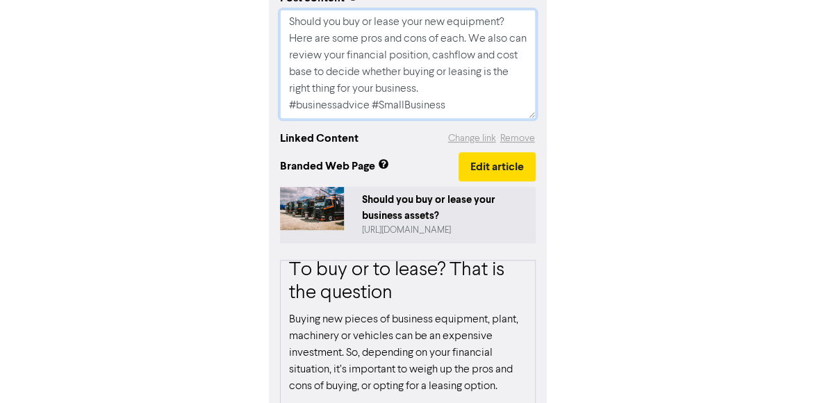
scroll to position [70, 0]
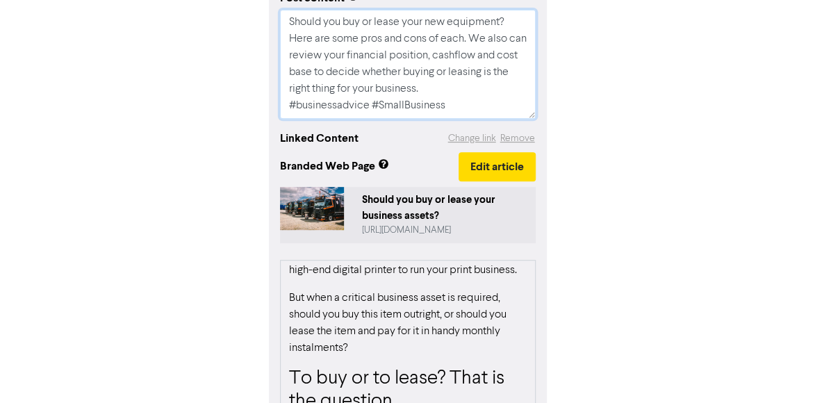
paste textarea "For advice about Accounting, Probate Law and Taxation; call our team on [PHONE_…"
type textarea "x"
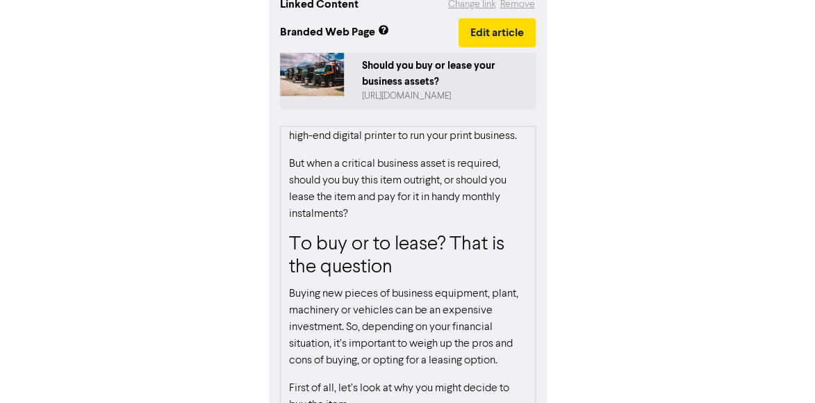
scroll to position [461, 0]
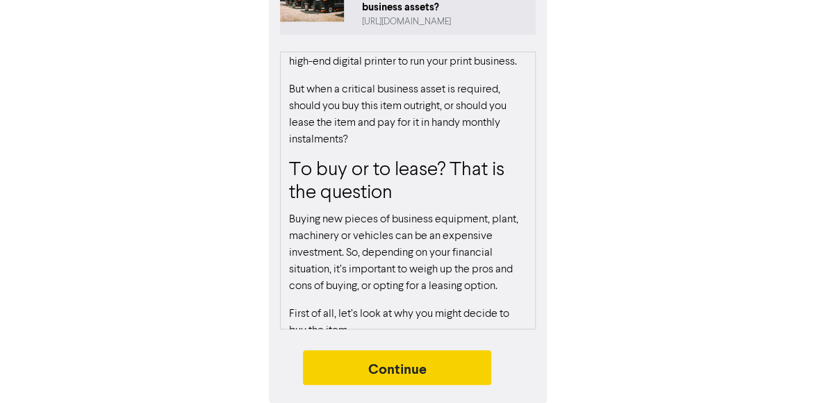
type textarea "Should you buy or lease your new equipment? Here are some pros and cons of each…"
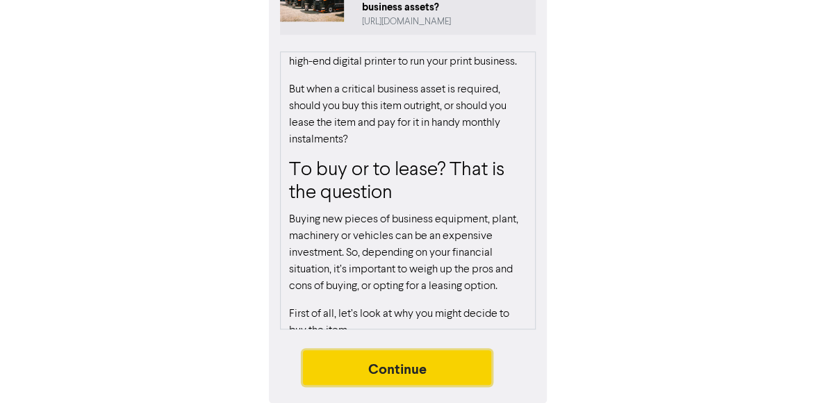
click at [380, 361] on button "Continue" at bounding box center [397, 367] width 189 height 35
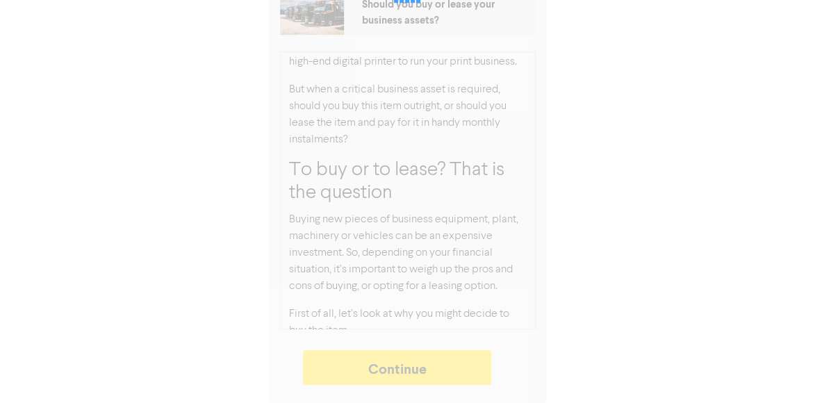
type textarea "x"
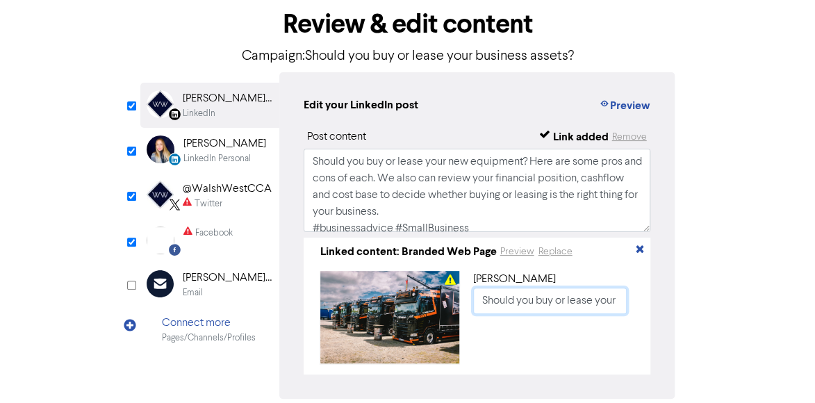
click at [596, 302] on input "Should you buy or lease your business assets?" at bounding box center [550, 301] width 154 height 26
click at [208, 193] on div "@WalshWestCCA" at bounding box center [227, 189] width 89 height 17
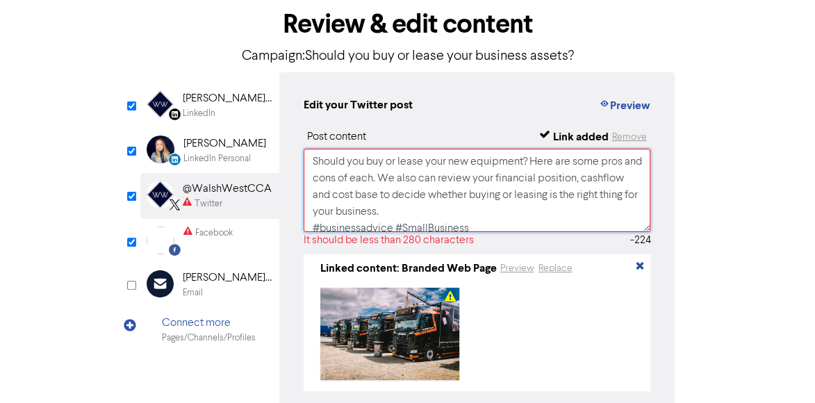
drag, startPoint x: 532, startPoint y: 163, endPoint x: 308, endPoint y: 170, distance: 223.9
click at [308, 170] on textarea "Should you buy or lease your new equipment? Here are some pros and cons of each…" at bounding box center [478, 190] width 348 height 83
click at [592, 219] on textarea "Should you buy or lease your new equipment? Here are some pros and cons of each…" at bounding box center [478, 190] width 348 height 83
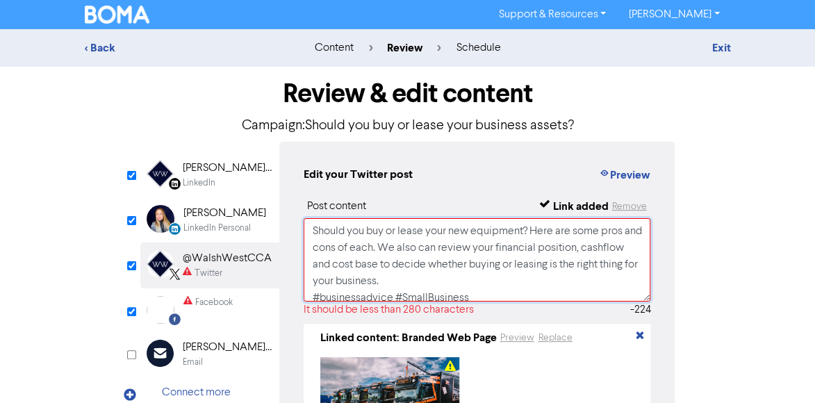
scroll to position [70, 0]
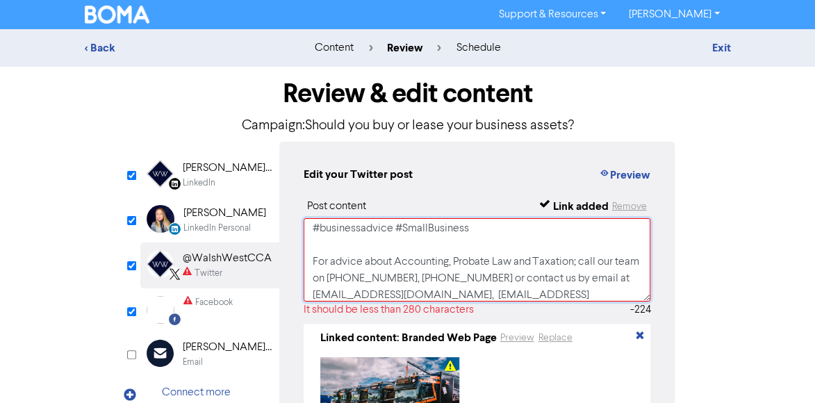
drag, startPoint x: 482, startPoint y: 231, endPoint x: 302, endPoint y: 234, distance: 180.0
click at [302, 234] on div "Edit your Twitter post Preview Post content Link added Remove Should you buy or…" at bounding box center [477, 313] width 396 height 343
click at [311, 261] on textarea "Should you buy or lease your new equipment? Here are some pros and cons of each…" at bounding box center [478, 259] width 348 height 83
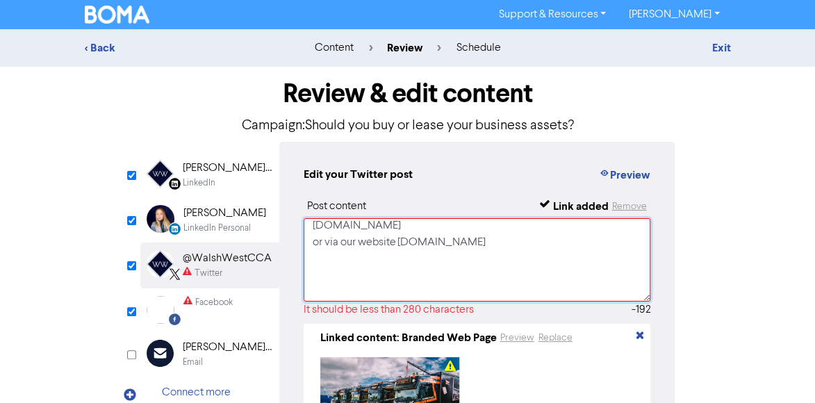
scroll to position [176, 0]
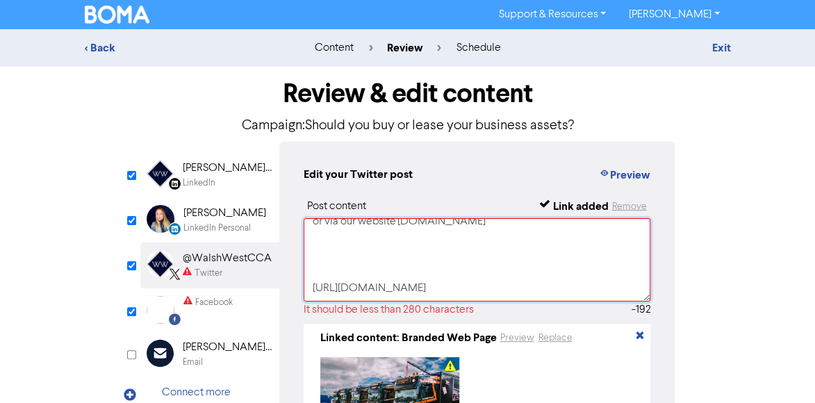
drag, startPoint x: 471, startPoint y: 283, endPoint x: 314, endPoint y: 263, distance: 157.7
click at [314, 263] on textarea "Should you buy or lease your new equipment? Here are some pros and cons of each…" at bounding box center [478, 259] width 348 height 83
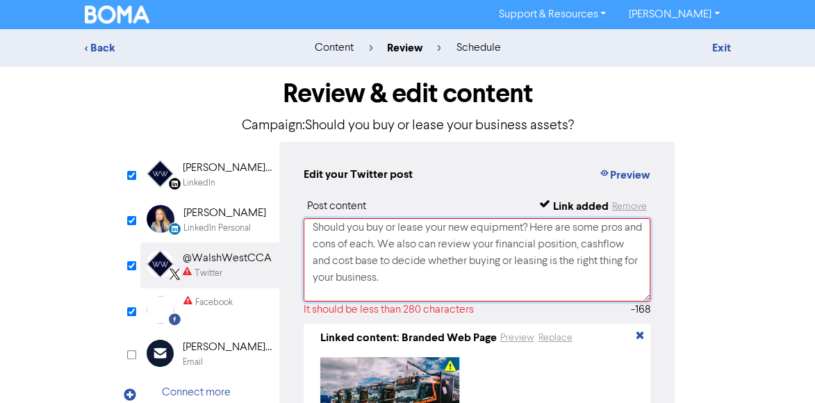
scroll to position [0, 0]
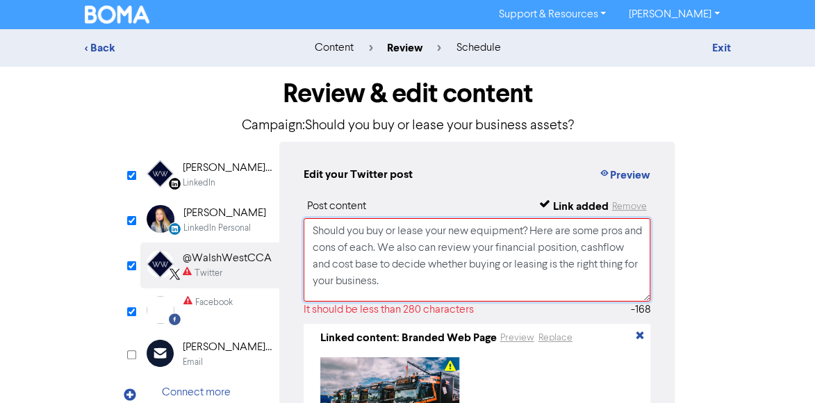
click at [532, 231] on textarea "Should you buy or lease your new equipment? Here are some pros and cons of each…" at bounding box center [478, 259] width 348 height 83
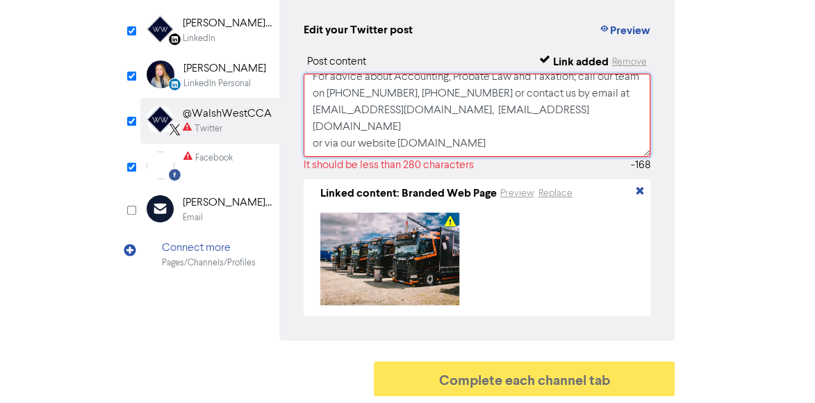
scroll to position [150, 0]
type textarea "Should you buy or lease your new equipment? Here are some pros and cons of each…"
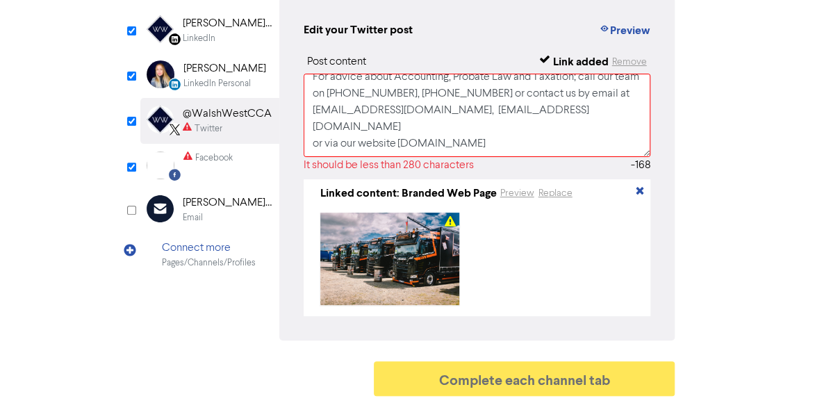
click at [209, 155] on div "Facebook" at bounding box center [214, 158] width 38 height 13
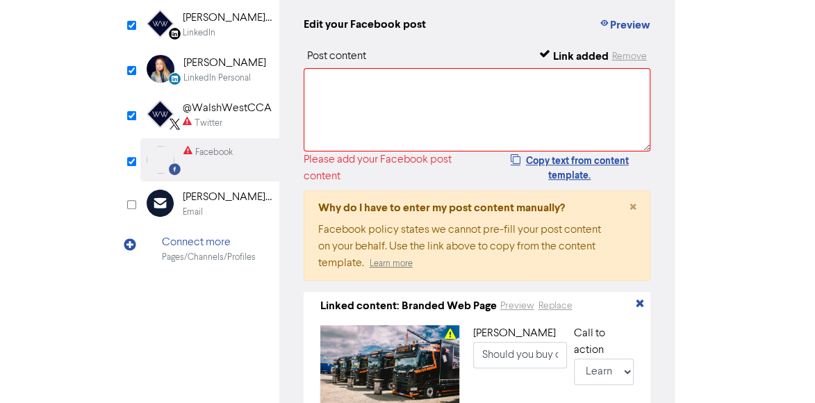
scroll to position [81, 0]
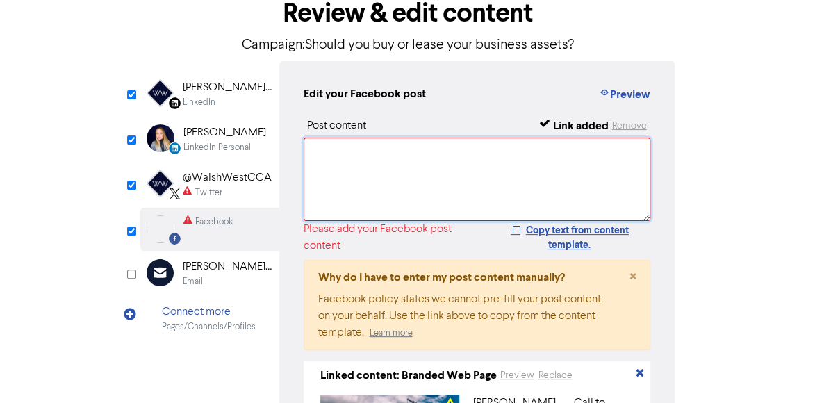
click at [414, 162] on textarea at bounding box center [478, 179] width 348 height 83
click at [222, 98] on div "LinkedIn" at bounding box center [227, 102] width 89 height 13
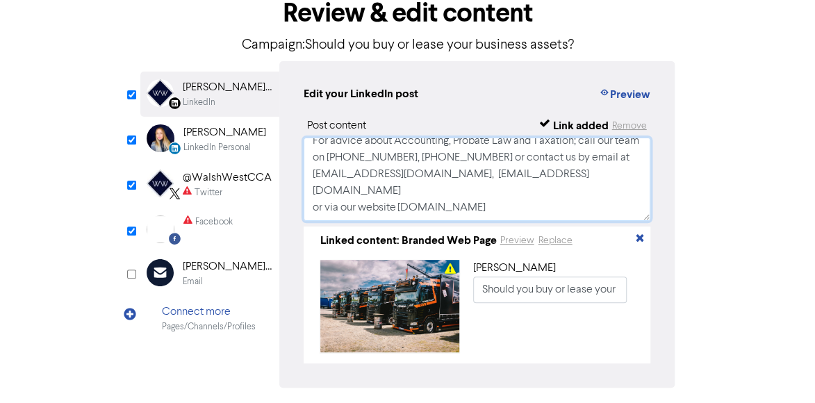
scroll to position [142, 0]
drag, startPoint x: 308, startPoint y: 151, endPoint x: 535, endPoint y: 197, distance: 232.0
click at [535, 197] on textarea "Should you buy or lease your new equipment? Here are some pros and cons of each…" at bounding box center [478, 179] width 348 height 83
click at [221, 173] on div "@WalshWestCCA" at bounding box center [227, 178] width 89 height 17
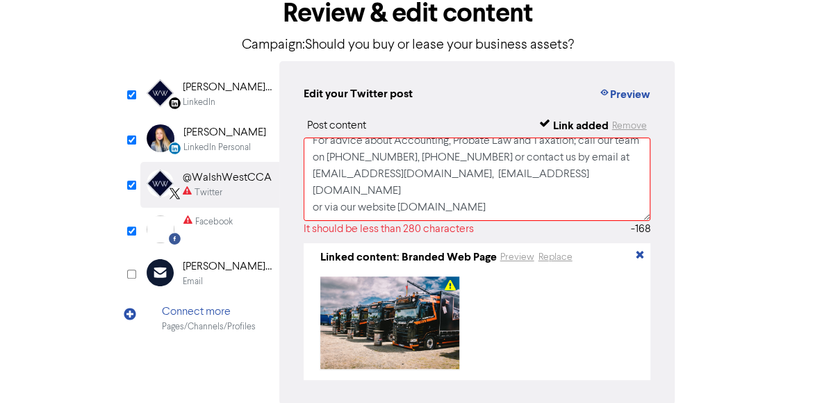
click at [234, 230] on div "Facebook Created with Sketch. Facebook" at bounding box center [209, 229] width 139 height 43
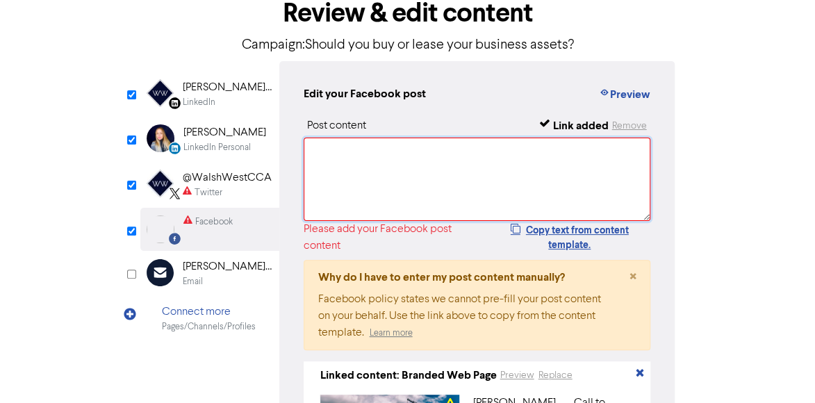
click at [363, 154] on textarea at bounding box center [478, 179] width 348 height 83
paste textarea "Should you buy or lease your new equipment? Here are some pros and cons of each…"
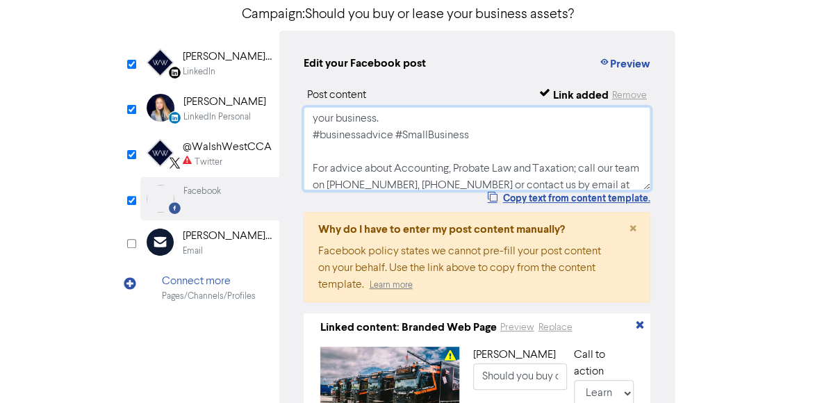
scroll to position [0, 0]
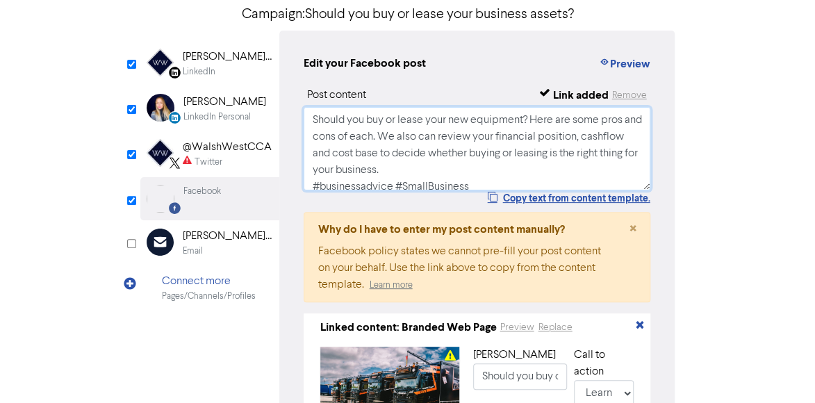
type textarea "Should you buy or lease your new equipment? Here are some pros and cons of each…"
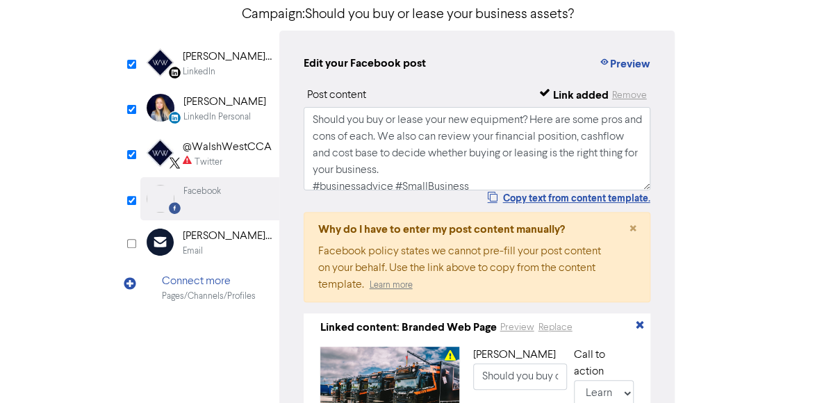
click at [191, 145] on div "@WalshWestCCA" at bounding box center [227, 147] width 89 height 17
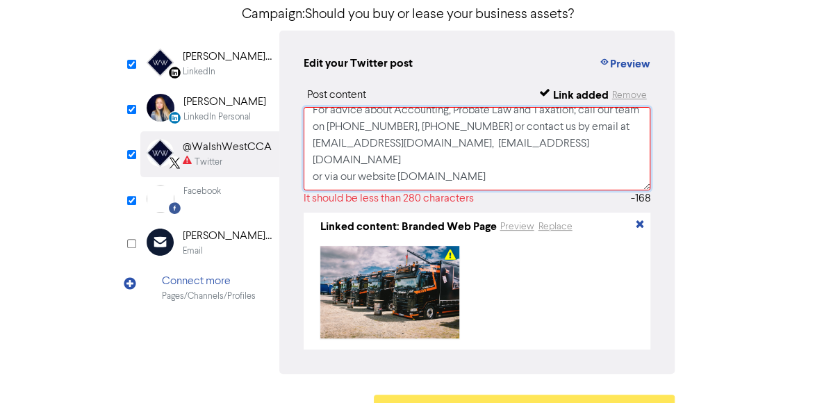
click at [416, 165] on textarea "Should you buy or lease your new equipment? Here are some pros and cons of each…" at bounding box center [478, 148] width 348 height 83
click at [356, 181] on textarea "Should you buy or lease your new equipment? Here are some pros and cons of each…" at bounding box center [478, 148] width 348 height 83
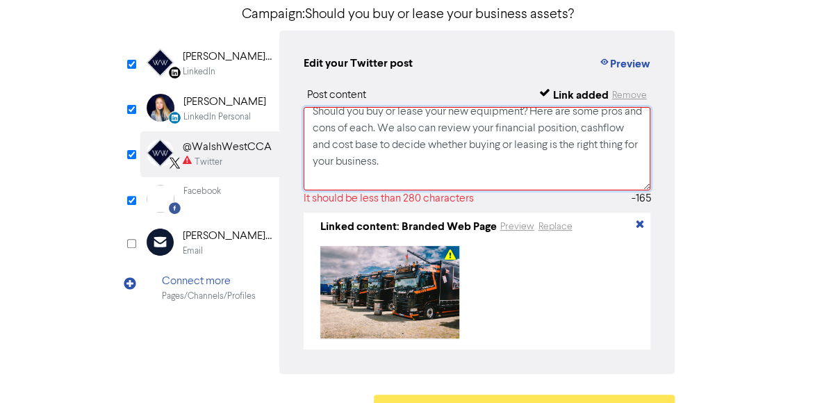
scroll to position [0, 0]
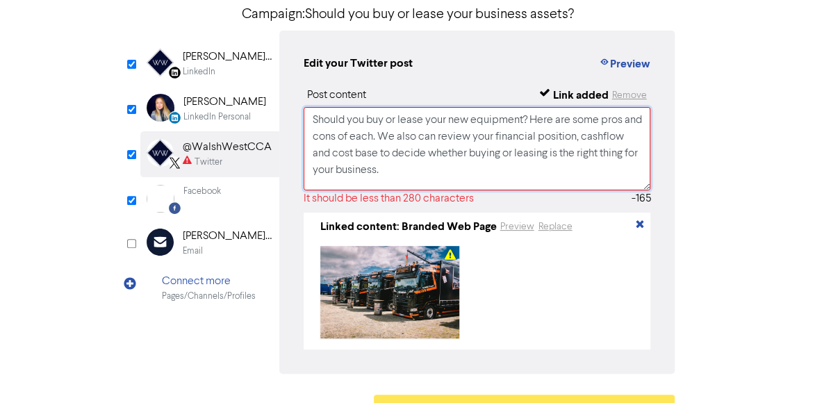
drag, startPoint x: 532, startPoint y: 121, endPoint x: 303, endPoint y: 114, distance: 229.5
click at [304, 114] on textarea "Should you buy or lease your new equipment? Here are some pros and cons of each…" at bounding box center [478, 148] width 348 height 83
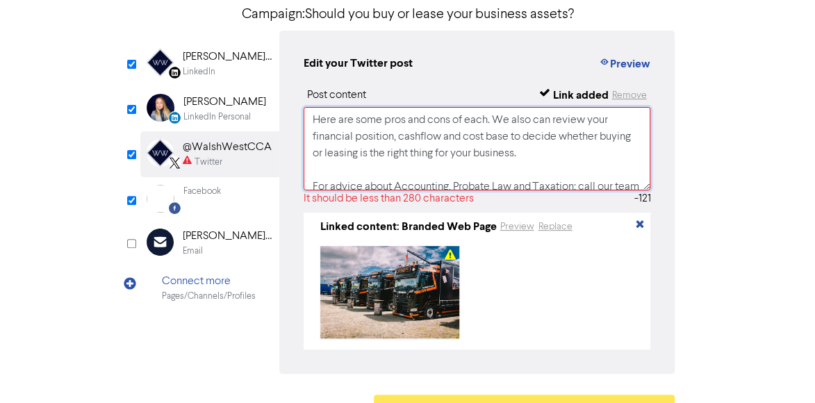
click at [562, 151] on textarea "Here are some pros and cons of each. We also can review your financial position…" at bounding box center [478, 148] width 348 height 83
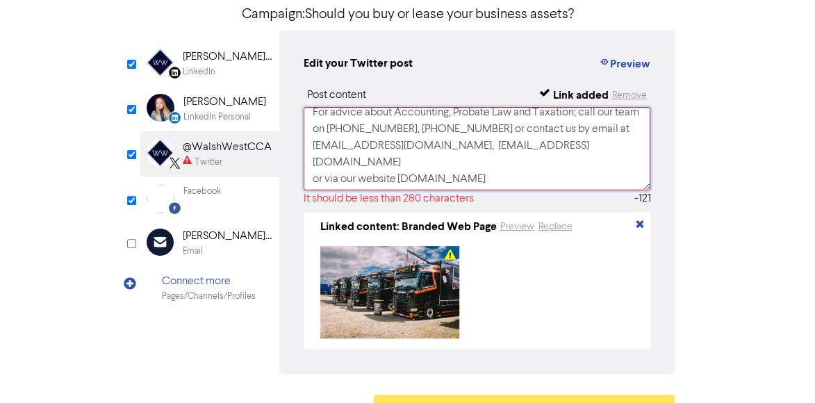
scroll to position [76, 0]
click at [582, 170] on textarea "Here are some pros and cons of each. We also can review your financial position…" at bounding box center [478, 148] width 348 height 83
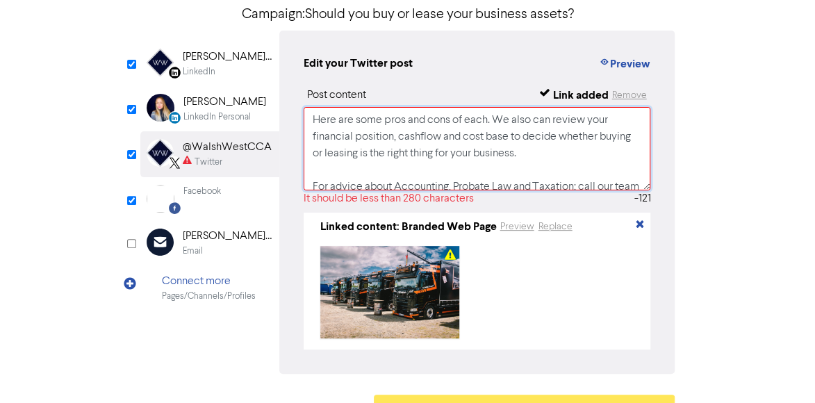
click at [588, 158] on textarea "Here are some pros and cons of each. We also can review your financial position…" at bounding box center [478, 148] width 348 height 83
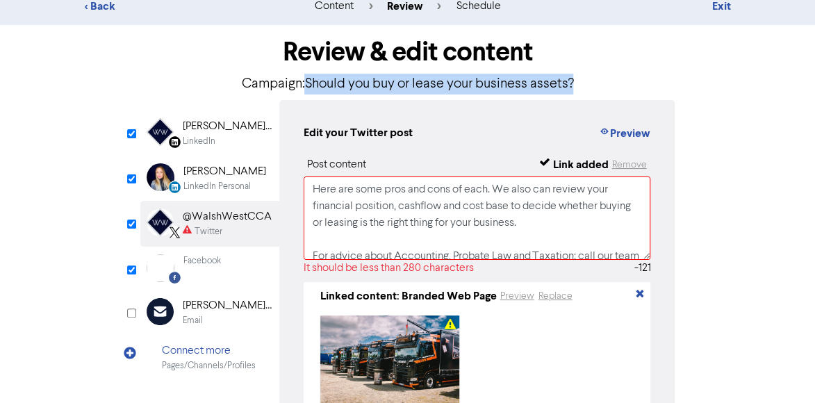
drag, startPoint x: 305, startPoint y: 85, endPoint x: 575, endPoint y: 88, distance: 269.7
click at [575, 88] on p "Campaign: Should you buy or lease your business assets?" at bounding box center [407, 84] width 535 height 21
copy p "Should you buy or lease your business assets?"
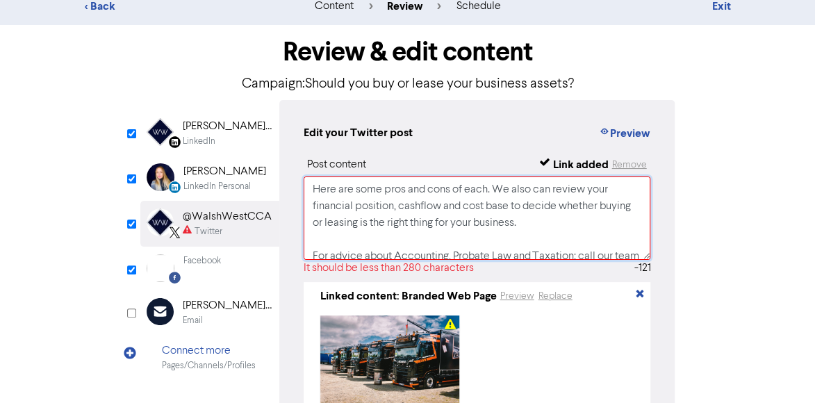
click at [313, 190] on textarea "Here are some pros and cons of each. We also can review your financial position…" at bounding box center [478, 218] width 348 height 83
paste textarea "Should you buy or lease your business assets?"
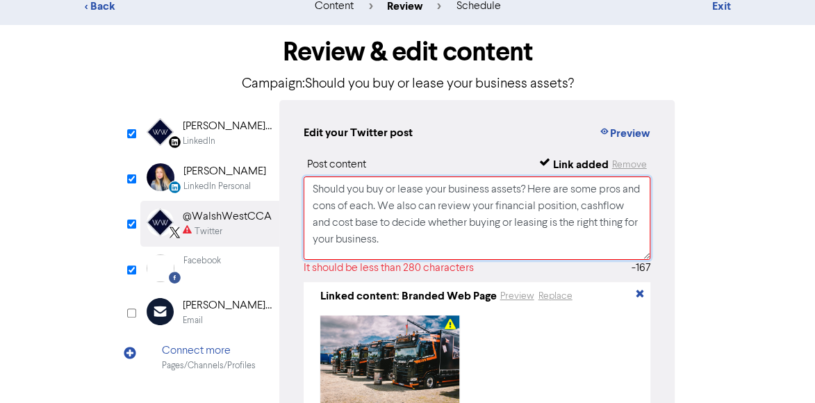
drag, startPoint x: 399, startPoint y: 209, endPoint x: 463, endPoint y: 244, distance: 73.1
click at [463, 244] on textarea "Should you buy or lease your business assets? Here are some pros and cons of ea…" at bounding box center [478, 218] width 348 height 83
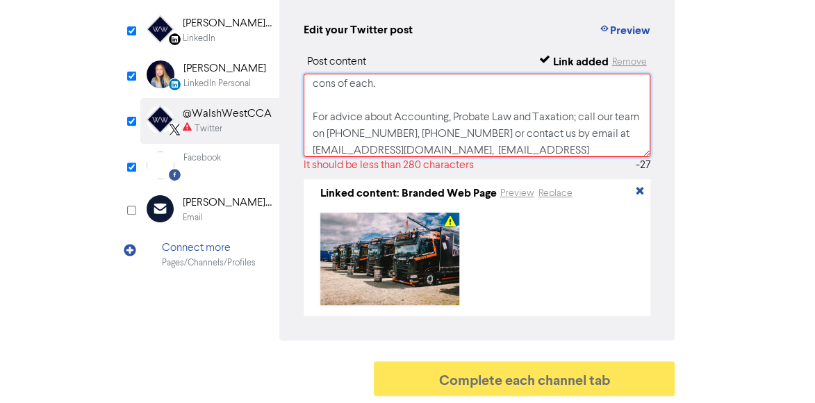
scroll to position [0, 0]
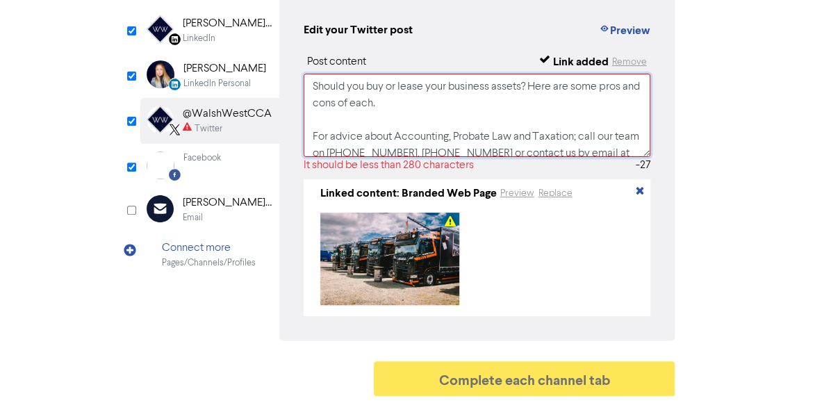
click at [311, 131] on textarea "Should you buy or lease your business assets? Here are some pros and cons of ea…" at bounding box center [478, 115] width 348 height 83
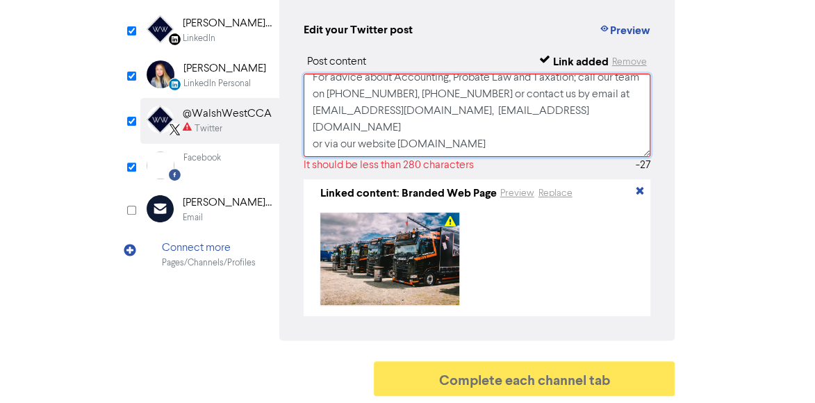
click at [552, 132] on textarea "Should you buy or lease your business assets? Here are some pros and cons of ea…" at bounding box center [478, 115] width 348 height 83
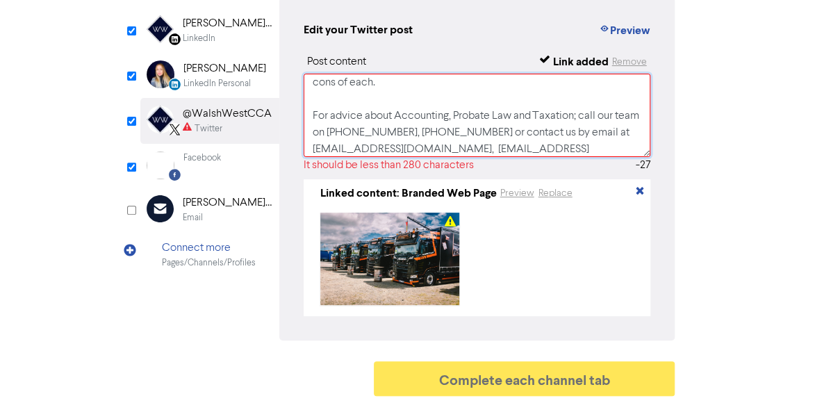
scroll to position [0, 0]
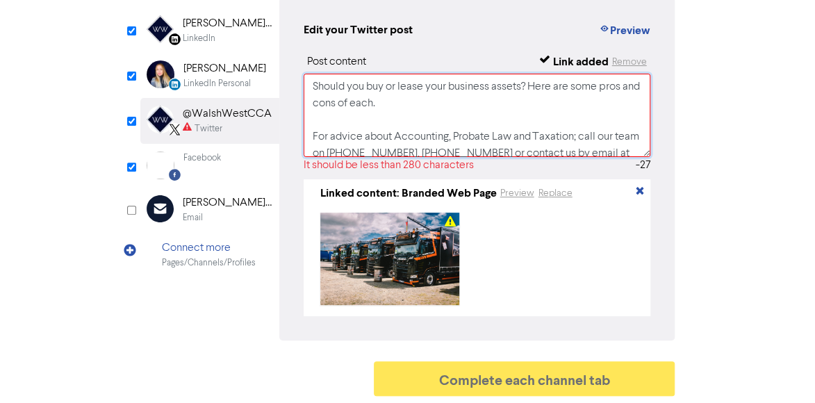
click at [422, 104] on textarea "Should you buy or lease your business assets? Here are some pros and cons of ea…" at bounding box center [478, 115] width 348 height 83
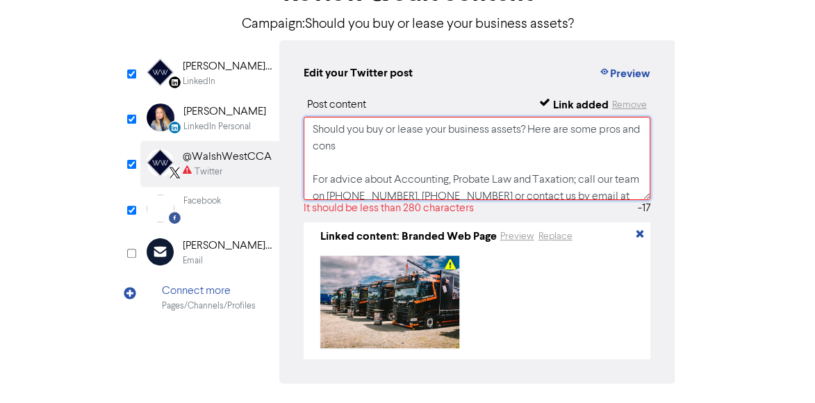
scroll to position [81, 0]
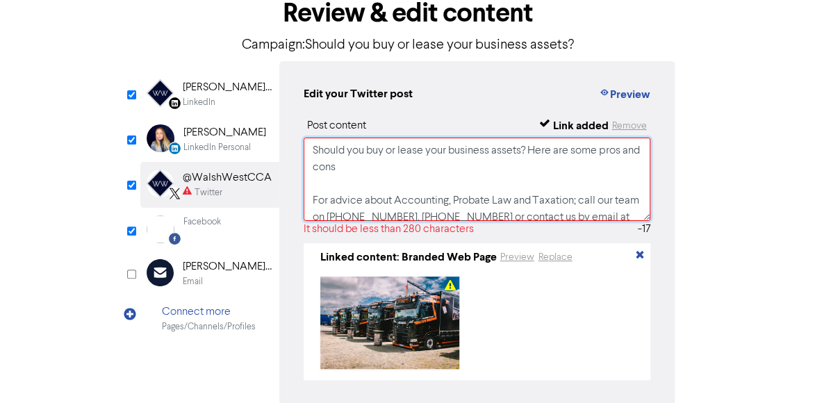
drag, startPoint x: 532, startPoint y: 152, endPoint x: 564, endPoint y: 166, distance: 34.2
click at [564, 166] on textarea "Should you buy or lease your business assets? Here are some pros and cons For a…" at bounding box center [478, 179] width 348 height 83
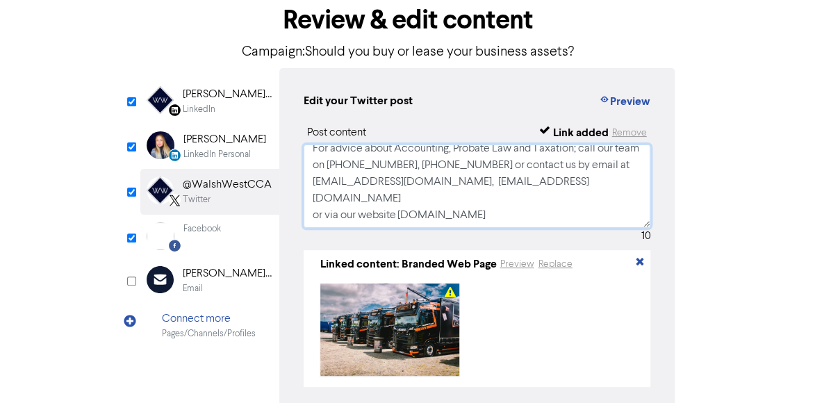
scroll to position [11, 0]
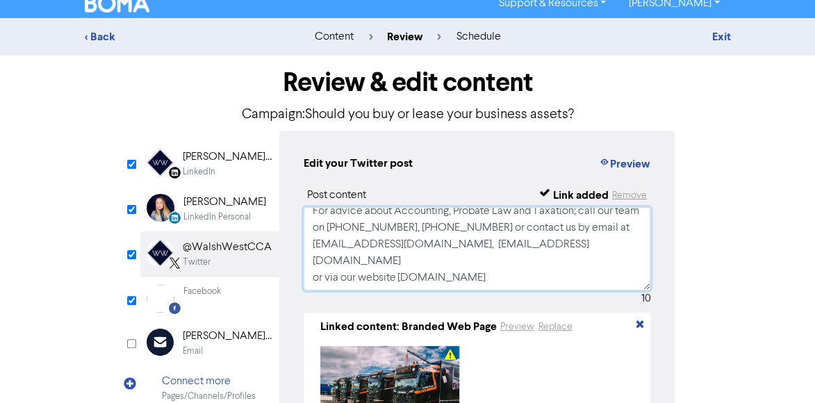
type textarea "Should you buy or lease your business assets? For advice about Accounting, Prob…"
click at [316, 41] on div "content" at bounding box center [333, 36] width 39 height 17
click at [104, 32] on div "< Back" at bounding box center [186, 36] width 202 height 17
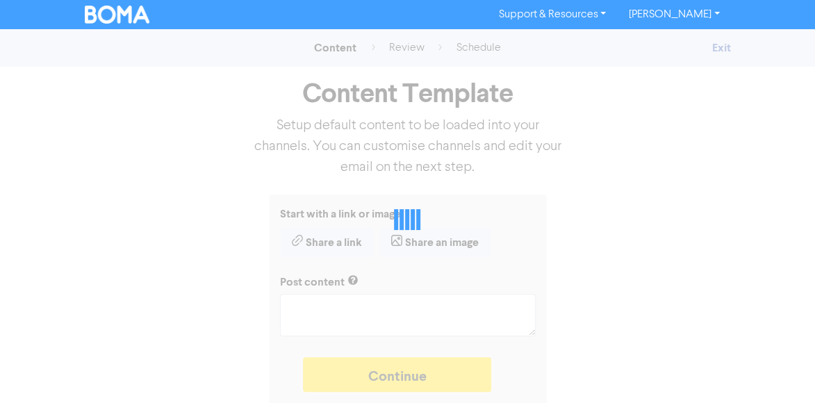
type textarea "x"
type textarea "Should you buy or lease your new equipment? Here are some pros and cons of each…"
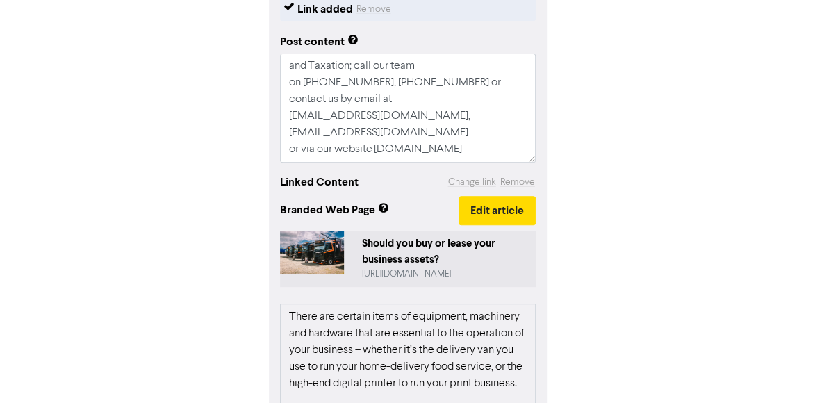
scroll to position [167, 0]
click at [488, 219] on button "Edit article" at bounding box center [497, 210] width 77 height 29
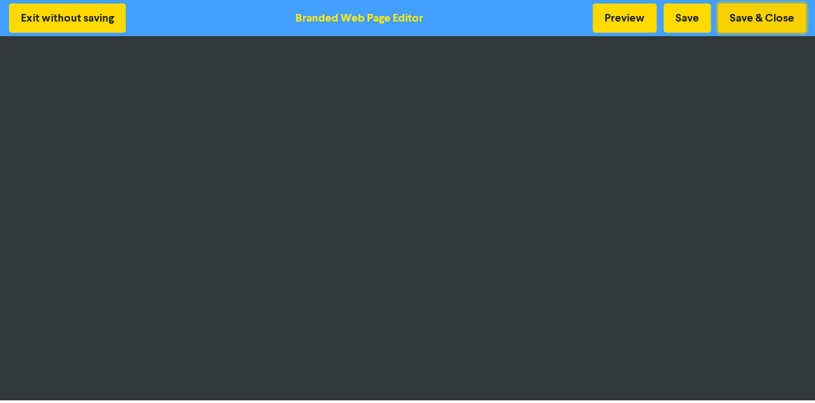
click at [756, 20] on button "Save & Close" at bounding box center [762, 17] width 88 height 29
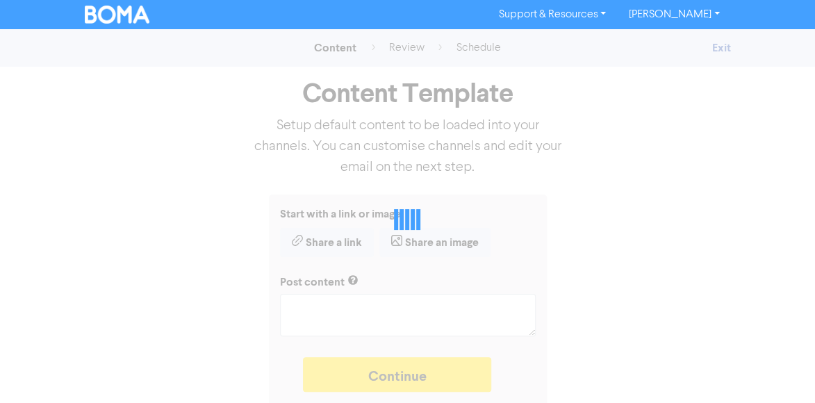
type textarea "x"
type textarea "Should you buy or lease your new equipment? Here are some pros and cons of each…"
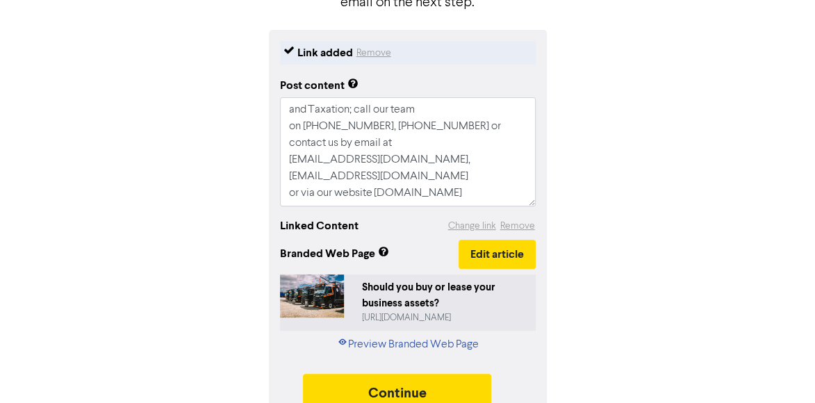
scroll to position [188, 0]
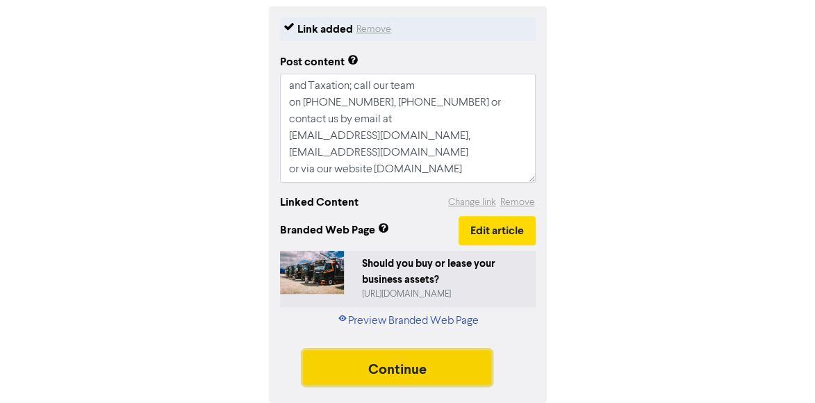
click at [382, 364] on button "Continue" at bounding box center [397, 367] width 189 height 35
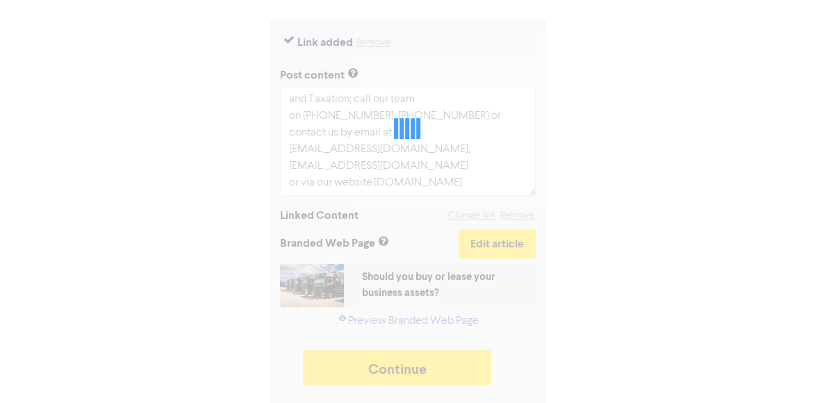
type textarea "x"
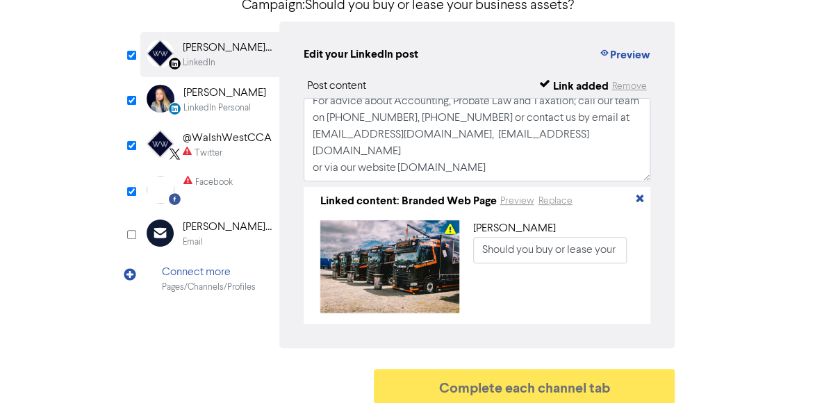
scroll to position [133, 0]
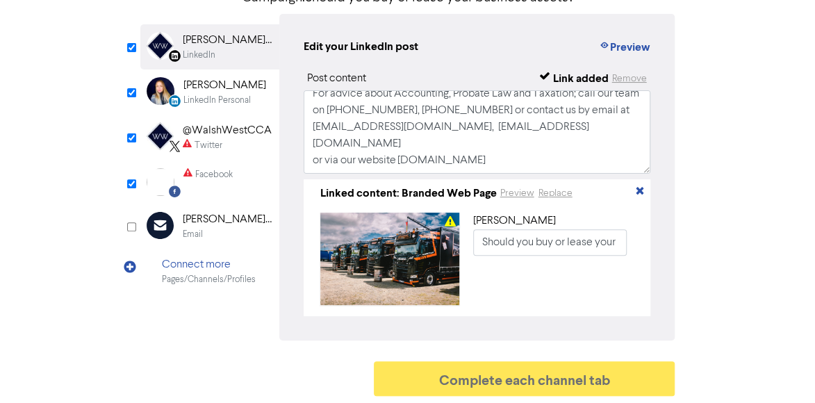
click at [251, 129] on div "@WalshWestCCA" at bounding box center [227, 130] width 89 height 17
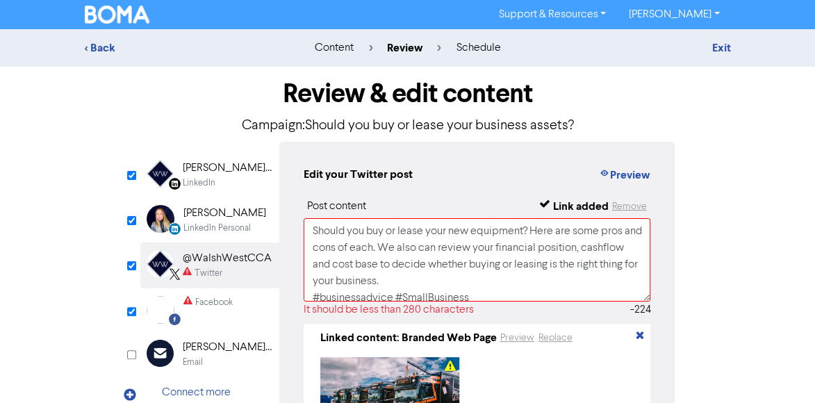
scroll to position [70, 0]
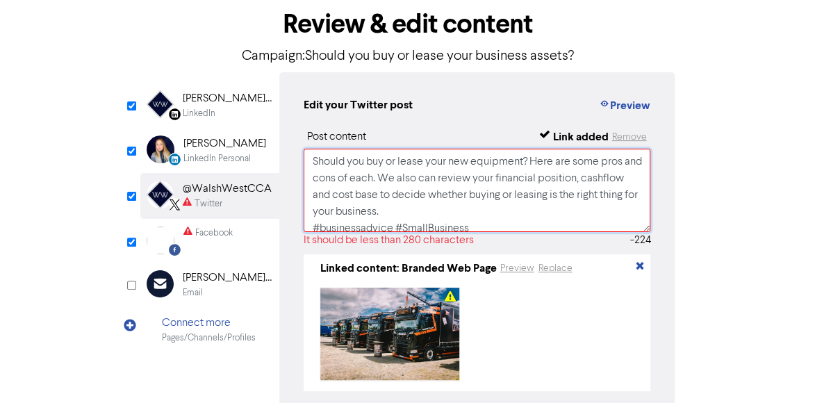
drag, startPoint x: 530, startPoint y: 160, endPoint x: 559, endPoint y: 206, distance: 55.0
click at [559, 206] on textarea "Should you buy or lease your new equipment? Here are some pros and cons of each…" at bounding box center [478, 190] width 348 height 83
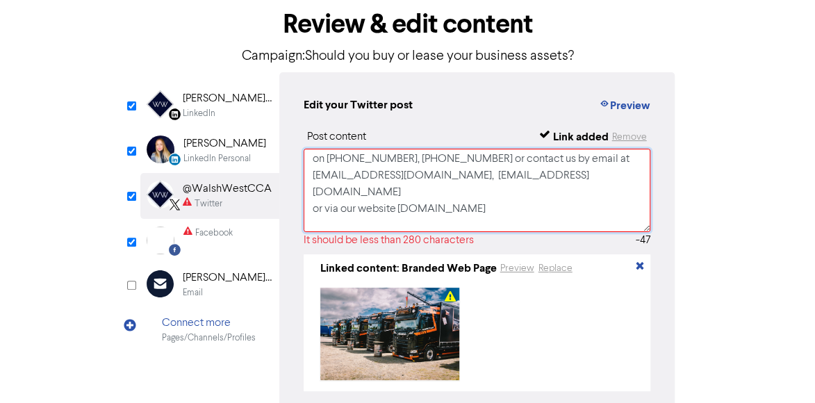
click at [559, 206] on textarea "Should you buy or lease your new equipment? #businessadvice #SmallBusiness For …" at bounding box center [478, 190] width 348 height 83
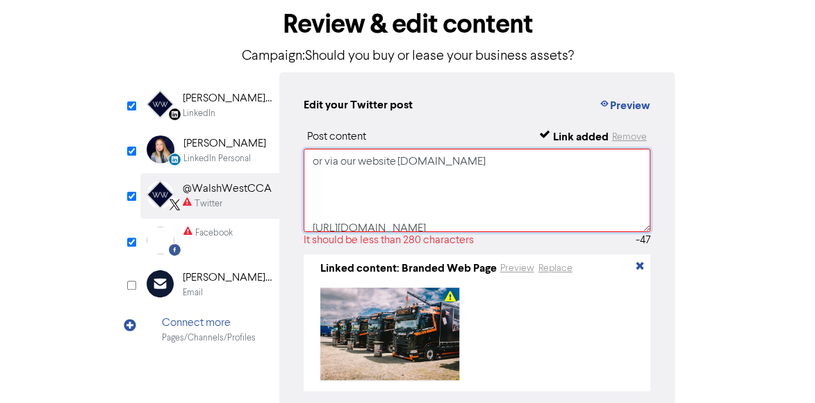
scroll to position [142, 0]
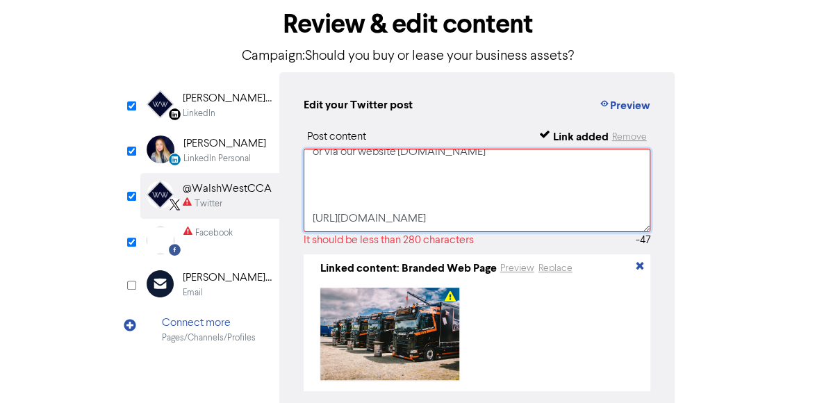
drag, startPoint x: 310, startPoint y: 197, endPoint x: 466, endPoint y: 216, distance: 157.6
click at [466, 216] on textarea "Should you buy or lease your new equipment? #businessadvice #SmallBusiness For …" at bounding box center [478, 190] width 348 height 83
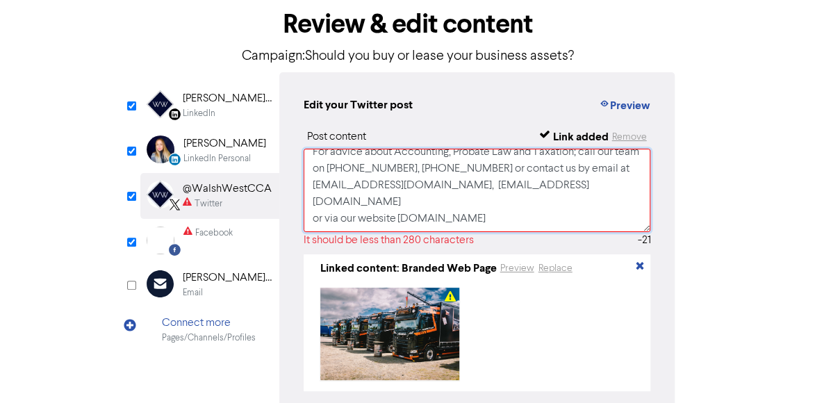
scroll to position [0, 0]
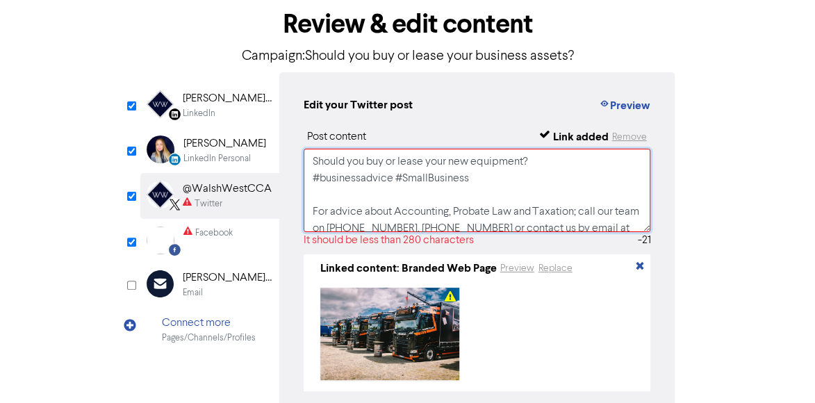
click at [535, 178] on textarea "Should you buy or lease your new equipment? #businessadvice #SmallBusiness For …" at bounding box center [478, 190] width 348 height 83
drag, startPoint x: 482, startPoint y: 177, endPoint x: 314, endPoint y: 181, distance: 168.2
click at [314, 181] on textarea "Should you buy or lease your new equipment? #businessadvice #SmallBusiness For …" at bounding box center [478, 190] width 348 height 83
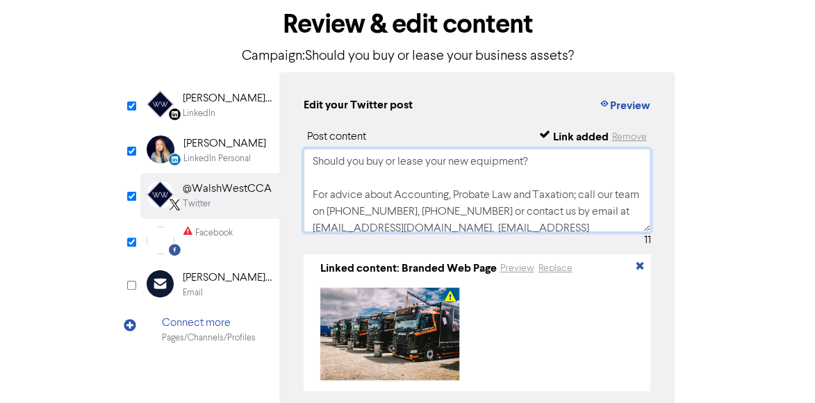
scroll to position [59, 0]
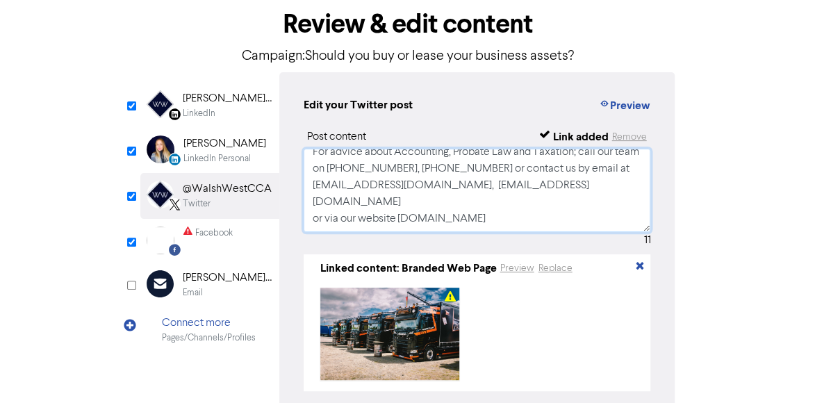
type textarea "Should you buy or lease your new equipment? For advice about Accounting, Probat…"
click at [197, 234] on div "Facebook" at bounding box center [214, 233] width 38 height 13
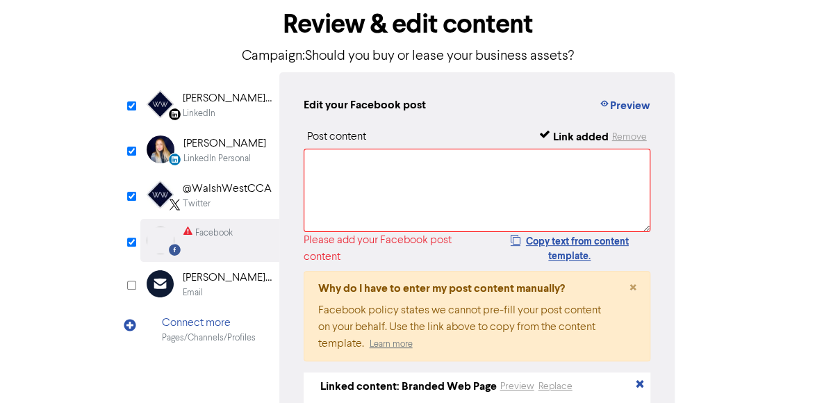
click at [215, 111] on div "LinkedIn" at bounding box center [227, 113] width 89 height 13
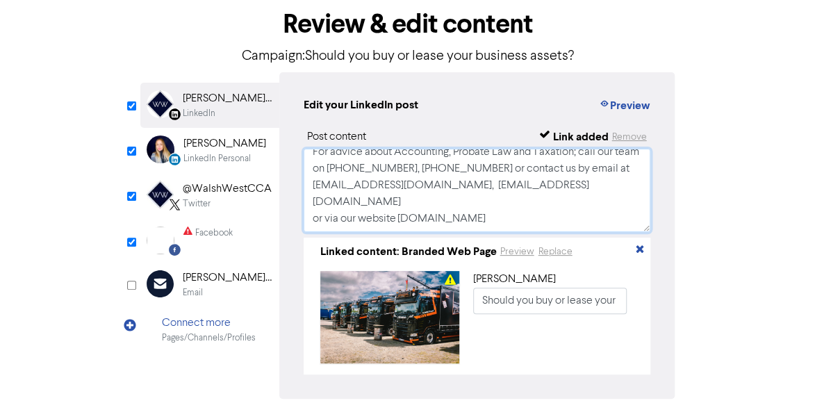
scroll to position [142, 0]
drag, startPoint x: 310, startPoint y: 161, endPoint x: 521, endPoint y: 236, distance: 223.6
click at [521, 236] on div "Post content Link added Remove Should you buy or lease your new equipment? Here…" at bounding box center [478, 252] width 348 height 246
click at [206, 227] on div "Facebook" at bounding box center [214, 233] width 38 height 13
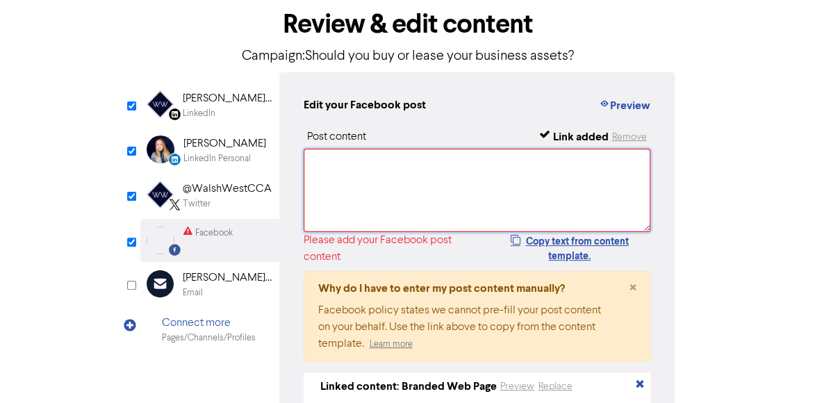
click at [336, 168] on textarea at bounding box center [478, 190] width 348 height 83
paste textarea "Should you buy or lease your new equipment? Here are some pros and cons of each…"
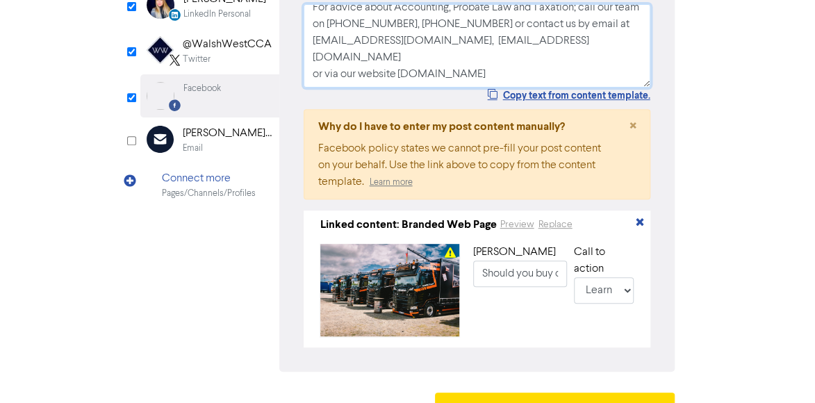
scroll to position [250, 0]
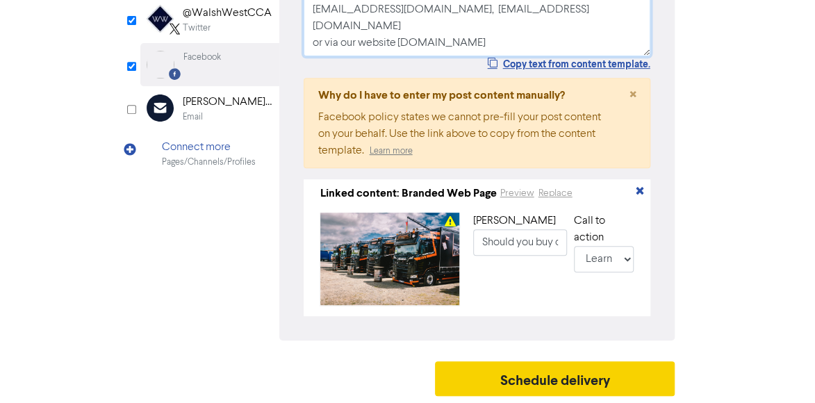
type textarea "Should you buy or lease your new equipment? Here are some pros and cons of each…"
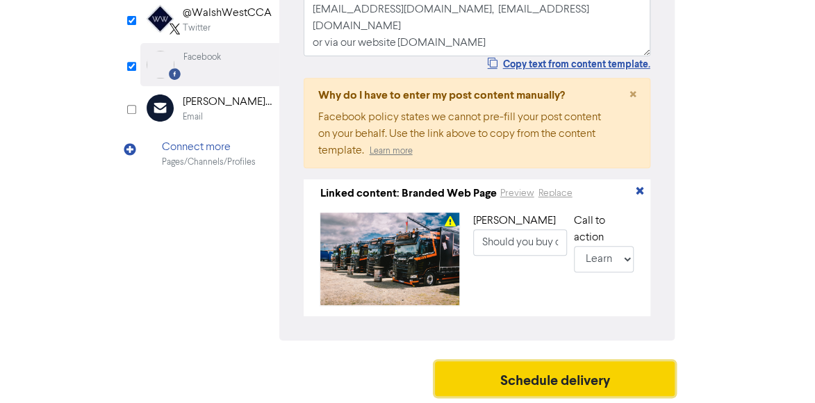
click at [594, 380] on button "Schedule delivery" at bounding box center [555, 378] width 240 height 35
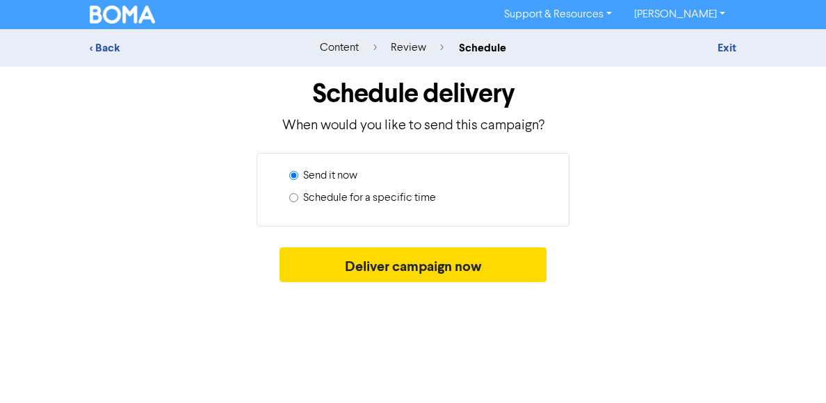
click at [310, 200] on label "Schedule for a specific time" at bounding box center [369, 198] width 133 height 17
click at [298, 200] on input "Schedule for a specific time" at bounding box center [293, 197] width 9 height 9
radio input "true"
radio input "false"
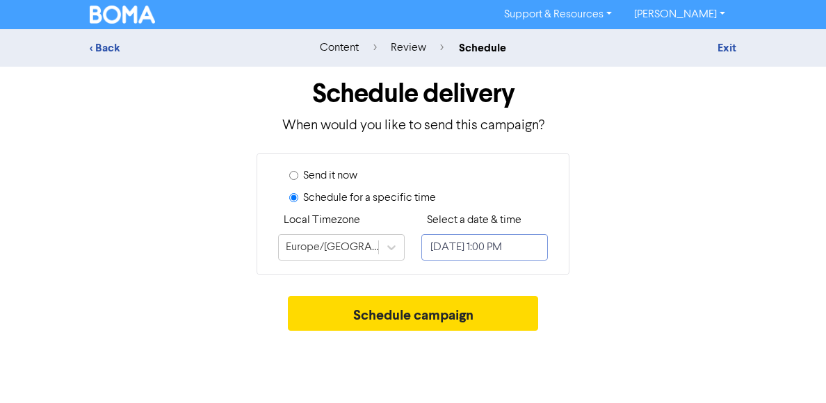
click at [495, 252] on input "[DATE] 1:00 PM" at bounding box center [484, 247] width 127 height 26
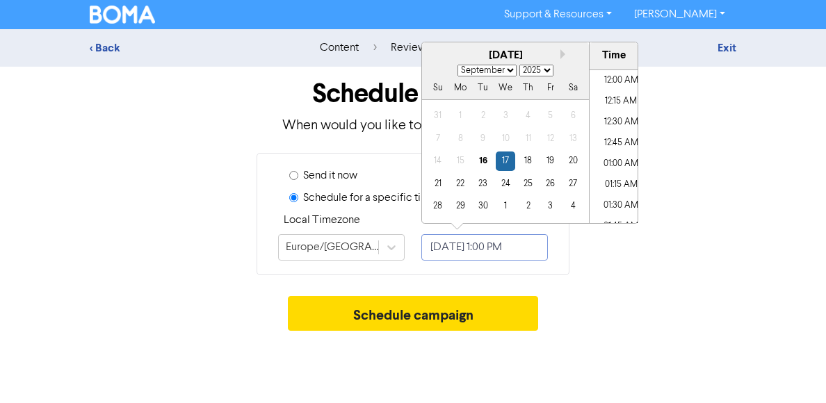
scroll to position [1018, 0]
click at [507, 73] on select "January February March April May June July August September October November De…" at bounding box center [486, 71] width 59 height 12
select select "9"
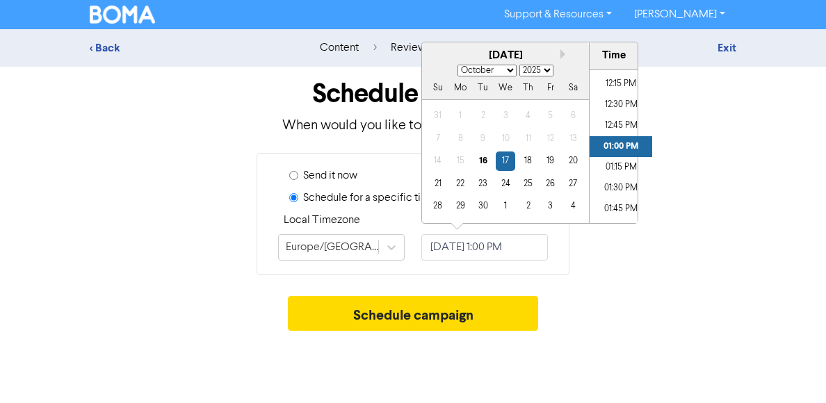
click at [457, 65] on select "January February March April May June July August September October November De…" at bounding box center [486, 71] width 59 height 12
click at [482, 147] on div "7" at bounding box center [482, 138] width 19 height 19
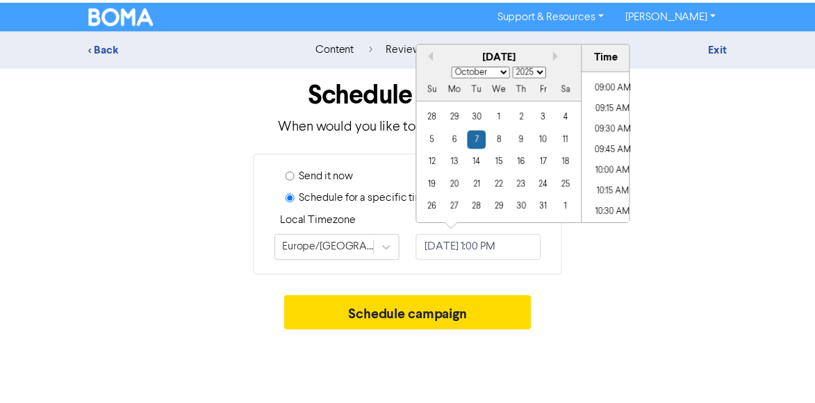
scroll to position [740, 0]
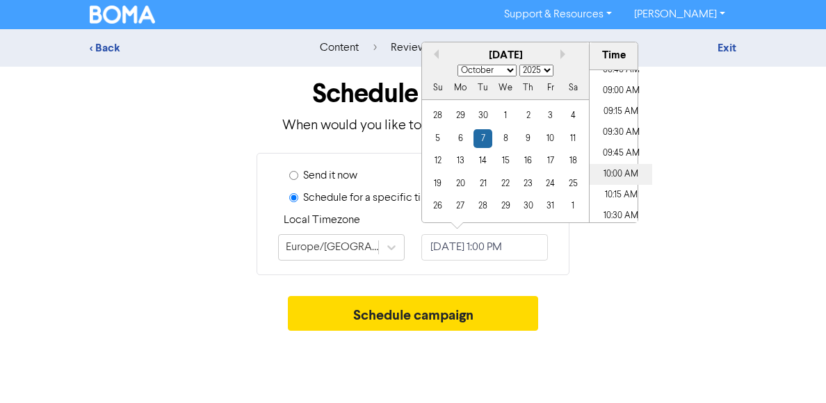
click at [614, 179] on li "10:00 AM" at bounding box center [620, 174] width 63 height 21
type input "[DATE] 10:00 AM"
click at [624, 280] on div "Schedule delivery When would you like to send this campaign? Send it now Schedu…" at bounding box center [412, 202] width 667 height 271
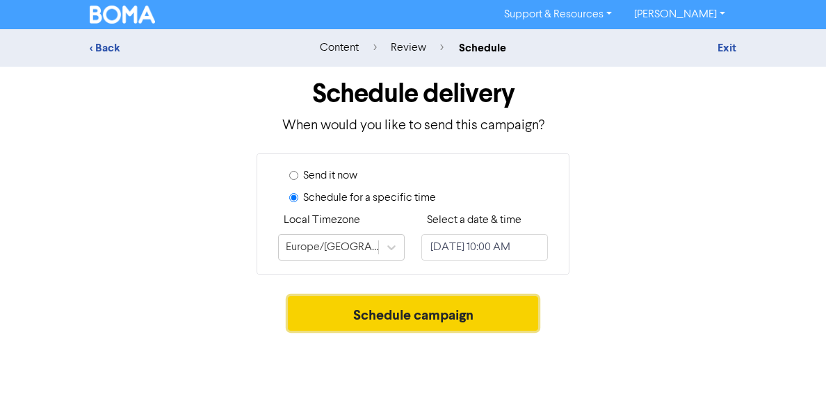
click at [434, 323] on button "Schedule campaign" at bounding box center [413, 313] width 251 height 35
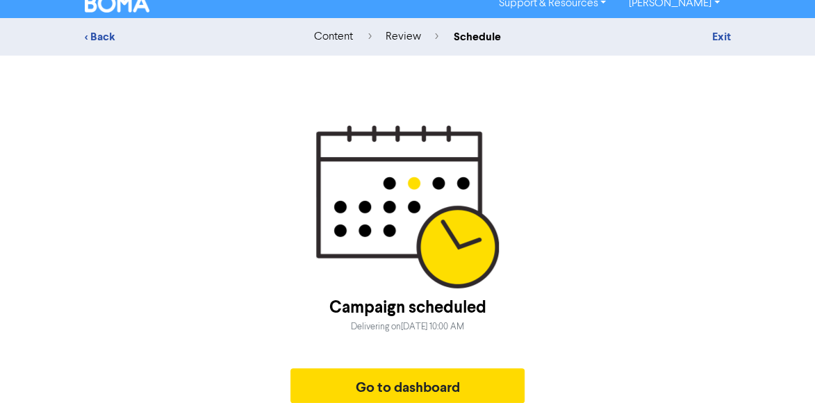
scroll to position [18, 0]
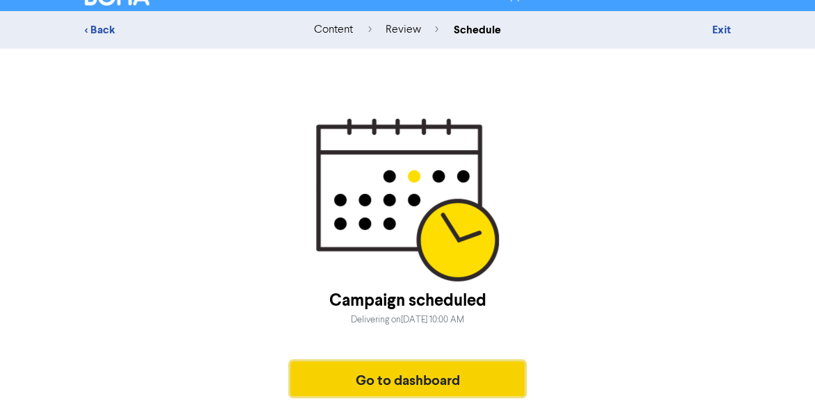
click at [483, 375] on button "Go to dashboard" at bounding box center [408, 378] width 235 height 35
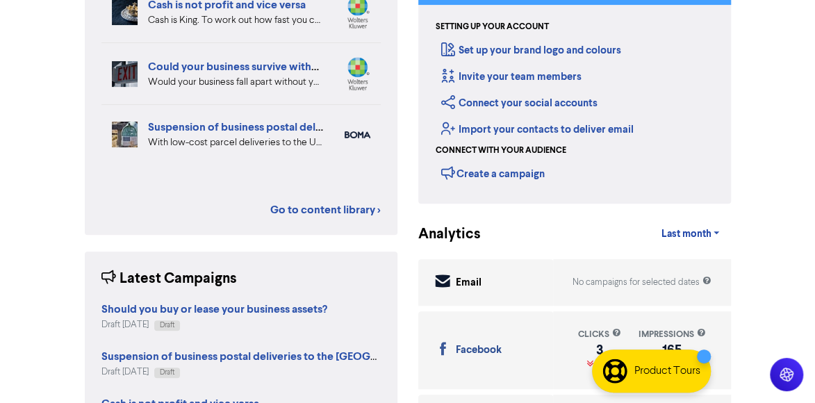
scroll to position [345, 0]
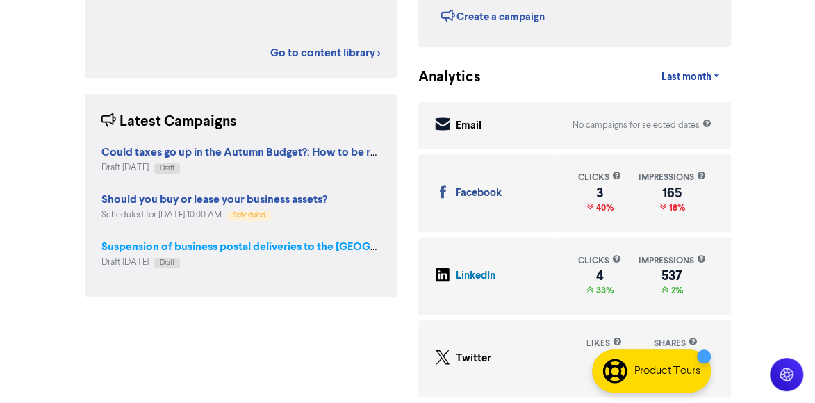
click at [284, 251] on strong "Suspension of business postal deliveries to the [GEOGRAPHIC_DATA]: what options…" at bounding box center [345, 247] width 489 height 14
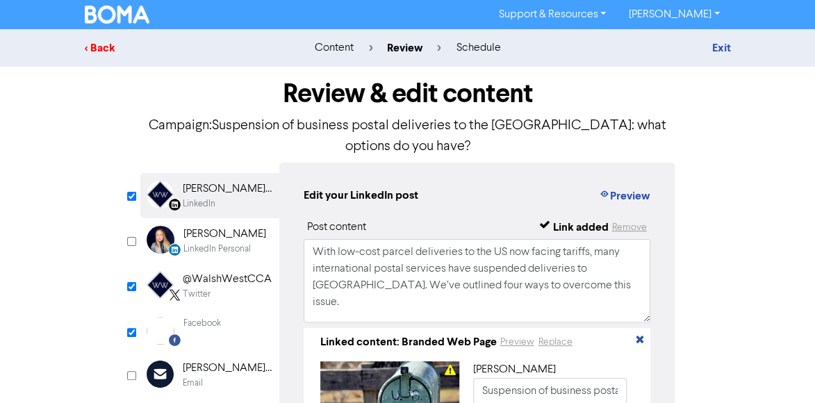
click at [103, 52] on div "< Back" at bounding box center [186, 48] width 202 height 17
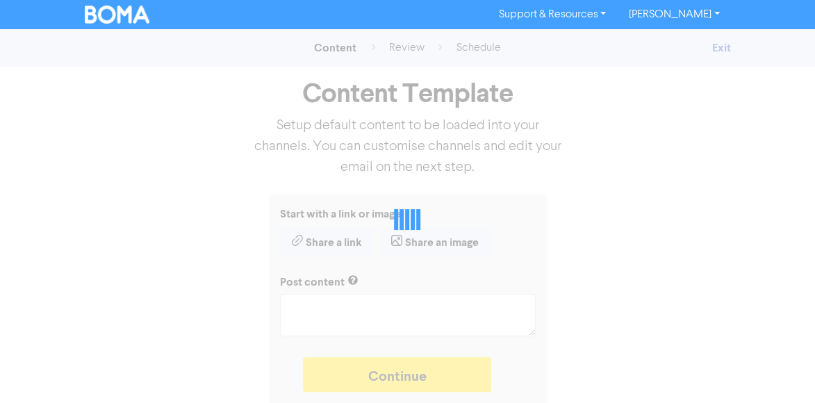
type textarea "x"
type textarea "With low-cost parcel deliveries to the US now facing tariffs, many internationa…"
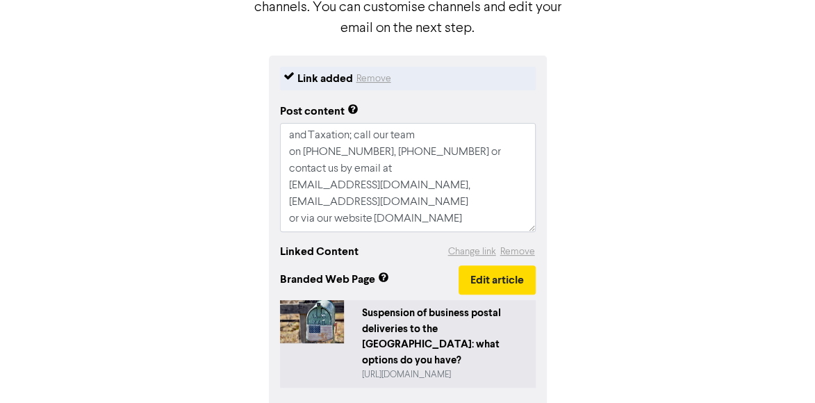
scroll to position [183, 0]
click at [498, 284] on button "Edit article" at bounding box center [497, 280] width 77 height 29
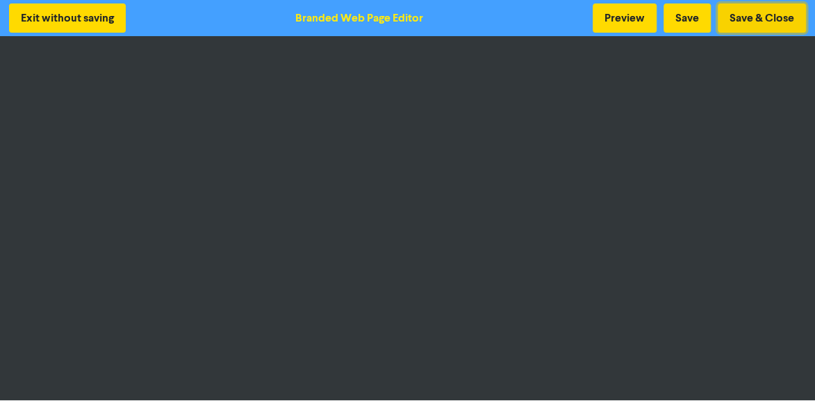
click at [764, 19] on button "Save & Close" at bounding box center [762, 17] width 88 height 29
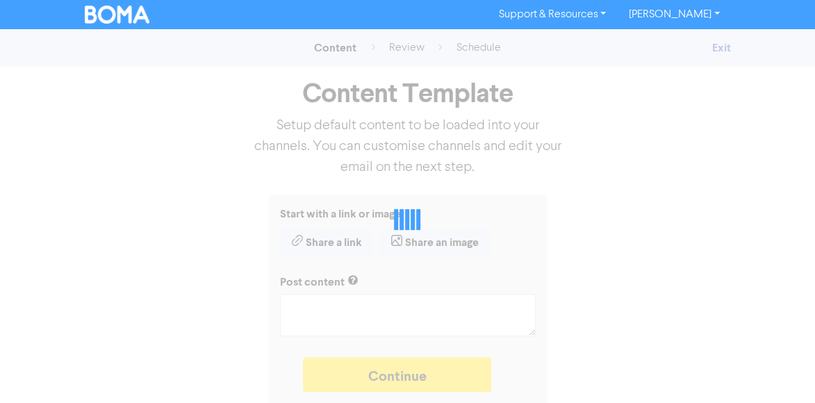
type textarea "x"
type textarea "With low-cost parcel deliveries to the US now facing tariffs, many internationa…"
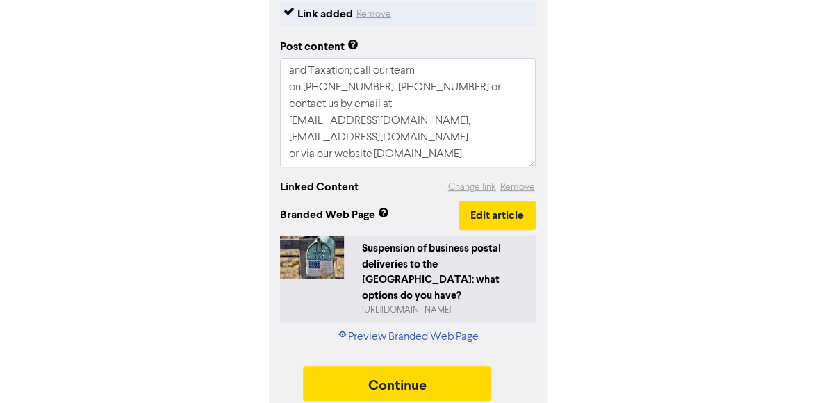
scroll to position [183, 0]
click at [366, 368] on button "Continue" at bounding box center [397, 383] width 189 height 35
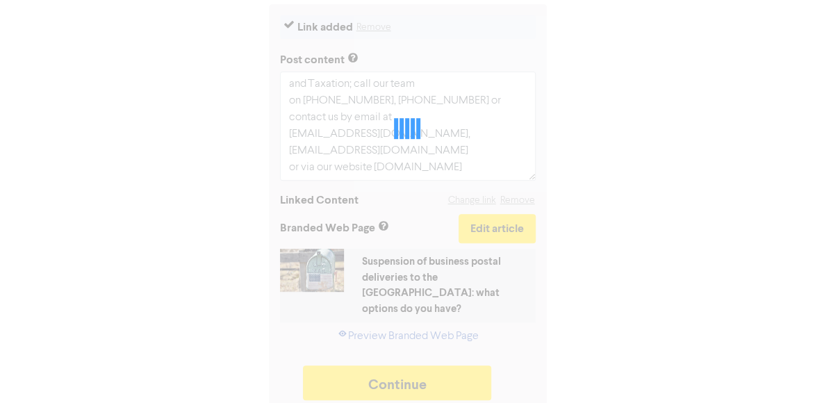
type textarea "x"
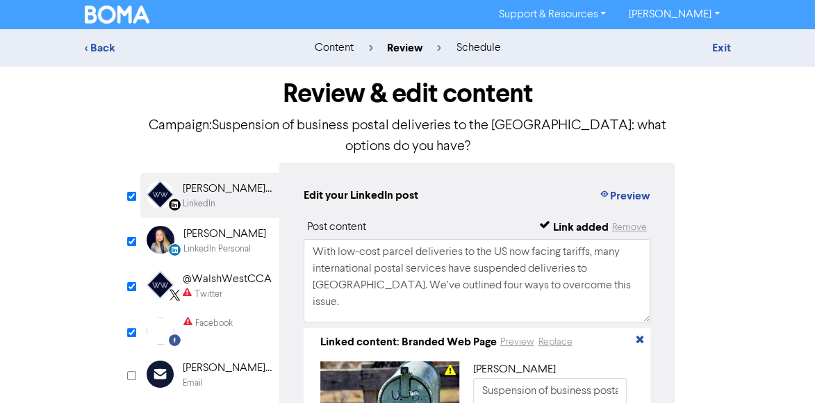
click at [231, 271] on div "@WalshWestCCA" at bounding box center [227, 279] width 89 height 17
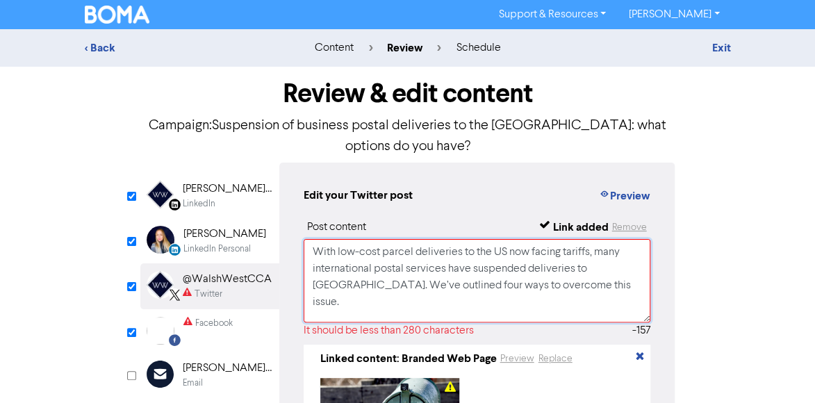
click at [407, 240] on textarea "With low-cost parcel deliveries to the US now facing tariffs, many internationa…" at bounding box center [478, 280] width 348 height 83
click at [584, 259] on textarea "With low-cost parcel deliveries to the US now facing tariffs, many internationa…" at bounding box center [478, 280] width 348 height 83
click at [610, 270] on textarea "With low-cost parcel deliveries to the US now facing tariffs, many internationa…" at bounding box center [478, 280] width 348 height 83
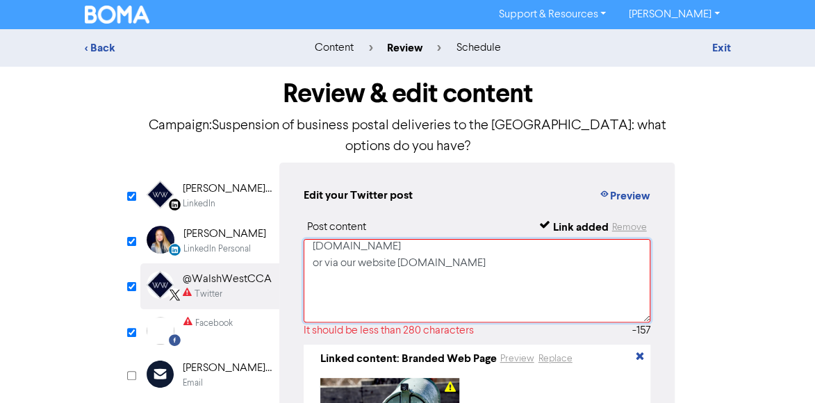
scroll to position [209, 0]
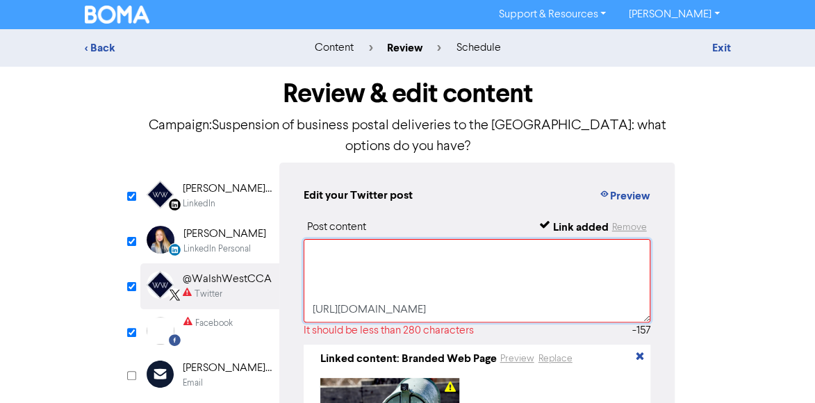
drag, startPoint x: 311, startPoint y: 272, endPoint x: 473, endPoint y: 292, distance: 163.2
click at [473, 292] on textarea "With low-cost parcel deliveries to the US now facing tariffs, many internationa…" at bounding box center [478, 280] width 348 height 83
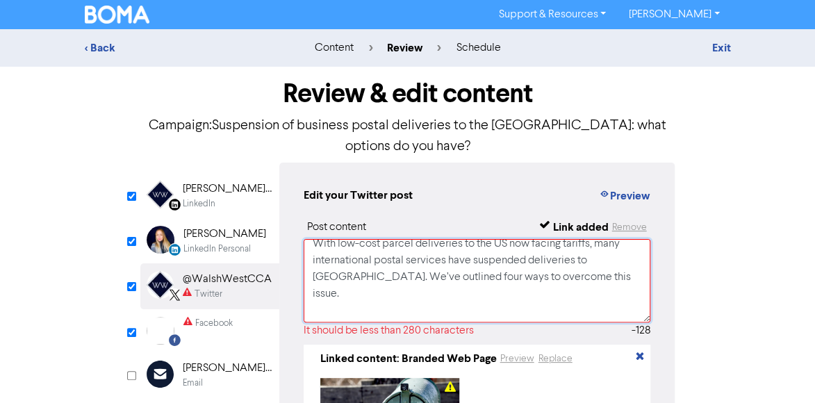
scroll to position [0, 0]
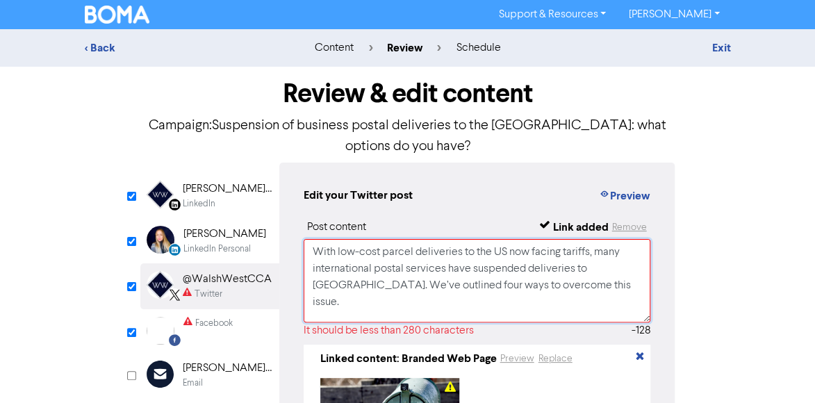
click at [340, 239] on textarea "With low-cost parcel deliveries to the US now facing tariffs, many internationa…" at bounding box center [478, 280] width 348 height 83
drag, startPoint x: 594, startPoint y: 236, endPoint x: 307, endPoint y: 227, distance: 286.5
click at [307, 239] on textarea "With low-cost parcel deliveries to the US now facing tariffs, many internationa…" at bounding box center [478, 280] width 348 height 83
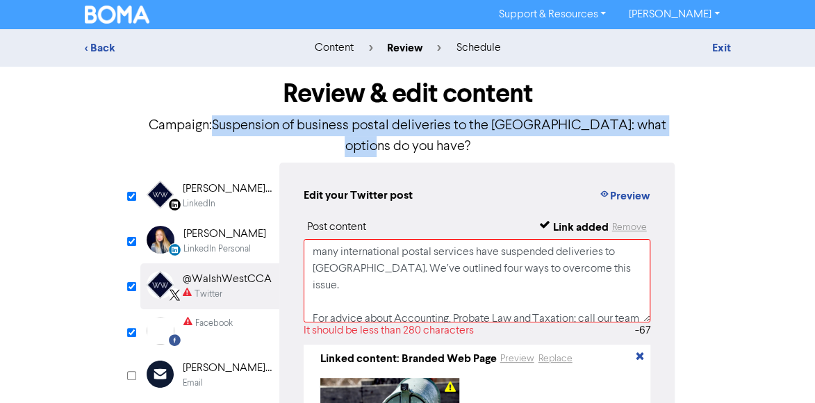
drag, startPoint x: 207, startPoint y: 127, endPoint x: 670, endPoint y: 131, distance: 462.9
click at [670, 131] on p "Campaign: Suspension of business postal deliveries to the US: what options do y…" at bounding box center [407, 136] width 535 height 42
copy p "Suspension of business postal deliveries to the [GEOGRAPHIC_DATA]: what options…"
click at [598, 249] on textarea "many international postal services have suspended deliveries to America. We’ve …" at bounding box center [478, 280] width 348 height 83
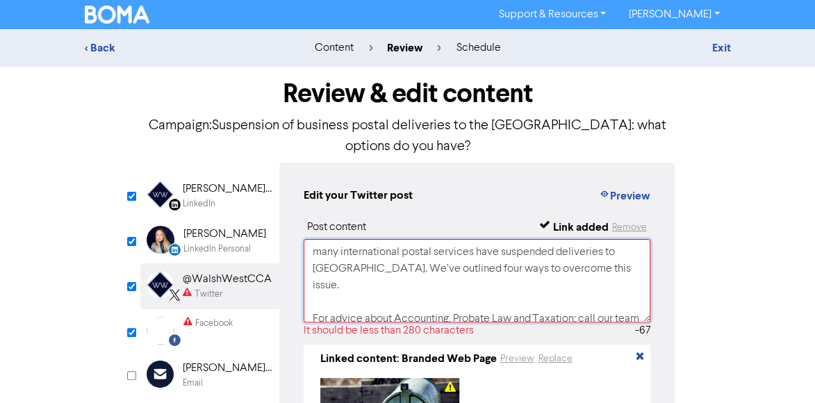
click at [315, 239] on textarea "many international postal services have suspended deliveries to America. We’ve …" at bounding box center [478, 280] width 348 height 83
paste textarea "Suspension of business postal deliveries to the [GEOGRAPHIC_DATA]: what options…"
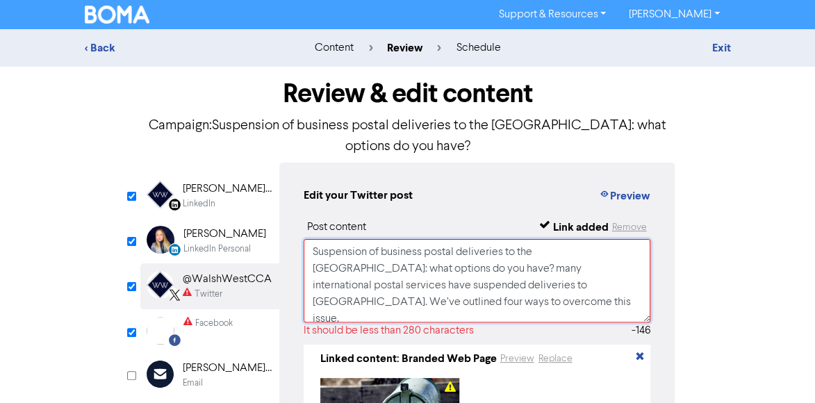
drag, startPoint x: 373, startPoint y: 248, endPoint x: 398, endPoint y: 277, distance: 37.5
click at [398, 277] on textarea "Suspension of business postal deliveries to the US: what options do you have? m…" at bounding box center [478, 280] width 348 height 83
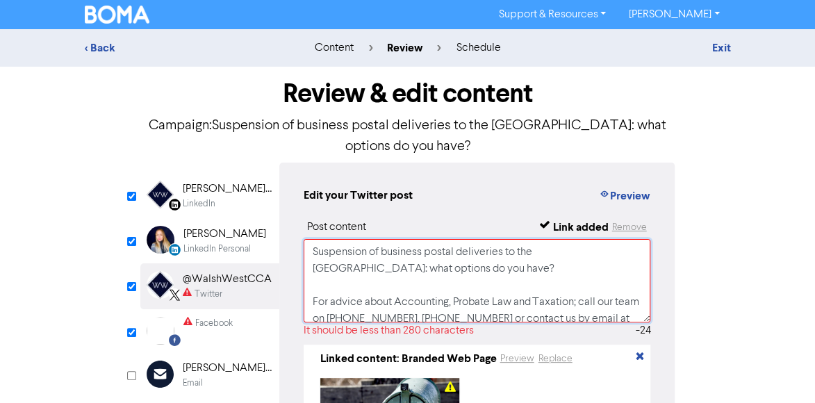
click at [319, 239] on textarea "Suspension of business postal deliveries to the US: what options do you have? F…" at bounding box center [478, 280] width 348 height 83
click at [413, 261] on textarea "Suspension of business postal deliveries to the US: what options do you have? F…" at bounding box center [478, 280] width 348 height 83
click at [427, 240] on textarea "Suspension of business postal deliveries to the US: what options do you have? F…" at bounding box center [478, 280] width 348 height 83
drag, startPoint x: 552, startPoint y: 234, endPoint x: 563, endPoint y: 243, distance: 14.8
click at [563, 243] on textarea "Suspension of business postal deliveries to the US: what options do you have? F…" at bounding box center [478, 280] width 348 height 83
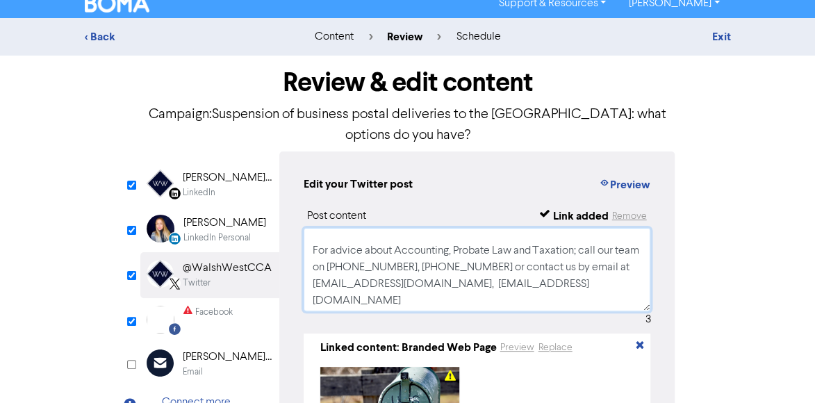
scroll to position [59, 0]
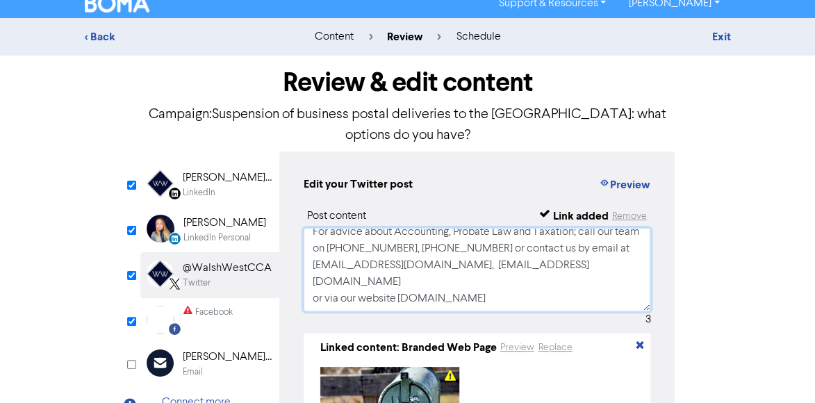
type textarea "Suspension of business postal deliveries to the US. For advice about Accounting…"
click at [208, 306] on div "Facebook" at bounding box center [214, 312] width 38 height 13
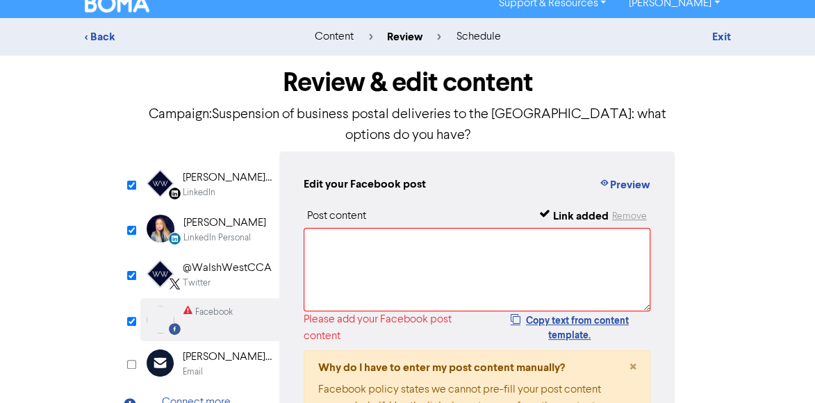
click at [196, 186] on div "LinkedIn" at bounding box center [199, 192] width 33 height 13
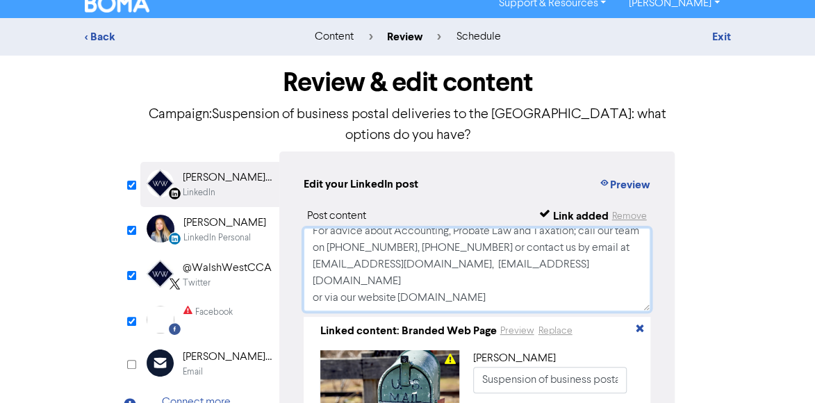
scroll to position [159, 0]
drag, startPoint x: 315, startPoint y: 221, endPoint x: 613, endPoint y: 284, distance: 304.8
click at [613, 284] on textarea "With low-cost parcel deliveries to the US now facing tariffs, many internationa…" at bounding box center [478, 269] width 348 height 83
click at [214, 306] on div "Facebook" at bounding box center [214, 312] width 38 height 13
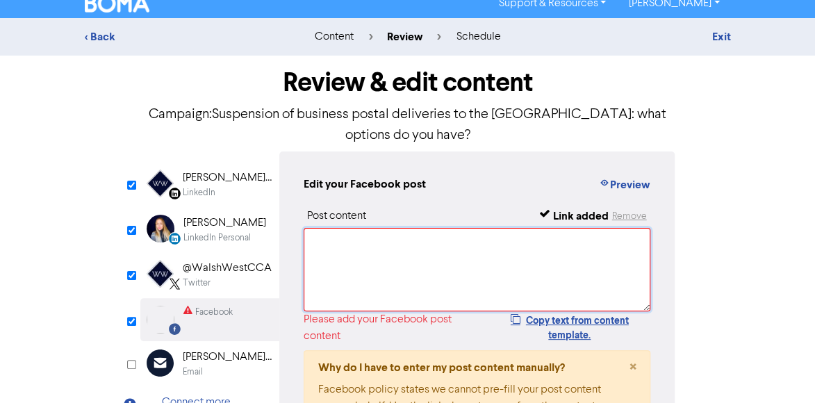
click at [338, 228] on textarea at bounding box center [478, 269] width 348 height 83
paste textarea "With low-cost parcel deliveries to the US now facing tariffs, many internationa…"
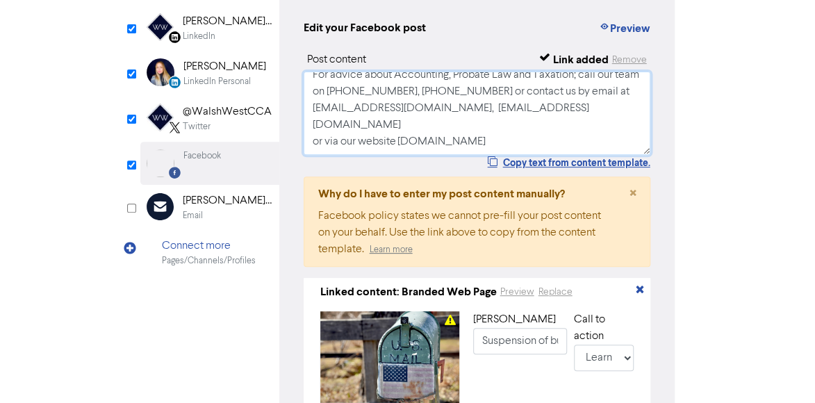
scroll to position [250, 0]
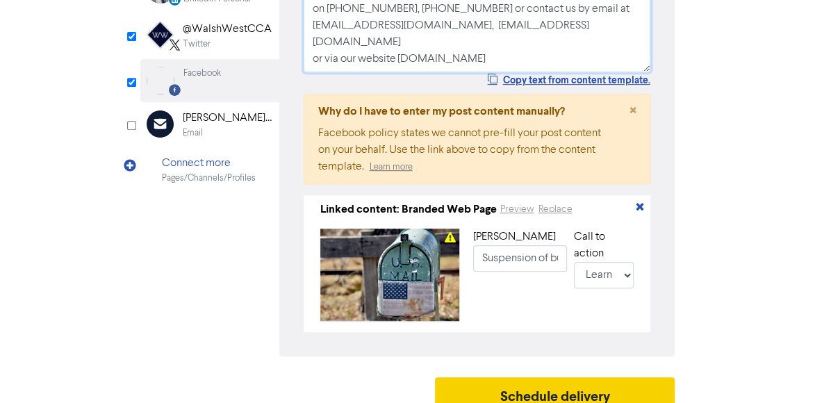
type textarea "With low-cost parcel deliveries to the US now facing tariffs, many internationa…"
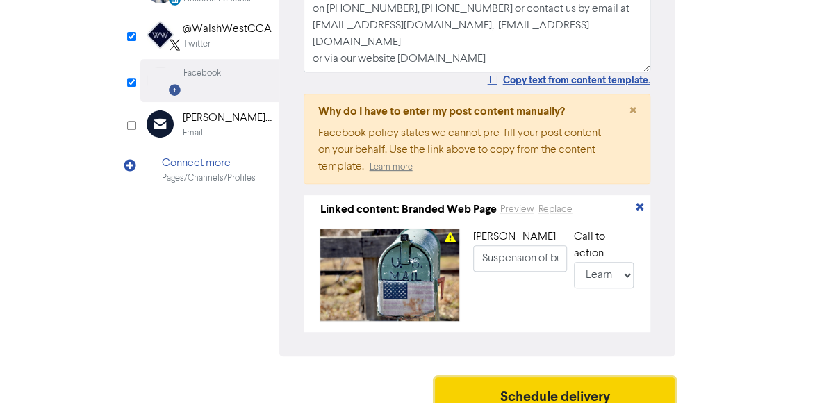
click at [588, 377] on button "Schedule delivery" at bounding box center [555, 394] width 240 height 35
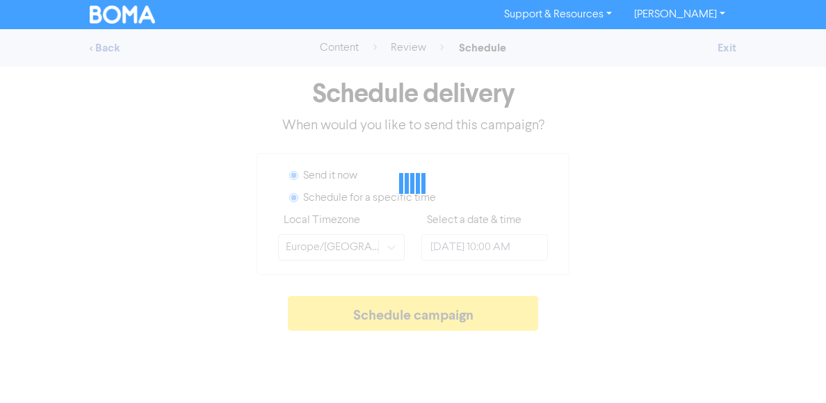
radio input "true"
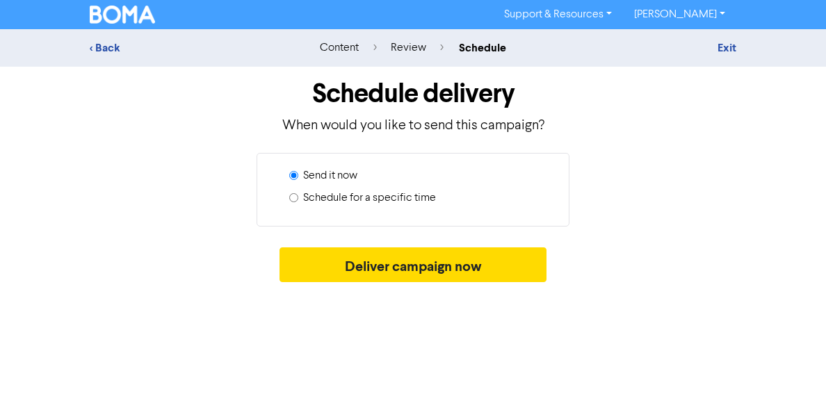
click at [415, 198] on label "Schedule for a specific time" at bounding box center [369, 198] width 133 height 17
click at [298, 198] on input "Schedule for a specific time" at bounding box center [293, 197] width 9 height 9
radio input "true"
radio input "false"
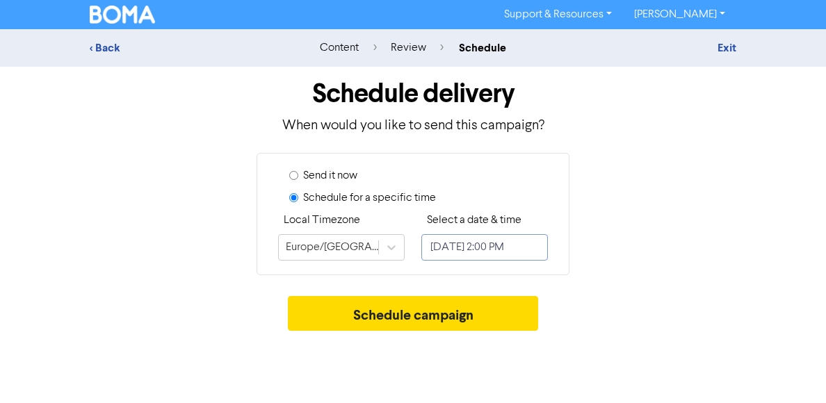
click at [505, 250] on input "September 17, 2025 2:00 PM" at bounding box center [484, 247] width 127 height 26
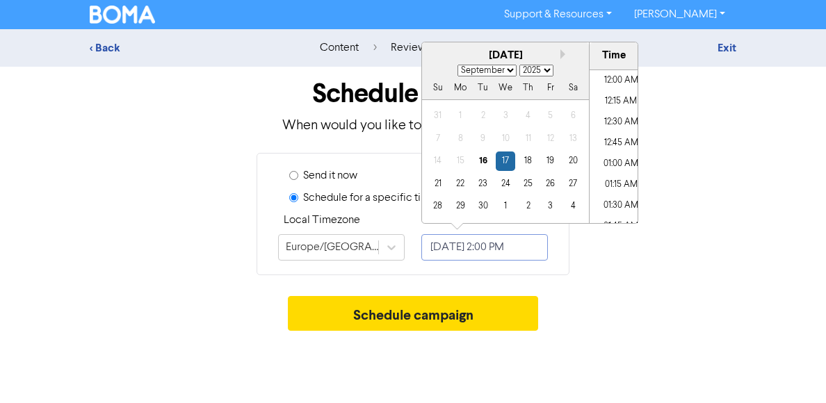
scroll to position [1102, 0]
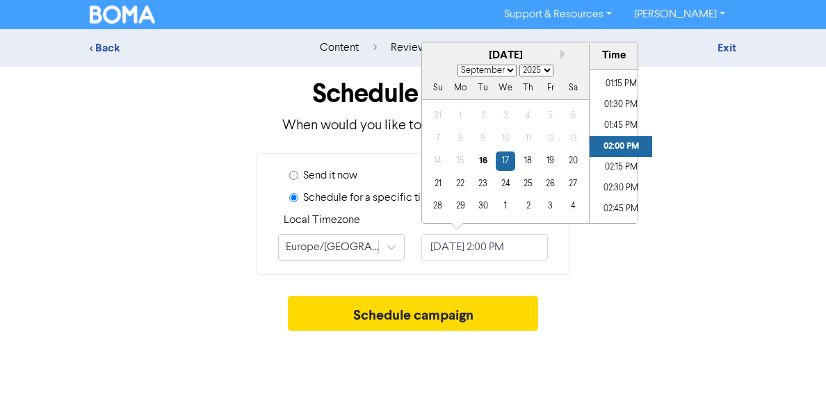
click at [505, 72] on select "January February March April May June July August September October November De…" at bounding box center [486, 71] width 59 height 12
select select "9"
click at [457, 65] on select "January February March April May June July August September October November De…" at bounding box center [486, 71] width 59 height 12
click at [524, 138] on div "9" at bounding box center [528, 138] width 19 height 19
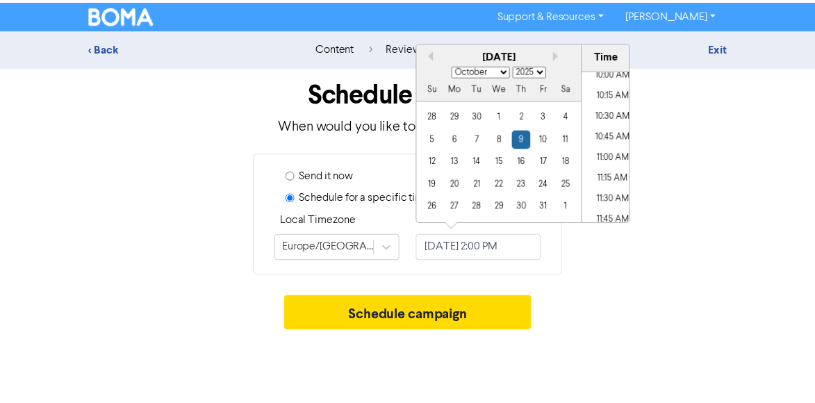
scroll to position [824, 0]
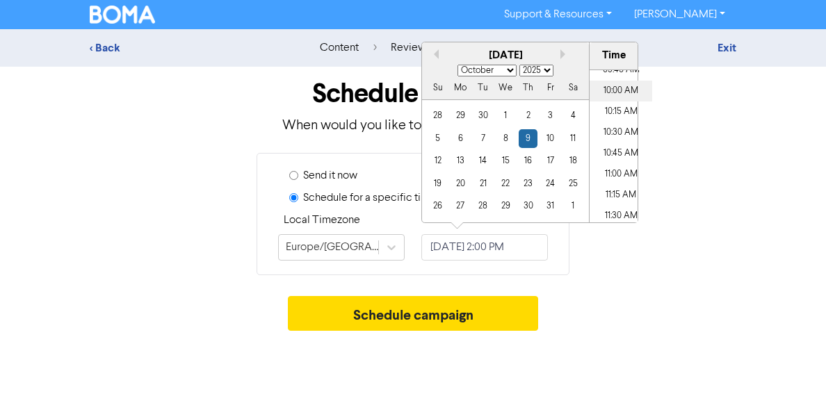
click at [624, 85] on li "10:00 AM" at bounding box center [620, 91] width 63 height 21
type input "[DATE] 10:00 AM"
click at [651, 285] on div "Schedule delivery When would you like to send this campaign? Send it now Schedu…" at bounding box center [412, 202] width 667 height 271
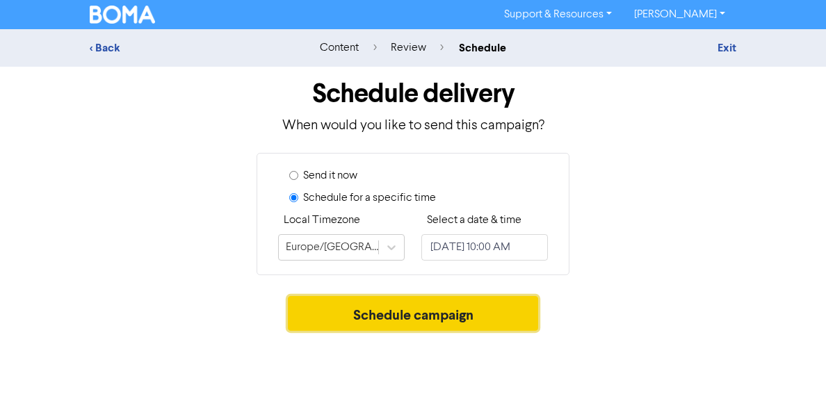
click at [435, 326] on button "Schedule campaign" at bounding box center [413, 313] width 251 height 35
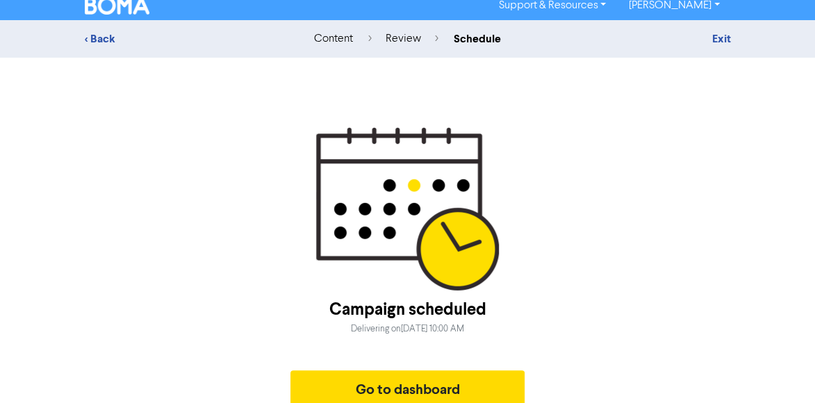
scroll to position [18, 0]
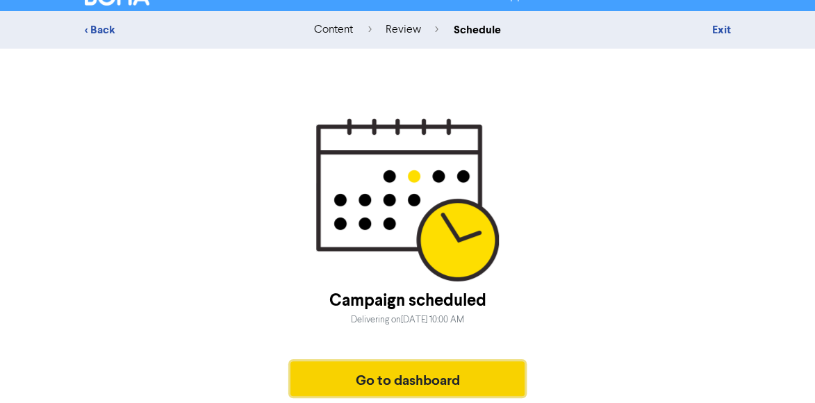
click at [427, 384] on button "Go to dashboard" at bounding box center [408, 378] width 235 height 35
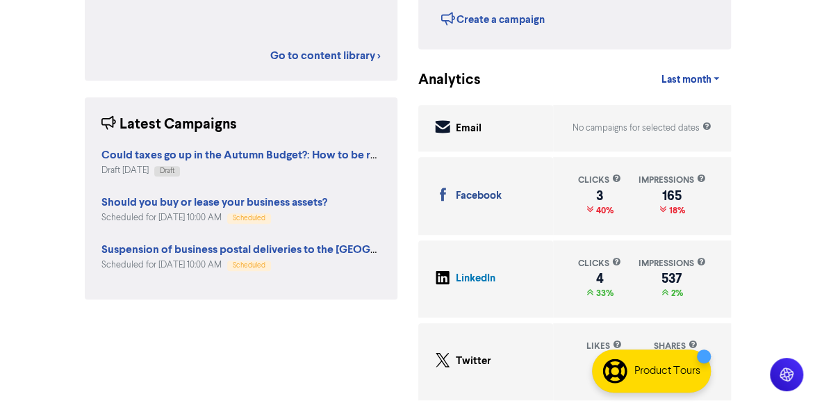
scroll to position [345, 0]
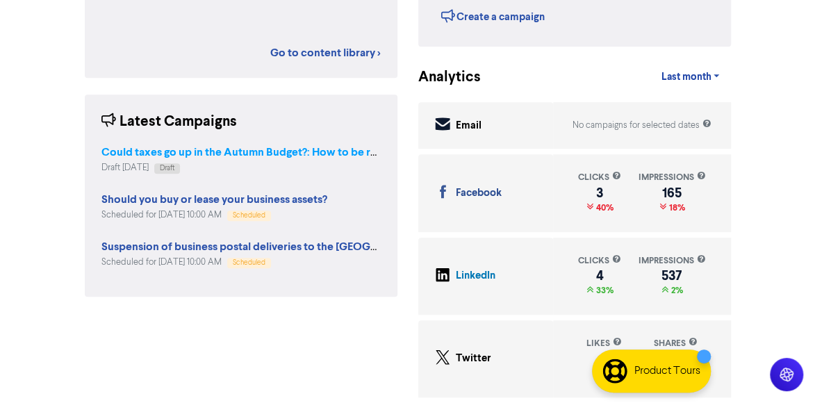
click at [245, 149] on strong "Could taxes go up in the Autumn Budget?: How to be ready" at bounding box center [247, 152] width 293 height 14
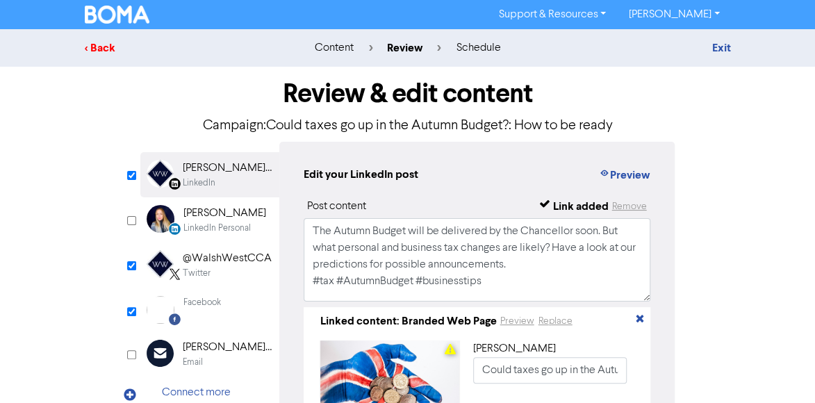
click at [98, 45] on div "< Back" at bounding box center [186, 48] width 202 height 17
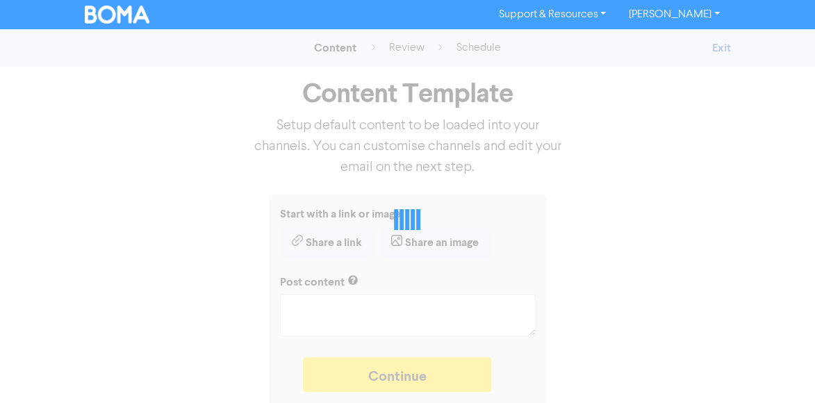
type textarea "x"
type textarea "The Autumn Budget will be delivered by the Chancellor soon. But what personal a…"
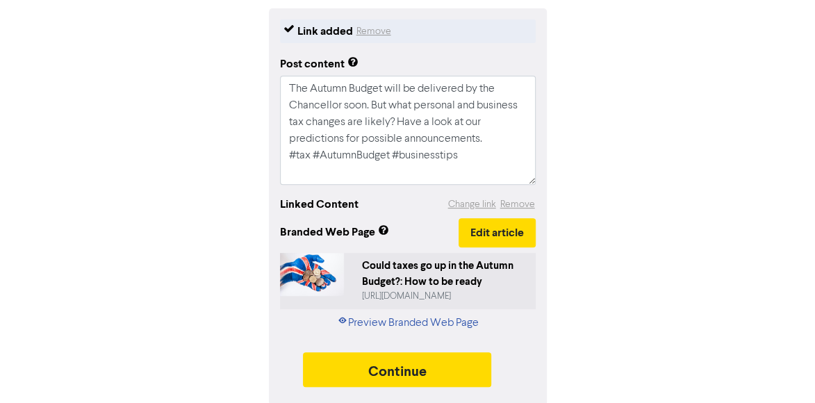
scroll to position [188, 0]
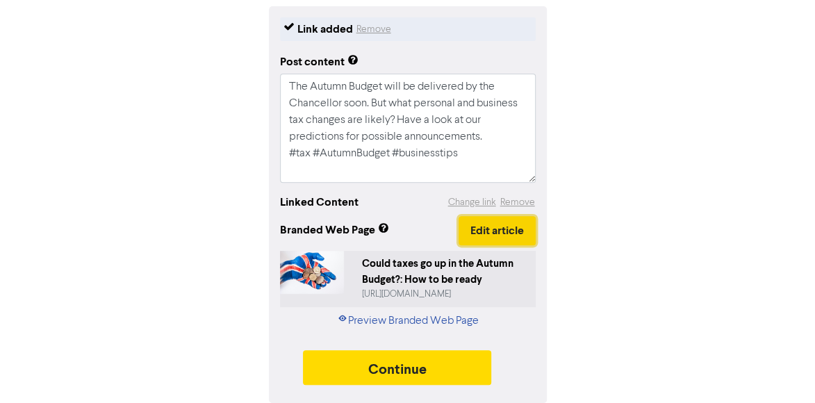
click at [489, 225] on button "Edit article" at bounding box center [497, 230] width 77 height 29
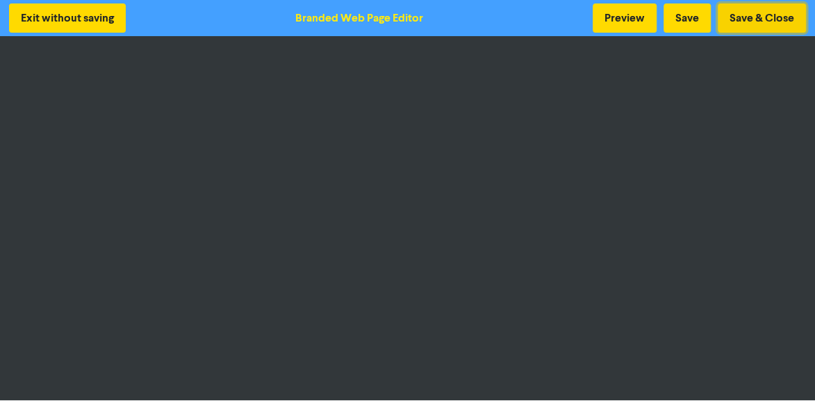
click at [774, 22] on button "Save & Close" at bounding box center [762, 17] width 88 height 29
click at [752, 19] on button "Save & Close" at bounding box center [762, 17] width 88 height 29
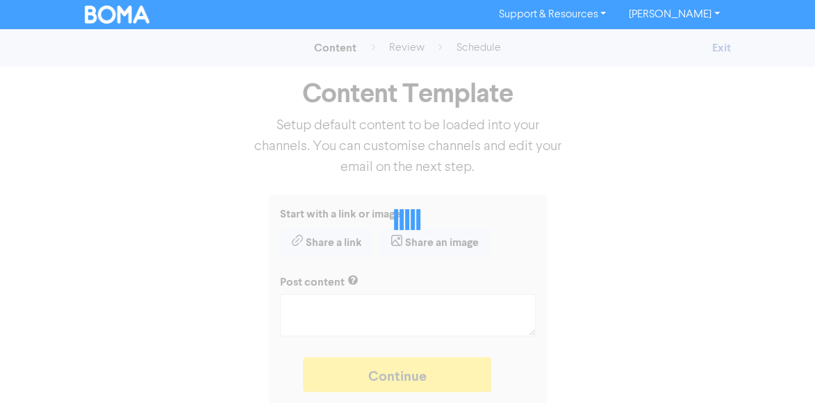
type textarea "x"
type textarea "The Autumn Budget will be delivered by the Chancellor soon. But what personal a…"
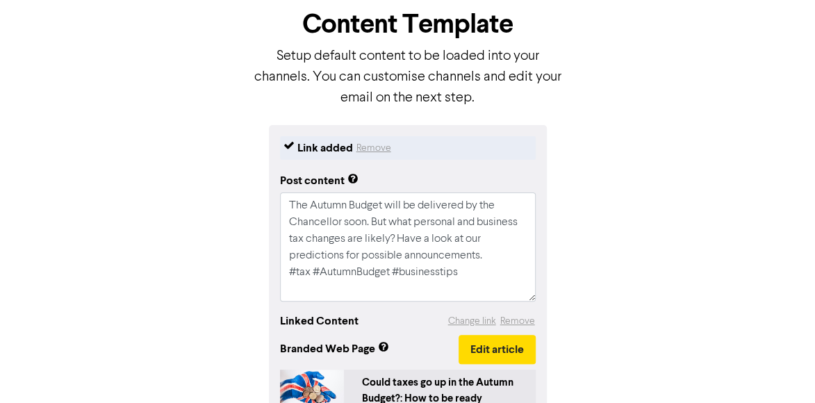
scroll to position [139, 0]
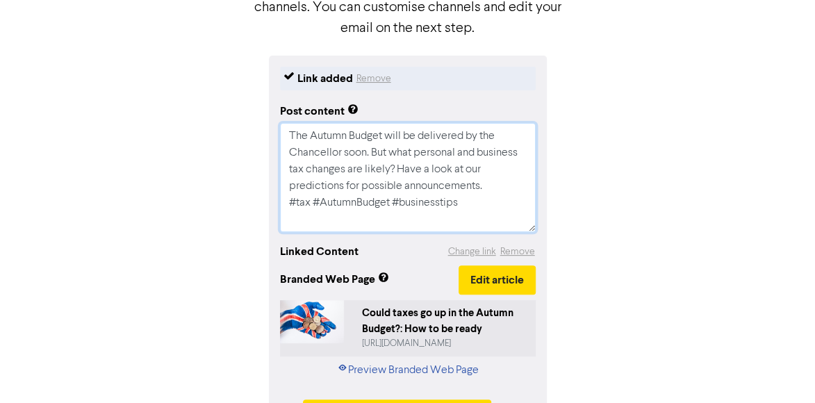
click at [470, 204] on textarea "The Autumn Budget will be delivered by the Chancellor soon. But what personal a…" at bounding box center [408, 177] width 256 height 109
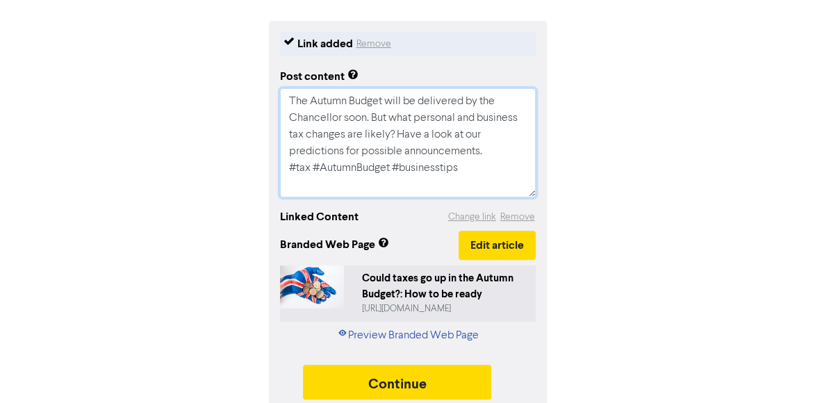
scroll to position [188, 0]
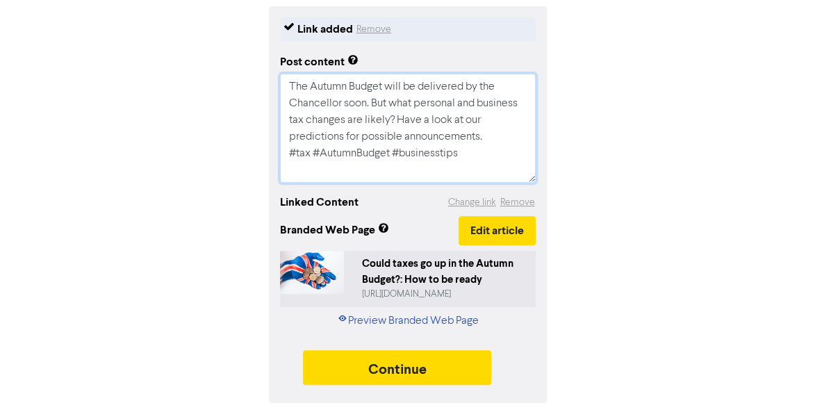
type textarea "x"
type textarea "The Autumn Budget will be delivered by the Chancellor soon. But what personal a…"
type textarea "x"
type textarea "The Autumn Budget will be delivered by the Chancellor soon. But what personal a…"
paste textarea "For Accounting, Probate, Legal and Taxation advice, call our team on [PHONE_NUM…"
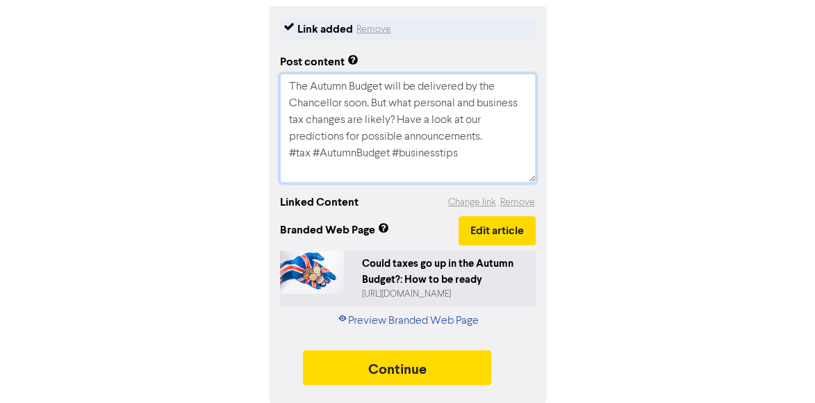
type textarea "x"
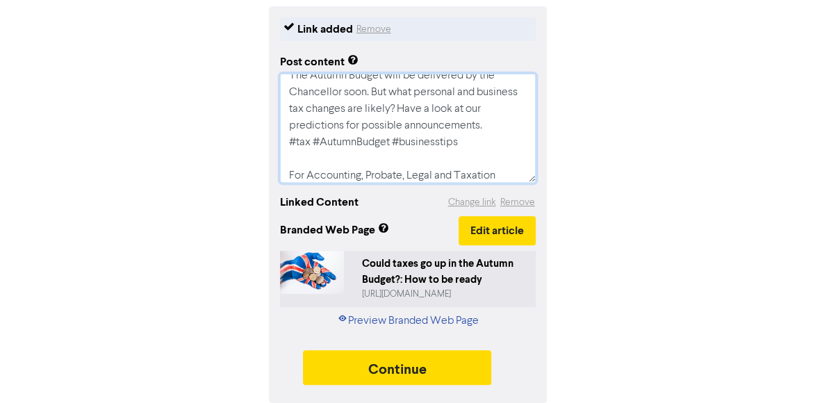
scroll to position [95, 0]
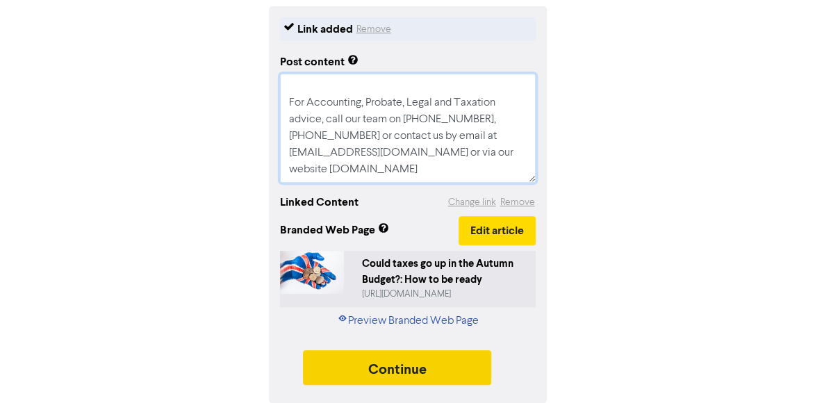
type textarea "The Autumn Budget will be delivered by the Chancellor soon. But what personal a…"
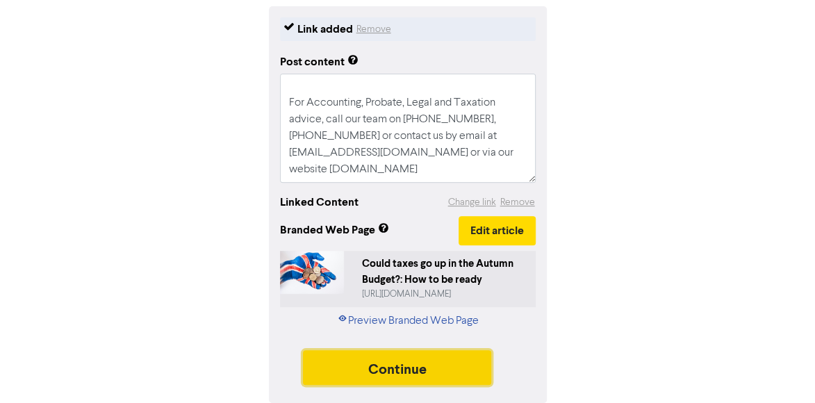
click at [381, 372] on button "Continue" at bounding box center [397, 367] width 189 height 35
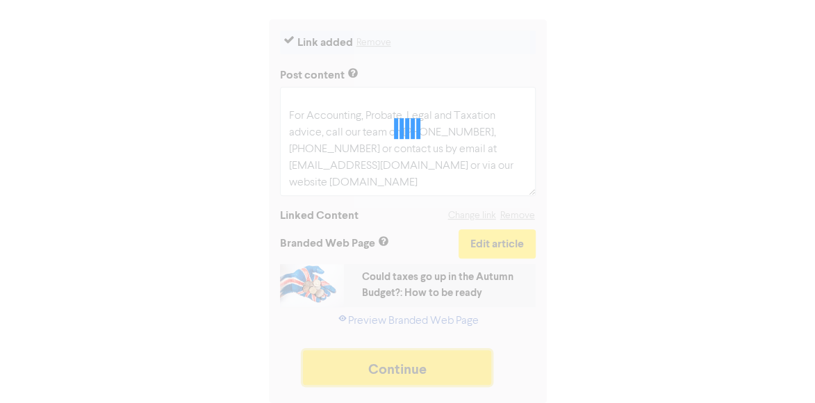
scroll to position [175, 0]
type textarea "x"
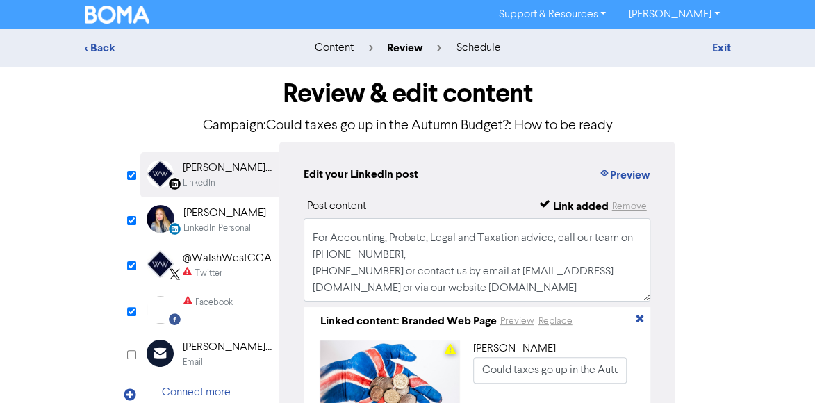
scroll to position [126, 0]
click at [211, 267] on div "Twitter" at bounding box center [209, 273] width 28 height 13
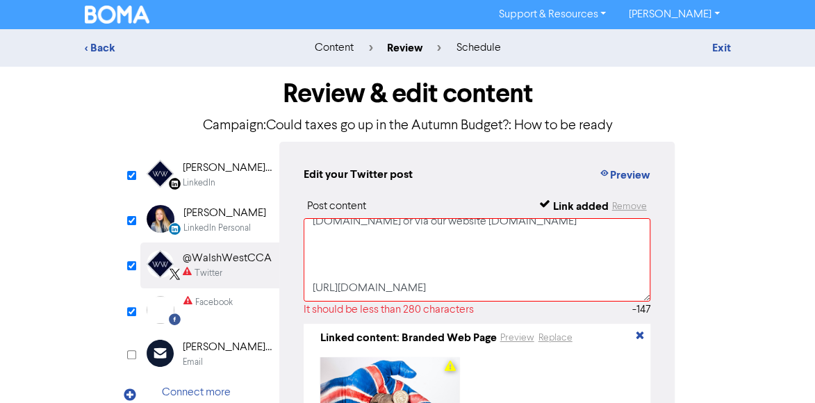
scroll to position [176, 0]
drag, startPoint x: 321, startPoint y: 252, endPoint x: 460, endPoint y: 285, distance: 142.8
click at [460, 285] on textarea "The Autumn Budget will be delivered by the Chancellor soon. But what personal a…" at bounding box center [478, 259] width 348 height 83
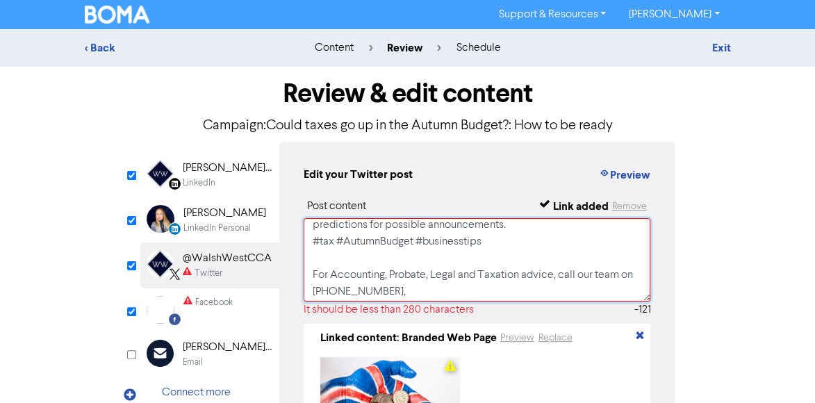
scroll to position [0, 0]
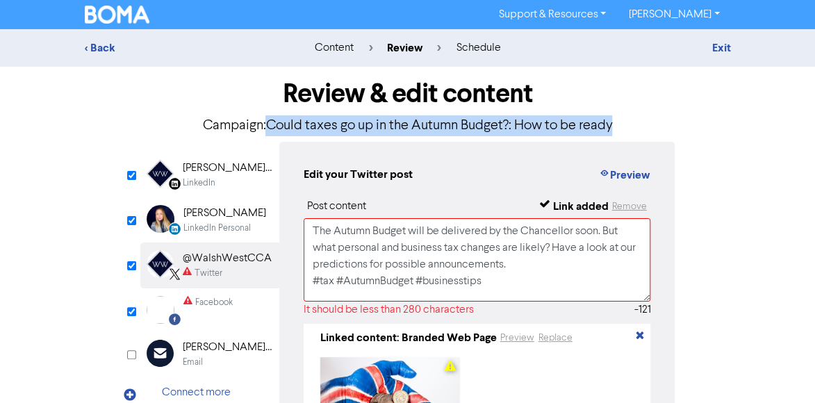
drag, startPoint x: 264, startPoint y: 122, endPoint x: 635, endPoint y: 124, distance: 371.2
click at [635, 124] on p "Campaign: Could taxes go up in the Autumn Budget?: How to be ready" at bounding box center [407, 125] width 535 height 21
copy p "Could taxes go up in the Autumn Budget?: How to be ready"
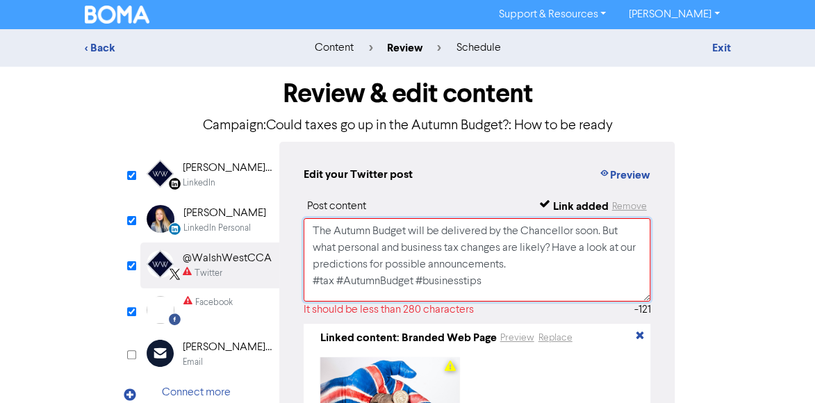
click at [310, 227] on textarea "The Autumn Budget will be delivered by the Chancellor soon. But what personal a…" at bounding box center [478, 259] width 348 height 83
paste textarea "Could taxes go up in the Autumn Budget?: How to be ready"
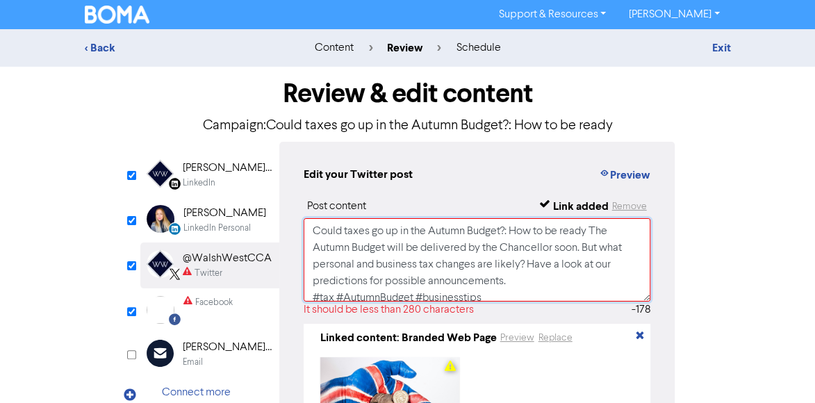
drag, startPoint x: 595, startPoint y: 231, endPoint x: 614, endPoint y: 277, distance: 48.9
click at [614, 277] on textarea "Could taxes go up in the Autumn Budget?: How to be ready The Autumn Budget will…" at bounding box center [478, 259] width 348 height 83
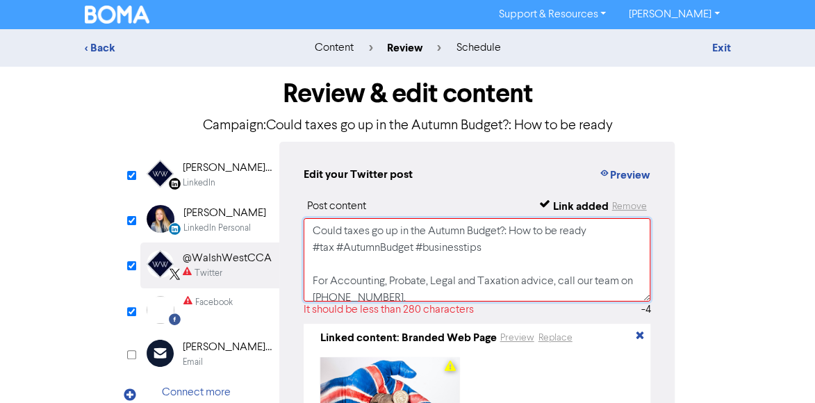
drag, startPoint x: 493, startPoint y: 256, endPoint x: 309, endPoint y: 248, distance: 184.4
click at [309, 248] on textarea "Could taxes go up in the Autumn Budget?: How to be ready #tax #AutumnBudget #bu…" at bounding box center [478, 259] width 348 height 83
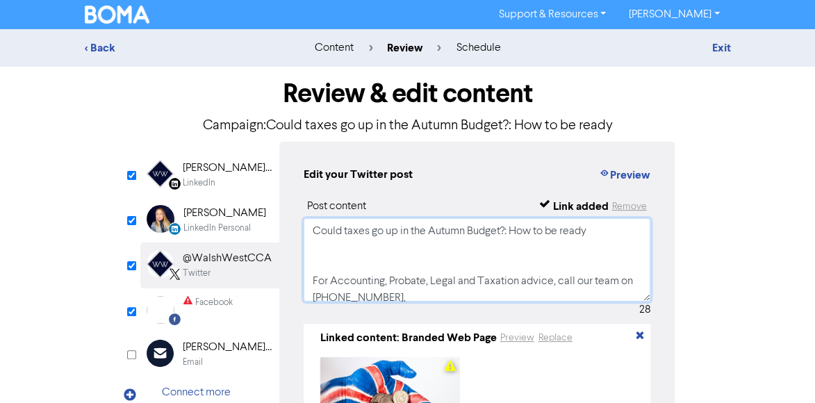
click at [514, 231] on textarea "Could taxes go up in the Autumn Budget?: How to be ready For Accounting, Probat…" at bounding box center [478, 259] width 348 height 83
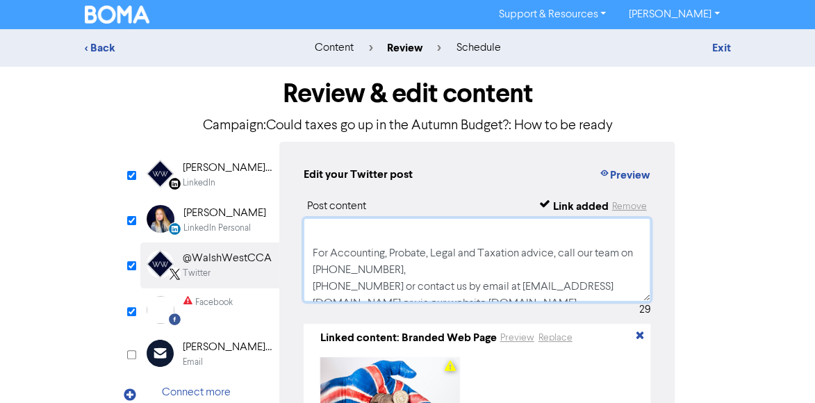
scroll to position [6, 0]
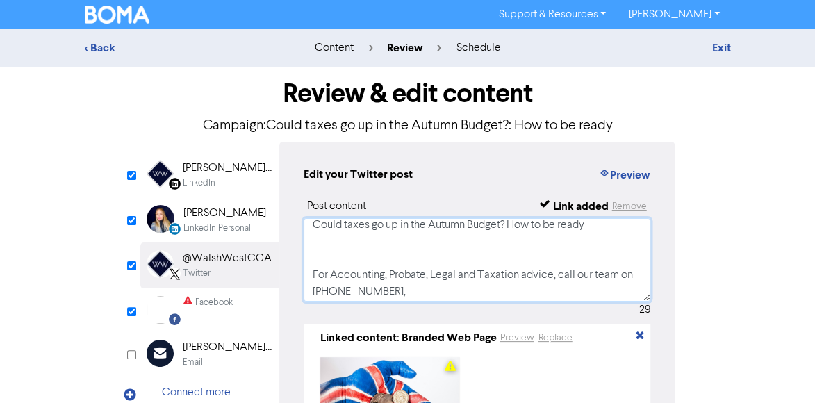
click at [539, 253] on textarea "Could taxes go up in the Autumn Budget? How to be ready For Accounting, Probate…" at bounding box center [478, 259] width 348 height 83
paste textarea "For Accounting, Probate, Legal and Taxation advice, call our team on [PHONE_NUM…"
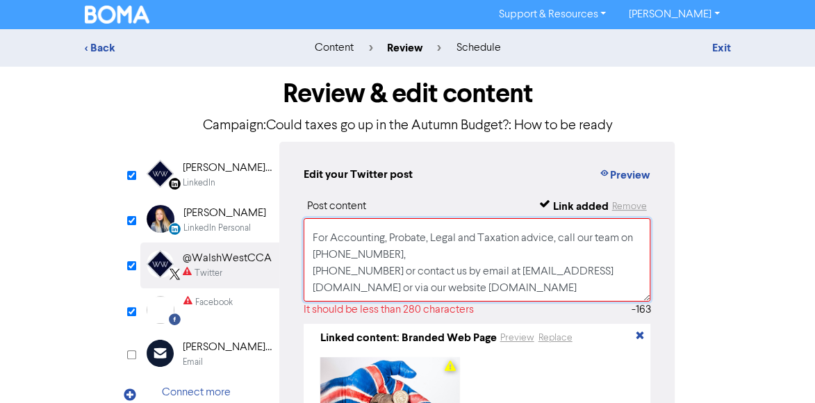
scroll to position [159, 0]
drag, startPoint x: 311, startPoint y: 273, endPoint x: 491, endPoint y: 302, distance: 182.4
click at [491, 302] on div "Post content Link added Remove Could taxes go up in the Autumn Budget? How to b…" at bounding box center [478, 329] width 348 height 263
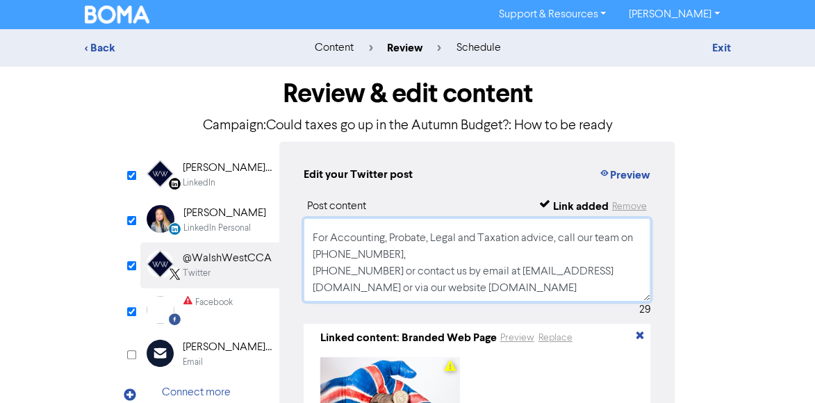
scroll to position [76, 0]
drag, startPoint x: 313, startPoint y: 267, endPoint x: 540, endPoint y: 295, distance: 229.1
click at [540, 295] on textarea "Could taxes go up in the Autumn Budget? How to be ready For Accounting, Probate…" at bounding box center [478, 259] width 348 height 83
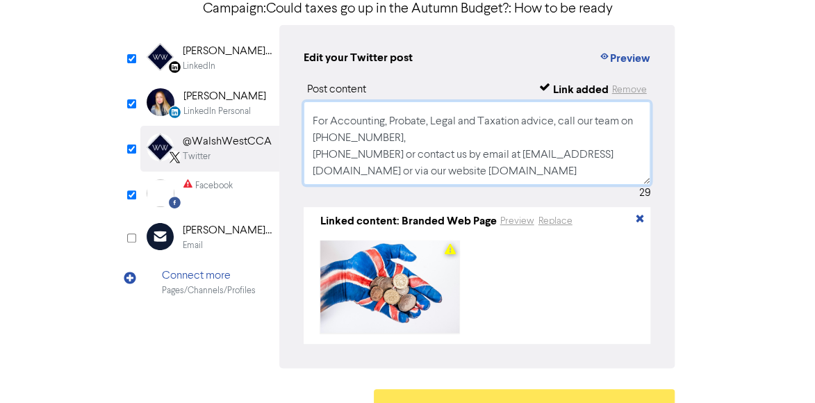
scroll to position [150, 0]
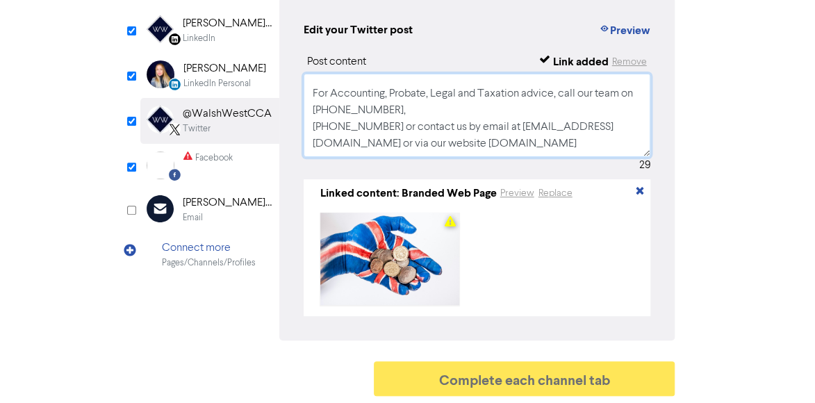
type textarea "Could taxes go up in the Autumn Budget? How to be ready For Accounting, Probate…"
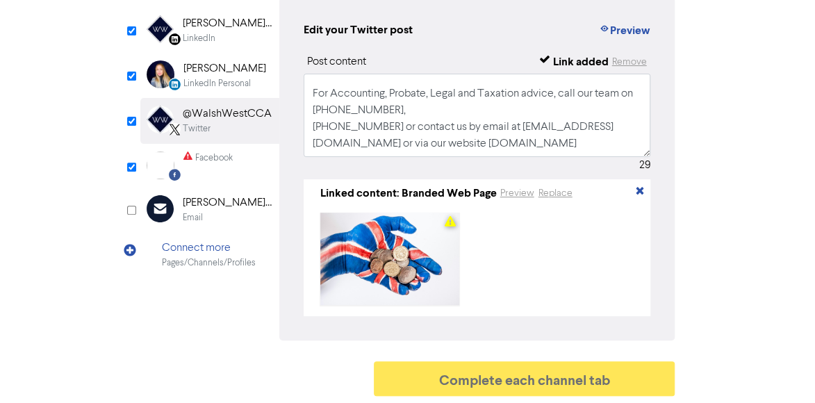
click at [200, 154] on div "Facebook" at bounding box center [214, 158] width 38 height 13
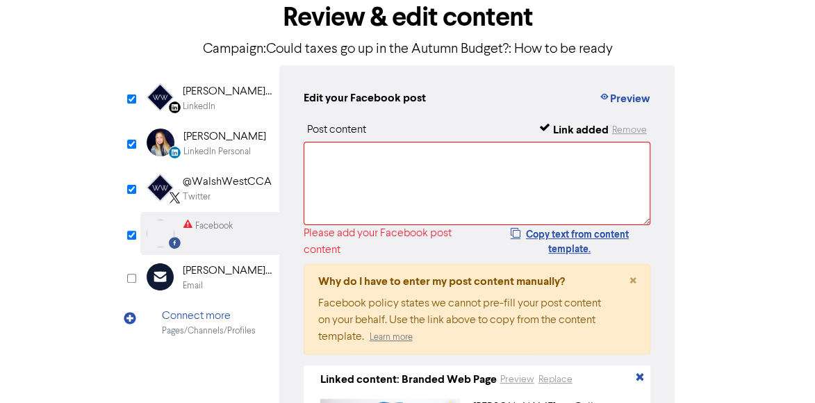
scroll to position [11, 0]
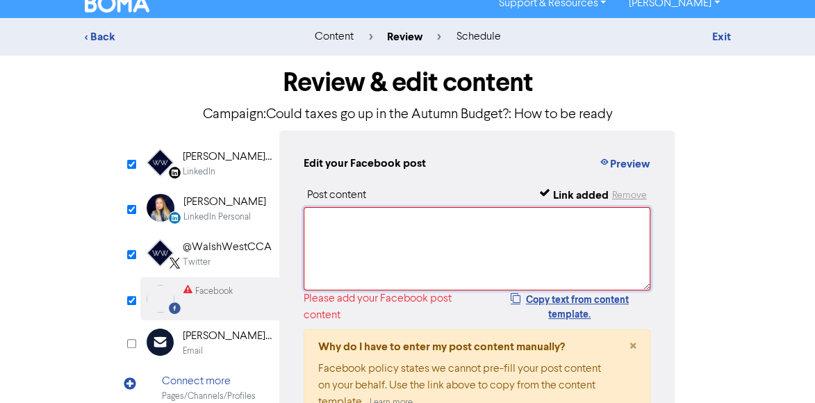
click at [341, 218] on textarea at bounding box center [478, 248] width 348 height 83
click at [205, 169] on div "LinkedIn" at bounding box center [199, 171] width 33 height 13
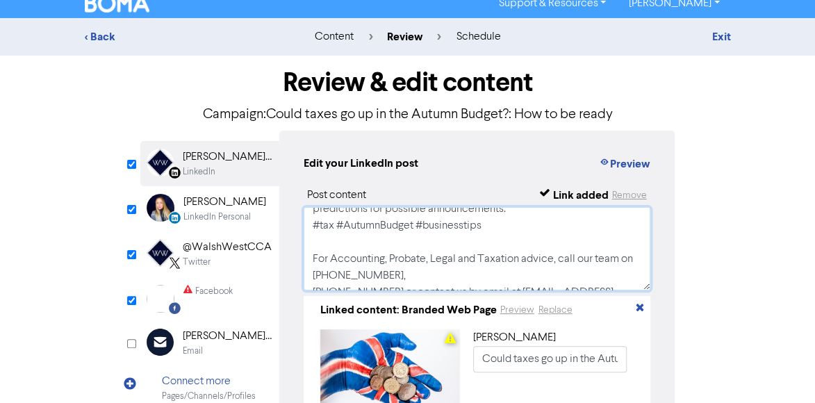
scroll to position [0, 0]
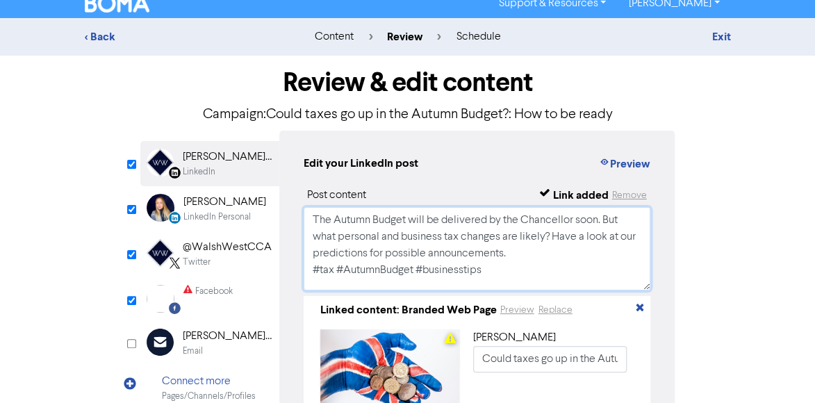
drag, startPoint x: 457, startPoint y: 254, endPoint x: 285, endPoint y: 175, distance: 189.4
click at [285, 175] on div "Edit your LinkedIn post Preview Post content Link added Remove The Autumn Budge…" at bounding box center [477, 294] width 396 height 327
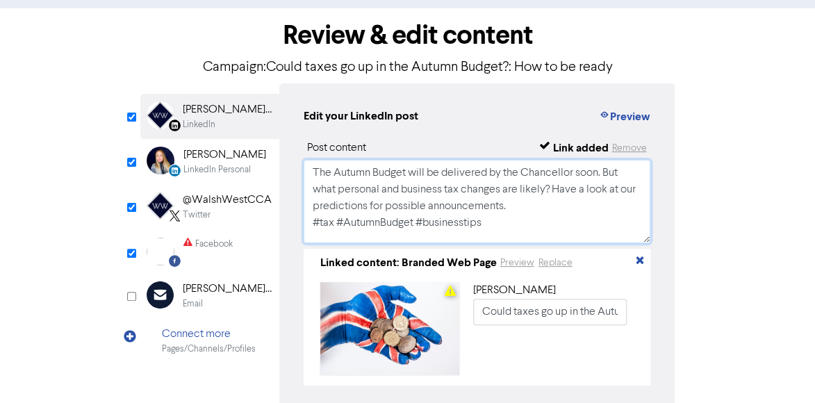
scroll to position [81, 0]
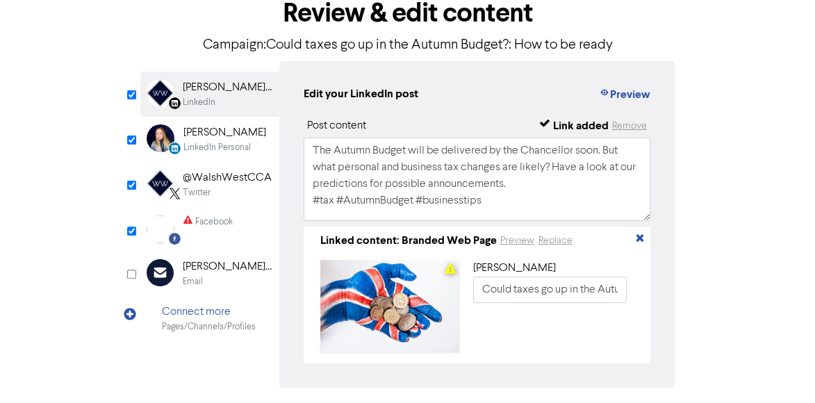
click at [224, 230] on div "Facebook" at bounding box center [207, 229] width 49 height 28
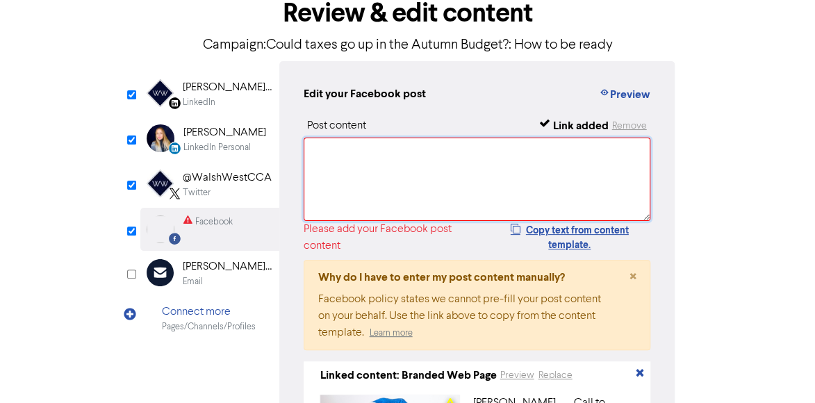
click at [367, 152] on textarea at bounding box center [478, 179] width 348 height 83
paste textarea "The Autumn Budget will be delivered by the Chancellor soon. But what personal a…"
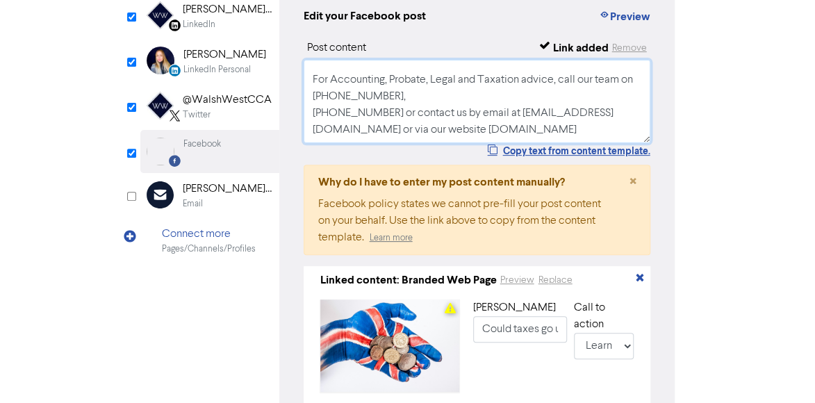
scroll to position [250, 0]
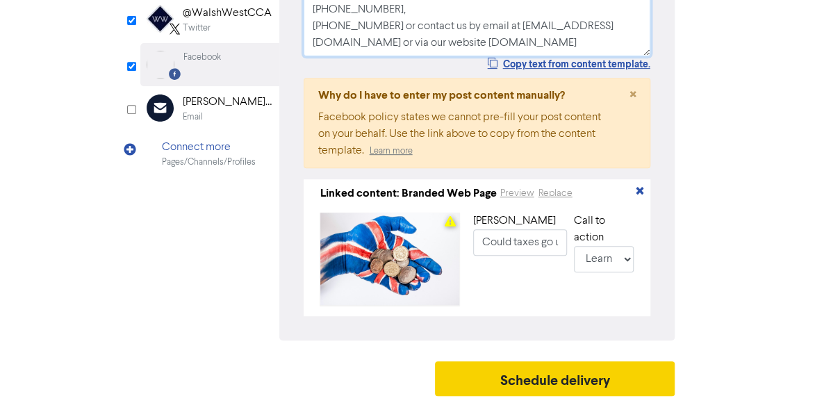
type textarea "The Autumn Budget will be delivered by the Chancellor soon. But what personal a…"
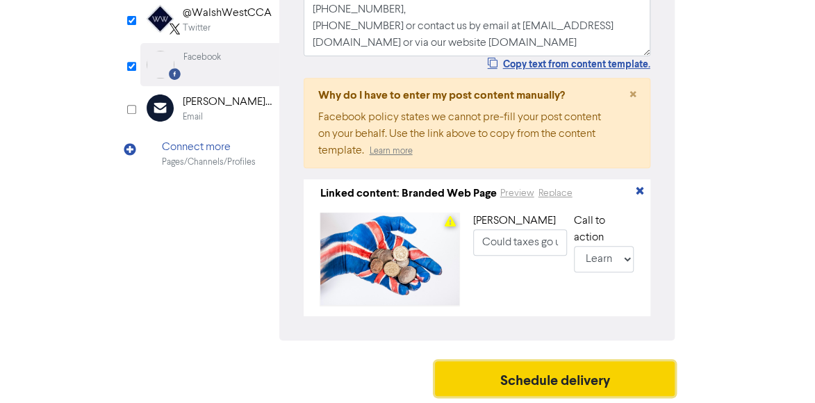
click at [612, 372] on button "Schedule delivery" at bounding box center [555, 378] width 240 height 35
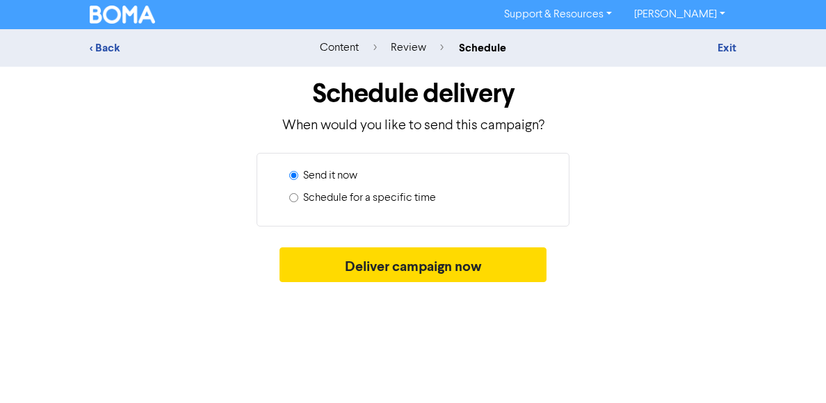
click at [351, 201] on label "Schedule for a specific time" at bounding box center [369, 198] width 133 height 17
click at [298, 201] on input "Schedule for a specific time" at bounding box center [293, 197] width 9 height 9
radio input "true"
radio input "false"
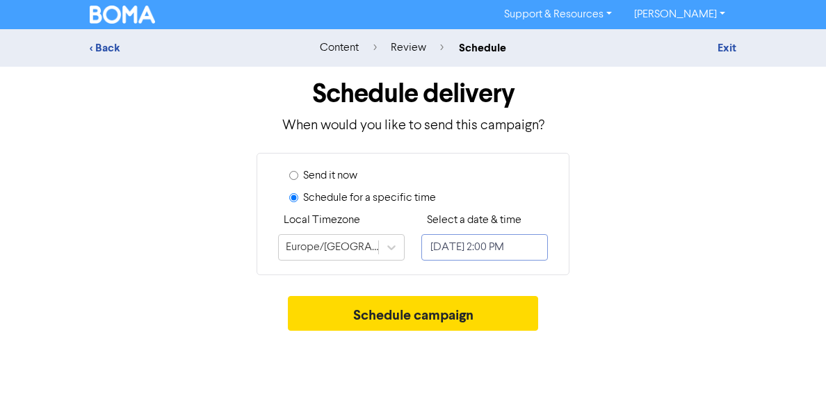
click at [465, 247] on input "September 17, 2025 2:00 PM" at bounding box center [484, 247] width 127 height 26
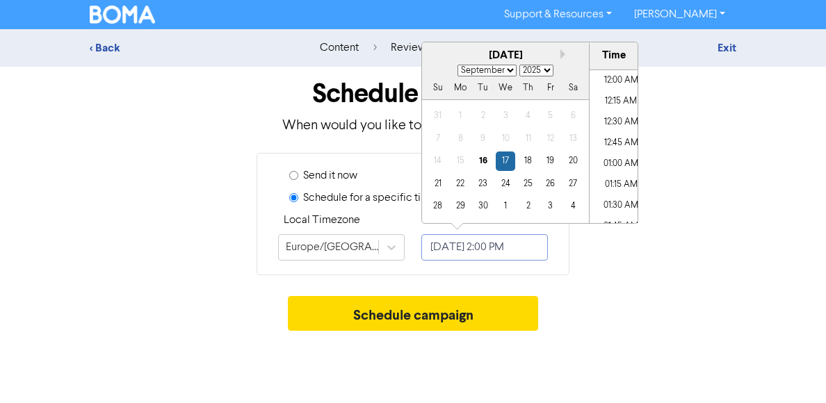
scroll to position [1102, 0]
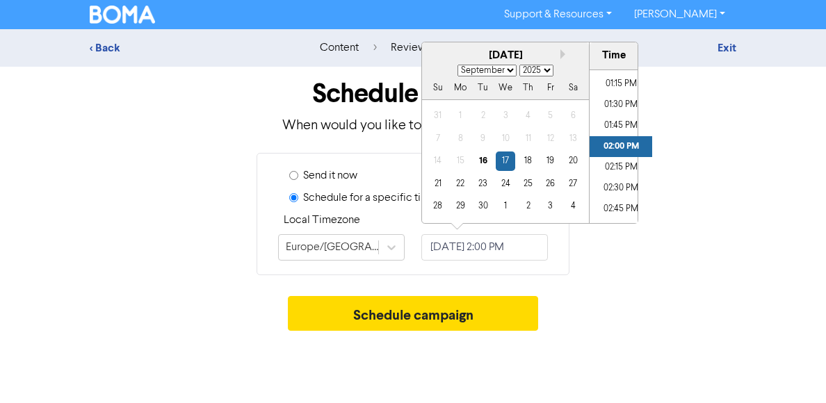
click at [509, 72] on select "January February March April May June July August September October November De…" at bounding box center [486, 71] width 59 height 12
select select "9"
click at [457, 65] on select "January February March April May June July August September October November De…" at bounding box center [486, 71] width 59 height 12
click at [485, 158] on div "14" at bounding box center [482, 161] width 19 height 19
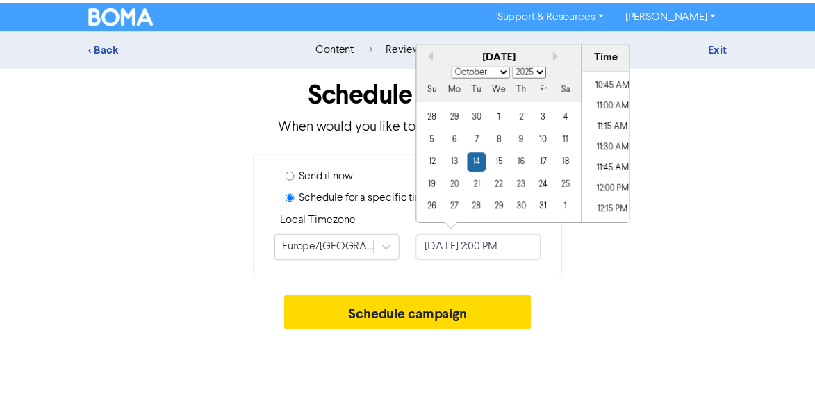
scroll to position [824, 0]
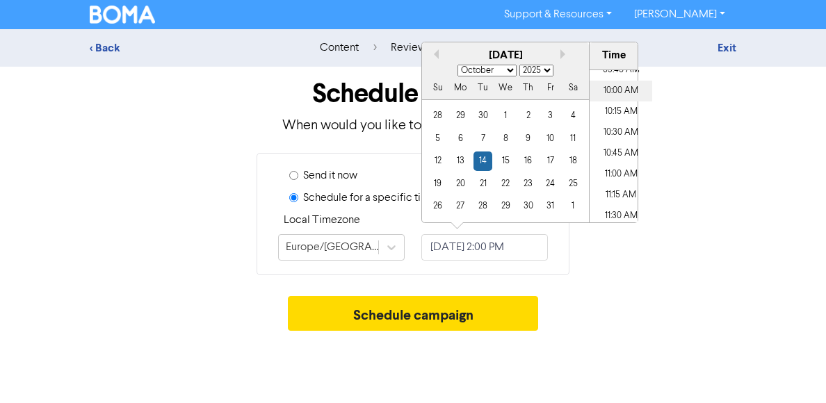
click at [620, 95] on li "10:00 AM" at bounding box center [620, 91] width 63 height 21
type input "[DATE] 10:00 AM"
click at [724, 185] on div "Send it now Schedule for a specific time Local Timezone Europe/London Select a …" at bounding box center [412, 214] width 667 height 122
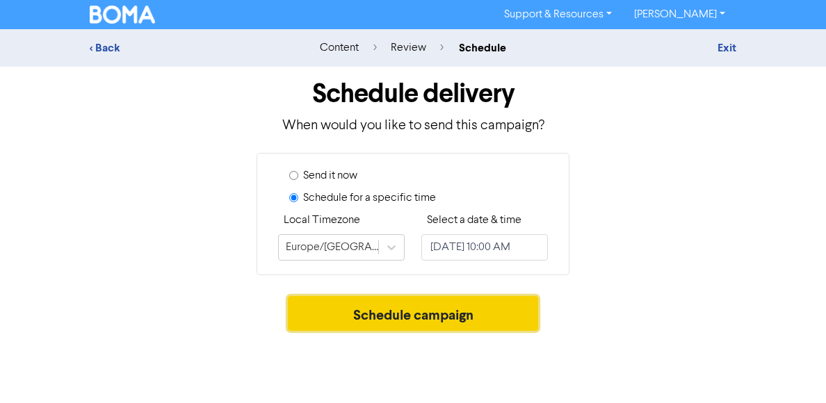
click at [414, 302] on button "Schedule campaign" at bounding box center [413, 313] width 251 height 35
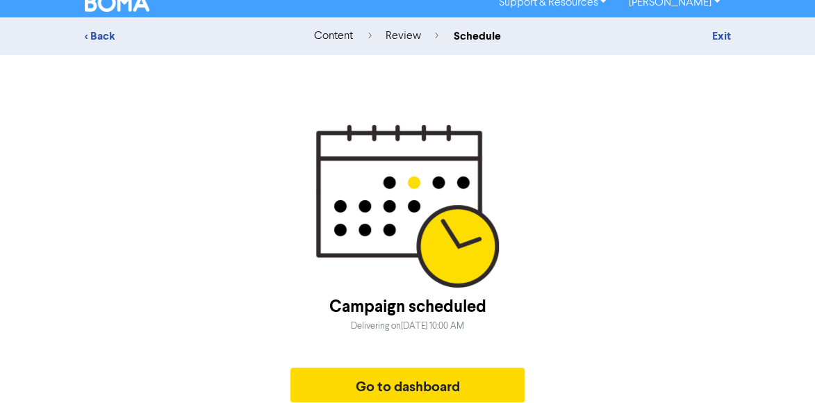
scroll to position [18, 0]
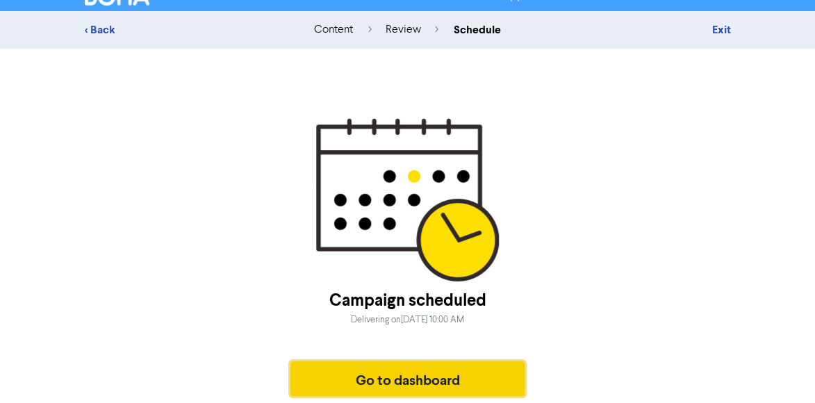
click at [462, 382] on button "Go to dashboard" at bounding box center [408, 378] width 235 height 35
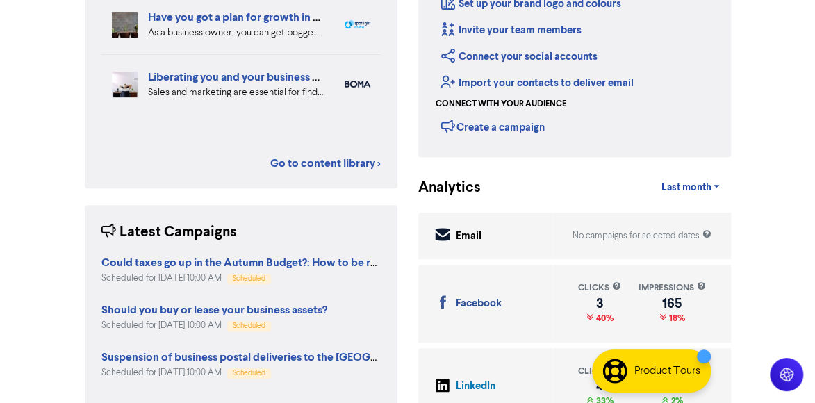
scroll to position [278, 0]
